Goal: Task Accomplishment & Management: Complete application form

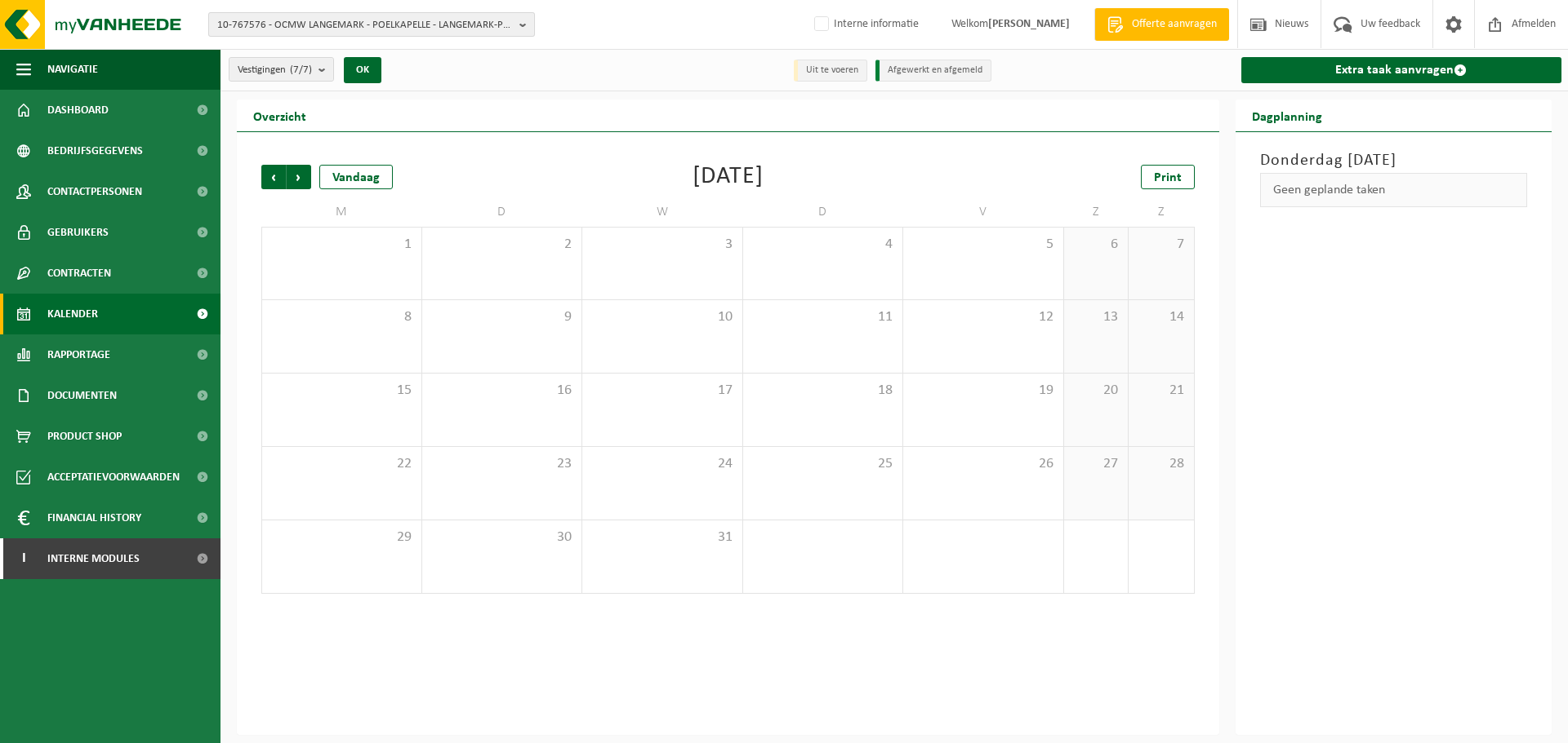
drag, startPoint x: 0, startPoint y: 0, endPoint x: 298, endPoint y: 14, distance: 298.3
click at [297, 12] on button "10-767576 - OCMW LANGEMARK - POELKAPELLE - LANGEMARK-POELKAPELLE" at bounding box center [371, 24] width 326 height 24
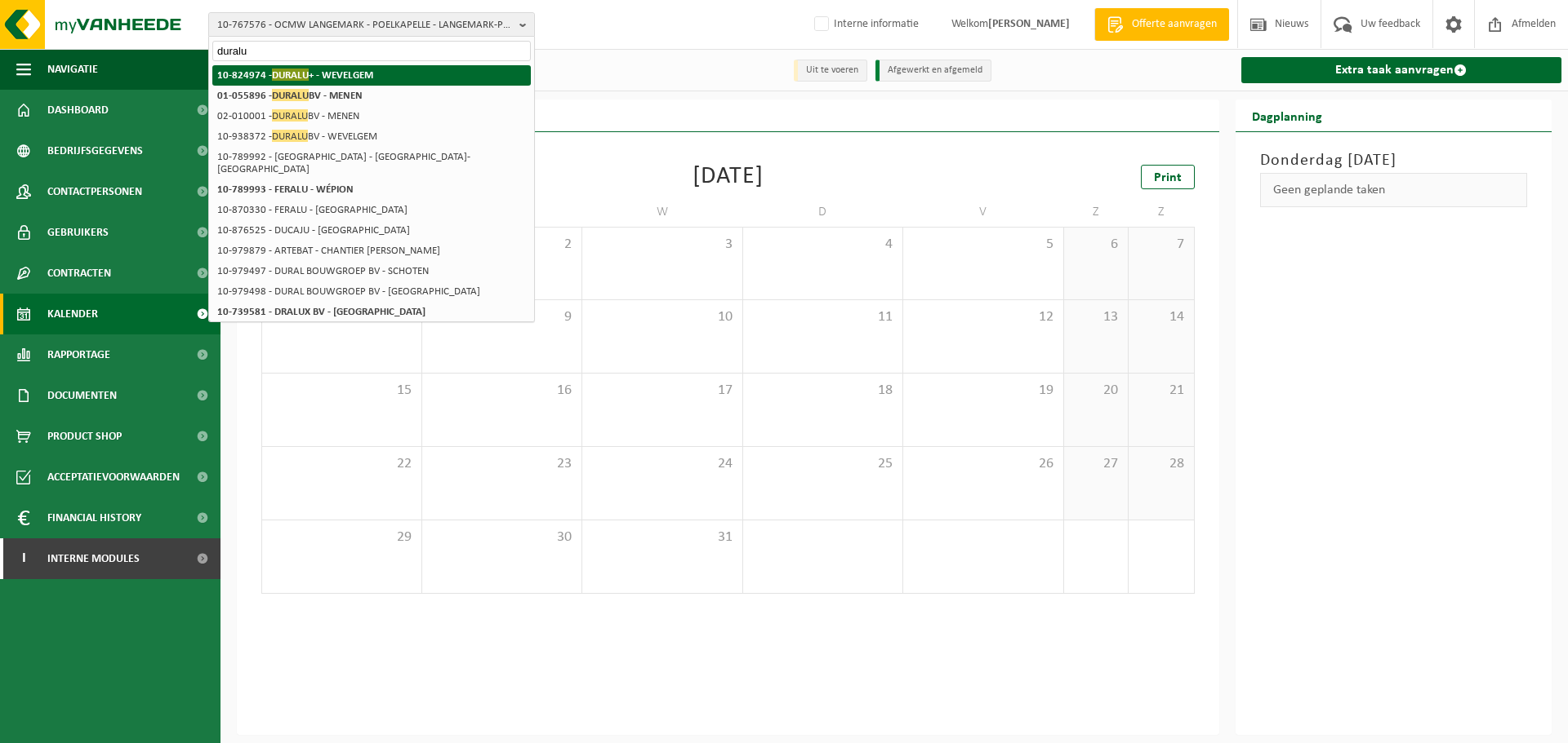
type input "duralu"
click at [385, 68] on li "10-824974 - DURALU + - WEVELGEM" at bounding box center [371, 76] width 318 height 21
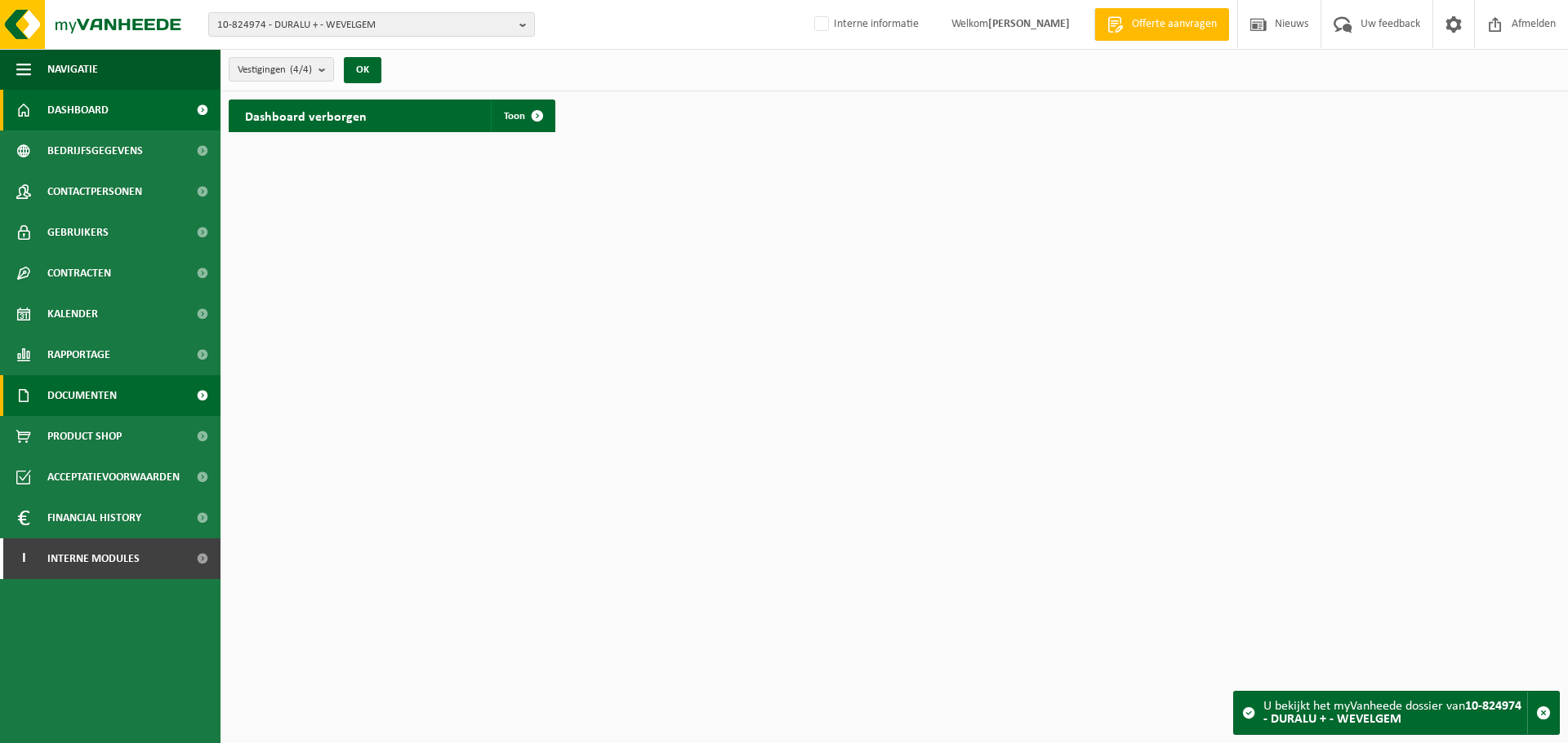
click at [98, 384] on span "Documenten" at bounding box center [82, 396] width 69 height 41
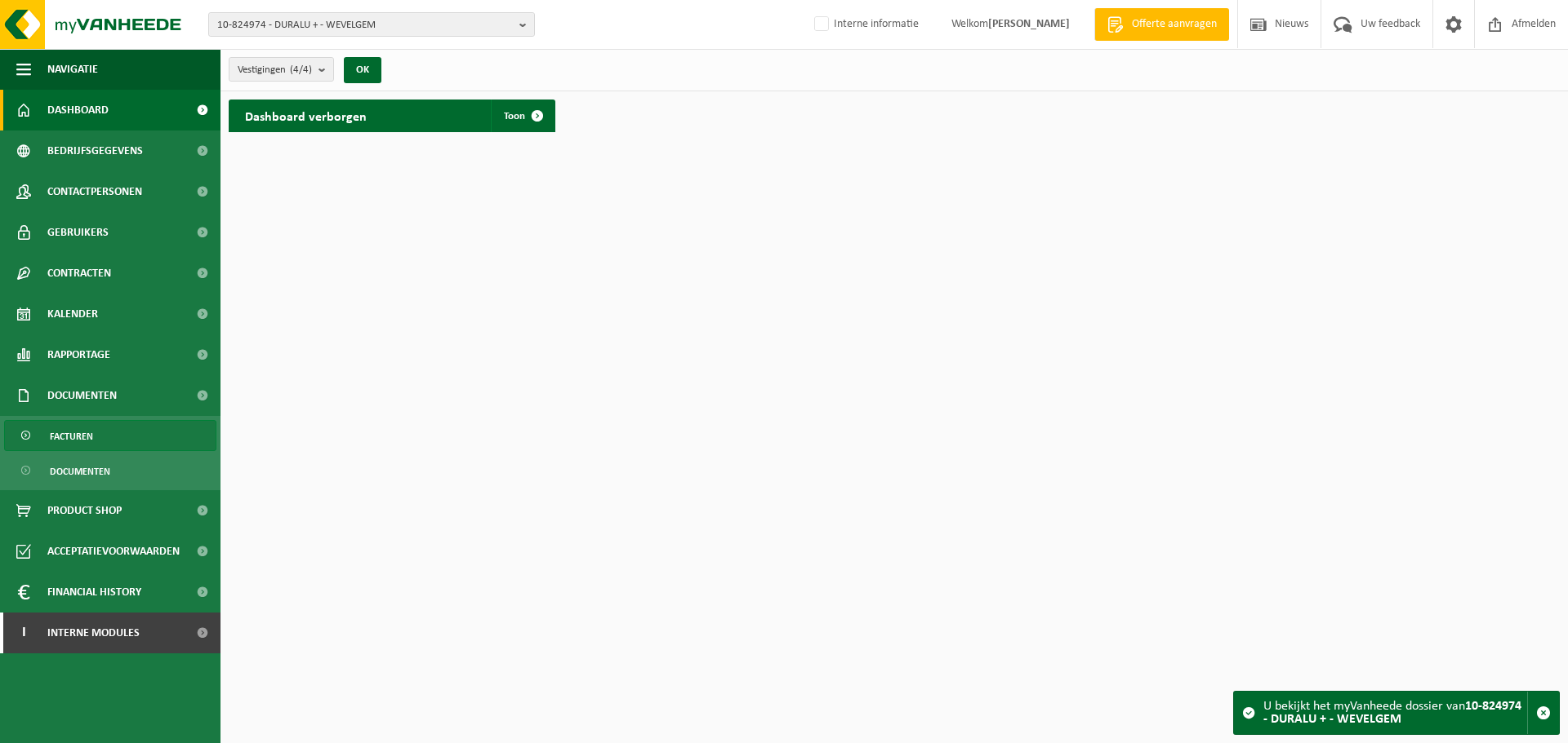
click at [112, 426] on link "Facturen" at bounding box center [110, 435] width 213 height 31
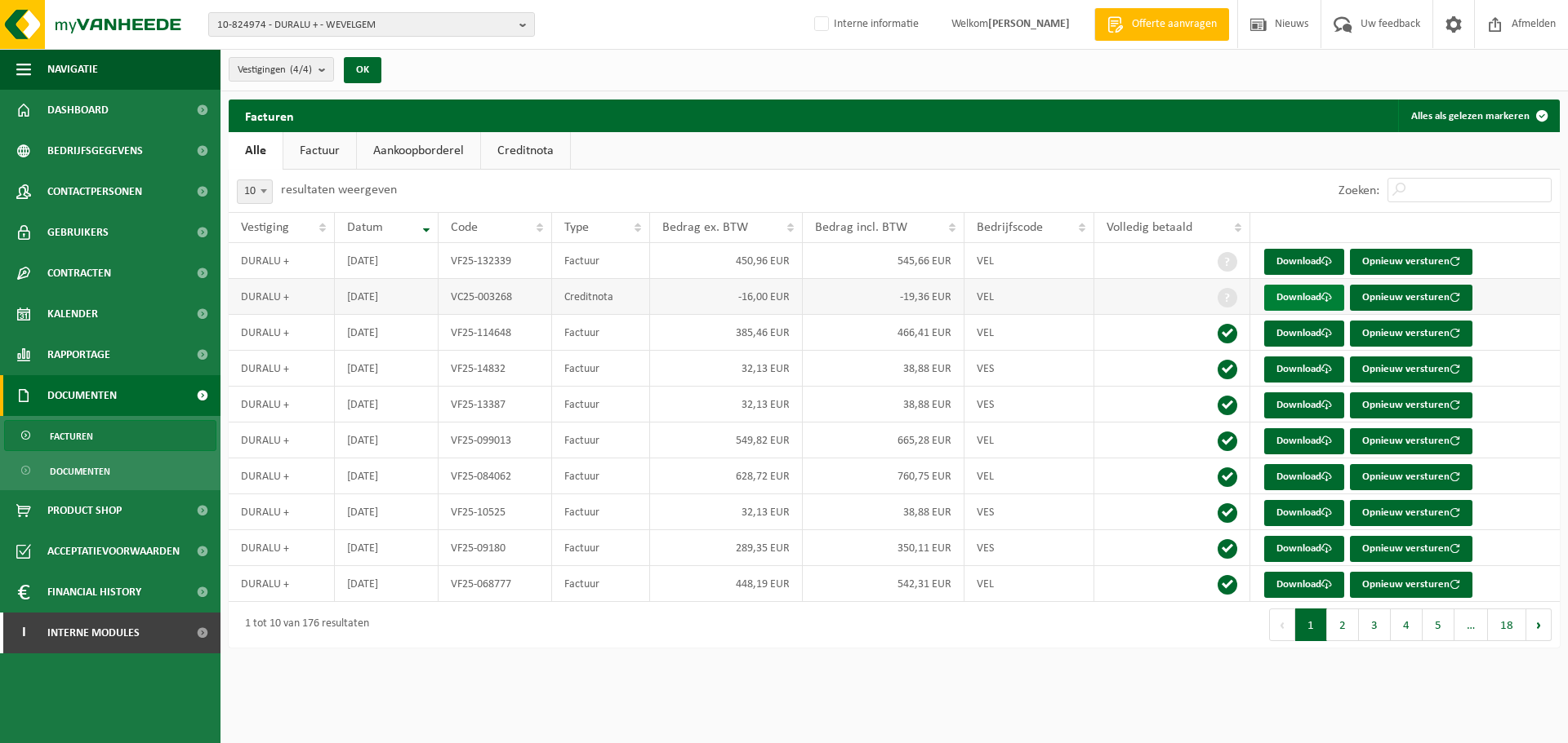
click at [1311, 304] on link "Download" at bounding box center [1304, 298] width 80 height 26
click at [1277, 331] on link "Download" at bounding box center [1304, 334] width 80 height 26
click at [423, 648] on div "Facturen Alles als gelezen markeren Even geduld. Door de grote hoeveelheid gege…" at bounding box center [894, 378] width 1347 height 557
click at [1028, 697] on html "10-824974 - DURALU + - WEVELGEM 10-824974 - DURALU + - WEVELGEM 02-010001 - DUR…" at bounding box center [784, 371] width 1568 height 743
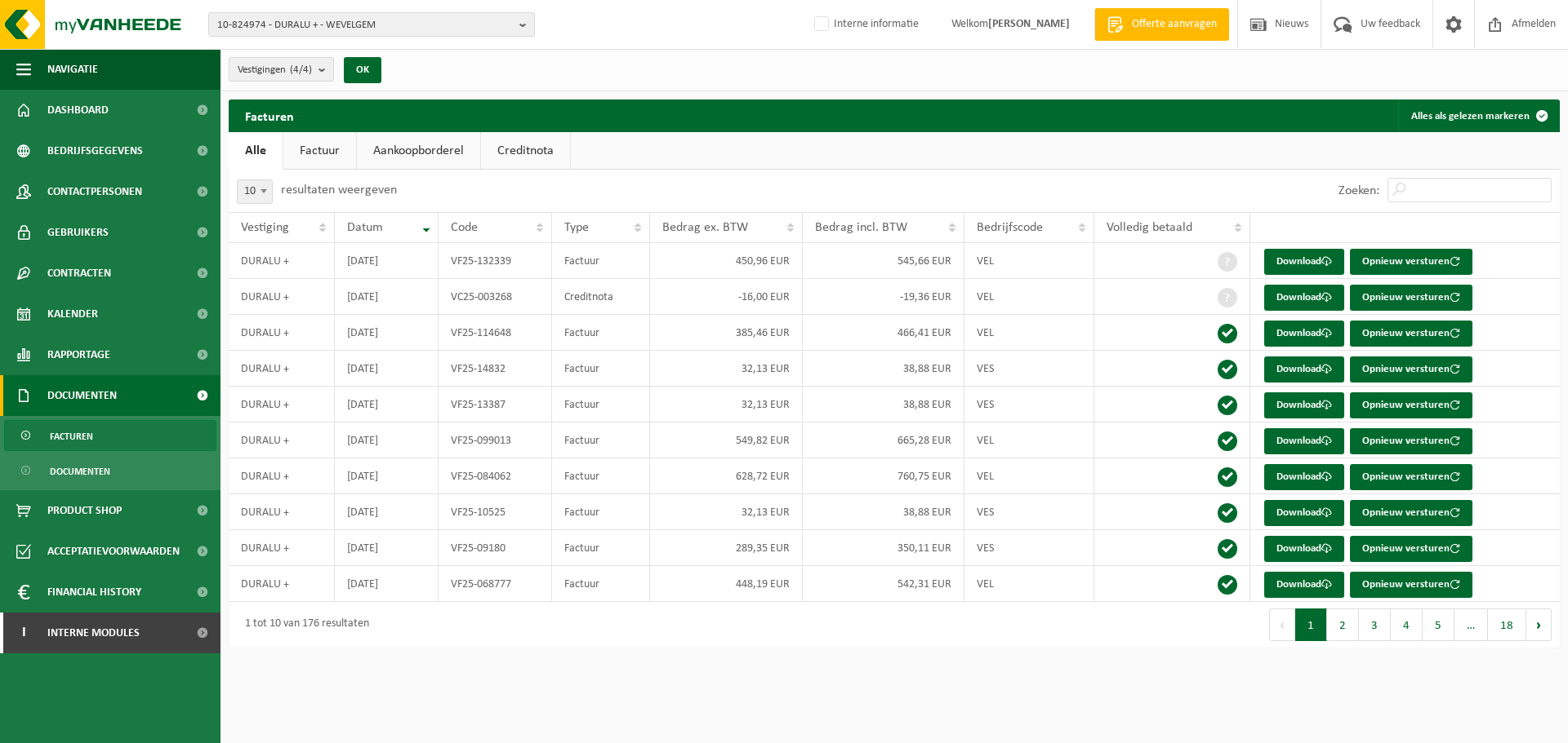
click at [1028, 697] on html "10-824974 - DURALU + - WEVELGEM 10-824974 - DURALU + - WEVELGEM 02-010001 - DUR…" at bounding box center [784, 371] width 1568 height 743
click at [587, 670] on html "10-824974 - DURALU + - WEVELGEM 10-824974 - DURALU + - WEVELGEM 02-010001 - DUR…" at bounding box center [784, 371] width 1568 height 743
click at [856, 668] on html "10-824974 - DURALU + - WEVELGEM 10-824974 - DURALU + - WEVELGEM 02-010001 - DUR…" at bounding box center [784, 371] width 1568 height 743
click at [895, 697] on html "10-824974 - DURALU + - WEVELGEM 10-824974 - DURALU + - WEVELGEM 02-010001 - DUR…" at bounding box center [784, 371] width 1568 height 743
click at [843, 689] on html "10-824974 - DURALU + - WEVELGEM 10-824974 - DURALU + - WEVELGEM 02-010001 - DUR…" at bounding box center [784, 371] width 1568 height 743
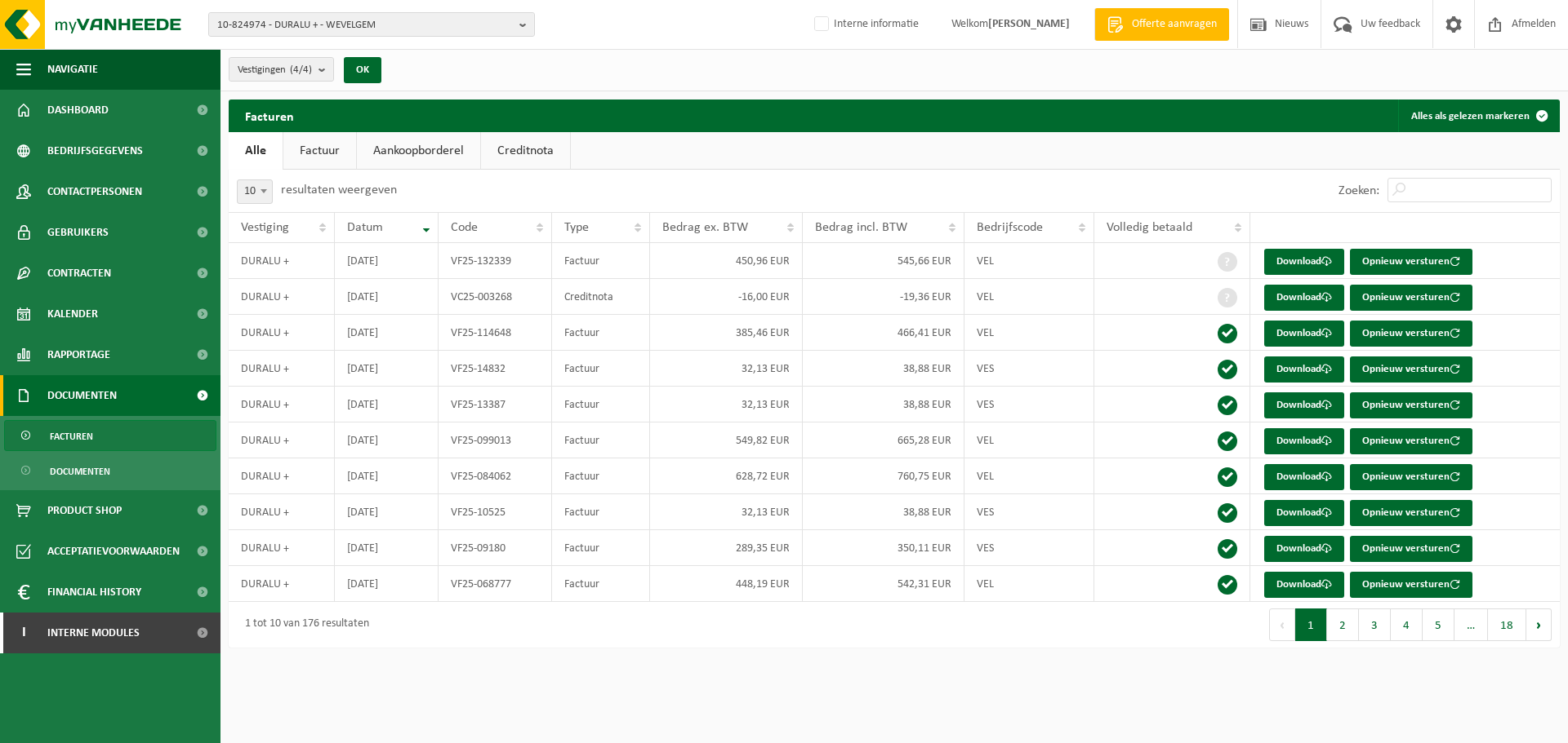
click at [1186, 691] on html "10-824974 - DURALU + - WEVELGEM 10-824974 - DURALU + - WEVELGEM 02-010001 - DUR…" at bounding box center [784, 371] width 1568 height 743
click at [1183, 645] on div "Eerste Vorige 1 2 3 4 5 … 18 Volgende Laatste" at bounding box center [1227, 625] width 665 height 46
click at [391, 26] on span "10-824974 - DURALU + - WEVELGEM" at bounding box center [365, 25] width 296 height 24
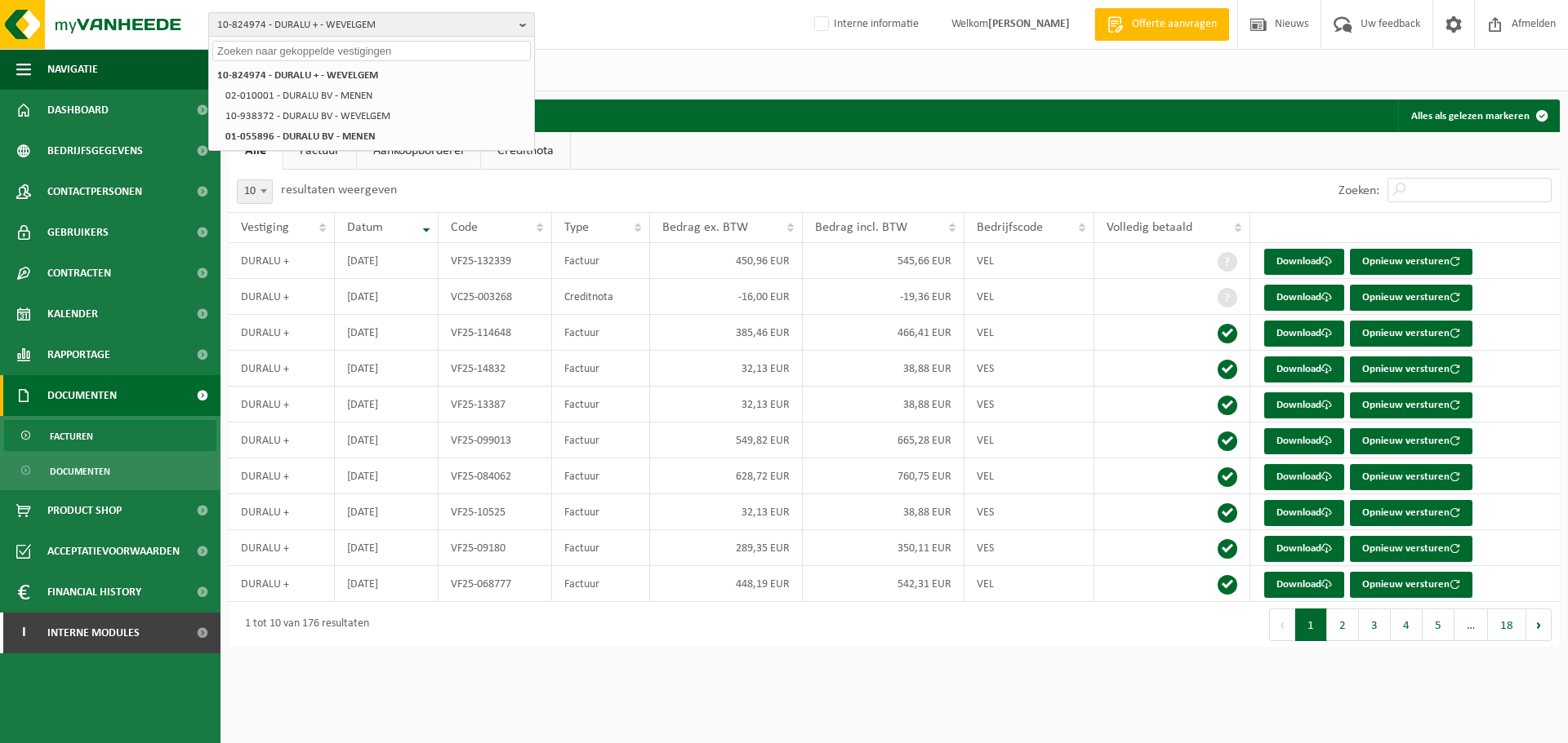
paste input "10-814393"
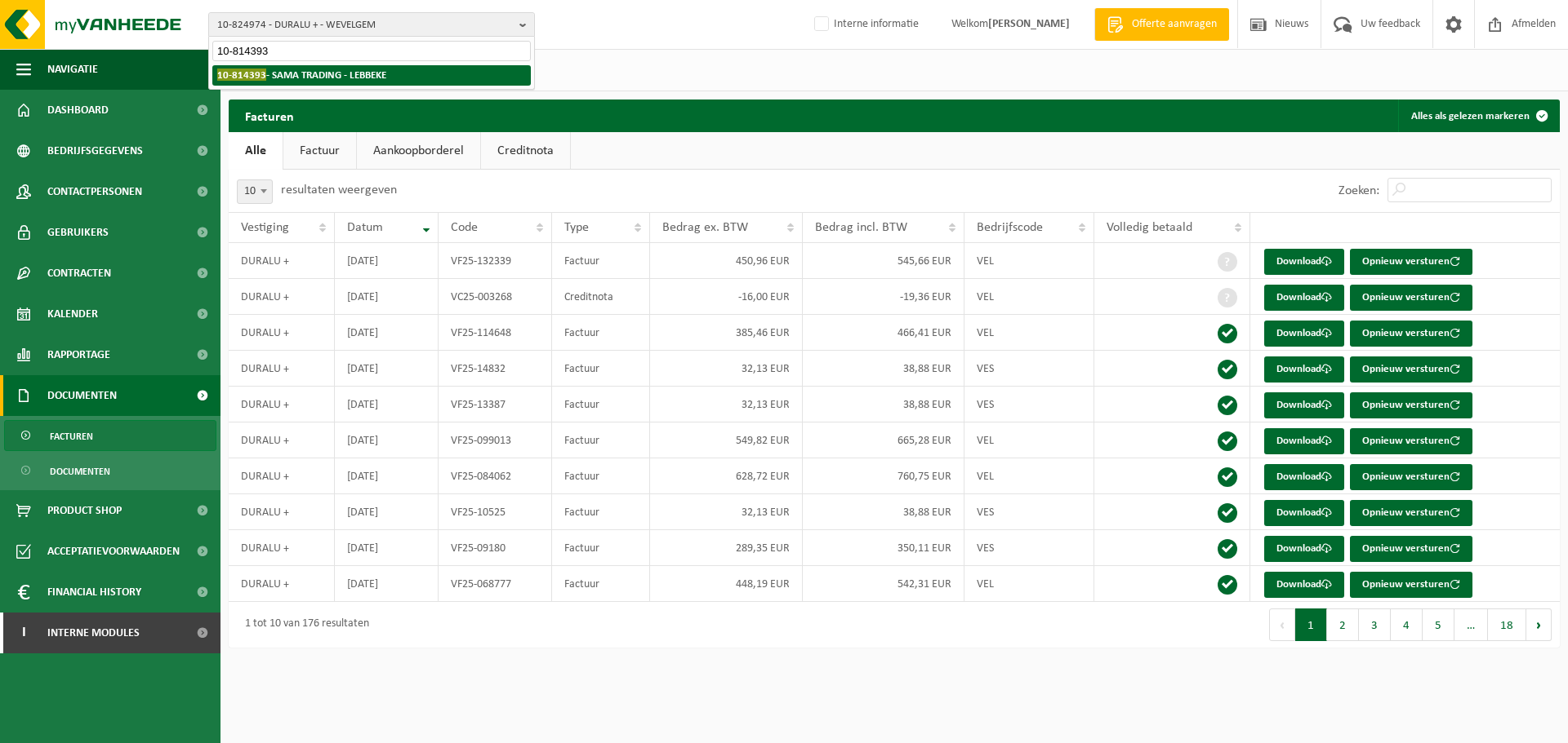
type input "10-814393"
click at [355, 75] on strong "10-814393 - SAMA TRADING - LEBBEKE" at bounding box center [301, 75] width 169 height 12
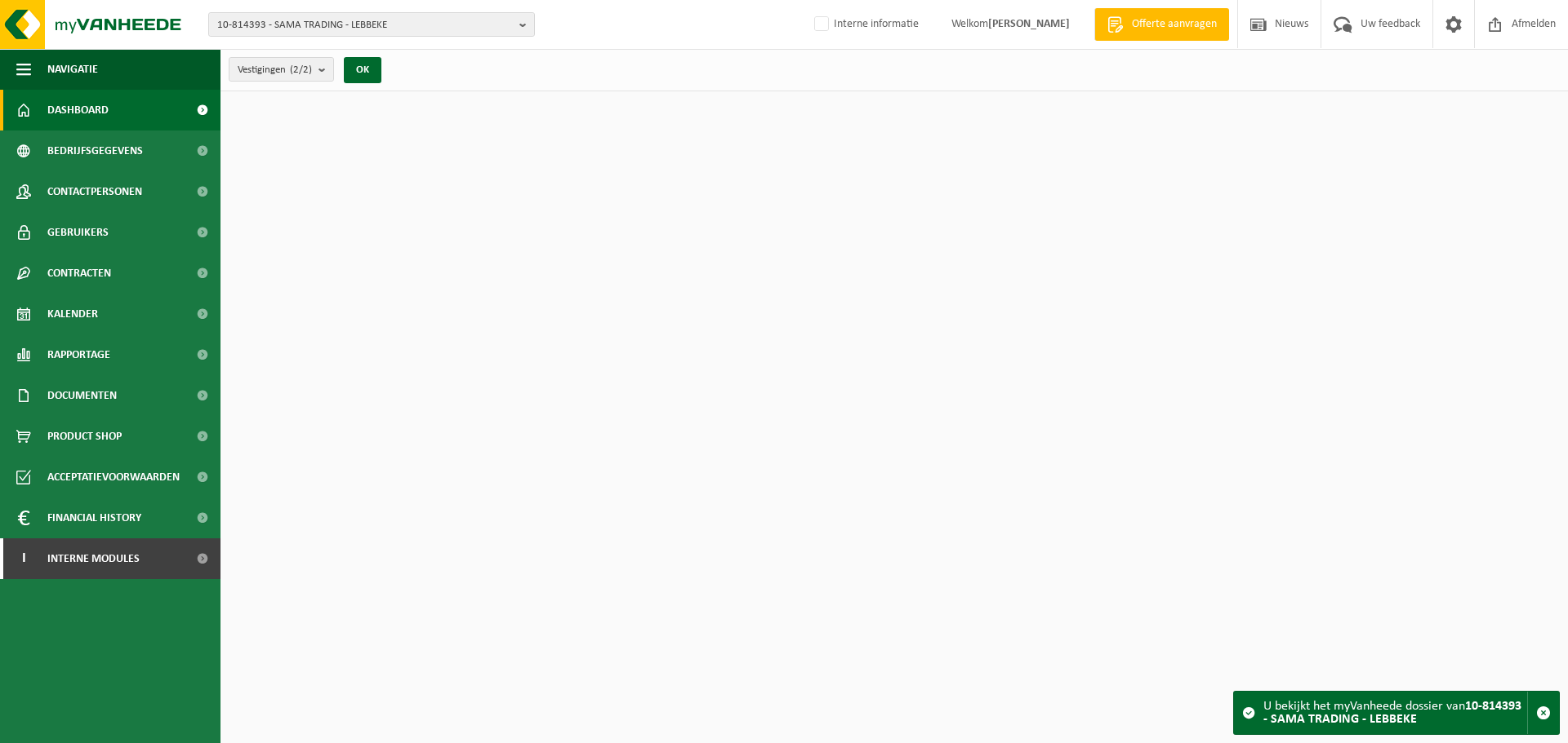
click at [87, 186] on span "Contactpersonen" at bounding box center [95, 192] width 95 height 41
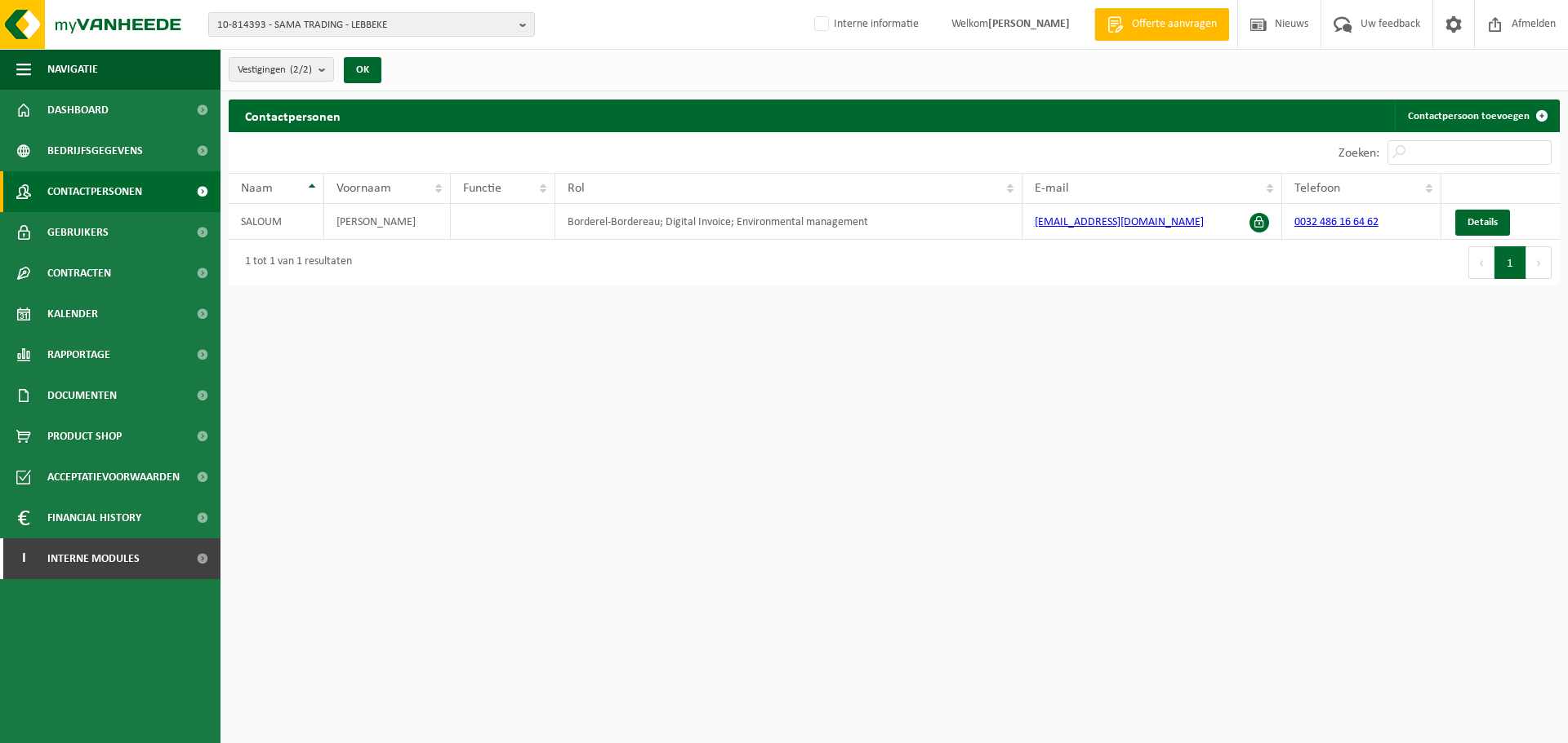
click at [1049, 453] on html "10-814393 - SAMA TRADING - LEBBEKE 10-814393 - SAMA TRADING - LEBBEKE 10-900988…" at bounding box center [784, 371] width 1568 height 743
click at [1075, 379] on html "10-814393 - SAMA TRADING - LEBBEKE 10-814393 - SAMA TRADING - LEBBEKE 10-900988…" at bounding box center [784, 371] width 1568 height 743
click at [847, 252] on div "1 tot 1 van 1 resultaten" at bounding box center [561, 262] width 665 height 46
click at [864, 241] on div "1 tot 1 van 1 resultaten" at bounding box center [561, 262] width 665 height 46
click at [1046, 461] on html "10-814393 - SAMA TRADING - LEBBEKE 10-814393 - SAMA TRADING - LEBBEKE 10-900988…" at bounding box center [784, 371] width 1568 height 743
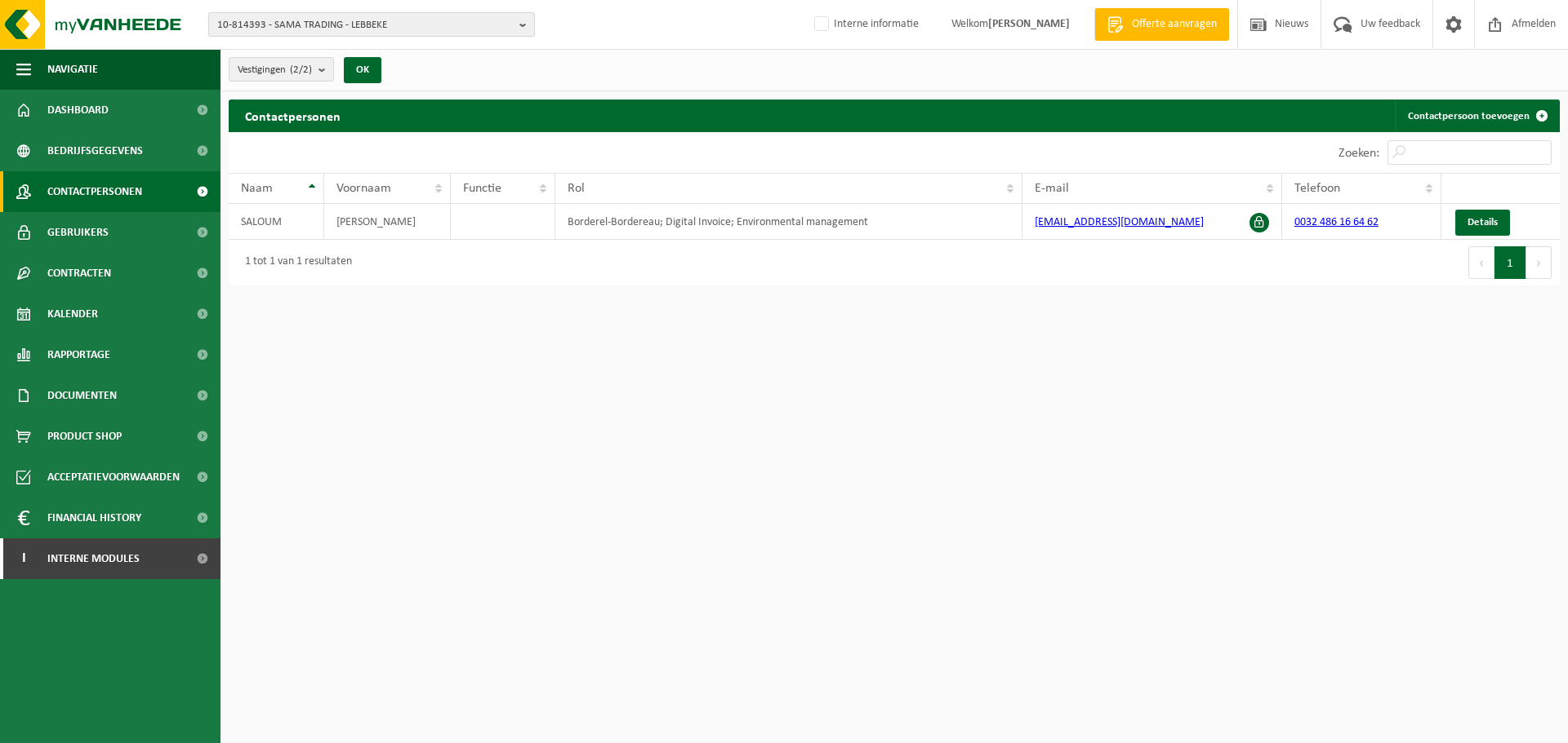
click at [277, 15] on span "10-814393 - SAMA TRADING - LEBBEKE" at bounding box center [365, 25] width 296 height 24
paste input "10-835463"
type input "10-835463"
click at [341, 82] on li "10-835463 - PAULYS BV - HEVERLEE" at bounding box center [371, 76] width 318 height 21
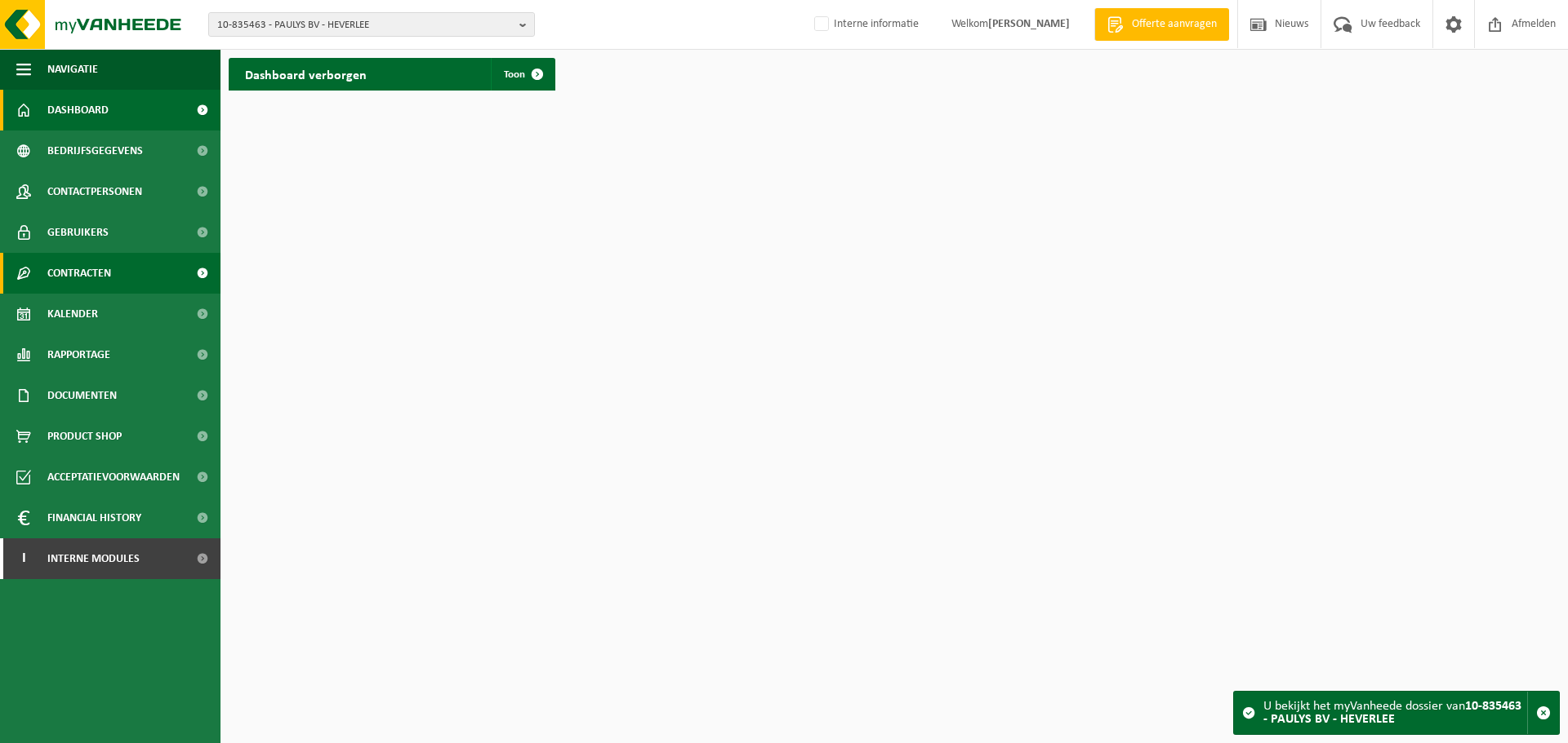
click at [102, 259] on span "Contracten" at bounding box center [79, 273] width 63 height 41
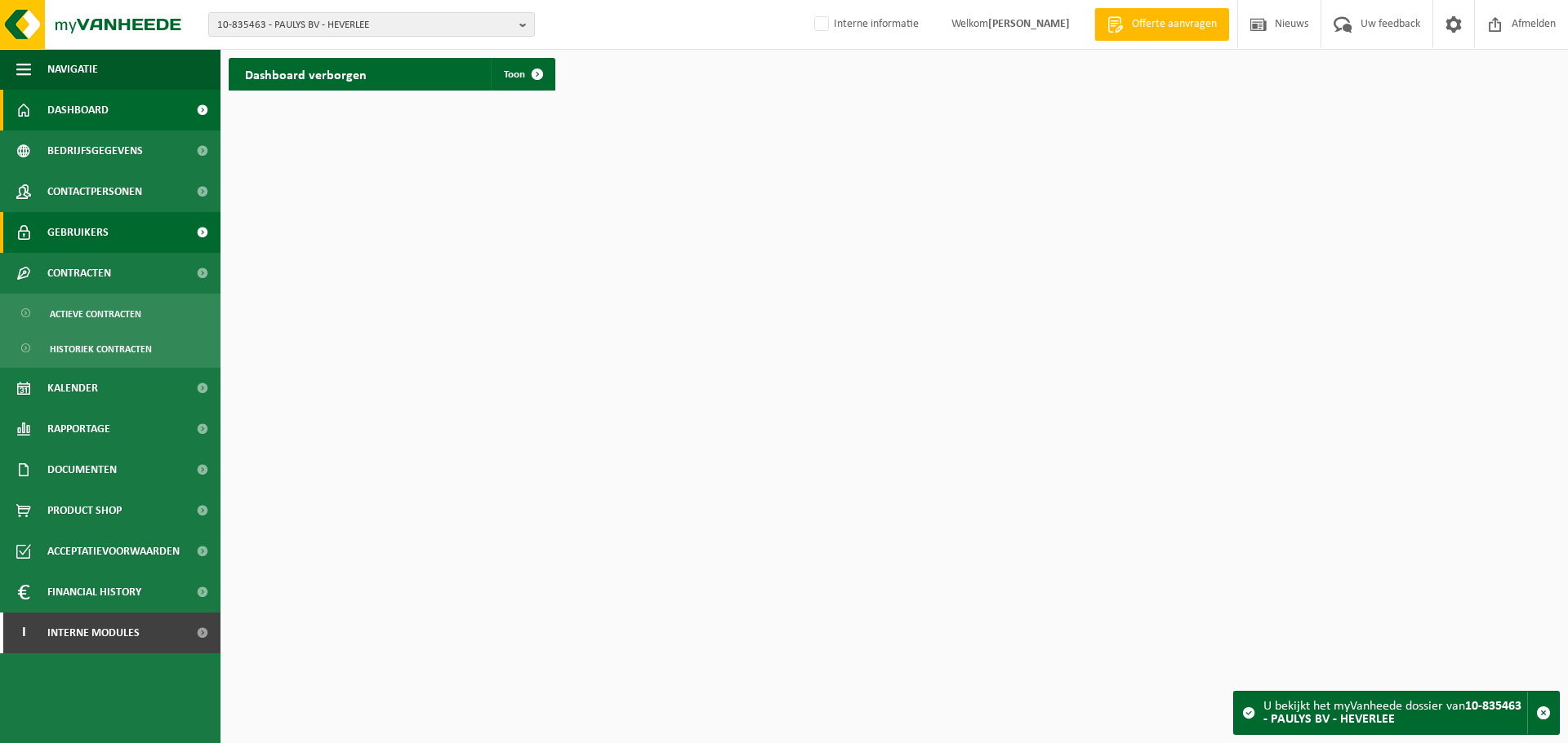
click at [98, 236] on span "Gebruikers" at bounding box center [78, 233] width 62 height 41
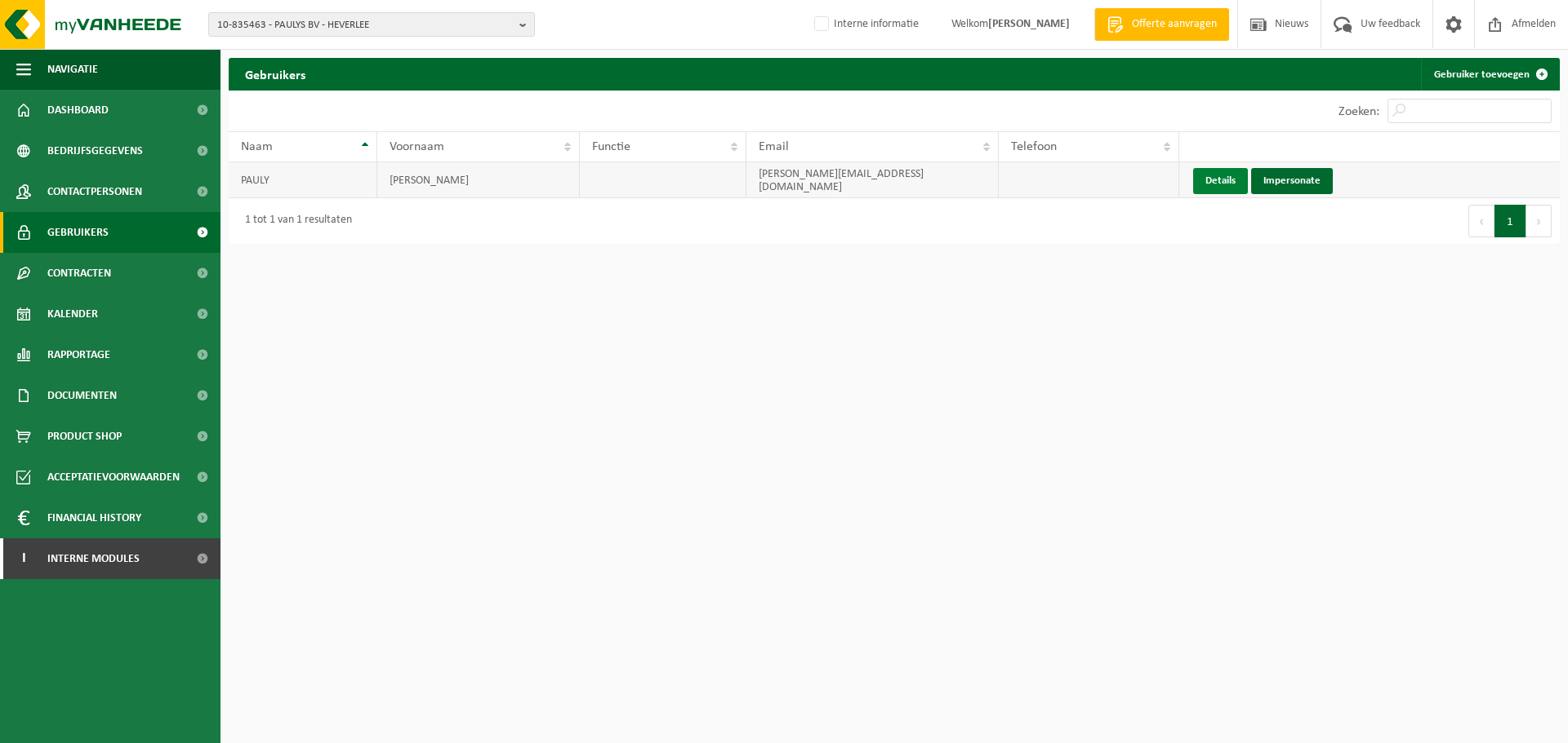
click at [1206, 178] on link "Details" at bounding box center [1220, 181] width 55 height 26
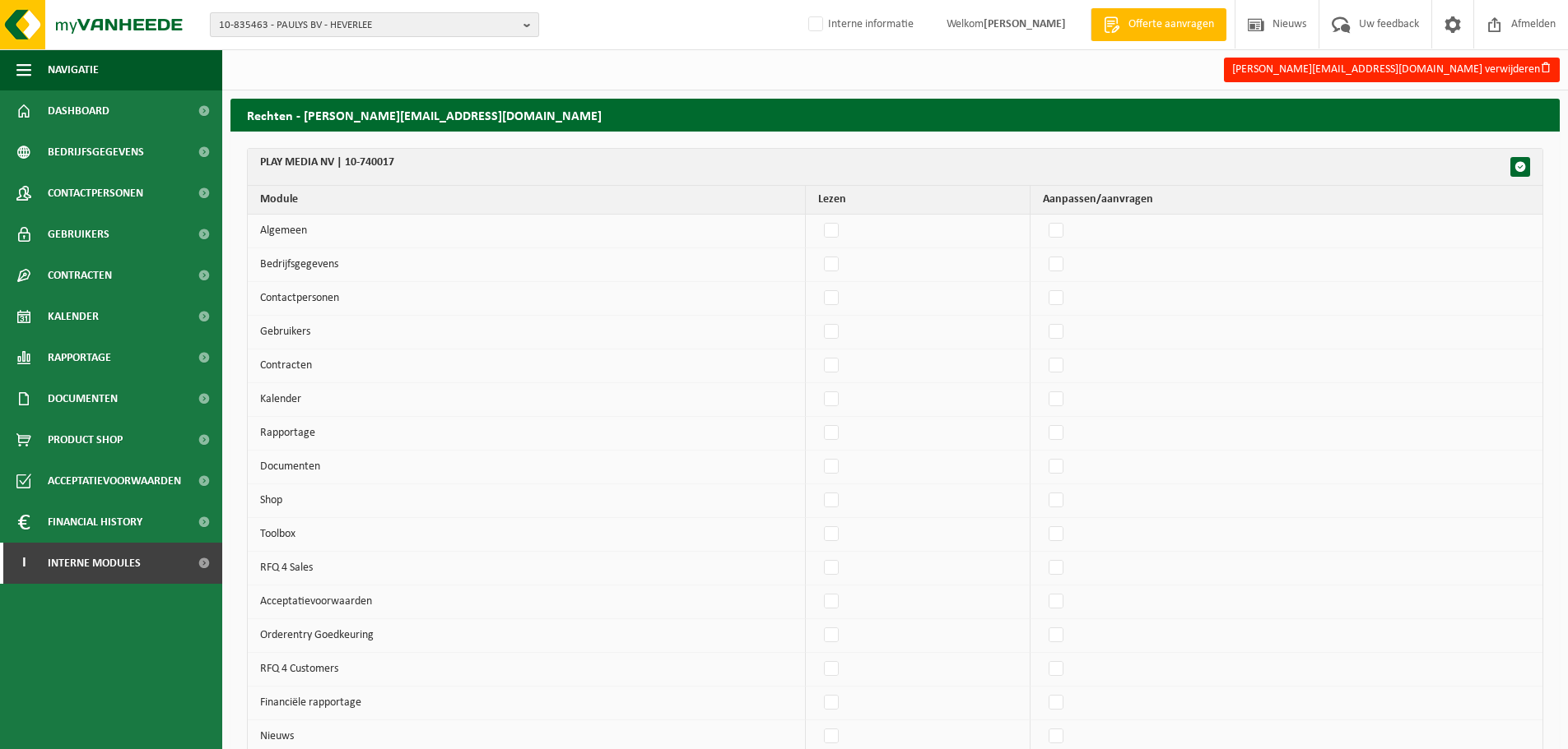
click at [453, 33] on span "10-835463 - PAULYS BV - HEVERLEE" at bounding box center [368, 25] width 298 height 24
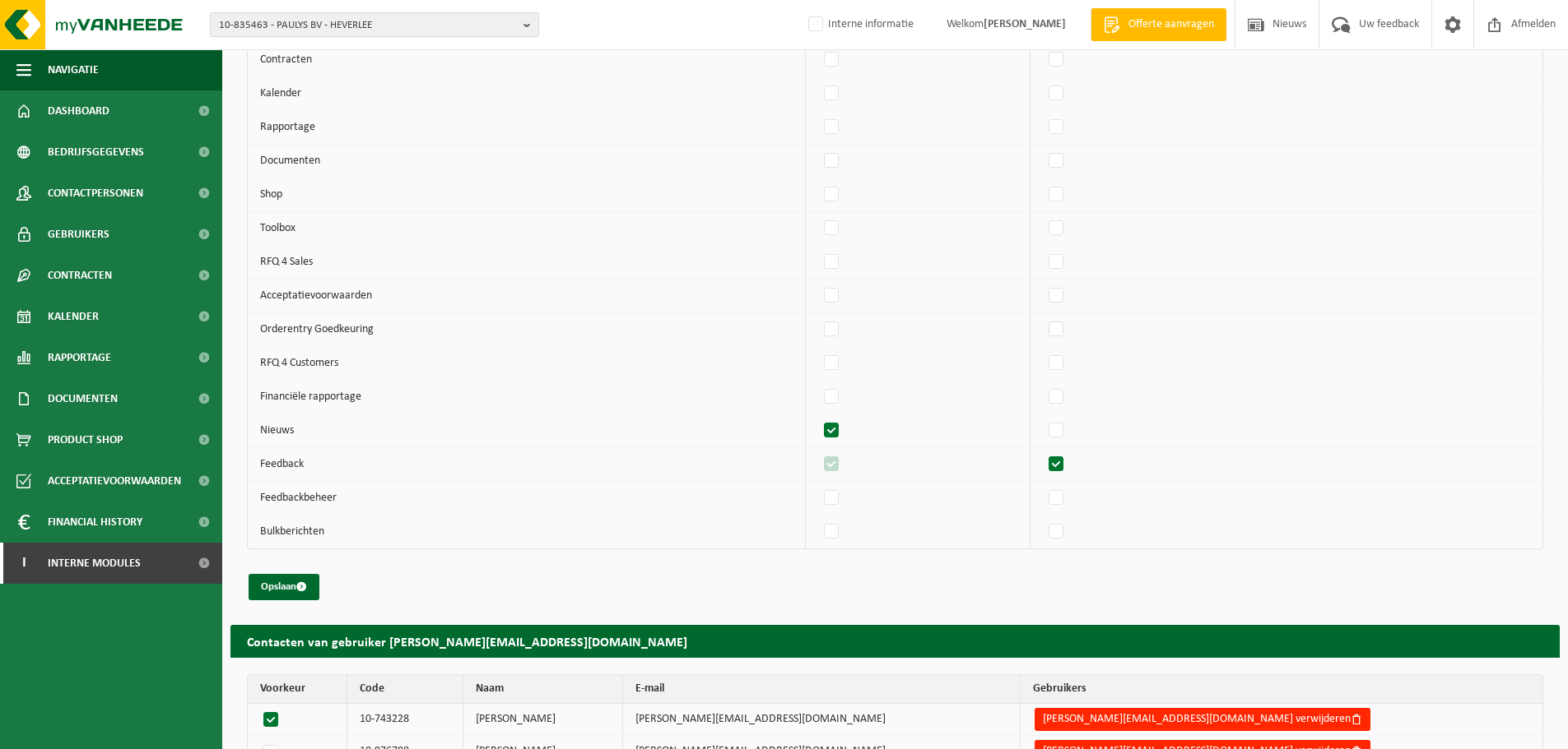
scroll to position [9151, 0]
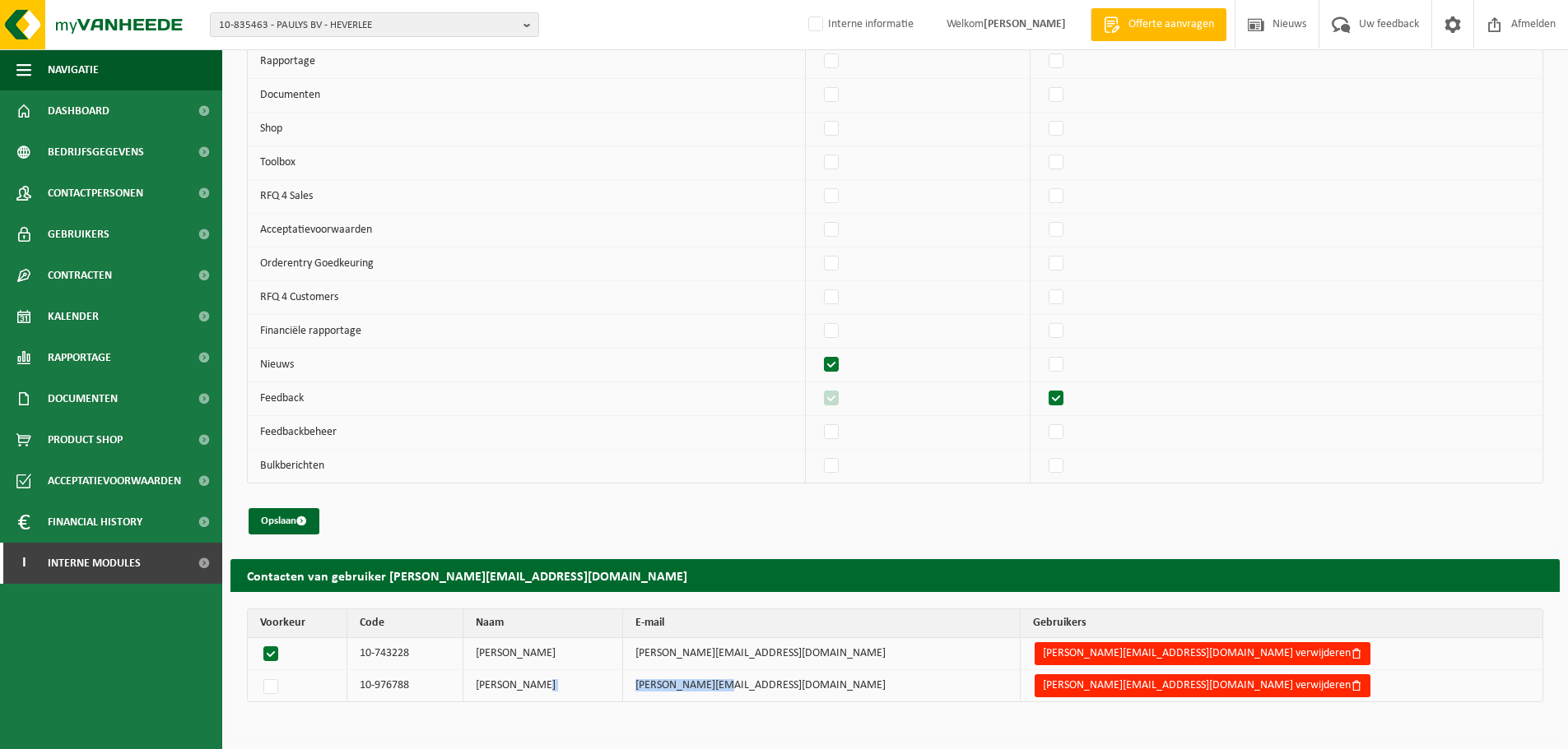
drag, startPoint x: 913, startPoint y: 687, endPoint x: 808, endPoint y: 689, distance: 105.0
click at [808, 689] on tr "10-976788 STEVEN PAULY steven@paulys.be steven@paulys.be verwijderen" at bounding box center [894, 685] width 1294 height 31
copy tr "[PERSON_NAME][EMAIL_ADDRESS][DOMAIN_NAME]"
click at [1192, 687] on button "steven@paulys.be verwijderen" at bounding box center [1201, 686] width 336 height 23
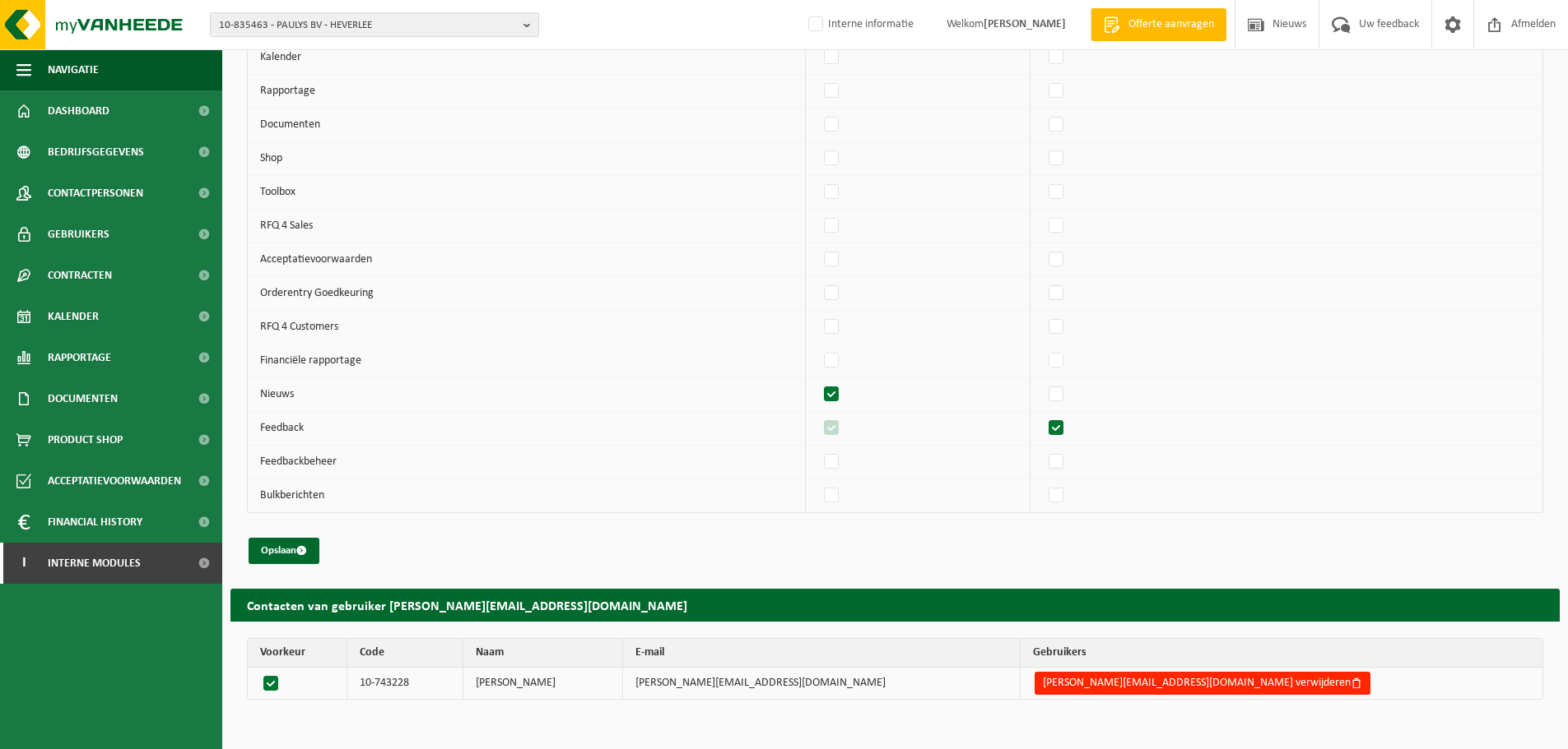
scroll to position [9120, 0]
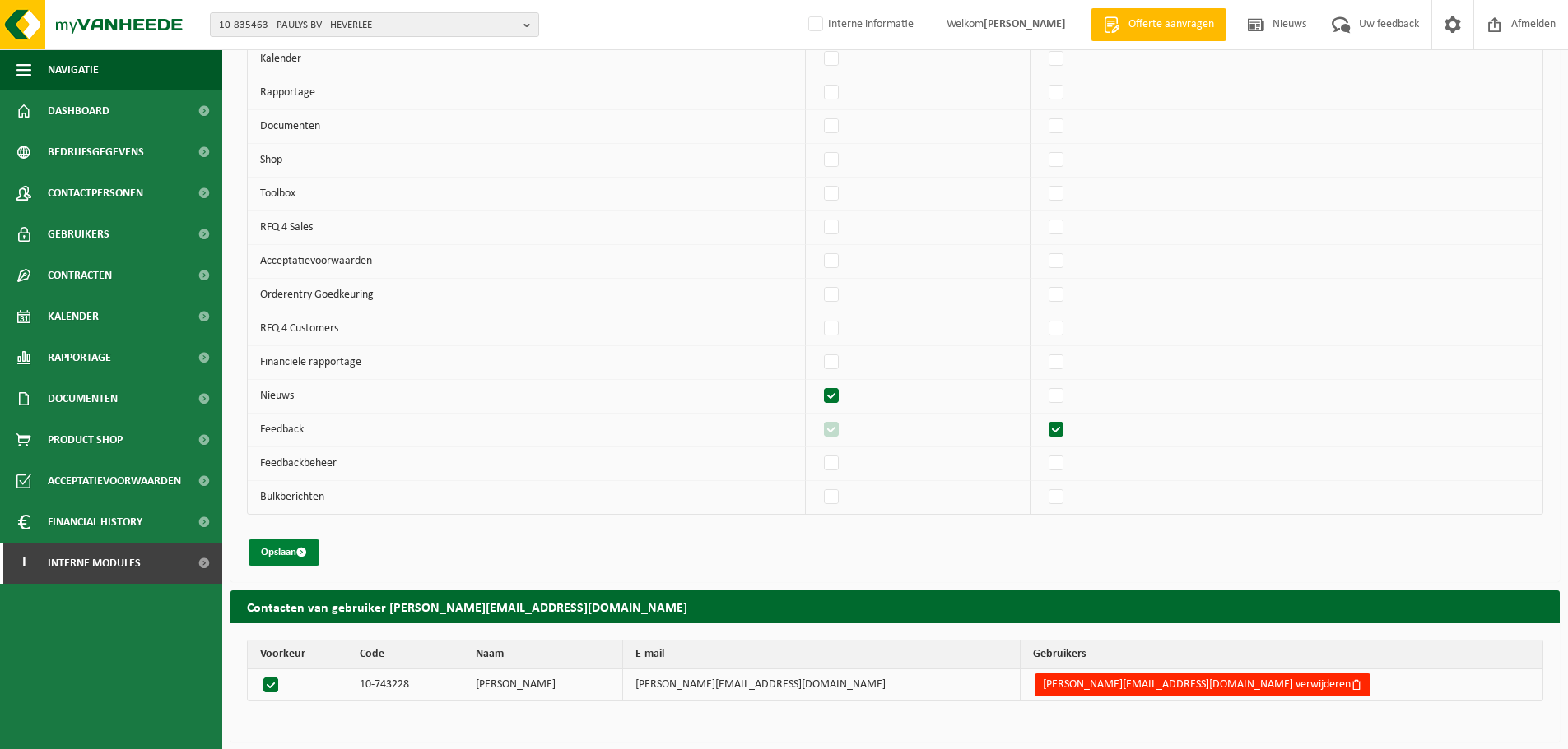
click at [277, 556] on button "Opslaan" at bounding box center [283, 553] width 71 height 26
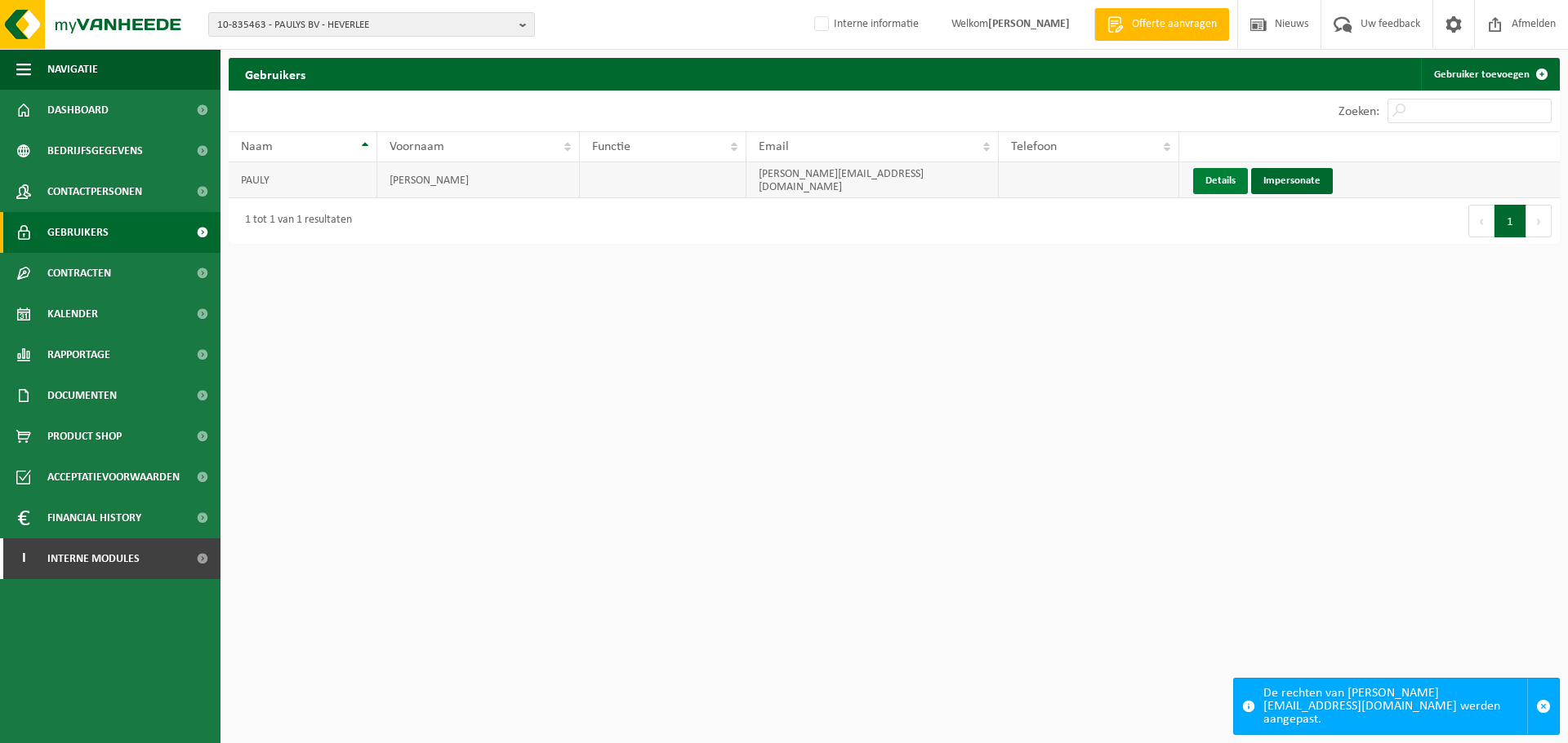
click at [1204, 183] on link "Details" at bounding box center [1220, 181] width 55 height 26
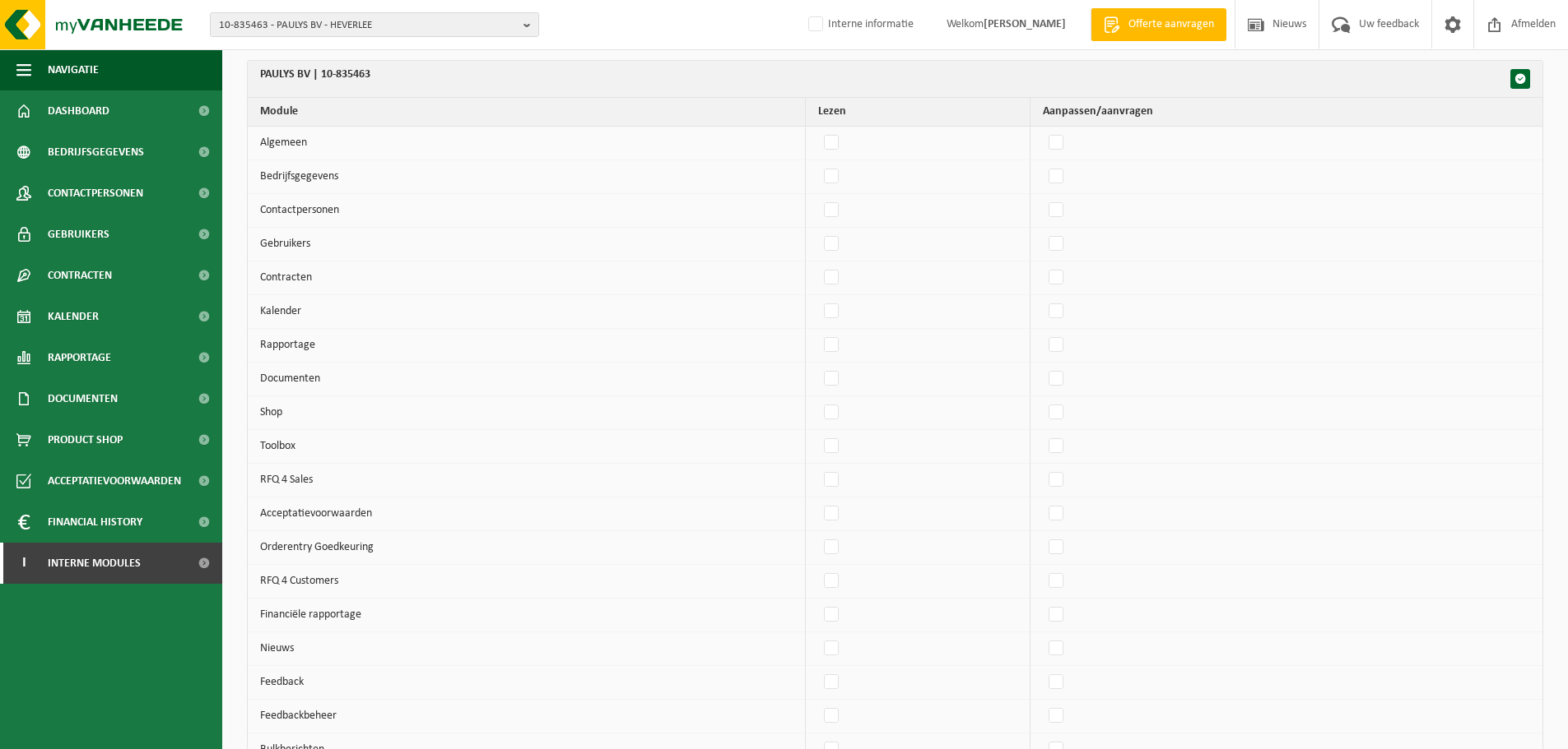
scroll to position [7391, 0]
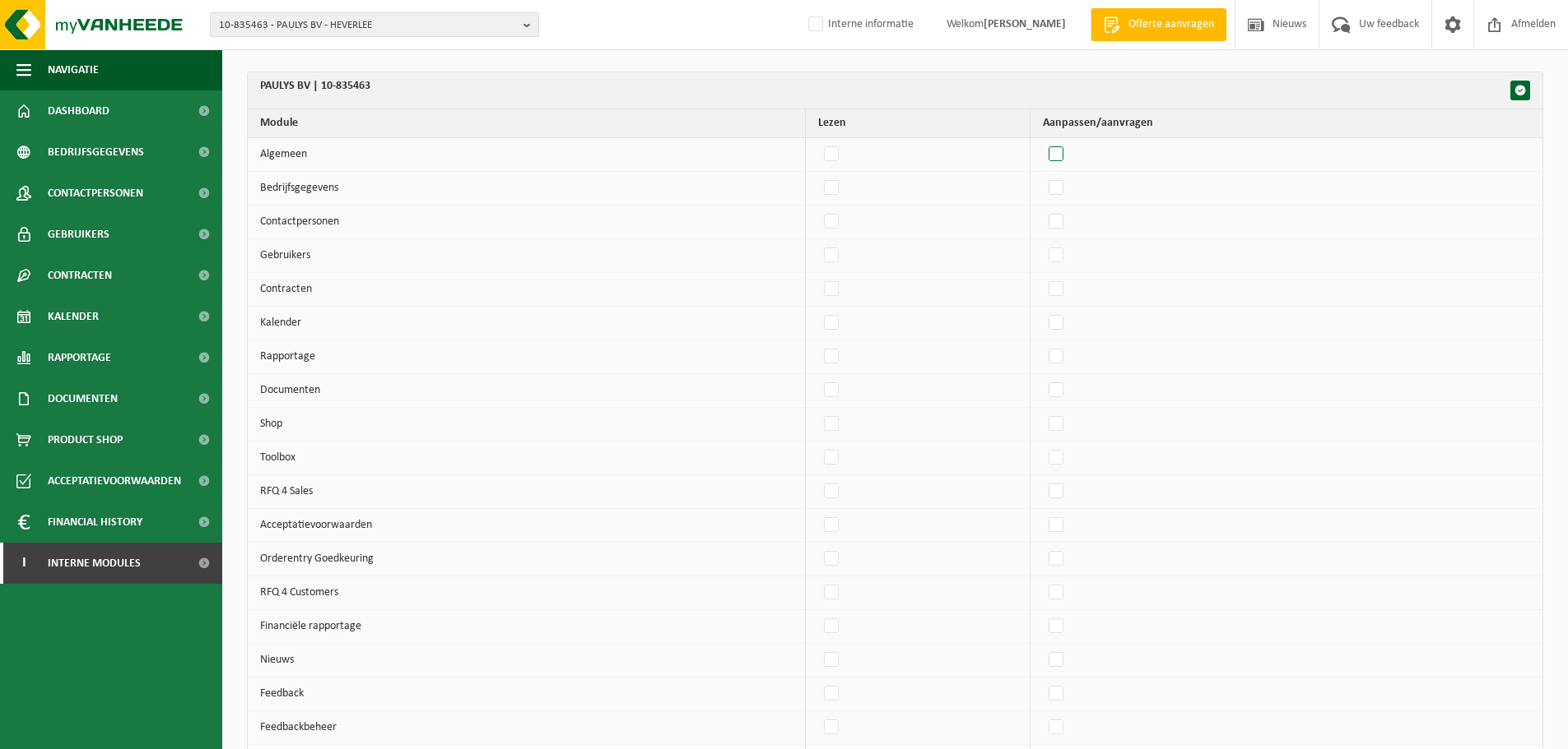
click at [1067, 157] on label"] at bounding box center [1057, 154] width 24 height 24
click at [1043, 142] on input "checkbox" at bounding box center [1042, 142] width 1 height 1
checkbox input "true"
click at [1066, 182] on label"] at bounding box center [1057, 188] width 24 height 24
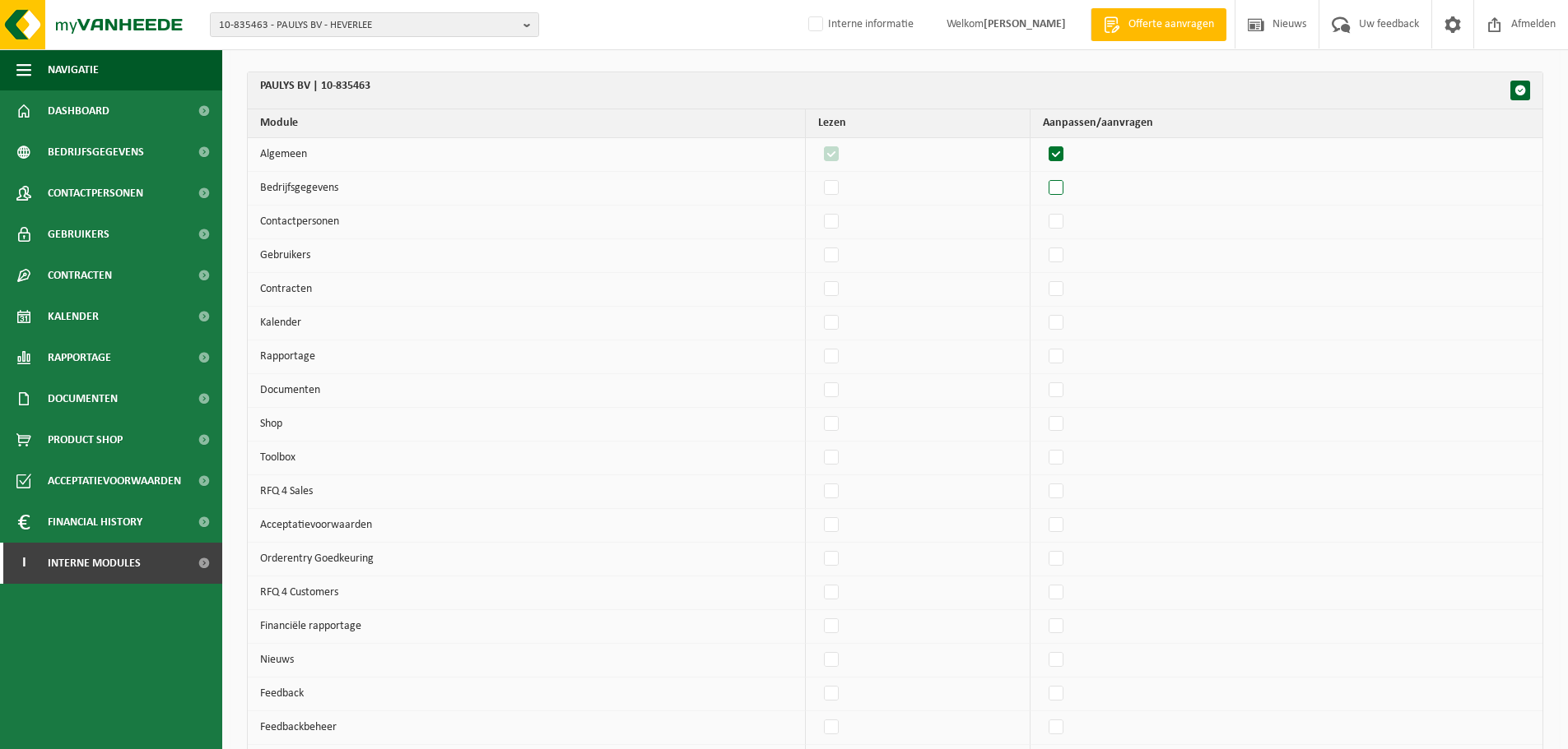
click at [1043, 176] on input "checkbox" at bounding box center [1042, 175] width 1 height 1
checkbox input "true"
click at [1066, 234] on td at bounding box center [1286, 223] width 511 height 34
click at [1060, 221] on label"] at bounding box center [1057, 222] width 24 height 24
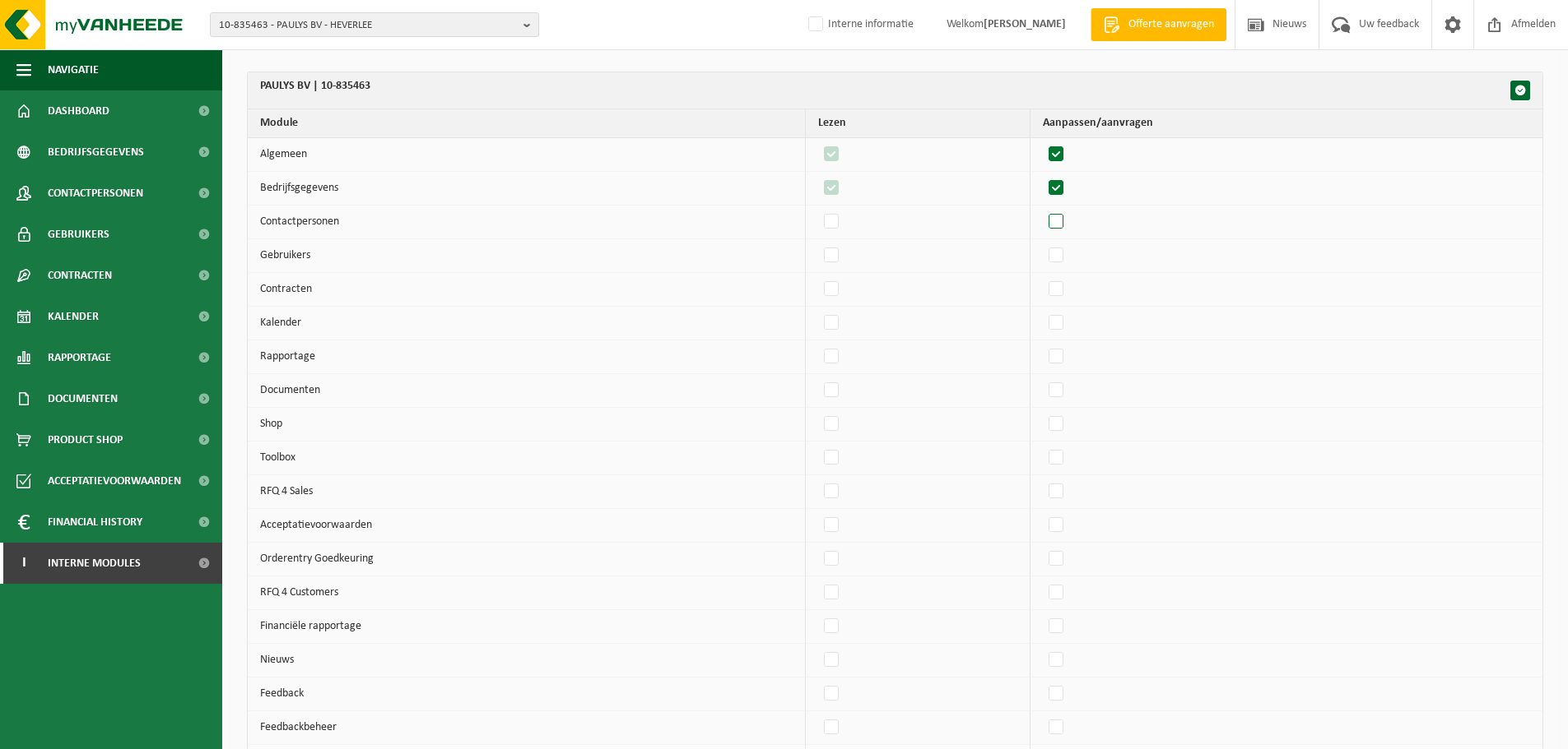
click at [1043, 210] on input "checkbox" at bounding box center [1042, 209] width 1 height 1
checkbox input "true"
click at [1065, 261] on label"] at bounding box center [1057, 256] width 24 height 24
click at [1043, 243] on input "checkbox" at bounding box center [1042, 242] width 1 height 1
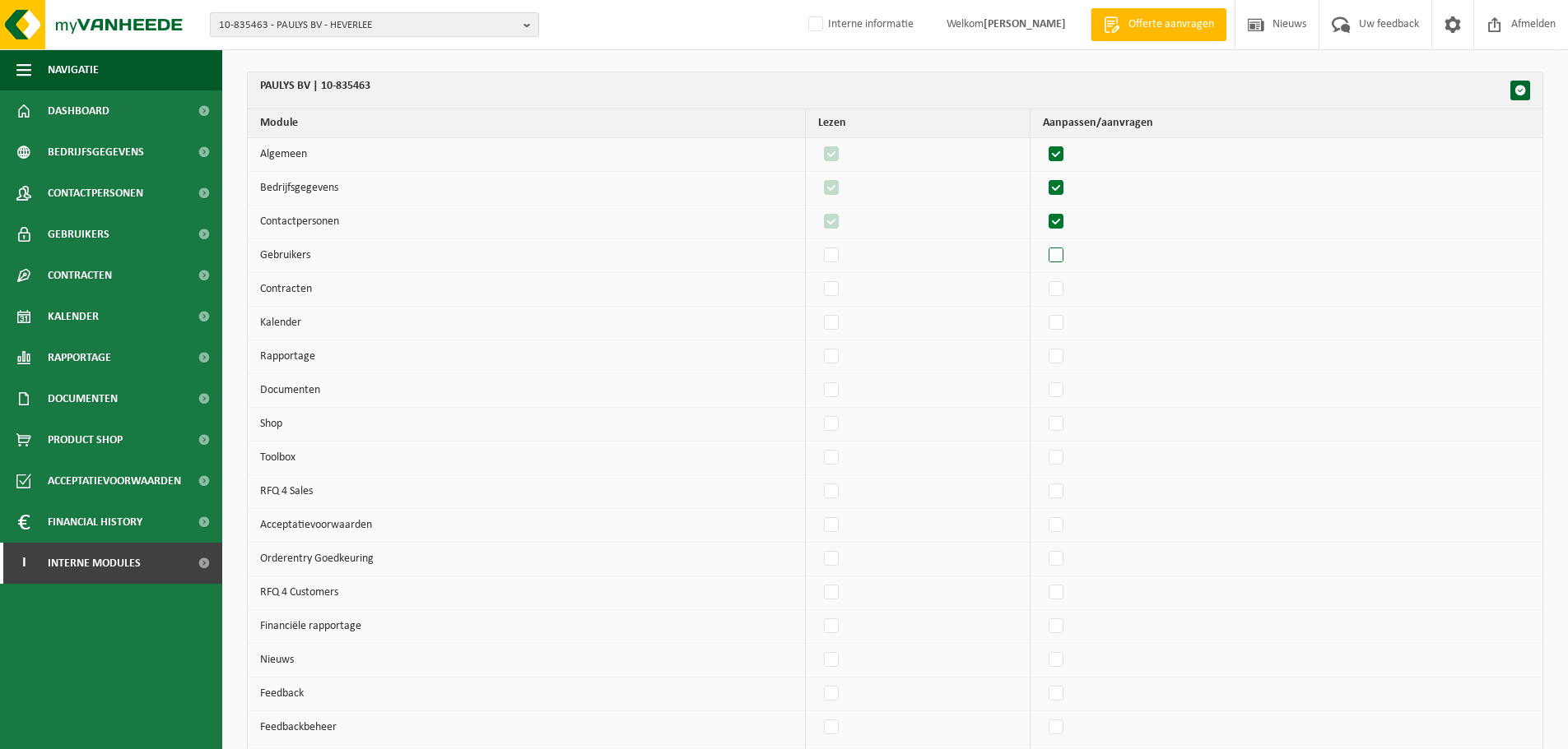
checkbox input "true"
click at [1065, 294] on label"] at bounding box center [1057, 289] width 24 height 24
click at [1043, 277] on input "checkbox" at bounding box center [1042, 276] width 1 height 1
checkbox input "true"
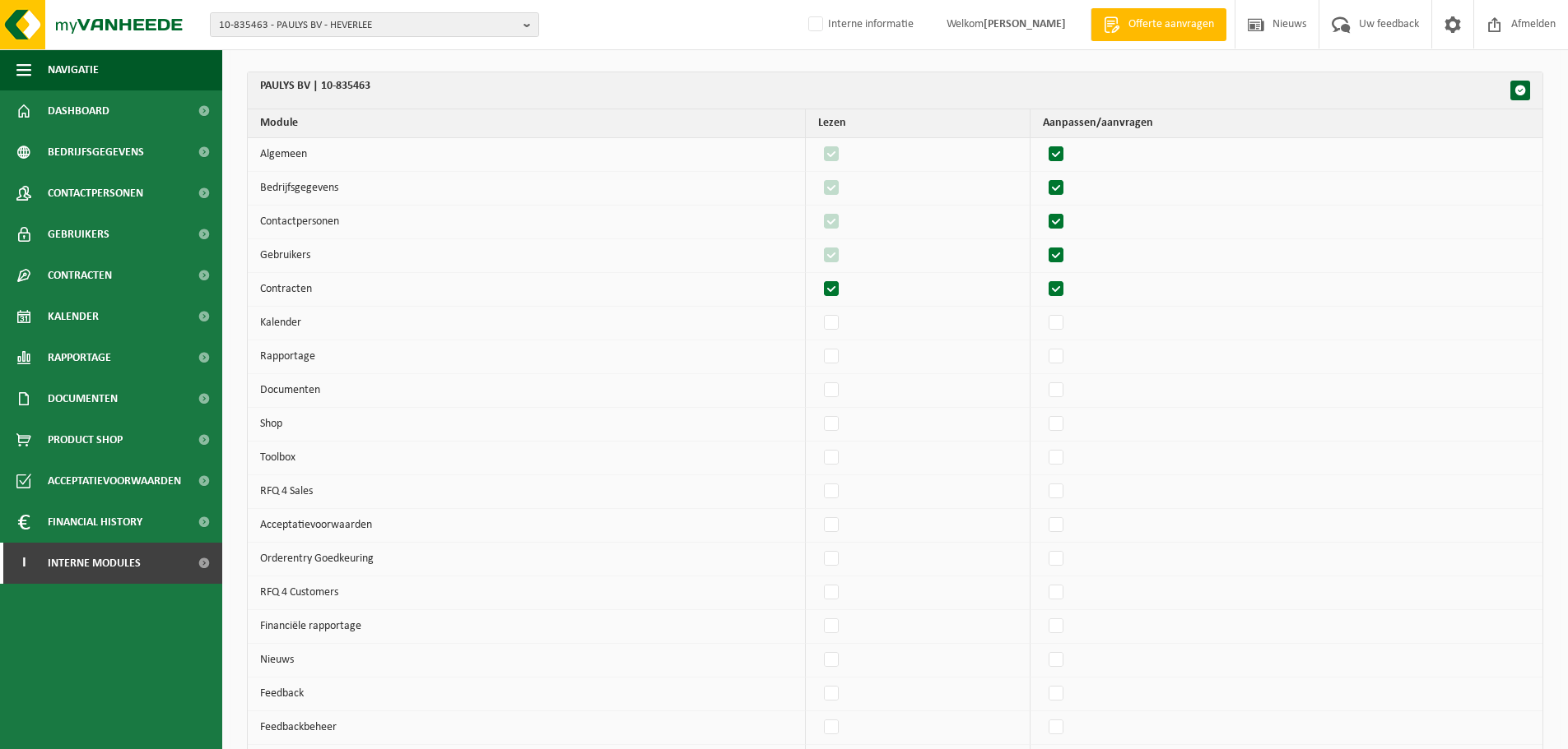
checkbox input "true"
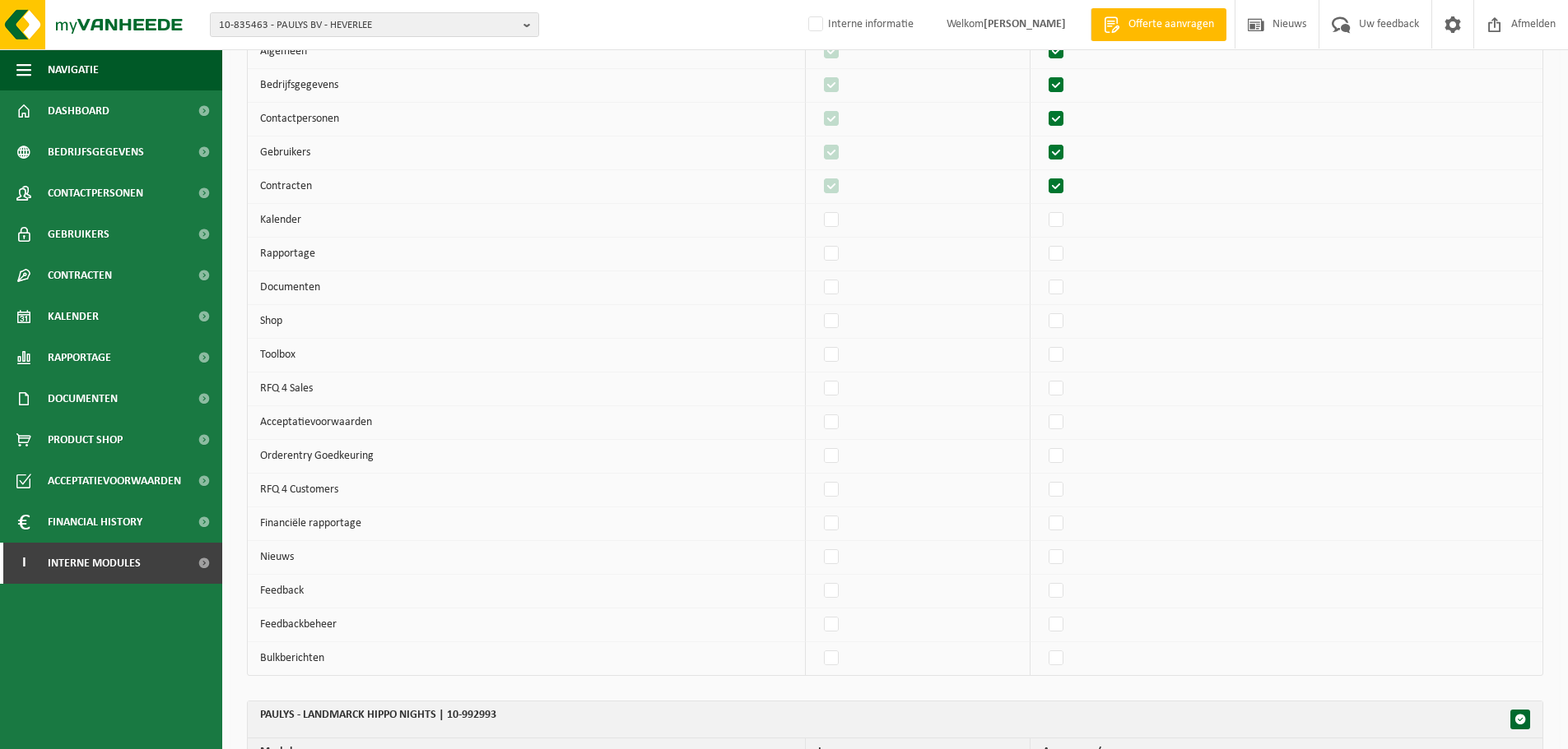
scroll to position [7556, 0]
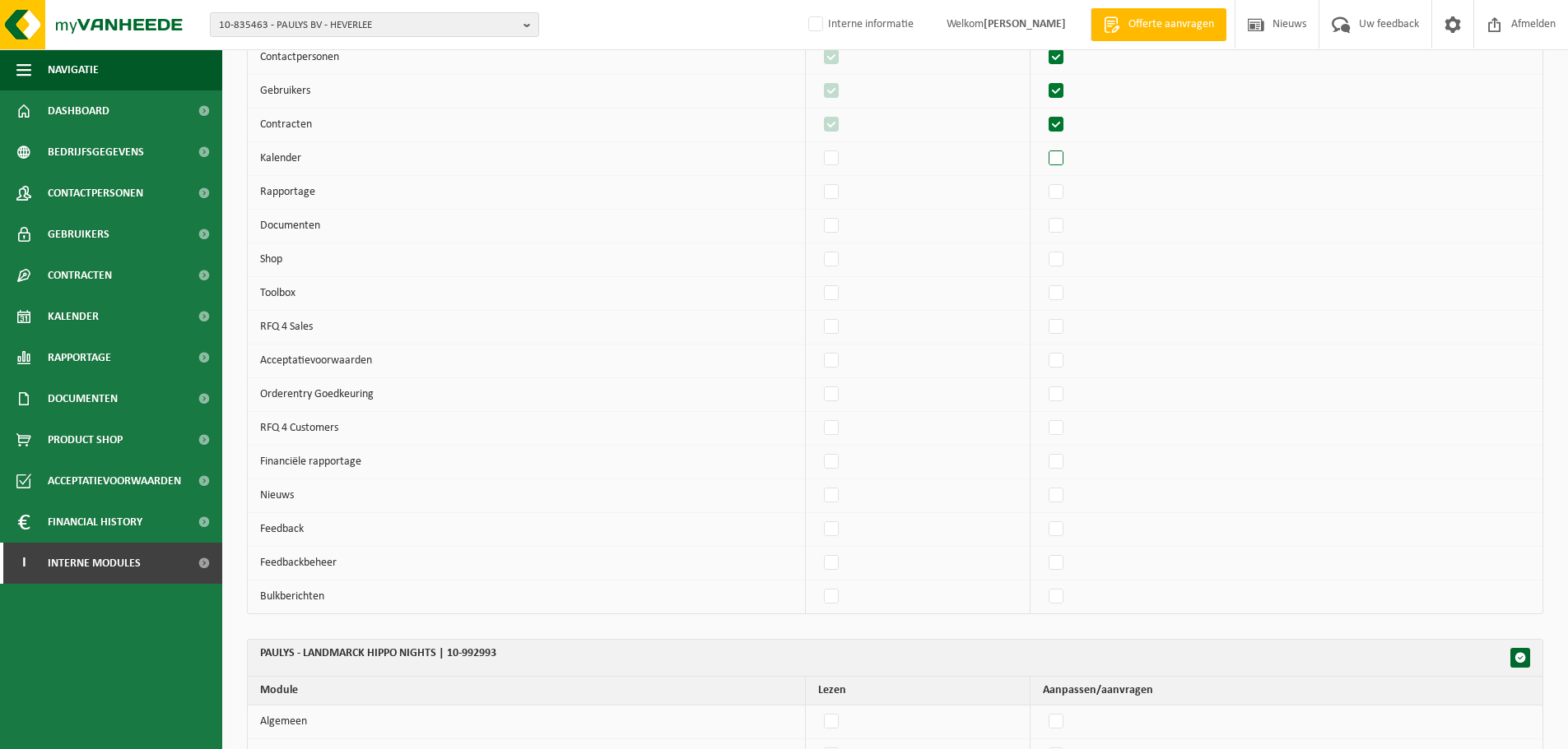
click at [1067, 162] on label"] at bounding box center [1057, 159] width 24 height 24
click at [1043, 147] on input "checkbox" at bounding box center [1042, 146] width 1 height 1
checkbox input "true"
click at [1060, 200] on label"] at bounding box center [1057, 193] width 24 height 24
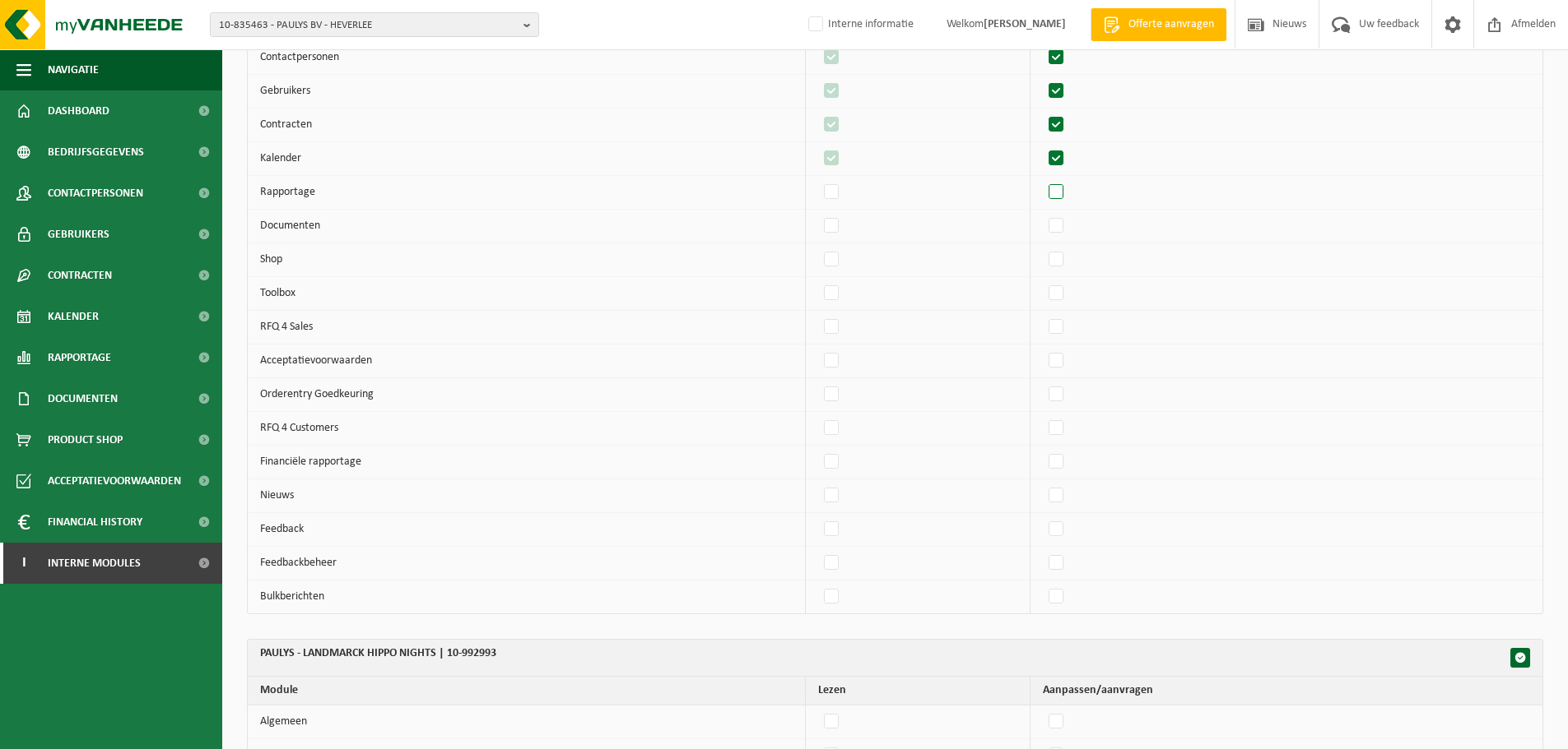
click at [1043, 180] on input "checkbox" at bounding box center [1042, 179] width 1 height 1
checkbox input "true"
click at [1062, 233] on label"] at bounding box center [1057, 226] width 24 height 24
click at [1043, 214] on input "checkbox" at bounding box center [1042, 213] width 1 height 1
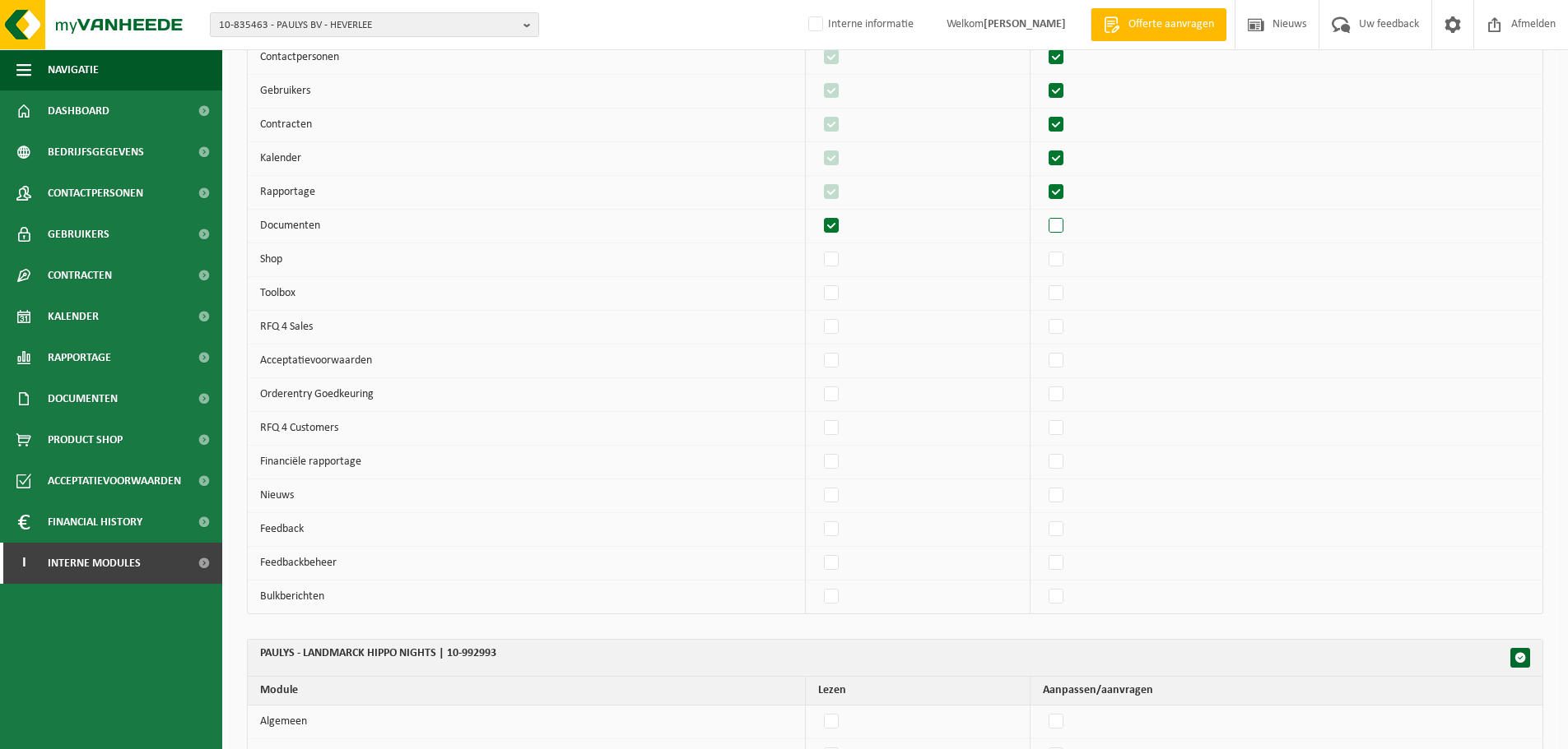
checkbox input "true"
click at [1068, 267] on label"] at bounding box center [1057, 259] width 24 height 24
click at [1043, 247] on input "checkbox" at bounding box center [1042, 247] width 1 height 1
checkbox input "true"
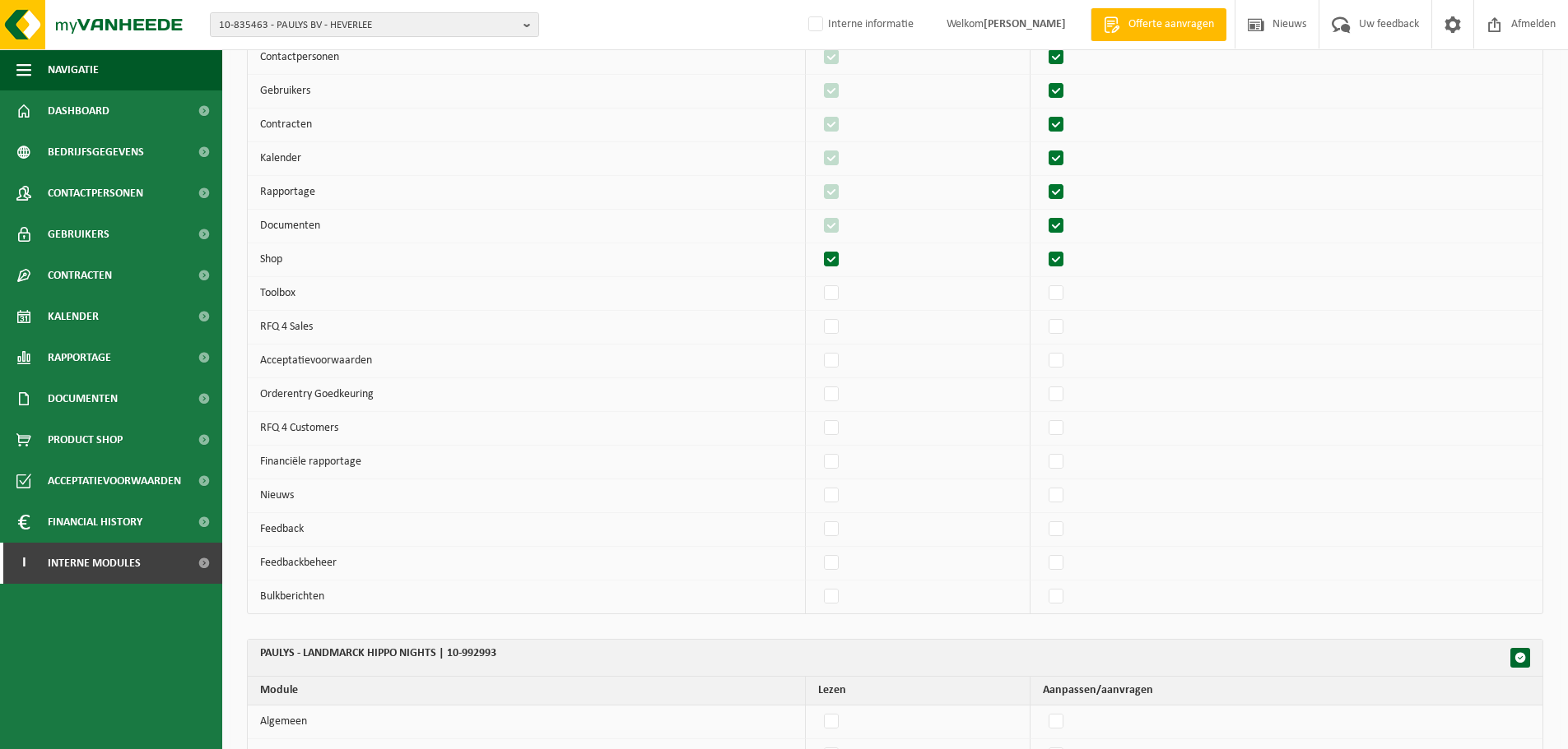
checkbox input "true"
click at [1066, 360] on label"] at bounding box center [1057, 361] width 24 height 24
click at [1043, 349] on input "checkbox" at bounding box center [1042, 348] width 1 height 1
checkbox input "true"
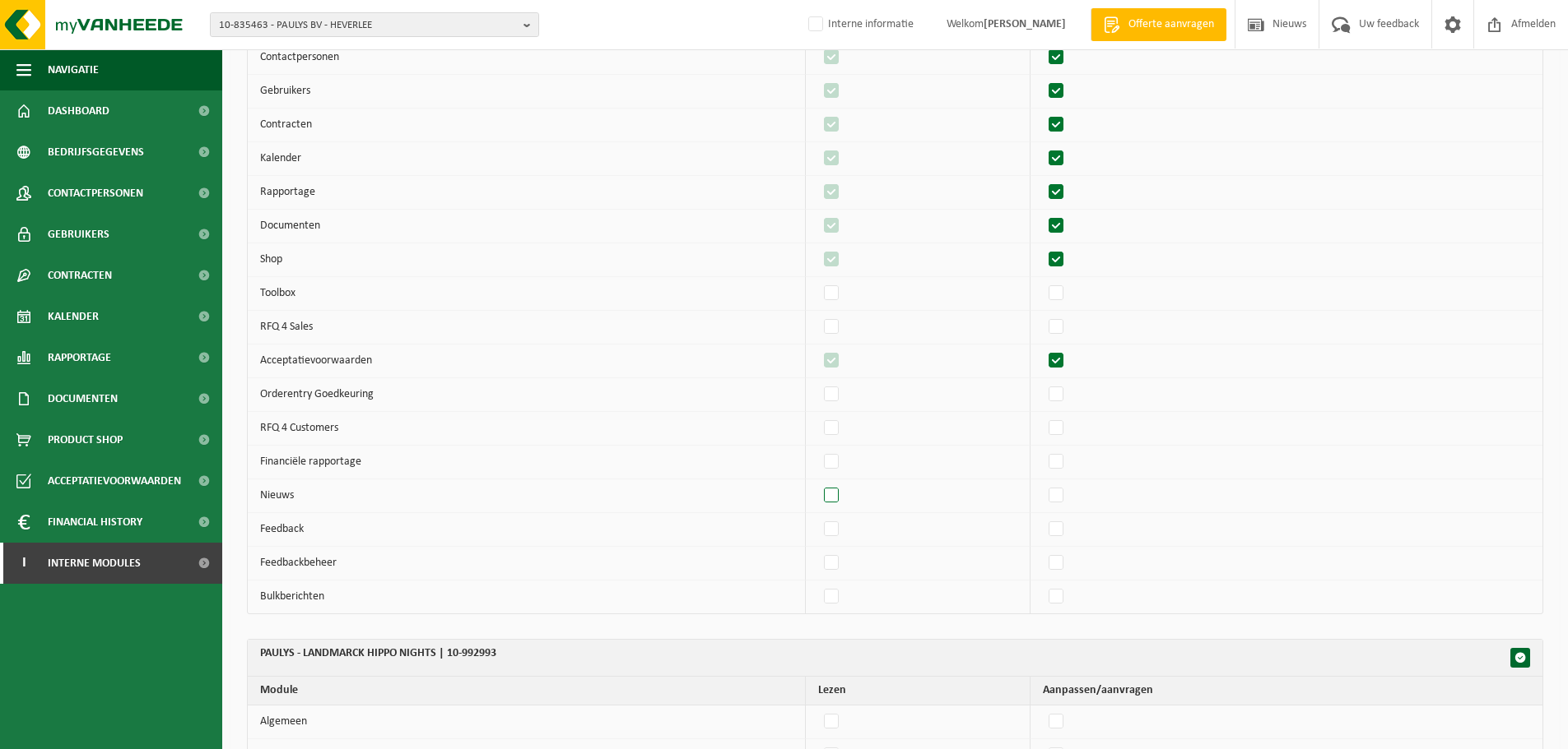
click at [842, 503] on label"] at bounding box center [832, 496] width 24 height 24
click at [818, 484] on input "checkbox" at bounding box center [817, 483] width 1 height 1
checkbox input "true"
click at [1068, 529] on label"] at bounding box center [1057, 530] width 24 height 24
click at [1043, 518] on input "checkbox" at bounding box center [1042, 517] width 1 height 1
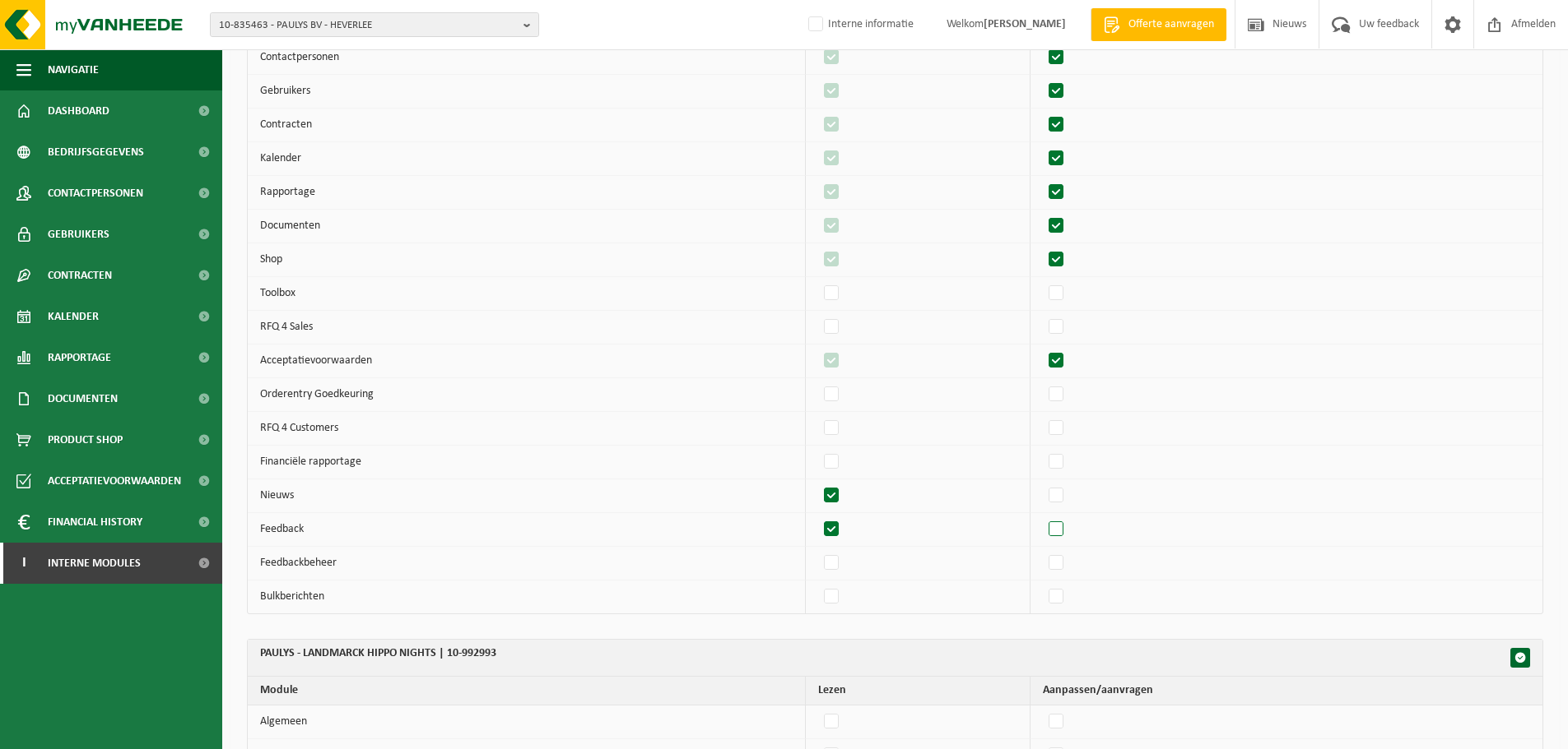
checkbox input "true"
click at [1067, 429] on label"] at bounding box center [1057, 429] width 24 height 24
click at [1043, 416] on input "checkbox" at bounding box center [1042, 415] width 1 height 1
checkbox input "true"
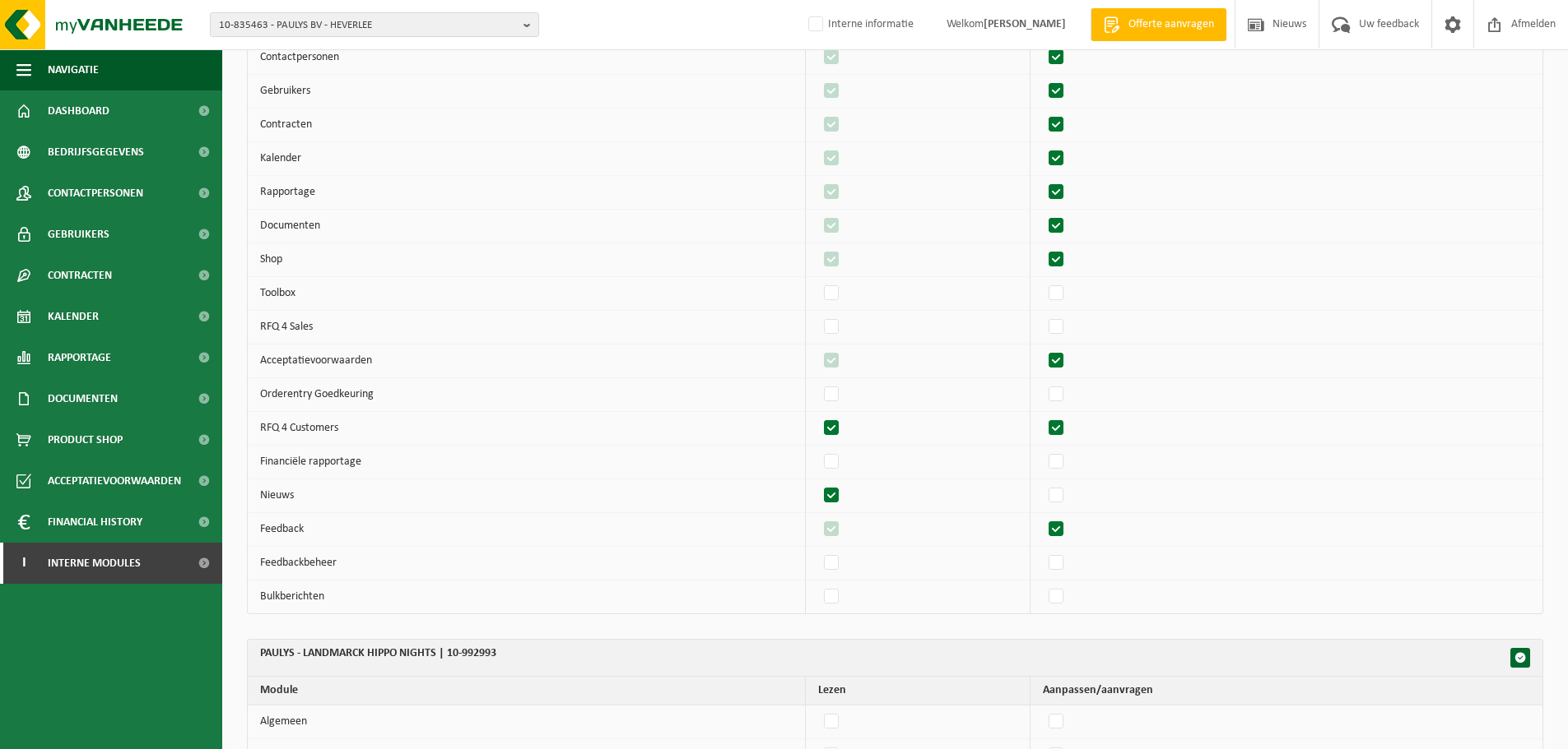
checkbox input "true"
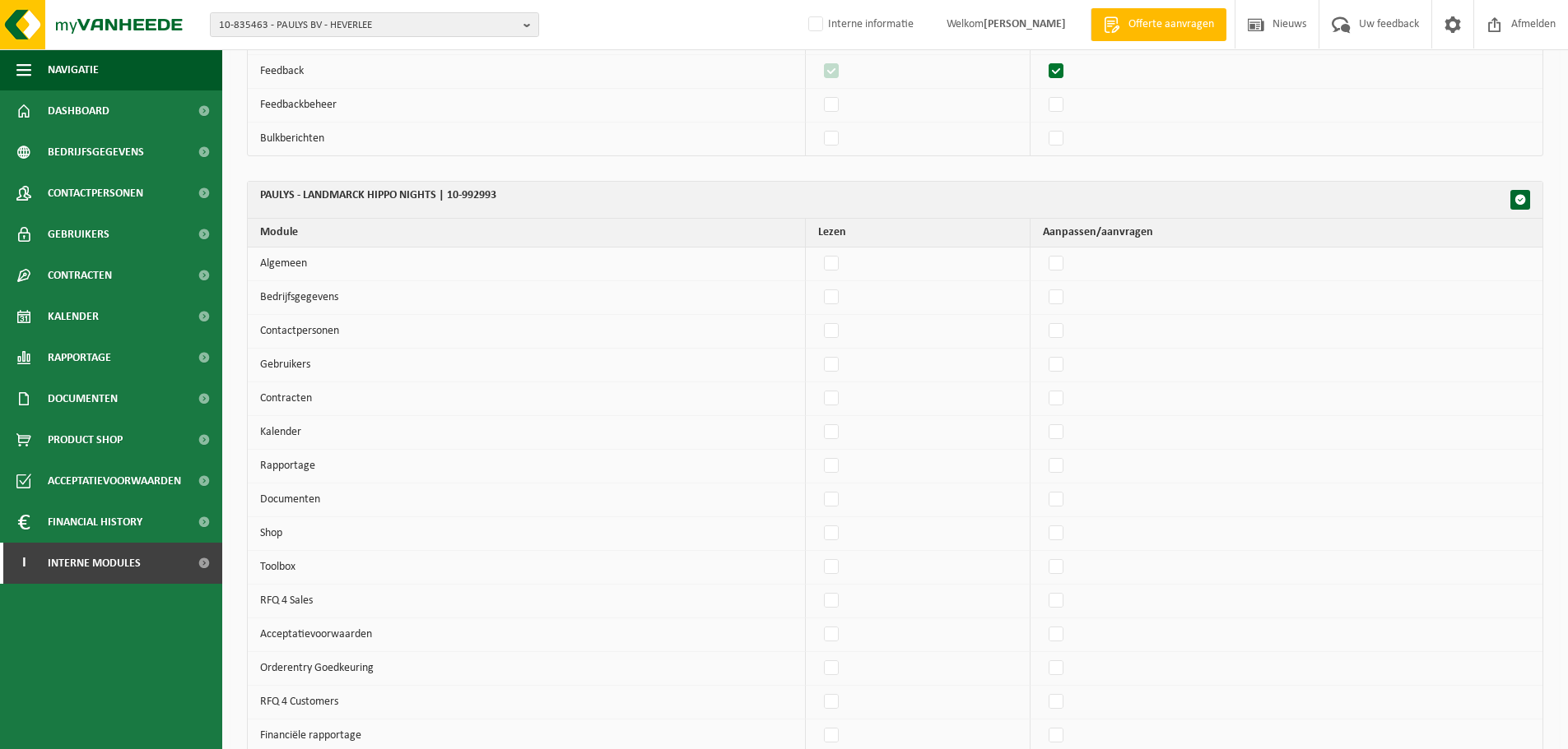
scroll to position [7966, 0]
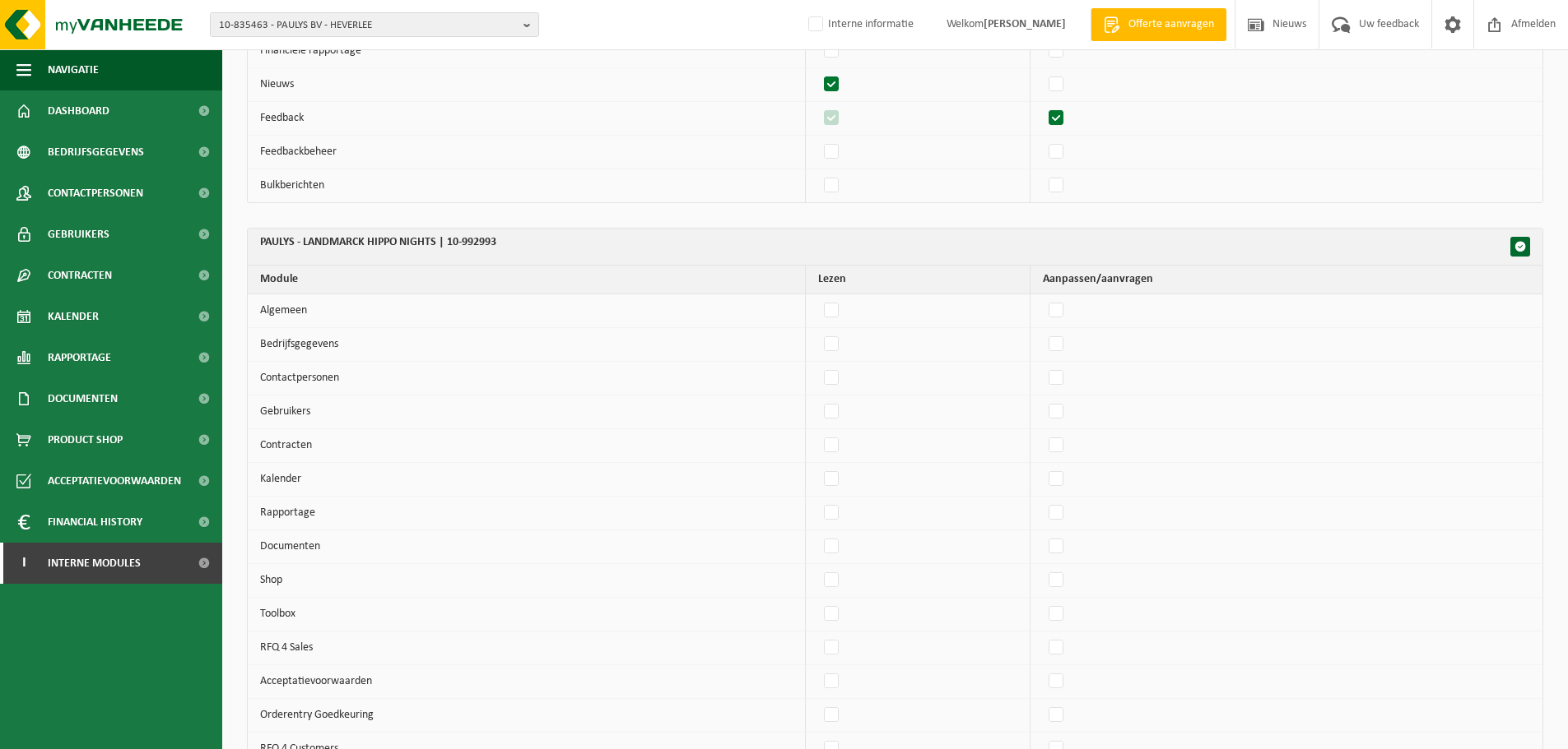
drag, startPoint x: 1060, startPoint y: 306, endPoint x: 1067, endPoint y: 325, distance: 20.2
click at [1060, 306] on label"] at bounding box center [1057, 311] width 24 height 24
click at [1043, 299] on input "checkbox" at bounding box center [1042, 298] width 1 height 1
checkbox input "true"
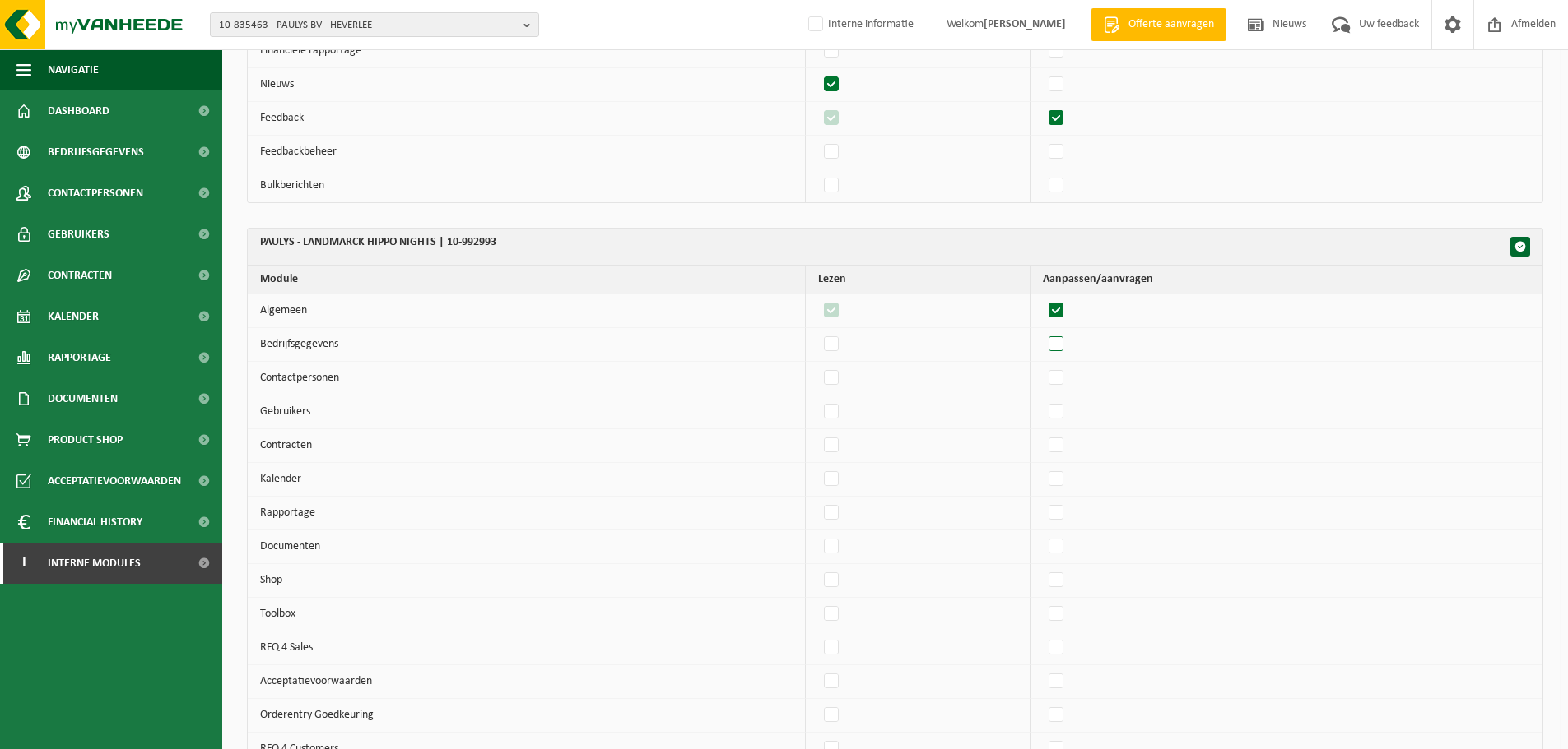
click at [1068, 346] on label"] at bounding box center [1057, 345] width 24 height 24
click at [1043, 333] on input "checkbox" at bounding box center [1042, 332] width 1 height 1
checkbox input "true"
click at [1065, 379] on label"] at bounding box center [1057, 379] width 24 height 24
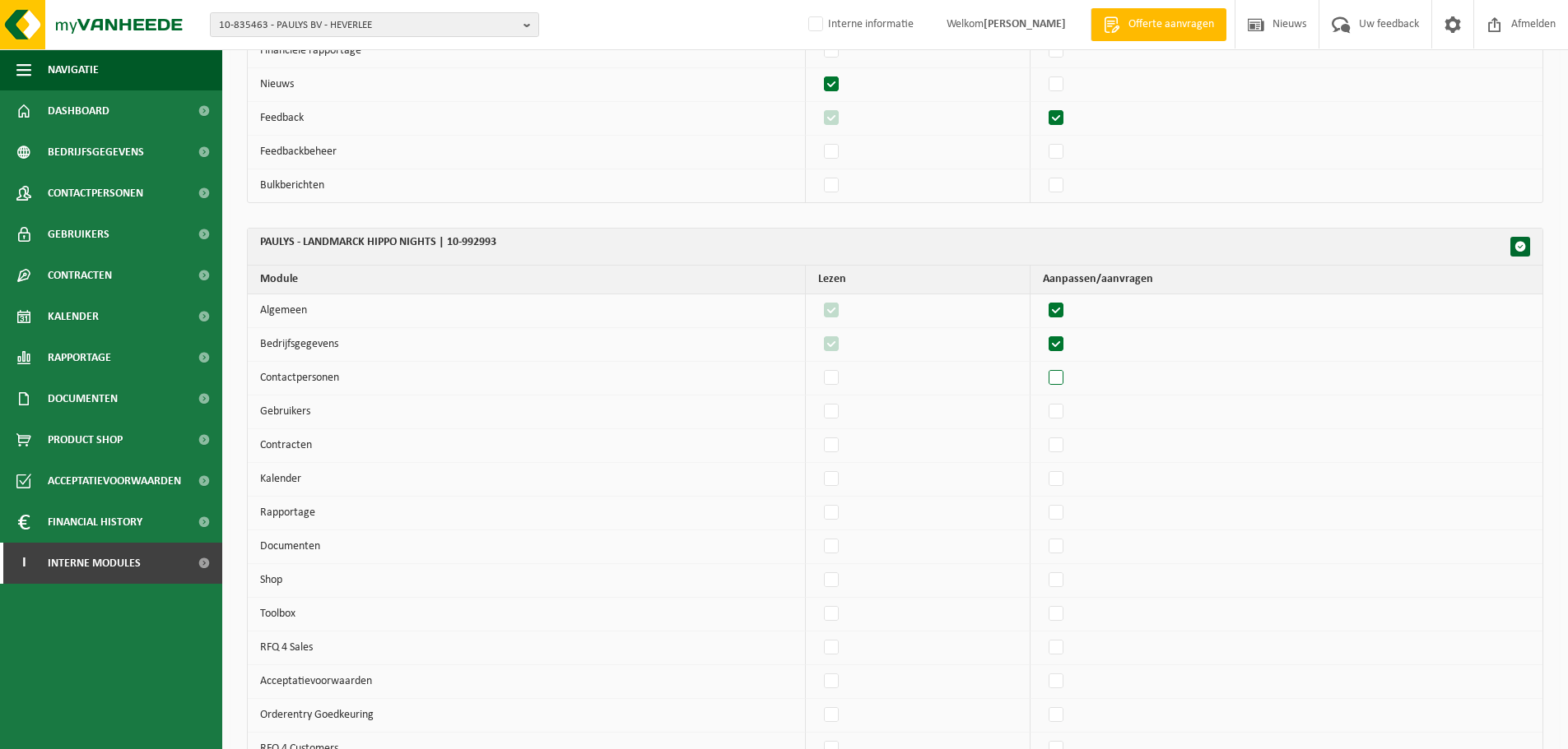
click at [1043, 367] on input "checkbox" at bounding box center [1042, 366] width 1 height 1
checkbox input "true"
click at [1061, 406] on label"] at bounding box center [1057, 412] width 24 height 24
click at [1043, 399] on input "checkbox" at bounding box center [1042, 399] width 1 height 1
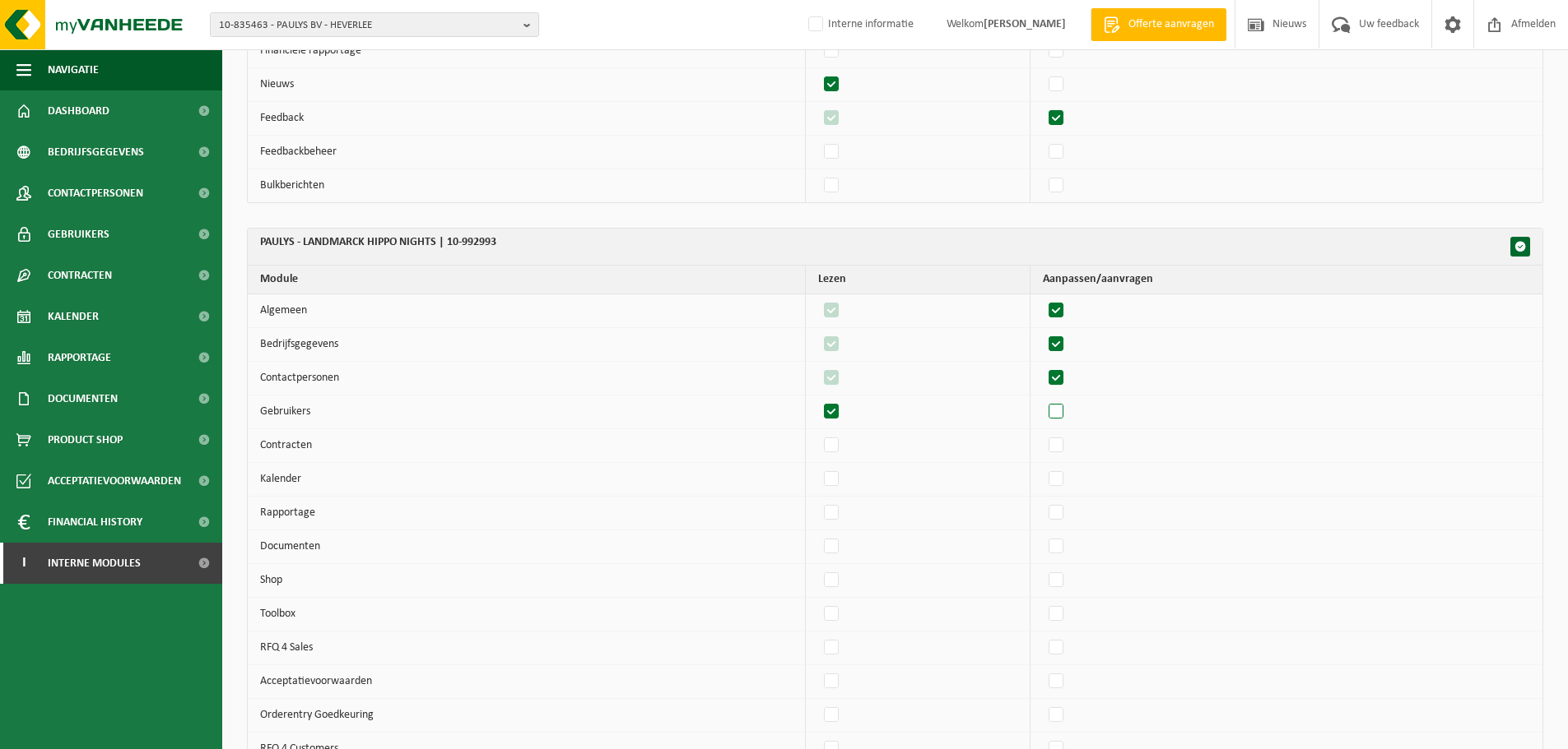
checkbox input "true"
click at [1060, 435] on label"] at bounding box center [1057, 445] width 24 height 24
click at [1043, 433] on input "checkbox" at bounding box center [1042, 432] width 1 height 1
checkbox input "true"
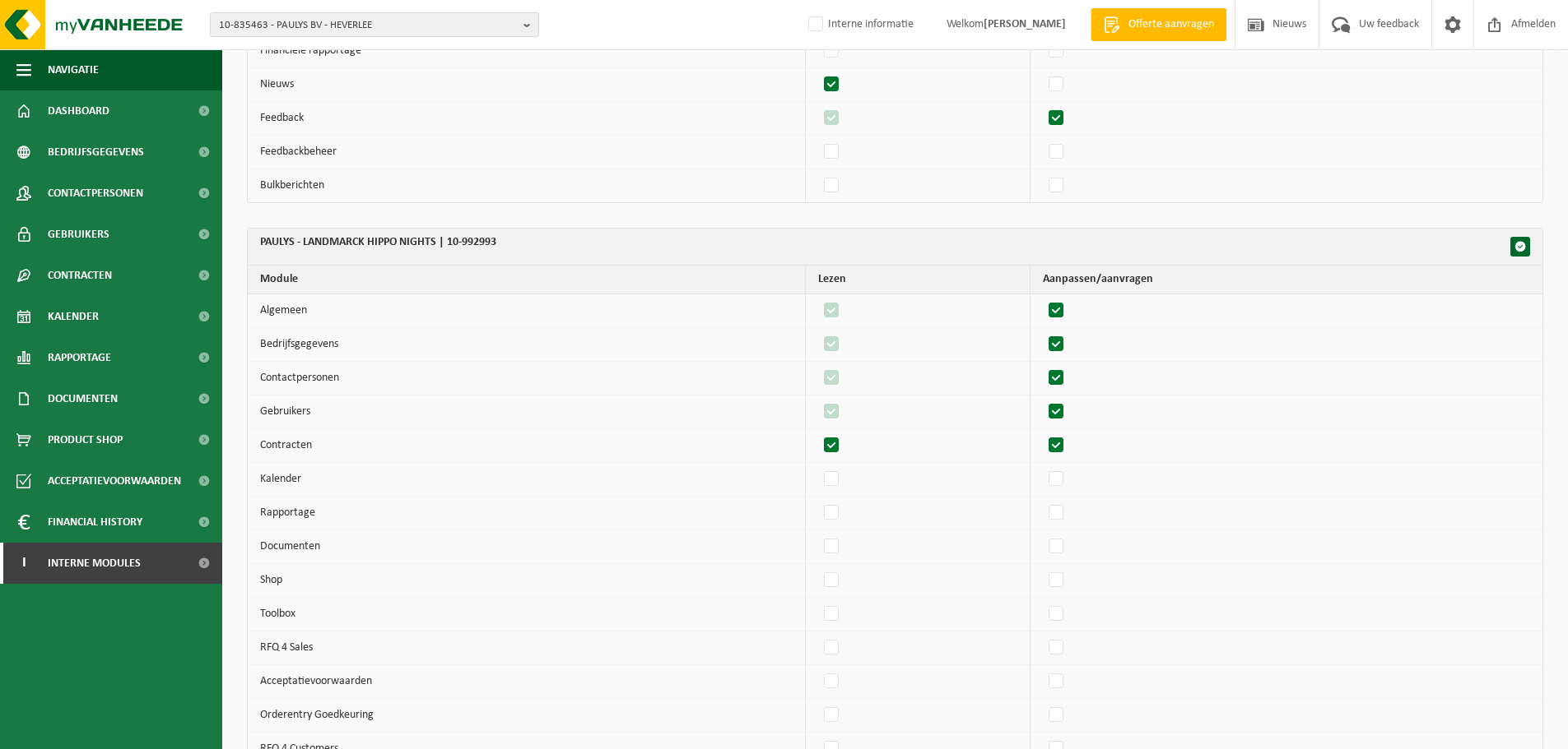
checkbox input "true"
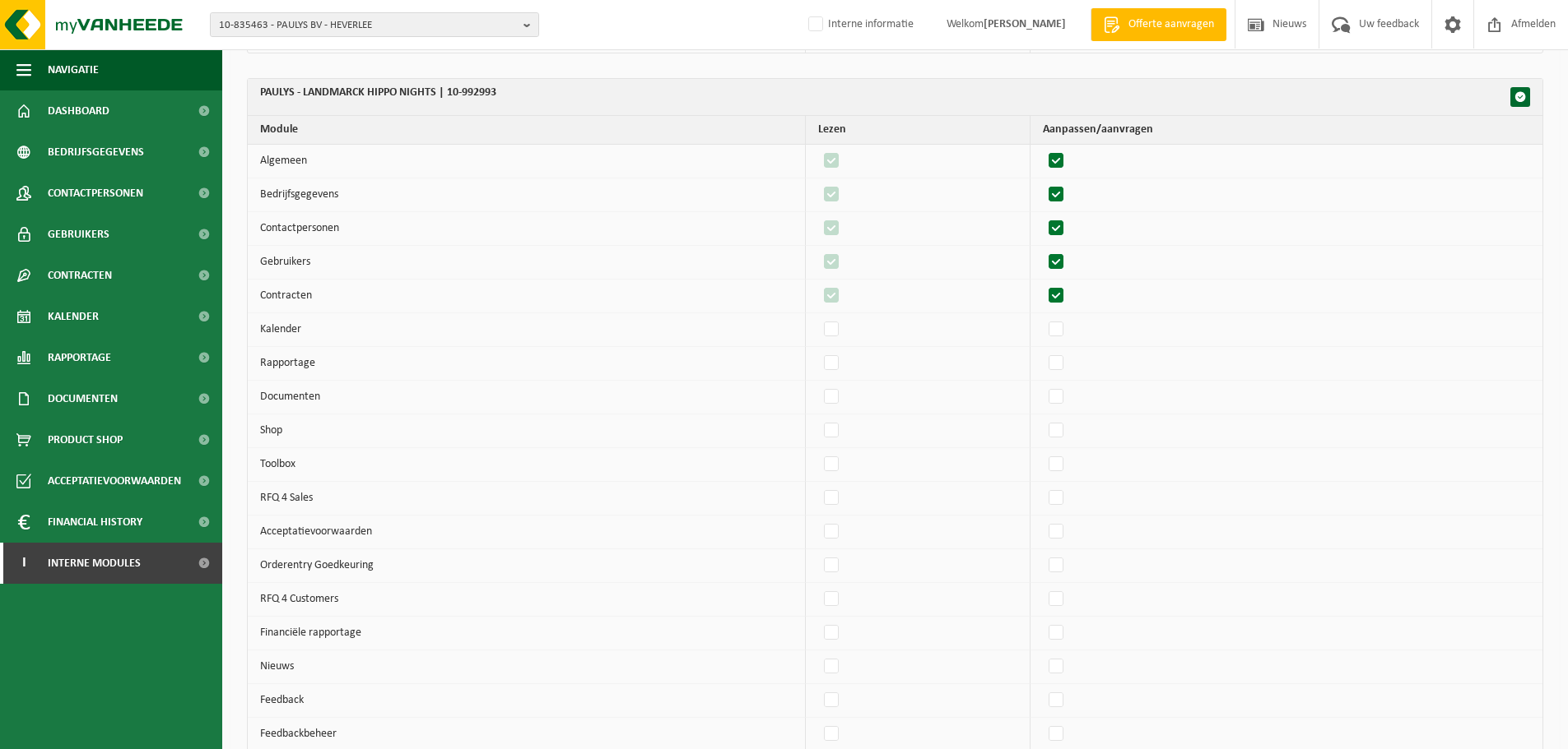
scroll to position [8131, 0]
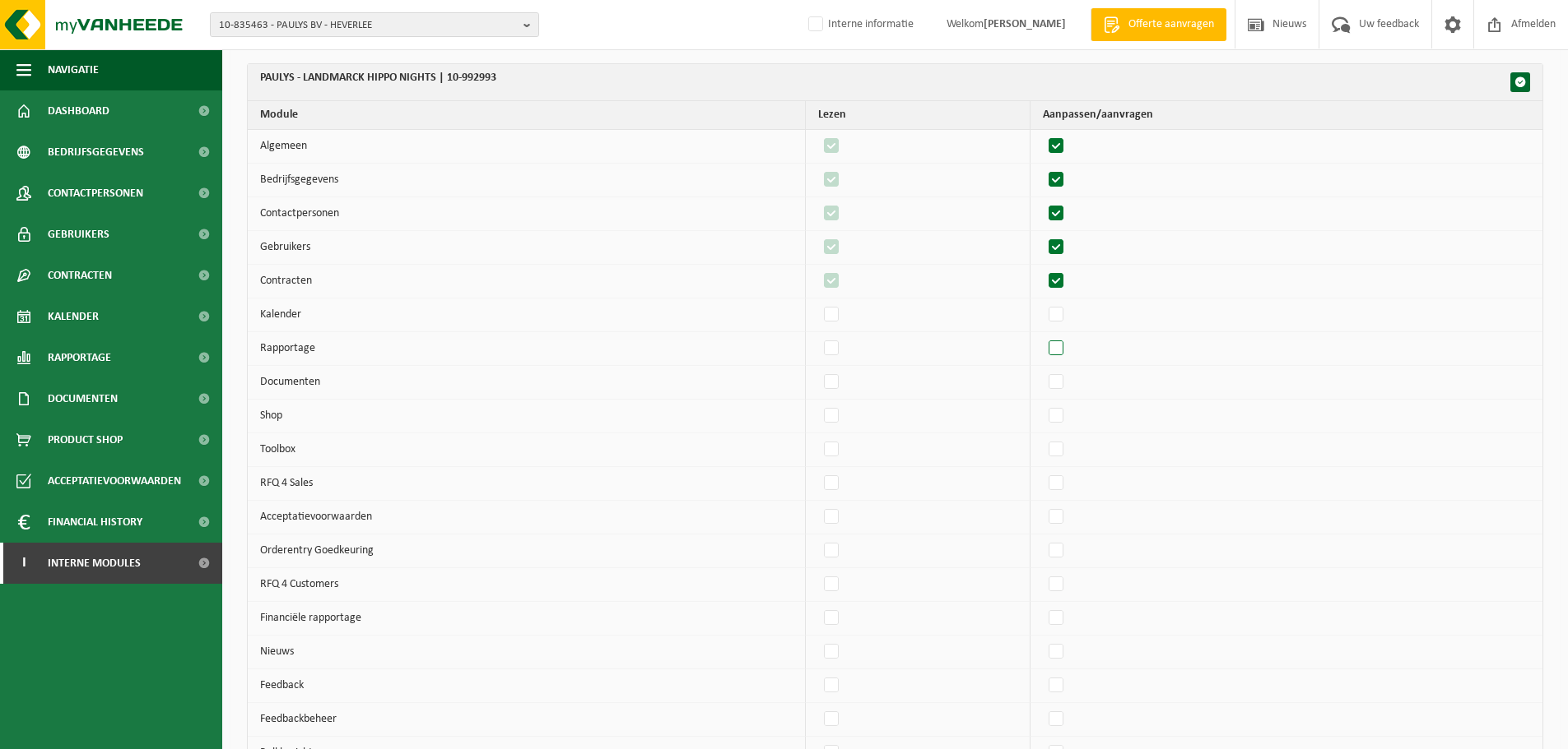
drag, startPoint x: 1058, startPoint y: 318, endPoint x: 1060, endPoint y: 354, distance: 36.1
click at [1059, 318] on label"] at bounding box center [1057, 315] width 24 height 24
click at [1043, 303] on input "checkbox" at bounding box center [1042, 302] width 1 height 1
checkbox input "true"
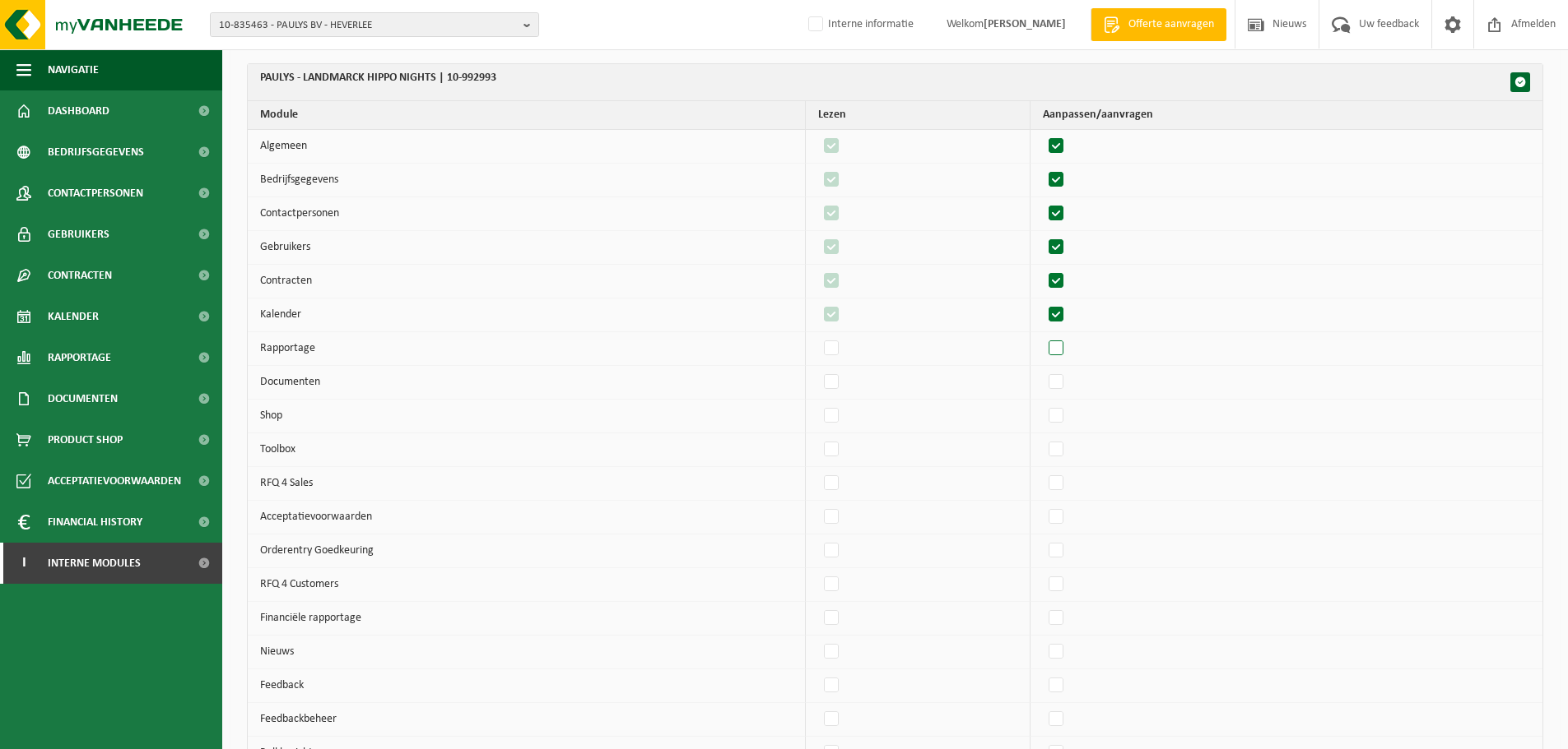
click at [1058, 353] on label"] at bounding box center [1057, 349] width 24 height 24
click at [1043, 336] on input "checkbox" at bounding box center [1042, 335] width 1 height 1
checkbox input "true"
click at [1058, 392] on label"] at bounding box center [1057, 382] width 24 height 24
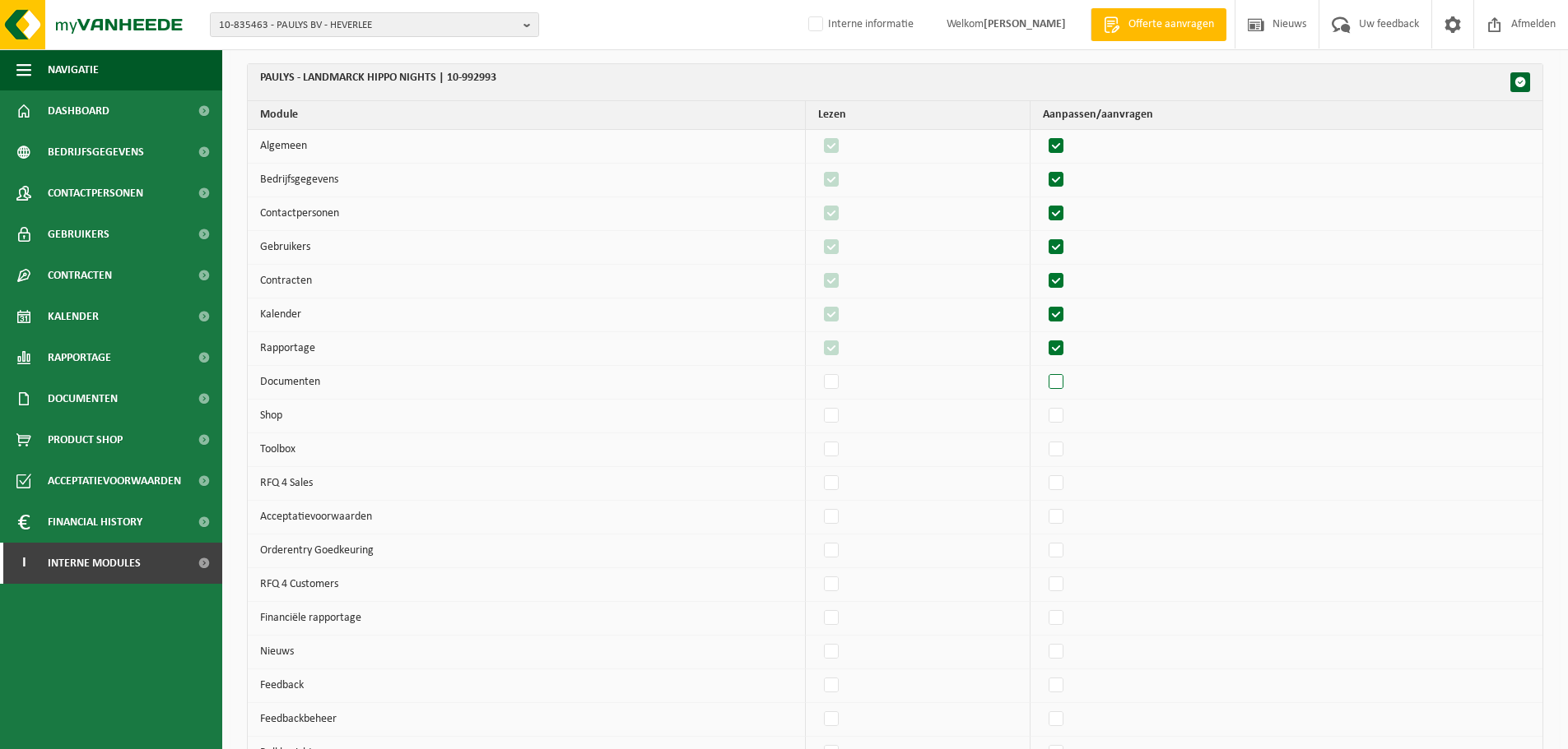
click at [1043, 370] on input "checkbox" at bounding box center [1042, 369] width 1 height 1
checkbox input "true"
click at [1061, 417] on label"] at bounding box center [1057, 416] width 24 height 24
click at [1043, 404] on input "checkbox" at bounding box center [1042, 403] width 1 height 1
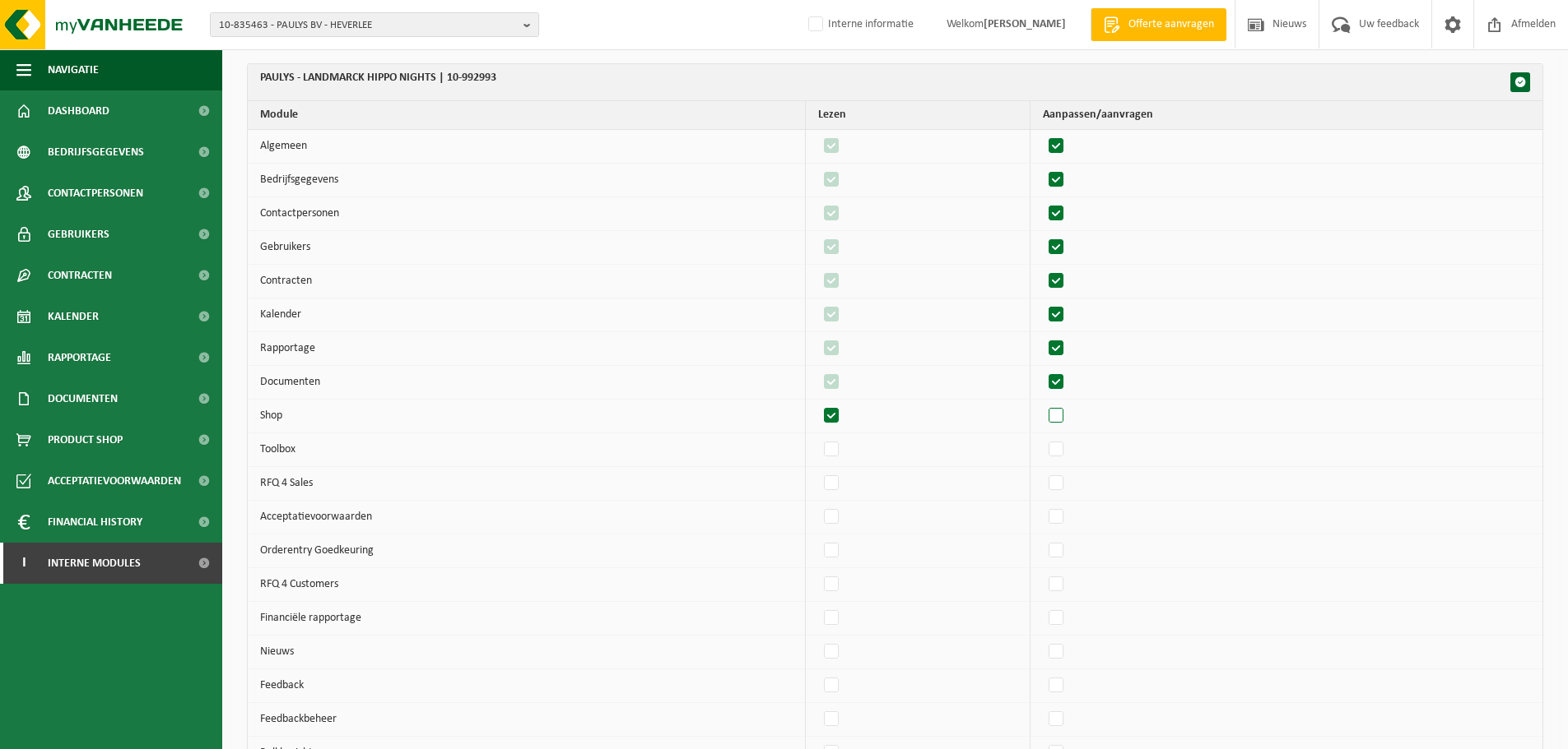
checkbox input "true"
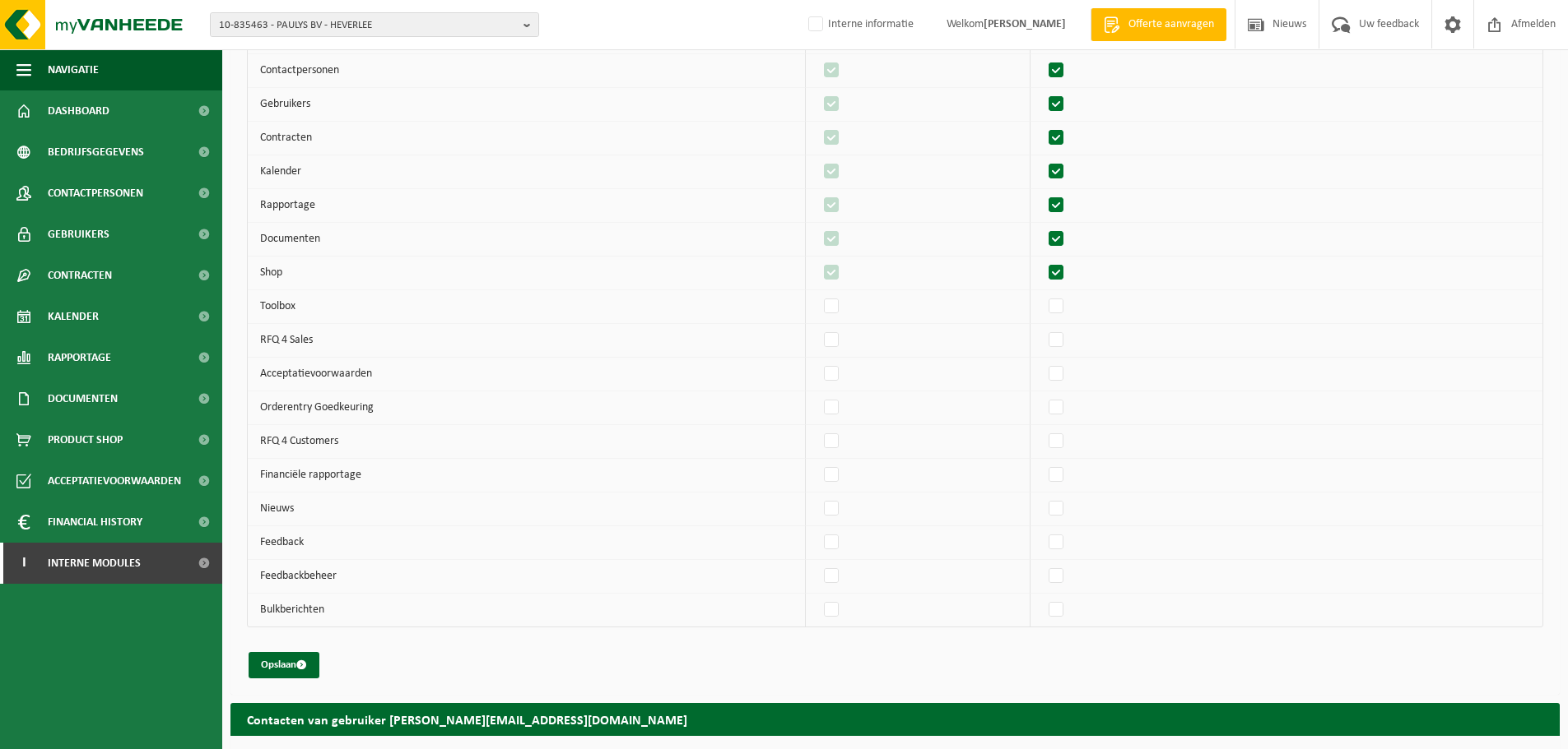
scroll to position [8296, 0]
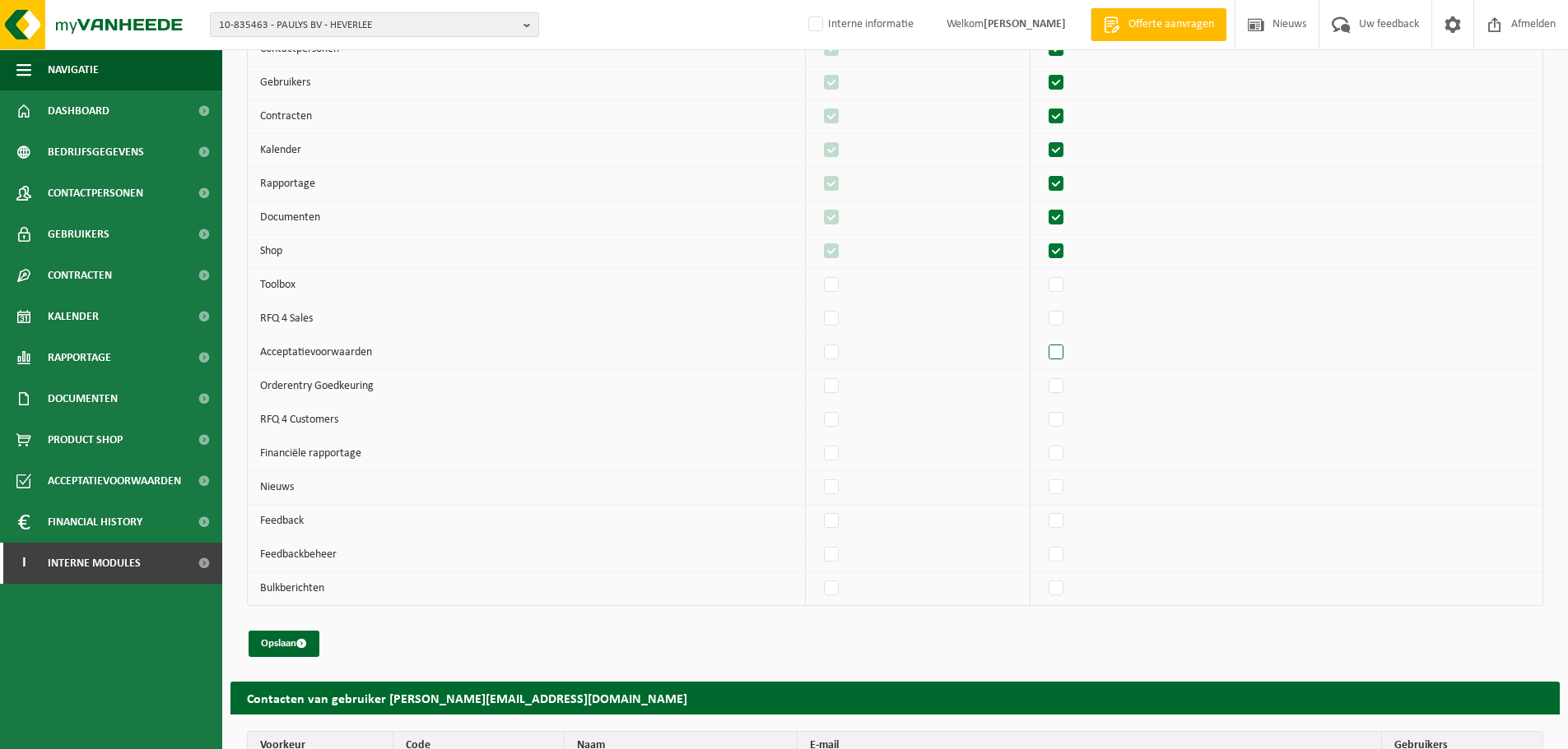
click at [1067, 353] on label"] at bounding box center [1057, 352] width 24 height 24
click at [1043, 340] on input "checkbox" at bounding box center [1042, 340] width 1 height 1
checkbox input "true"
click at [839, 494] on label"] at bounding box center [832, 488] width 24 height 24
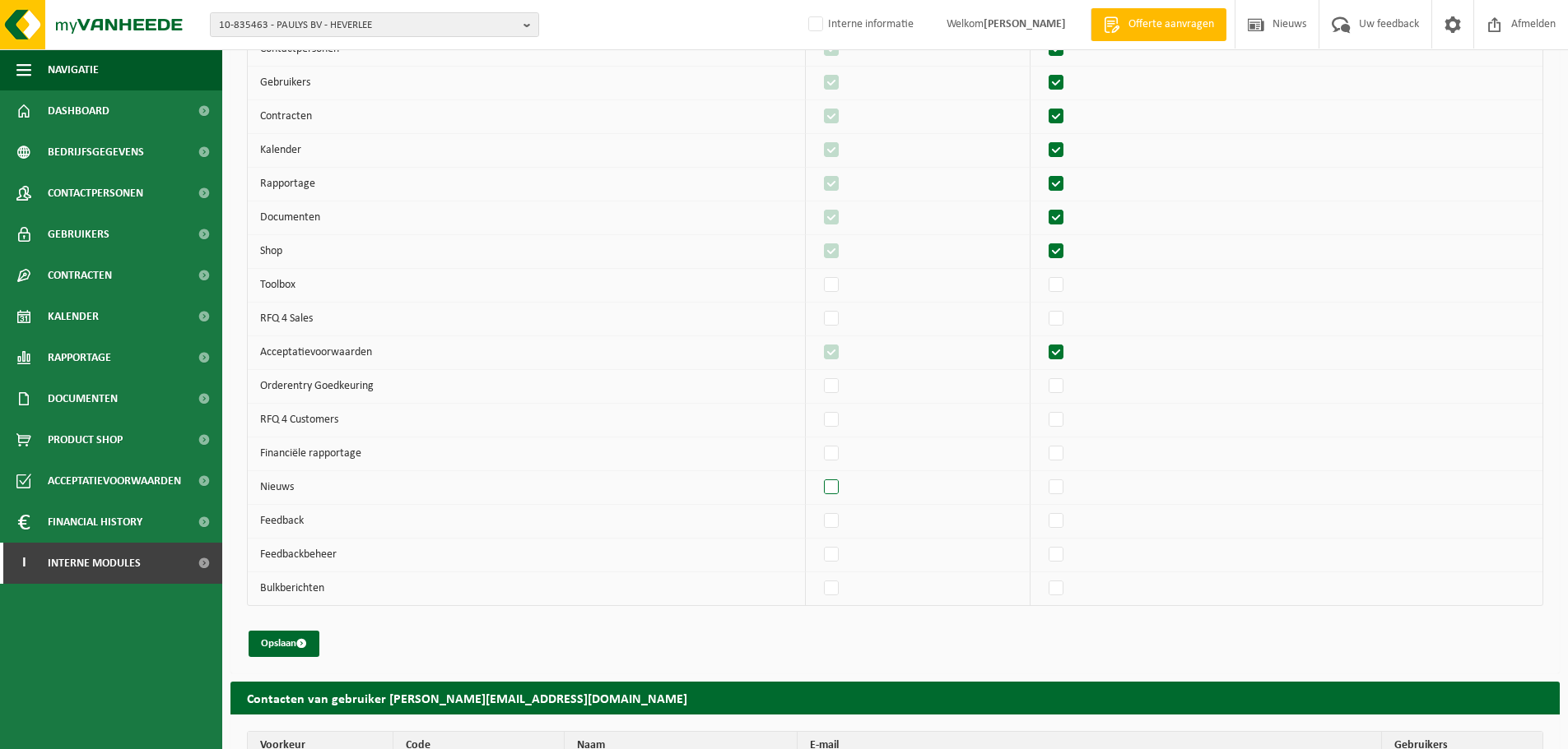
click at [818, 476] on input "checkbox" at bounding box center [817, 475] width 1 height 1
checkbox input "true"
click at [1068, 527] on label"] at bounding box center [1057, 522] width 24 height 24
click at [1043, 509] on input "checkbox" at bounding box center [1042, 508] width 1 height 1
checkbox input "true"
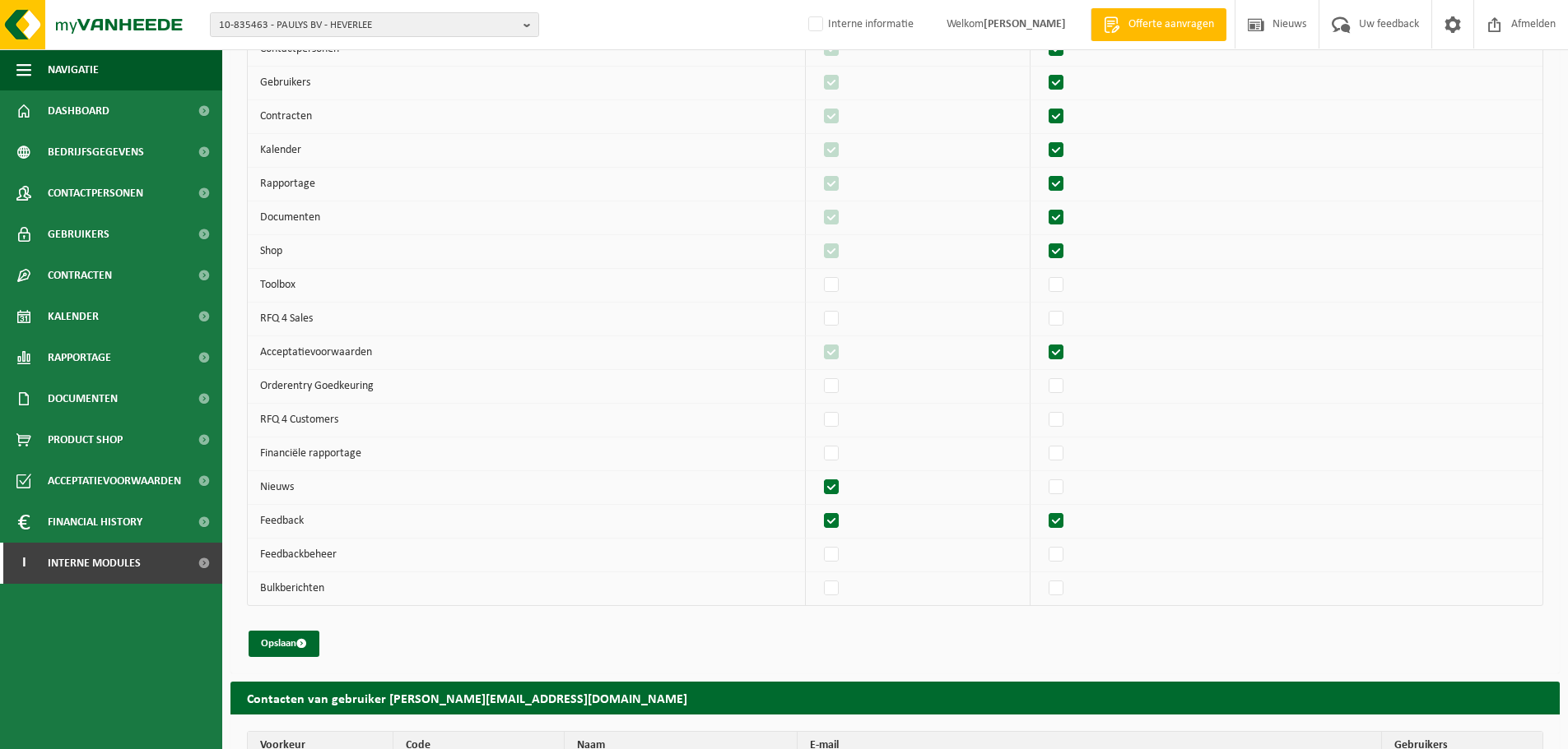
checkbox input "true"
click at [1068, 411] on label"] at bounding box center [1057, 420] width 24 height 24
click at [1043, 408] on input "checkbox" at bounding box center [1042, 407] width 1 height 1
checkbox input "true"
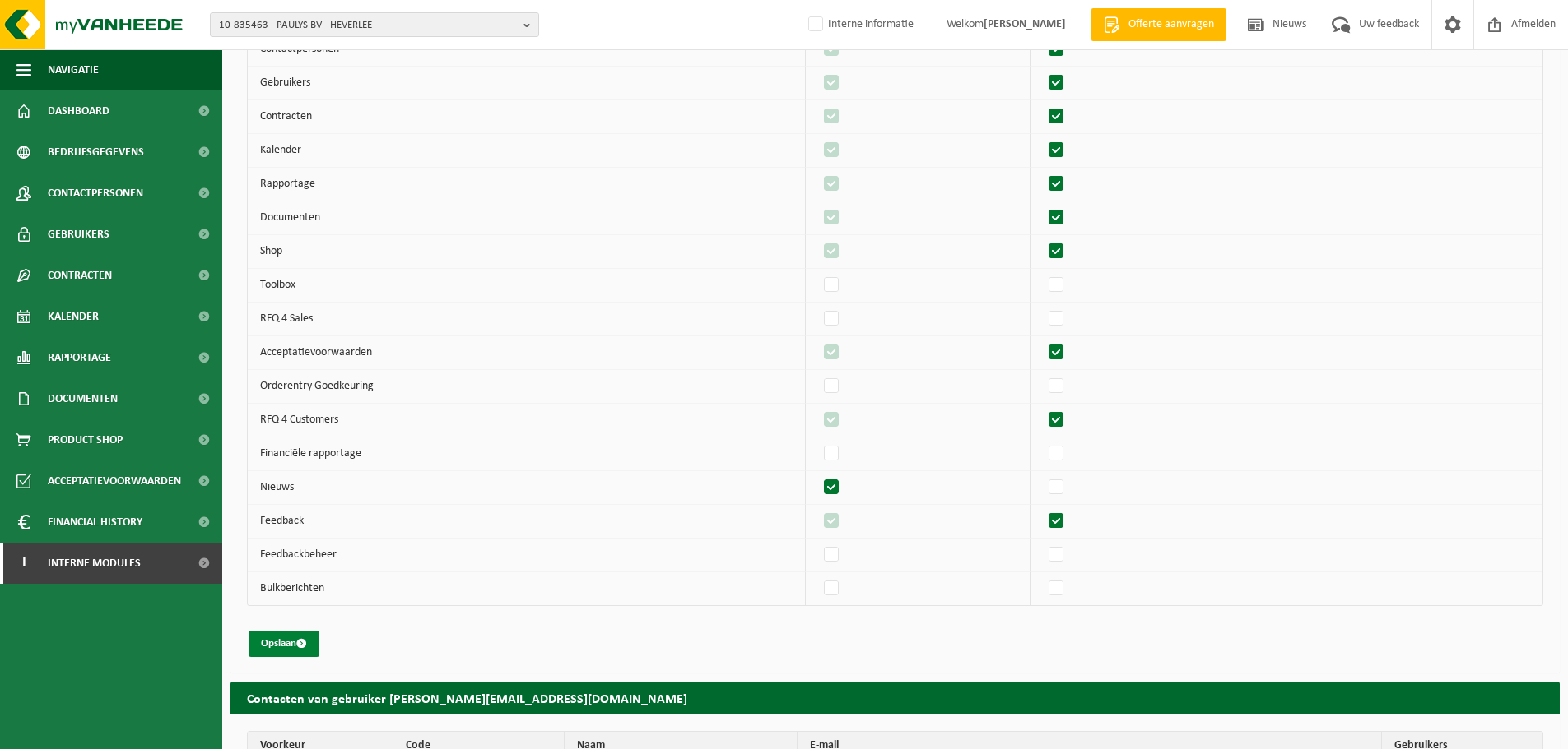
drag, startPoint x: 304, startPoint y: 647, endPoint x: 417, endPoint y: 617, distance: 116.9
click at [305, 647] on span "submit" at bounding box center [301, 643] width 10 height 10
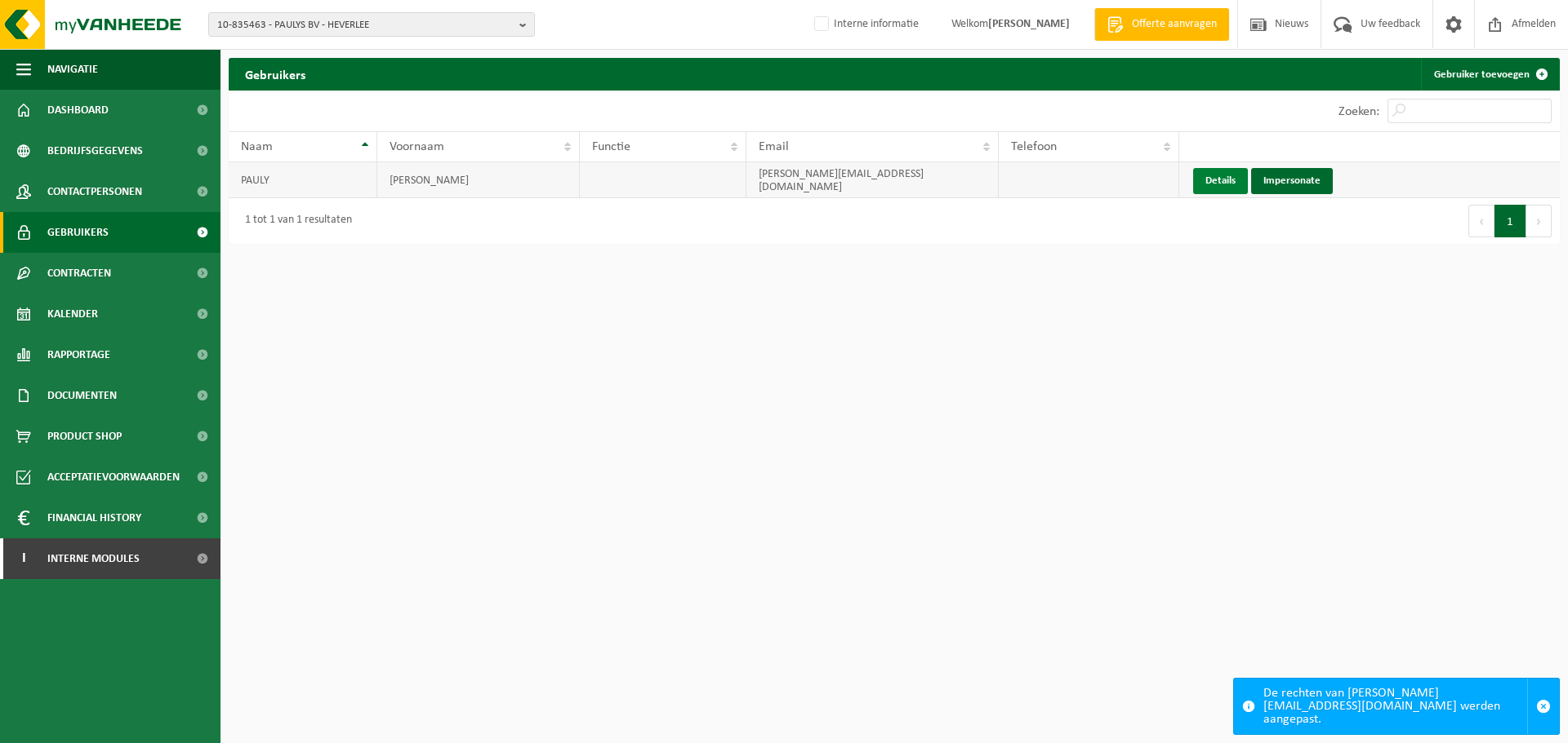
click at [1228, 180] on link "Details" at bounding box center [1220, 181] width 55 height 26
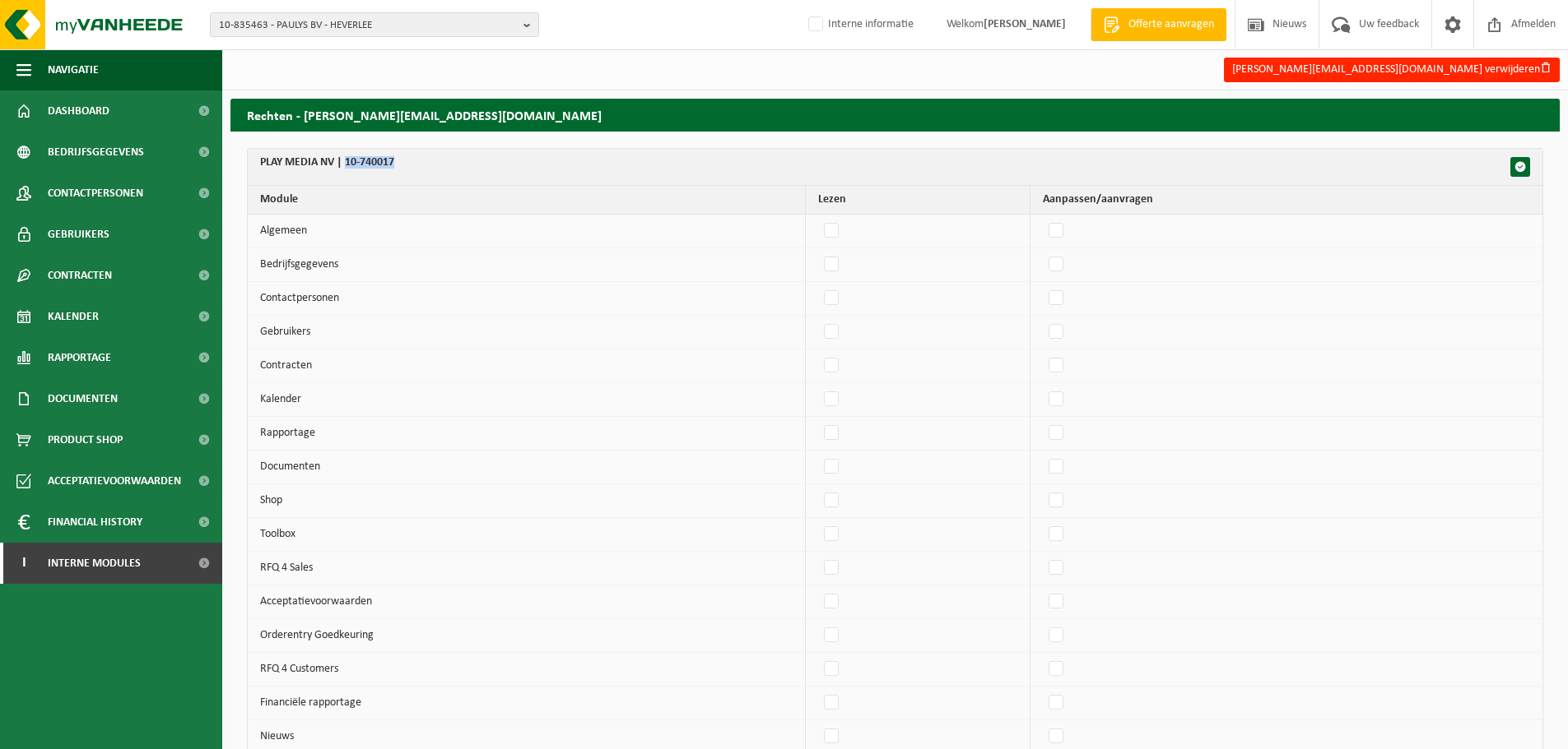
drag, startPoint x: 405, startPoint y: 159, endPoint x: 347, endPoint y: 167, distance: 58.5
click at [347, 167] on th "PLAY MEDIA NV | 10-740017" at bounding box center [894, 166] width 1294 height 37
copy th "10-740017"
click at [83, 229] on span "Gebruikers" at bounding box center [79, 235] width 62 height 41
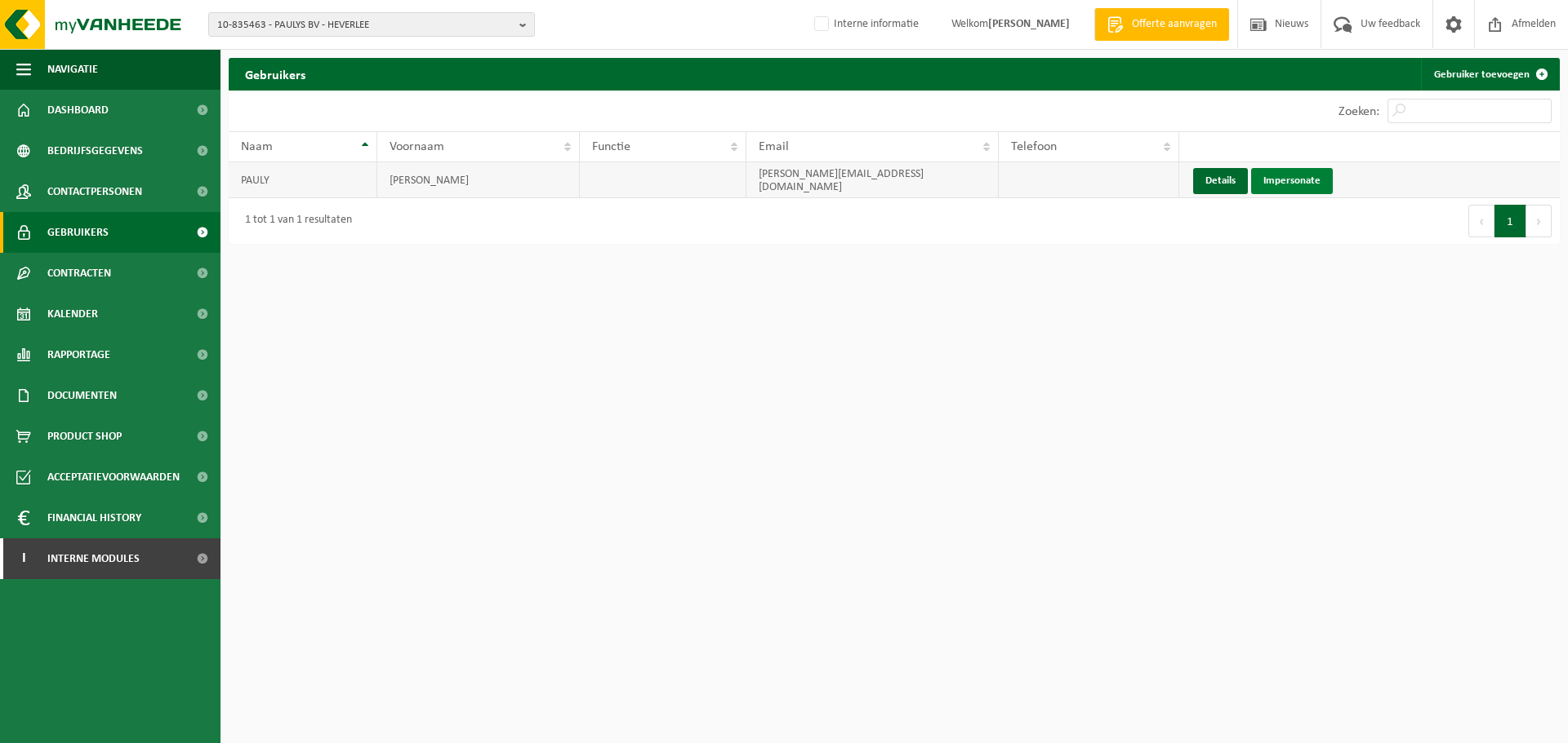
click at [1298, 186] on link "Impersonate" at bounding box center [1292, 181] width 82 height 26
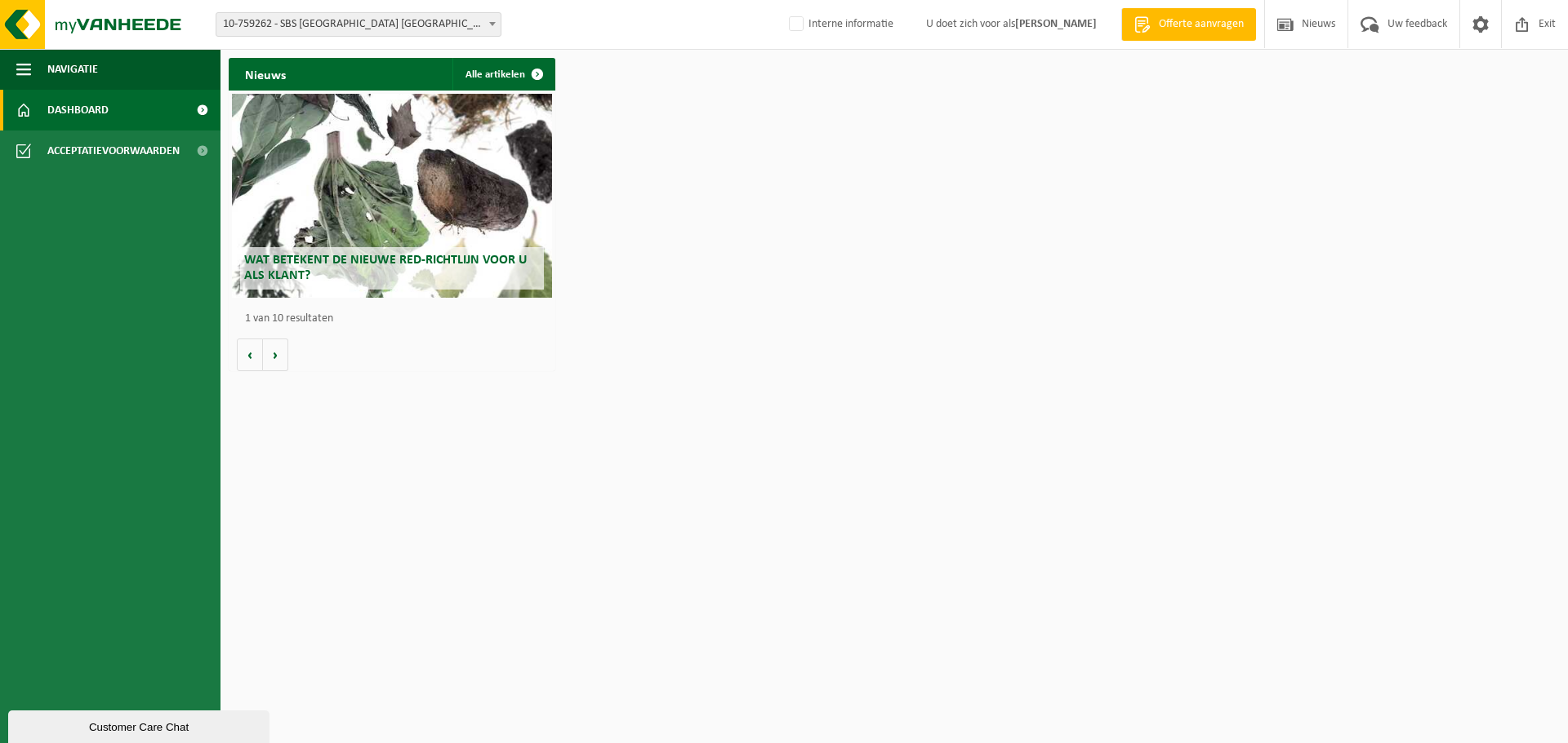
click at [465, 22] on span "10-759262 - SBS [GEOGRAPHIC_DATA] [GEOGRAPHIC_DATA]/GERT LATE NIGHT - [GEOGRAPH…" at bounding box center [358, 24] width 284 height 23
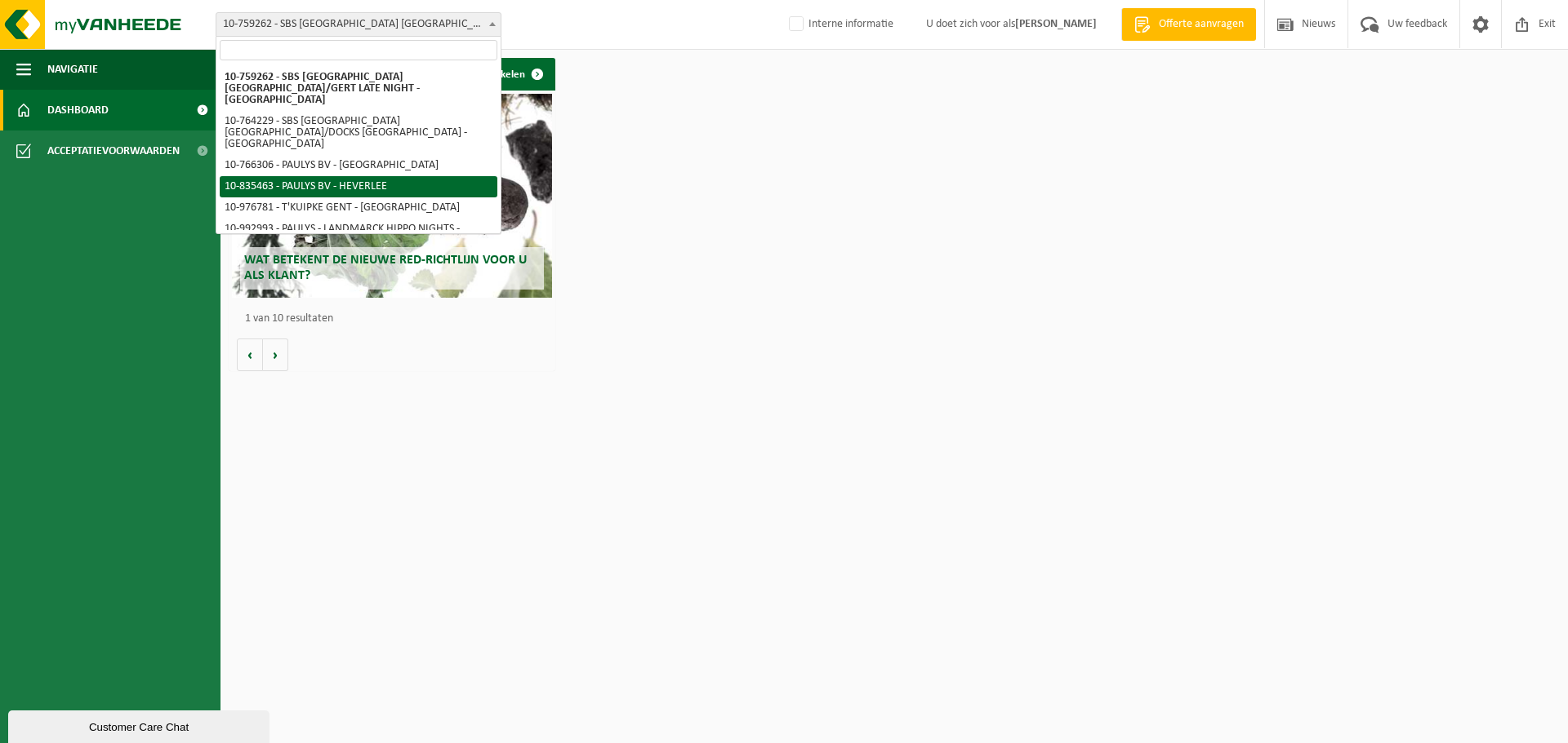
select select "90234"
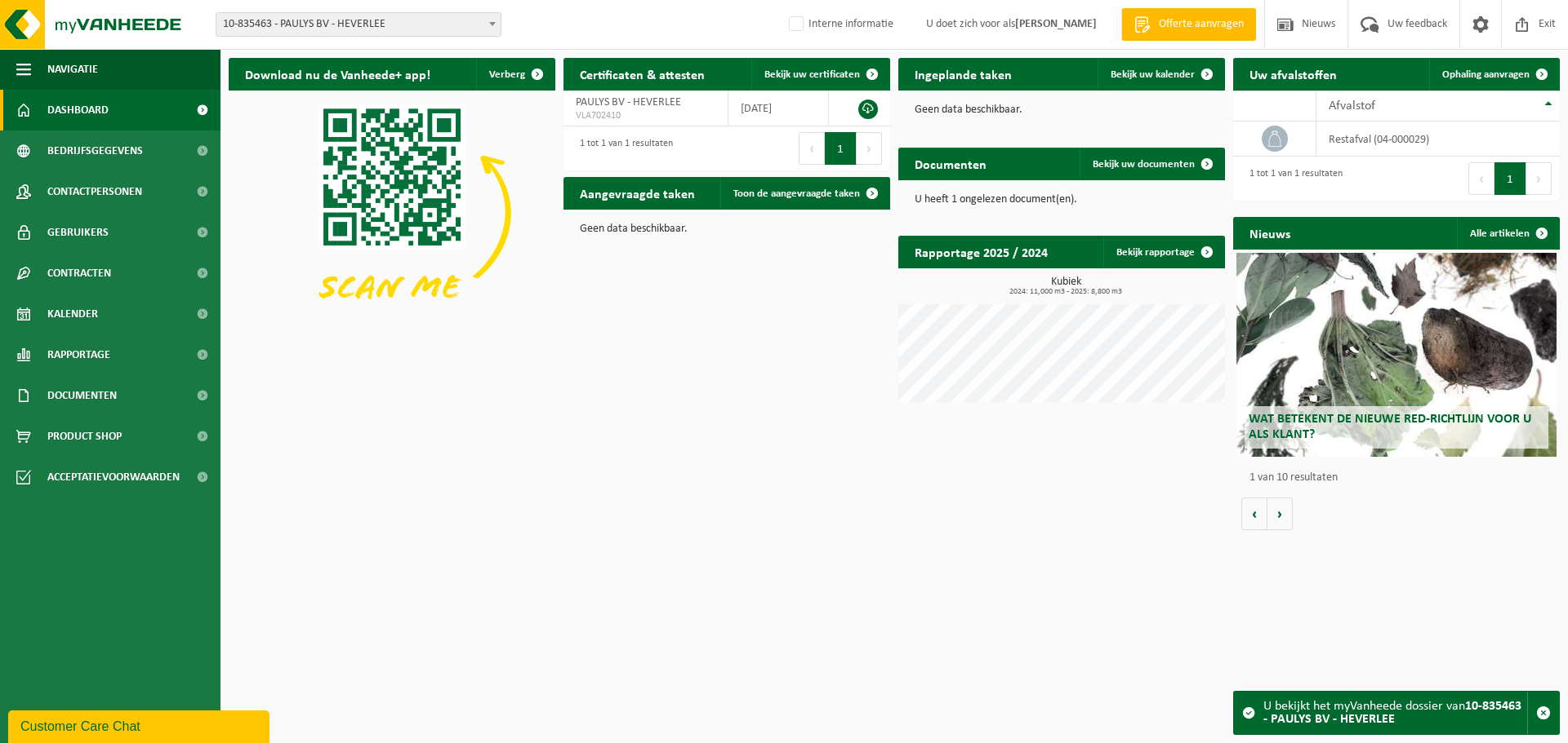
click at [364, 29] on span "10-835463 - PAULYS BV - HEVERLEE" at bounding box center [358, 24] width 284 height 23
click at [1517, 31] on span at bounding box center [1522, 24] width 24 height 48
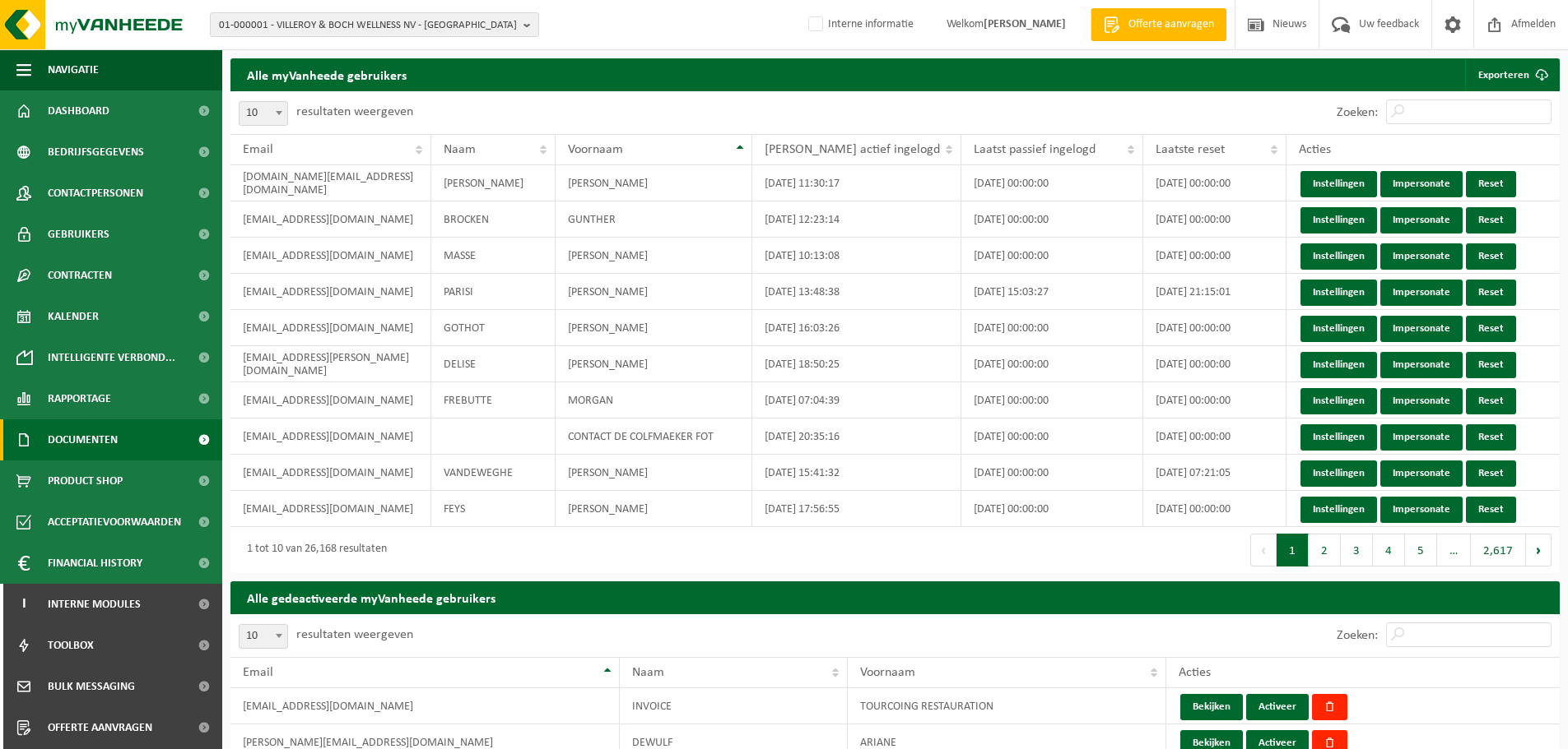
click at [93, 450] on span "Documenten" at bounding box center [83, 440] width 70 height 41
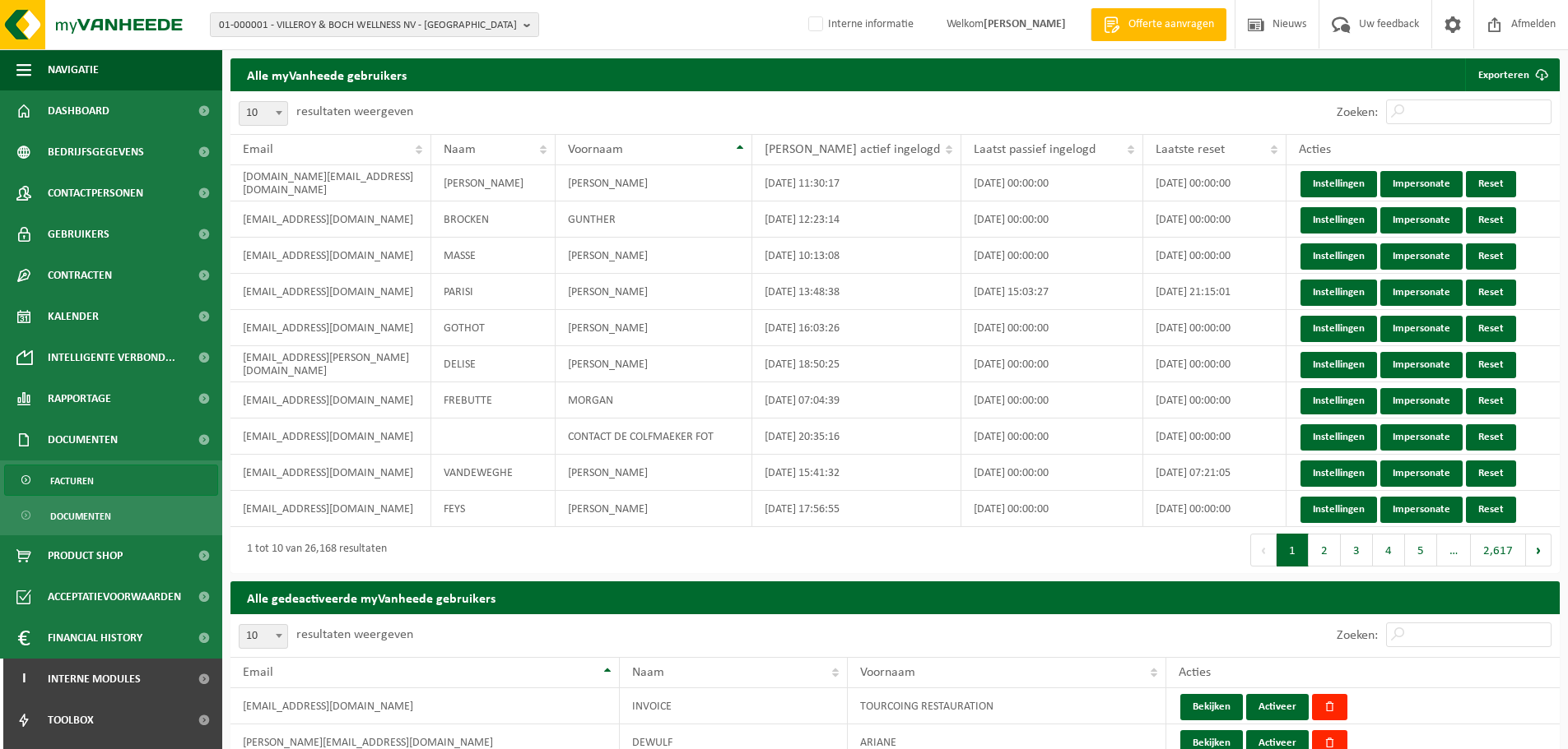
click at [71, 479] on span "Facturen" at bounding box center [71, 480] width 43 height 31
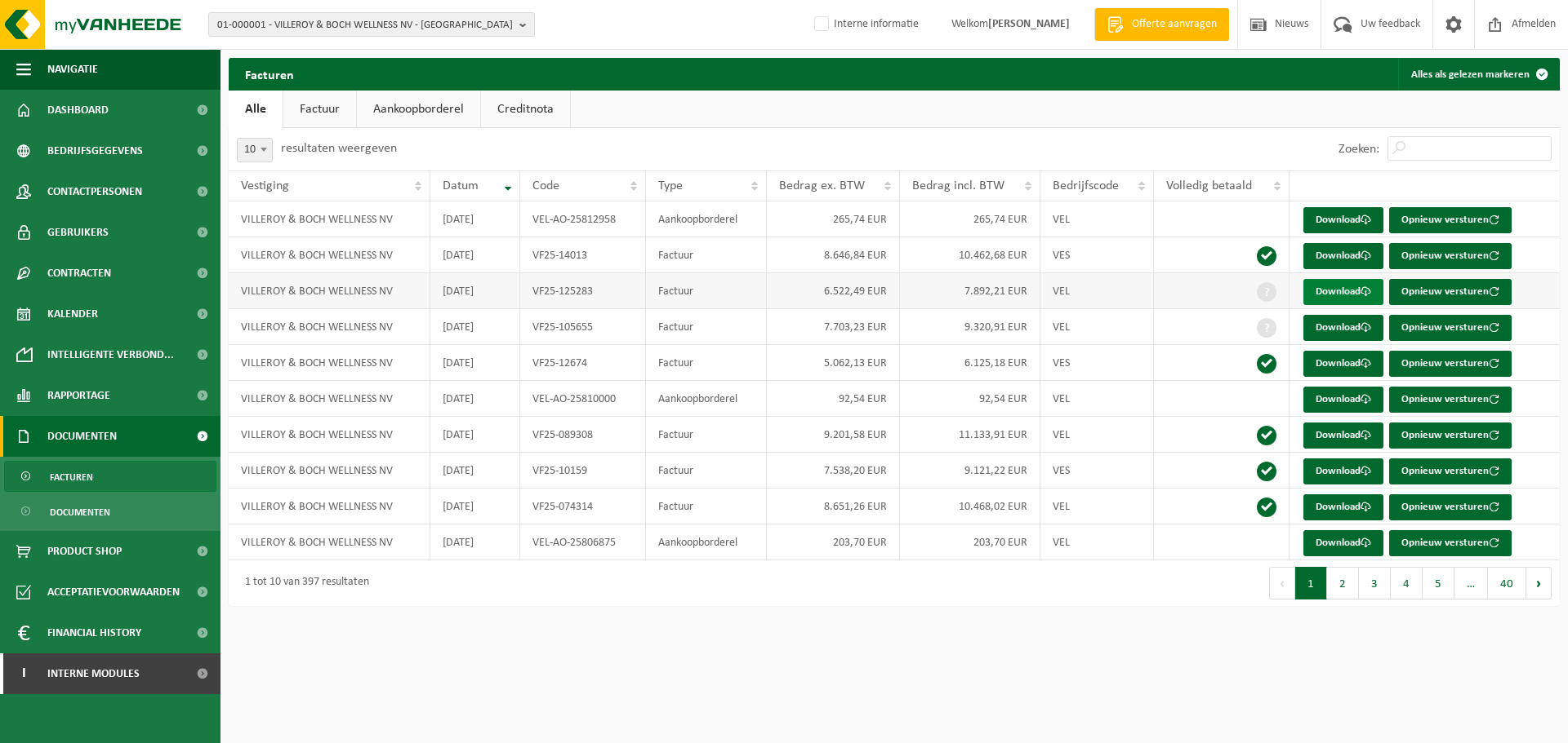
click at [1331, 295] on link "Download" at bounding box center [1343, 292] width 80 height 26
click at [338, 26] on span "01-000001 - VILLEROY & BOCH WELLNESS NV - [GEOGRAPHIC_DATA]" at bounding box center [365, 25] width 296 height 24
paste input "10-835463"
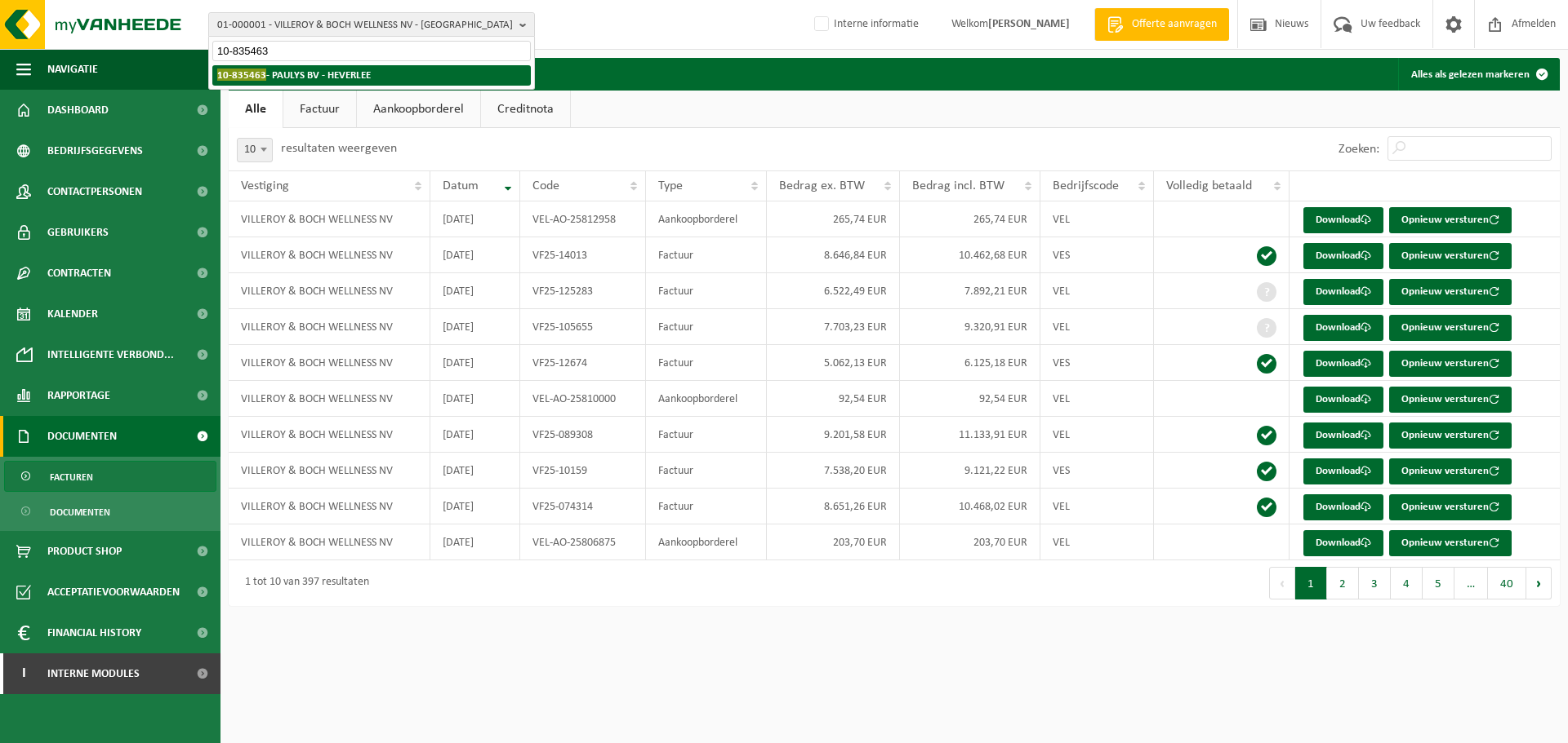
type input "10-835463"
click at [317, 73] on strong "10-835463 - PAULYS BV - HEVERLEE" at bounding box center [294, 75] width 154 height 12
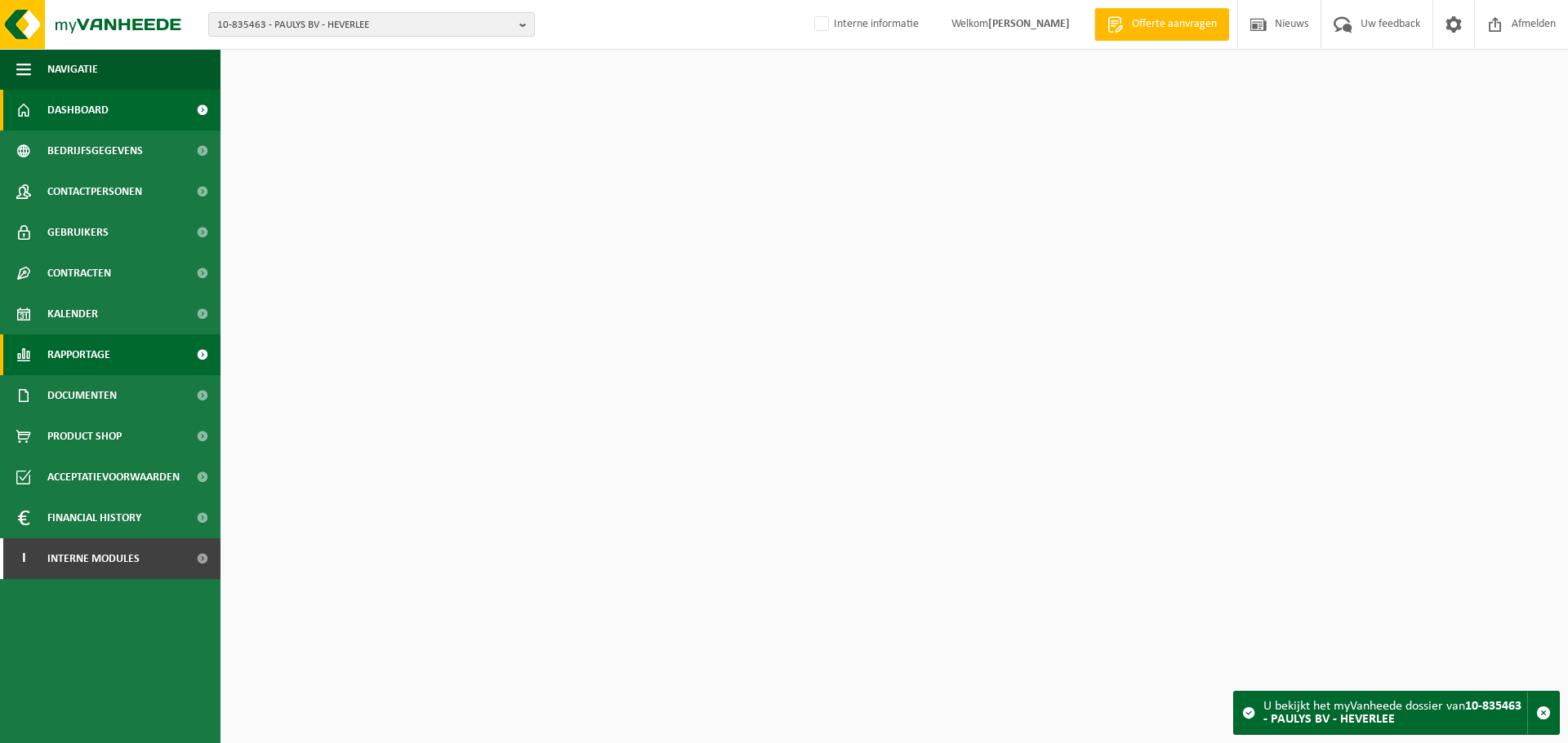
click at [137, 337] on link "Rapportage" at bounding box center [110, 355] width 220 height 41
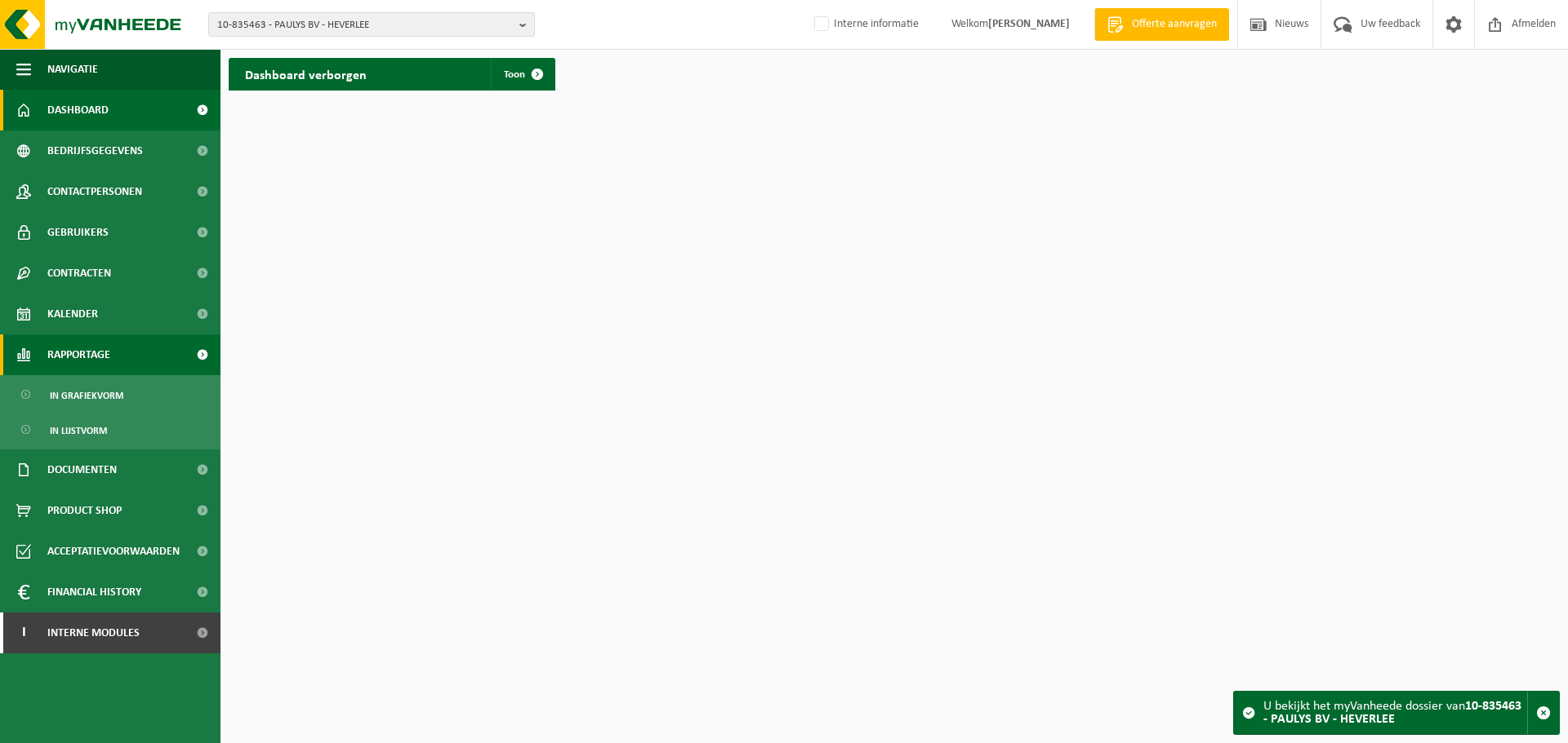
click at [117, 351] on link "Rapportage" at bounding box center [110, 355] width 220 height 41
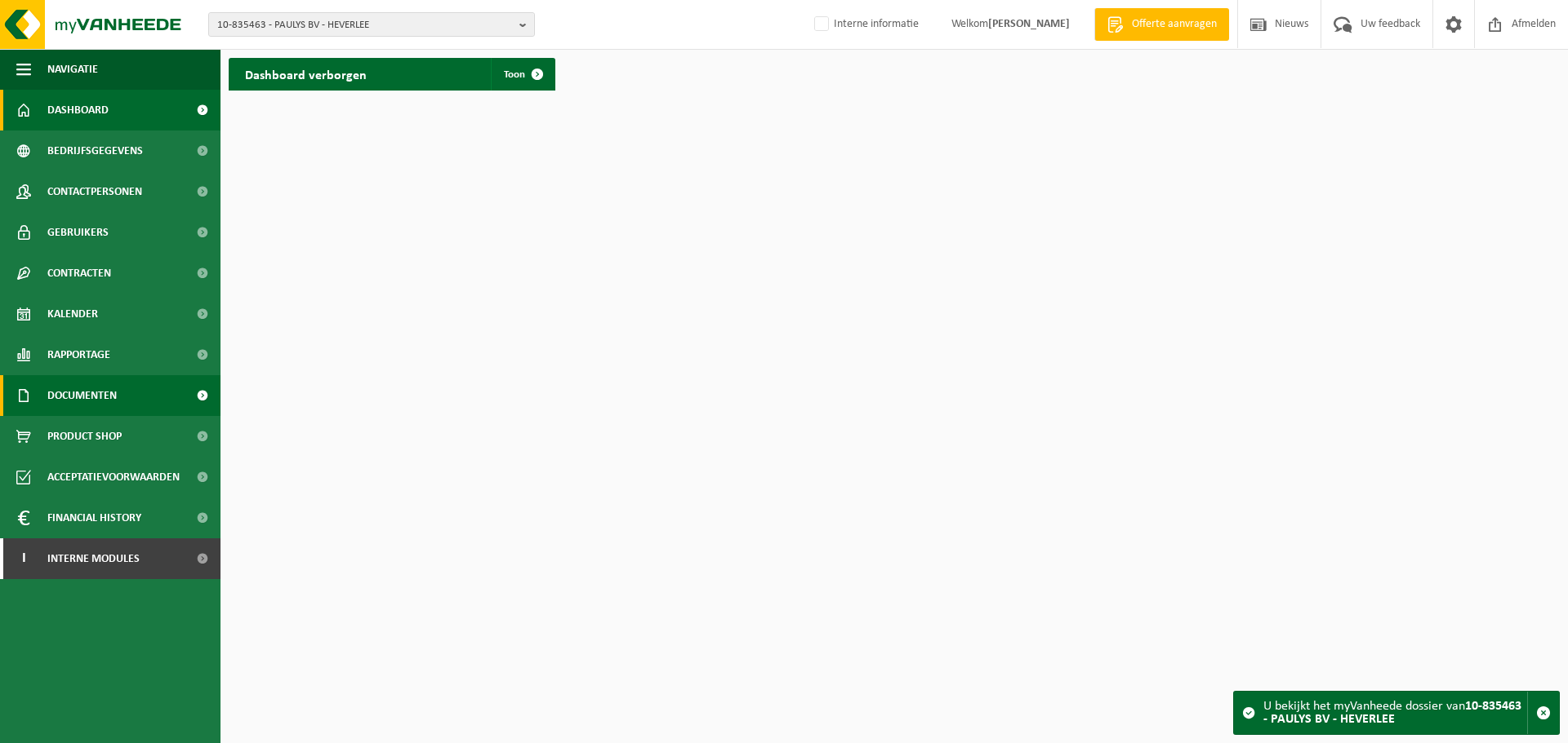
click at [64, 401] on span "Documenten" at bounding box center [82, 396] width 69 height 41
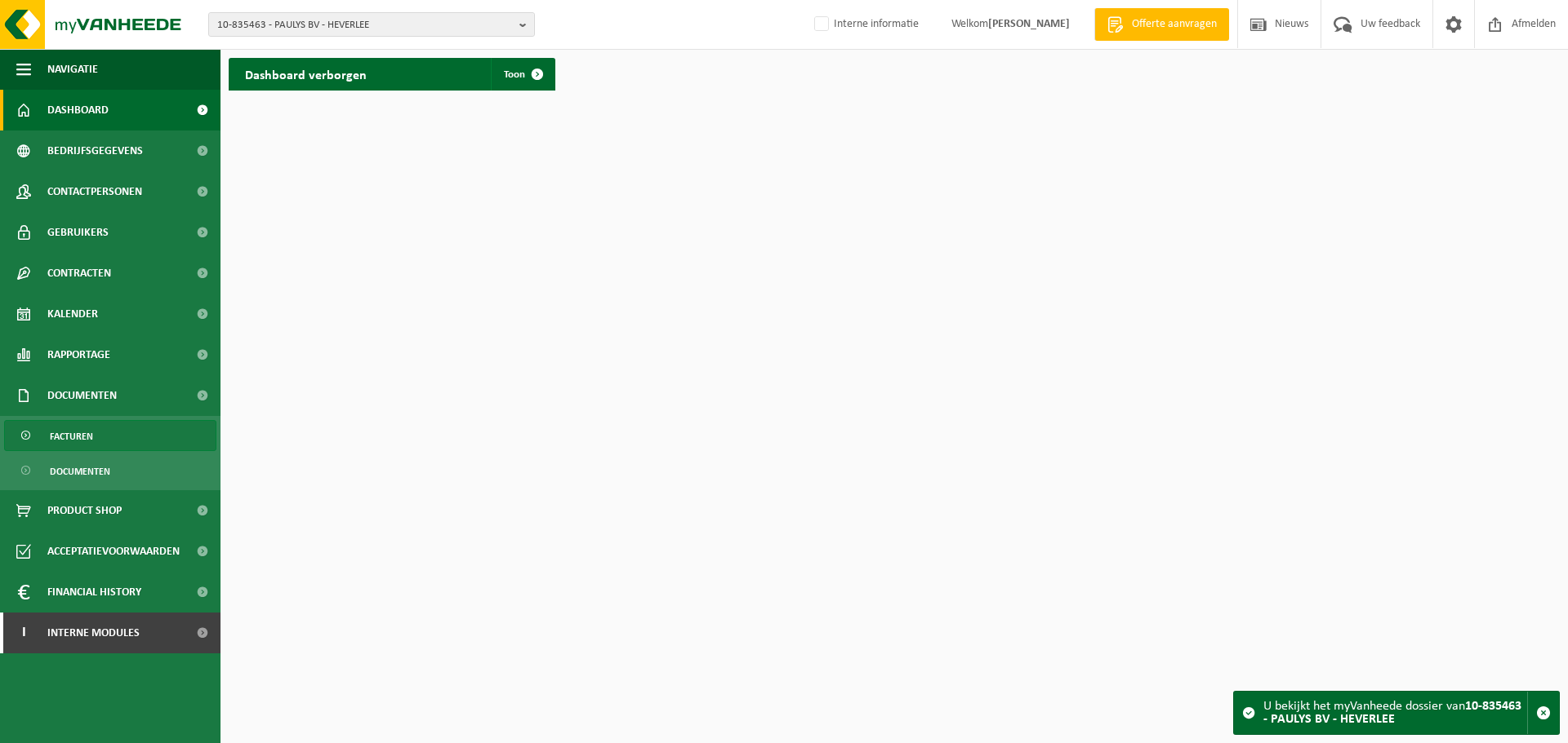
click at [71, 436] on span "Facturen" at bounding box center [71, 436] width 43 height 31
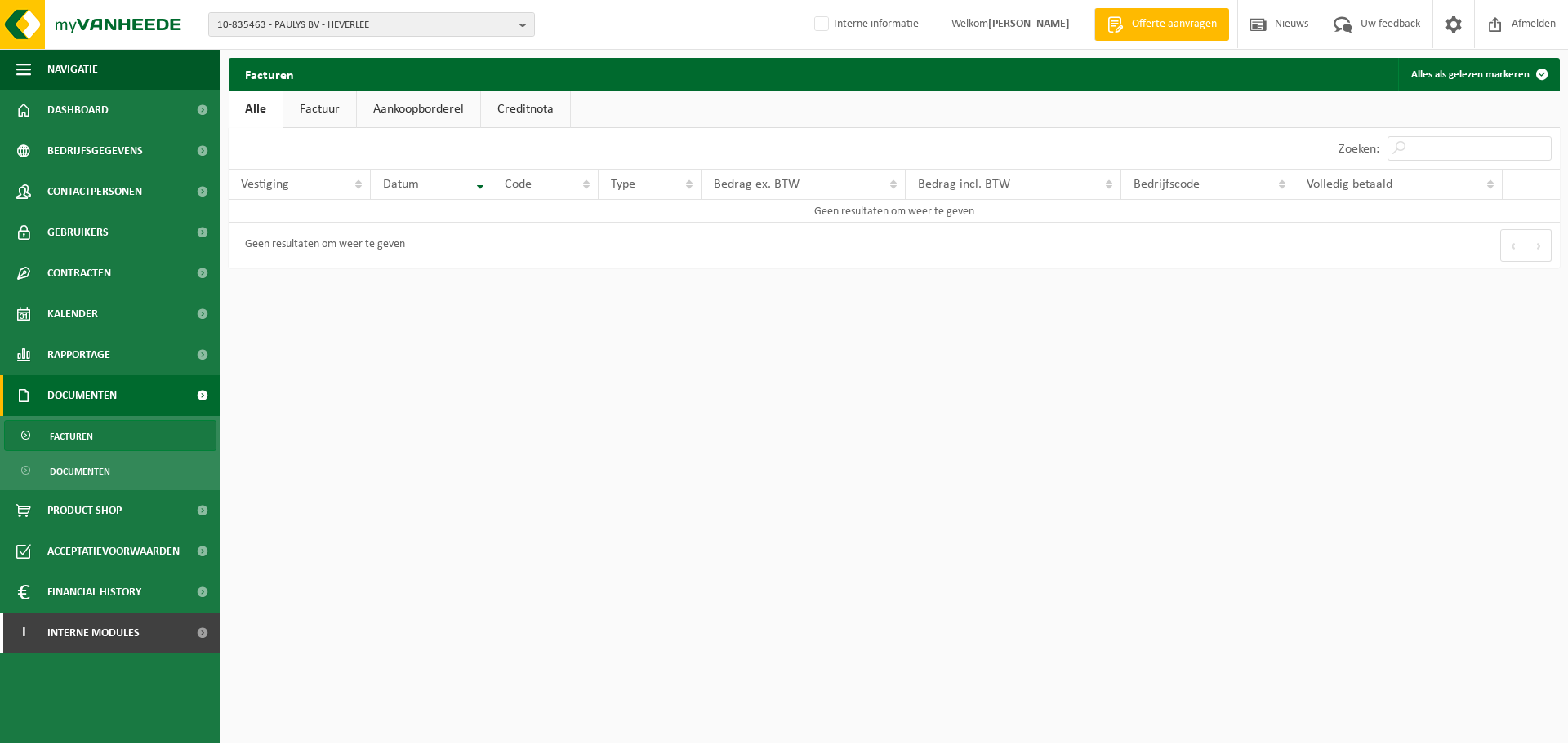
click at [712, 404] on html "10-835463 - PAULYS BV - HEVERLEE 10-835463 - PAULYS BV - HEVERLEE Interne infor…" at bounding box center [784, 371] width 1568 height 743
click at [481, 14] on span "10-835463 - PAULYS BV - HEVERLEE" at bounding box center [365, 25] width 296 height 24
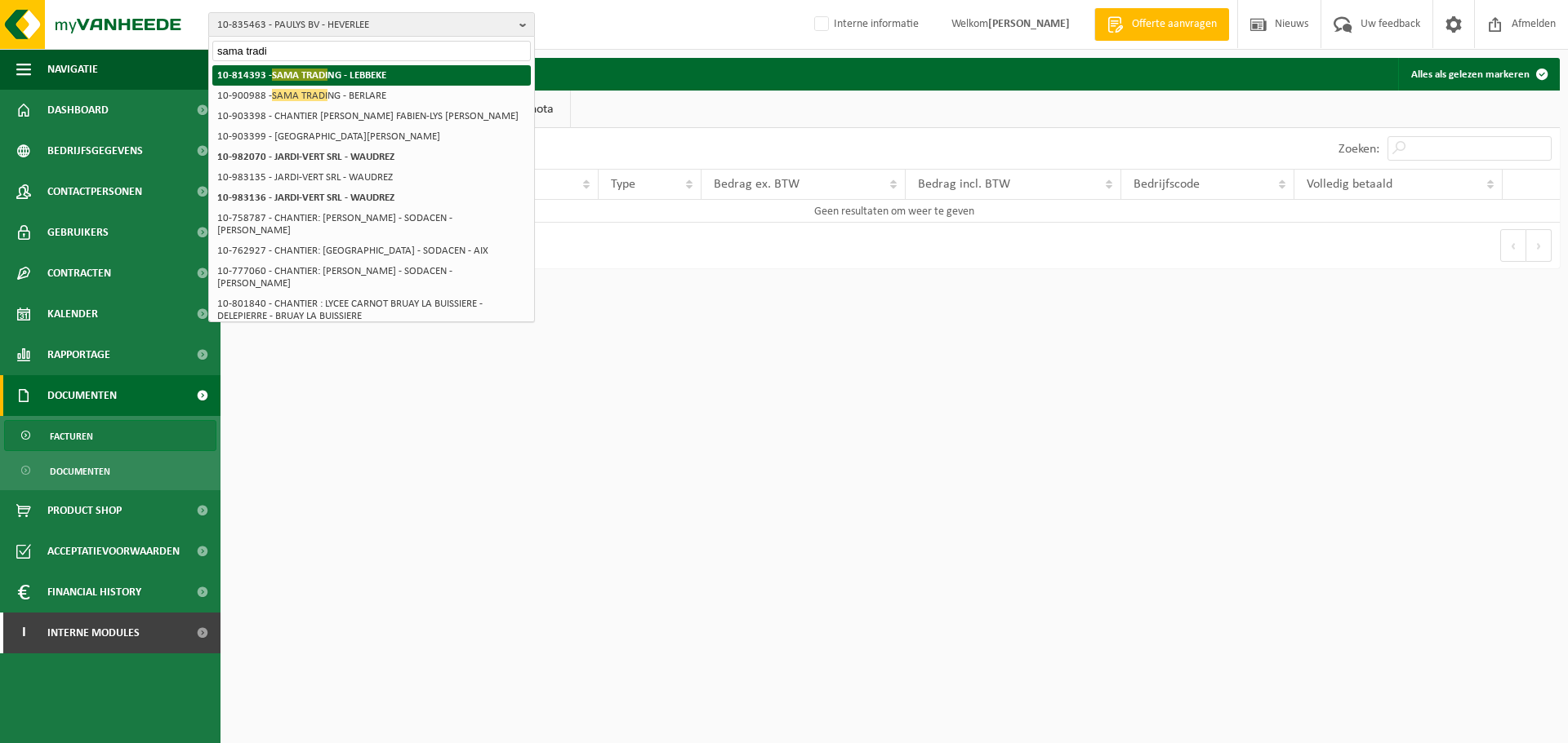
type input "sama tradi"
click at [462, 78] on li "10-814393 - SAMA TRADI NG - LEBBEKE" at bounding box center [371, 76] width 318 height 21
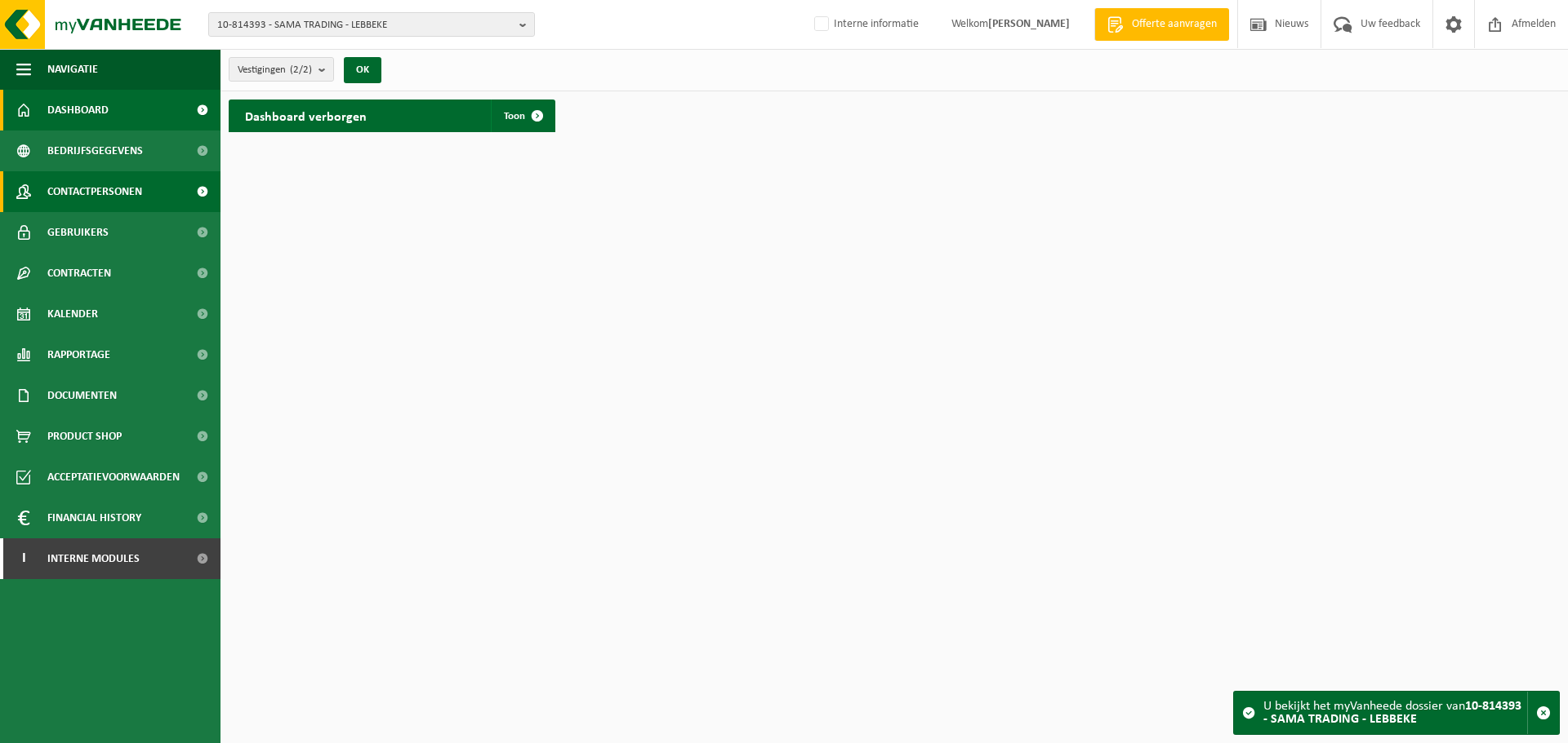
click at [144, 204] on link "Contactpersonen" at bounding box center [110, 192] width 220 height 41
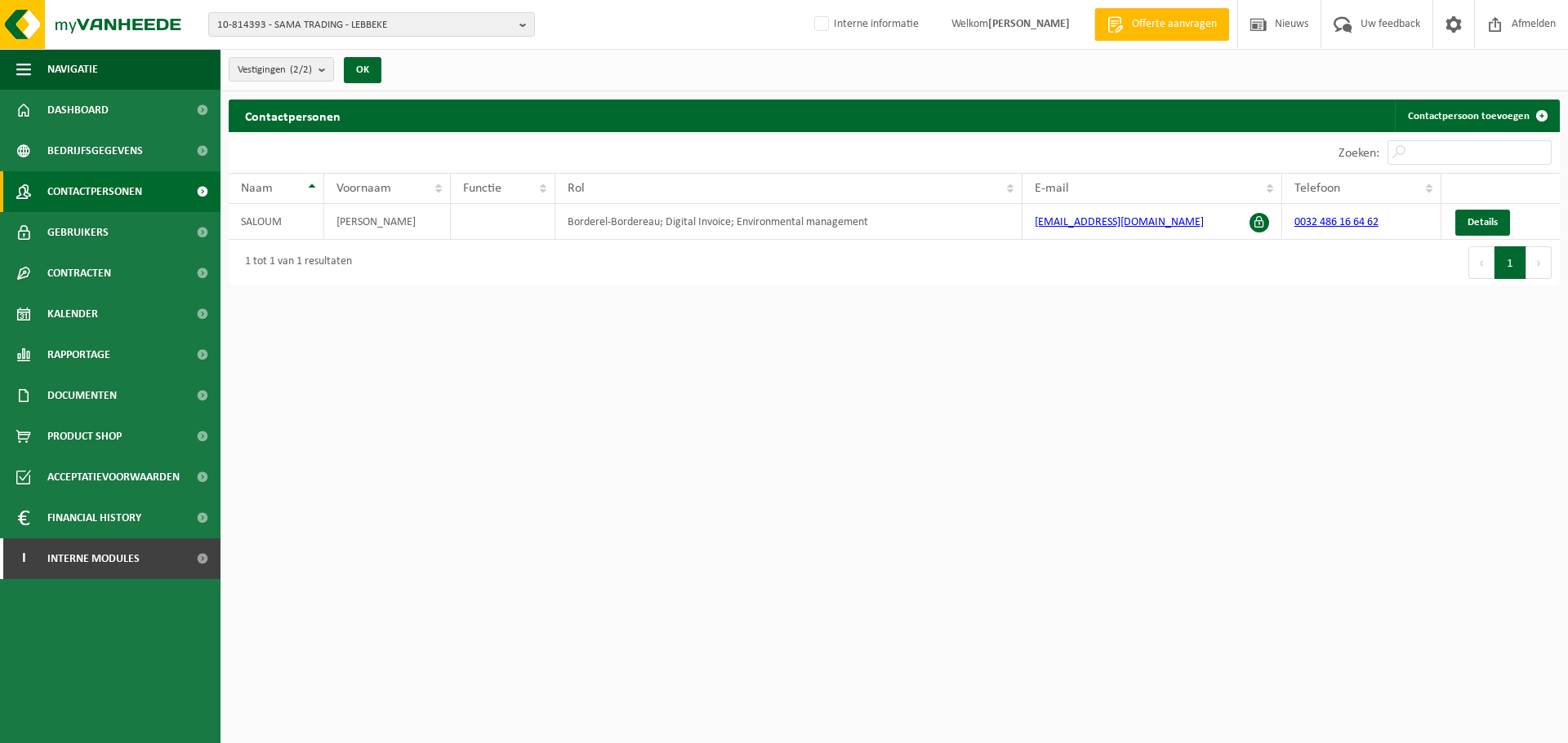
click at [1433, 547] on html "10-814393 - SAMA TRADING - LEBBEKE 10-814393 - SAMA TRADING - LEBBEKE 10-900988…" at bounding box center [784, 371] width 1568 height 743
click at [1002, 290] on div "Contactpersonen Contactpersoon toevoegen Even geduld. Door de grote hoeveelheid…" at bounding box center [894, 197] width 1347 height 194
click at [1455, 34] on span at bounding box center [1453, 24] width 24 height 48
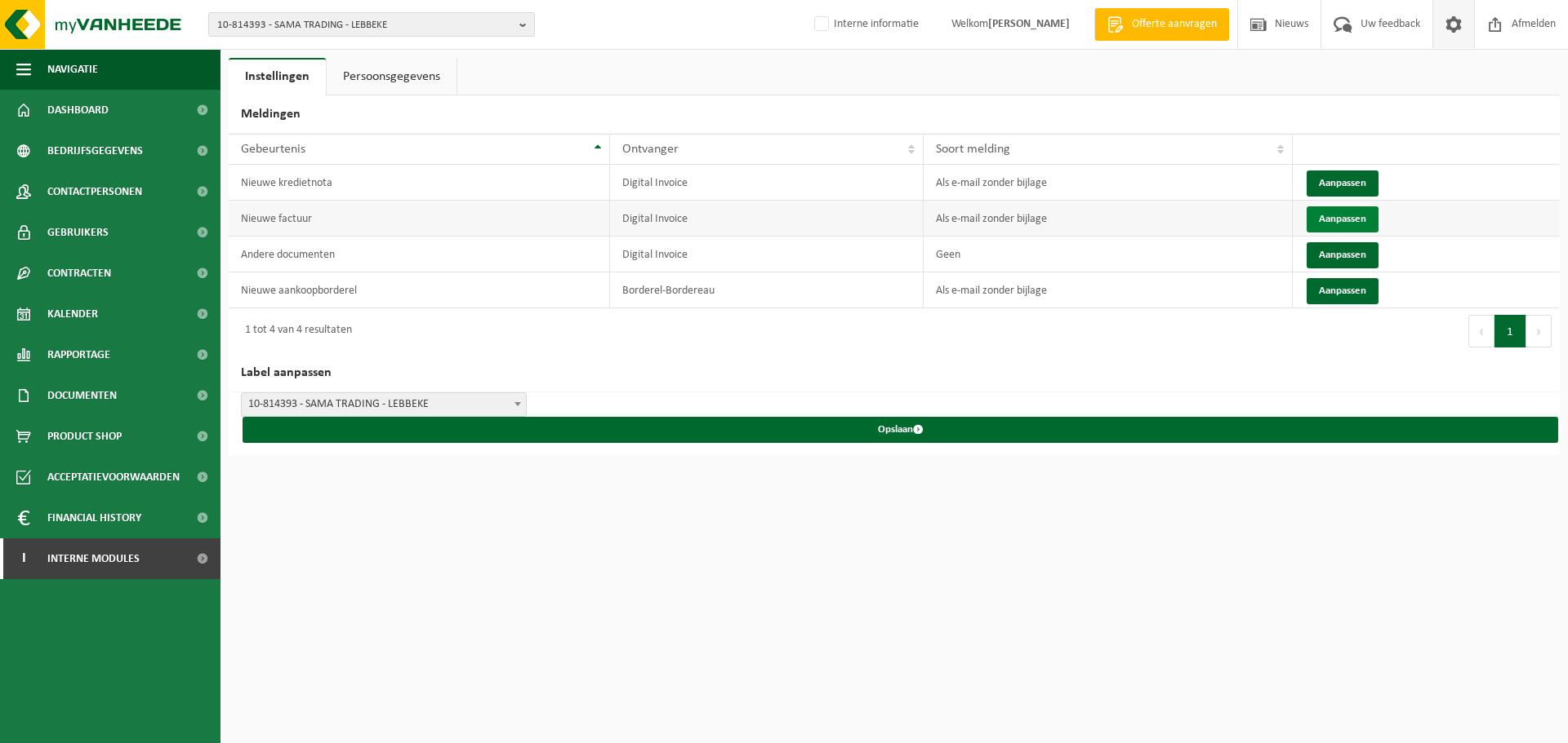
click at [1330, 222] on button "Aanpassen" at bounding box center [1342, 219] width 72 height 26
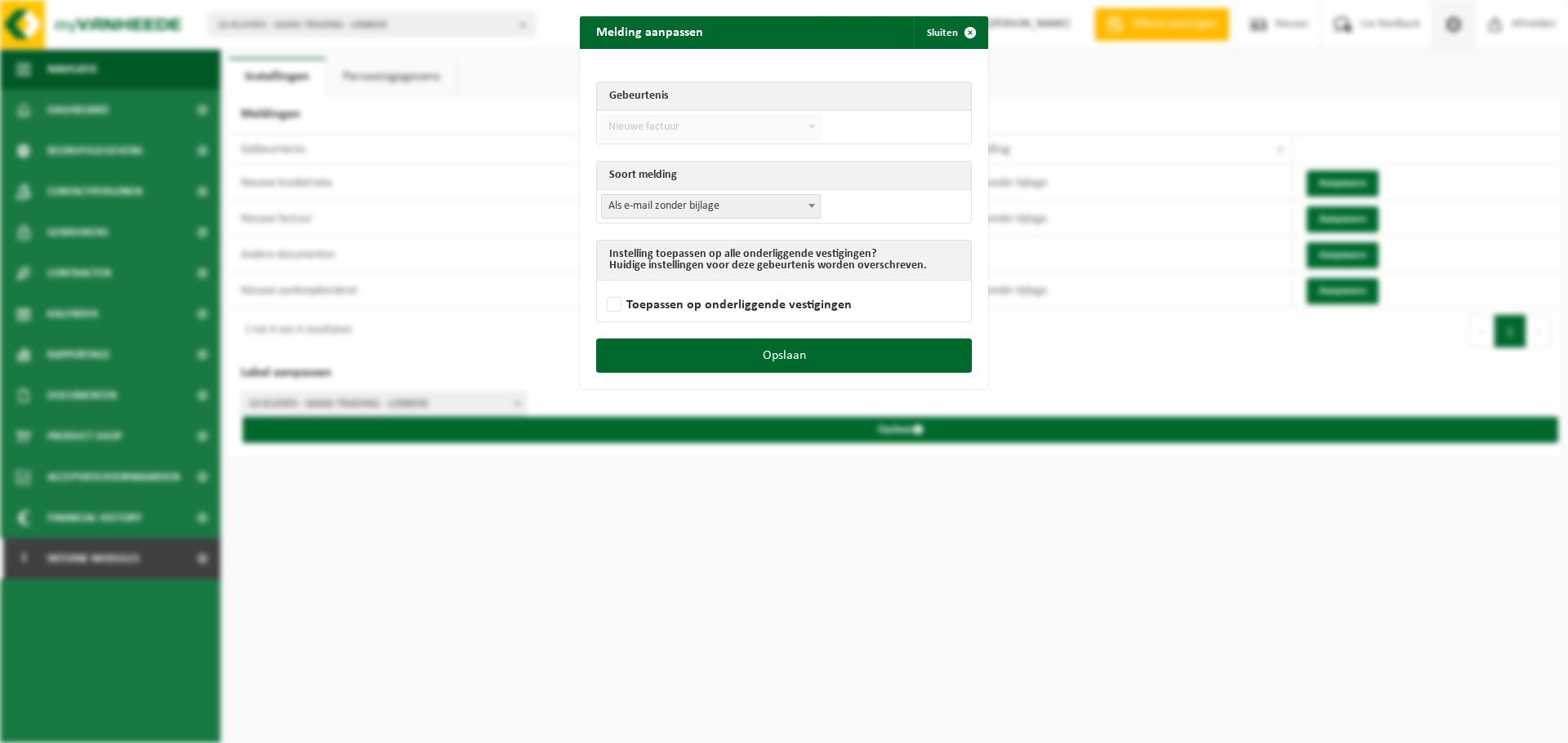
click at [720, 214] on span "Als e-mail zonder bijlage" at bounding box center [711, 206] width 218 height 23
select select "3"
click at [645, 311] on label "Toepassen op onderliggende vestigingen" at bounding box center [728, 305] width 248 height 24
click at [645, 285] on input "Toepassen op onderliggende vestigingen" at bounding box center [804, 284] width 409 height 1
checkbox input "true"
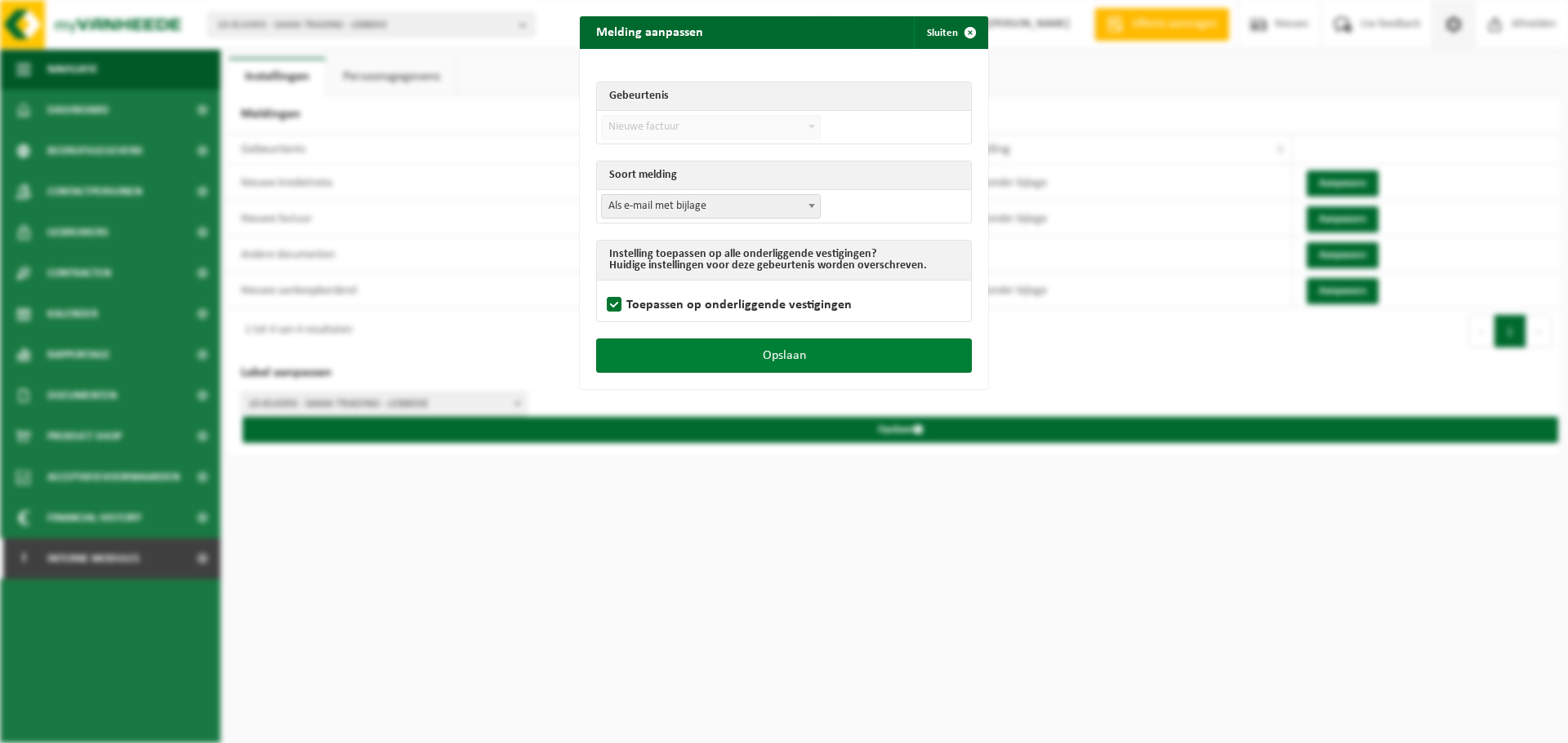
click at [737, 361] on button "Opslaan" at bounding box center [784, 355] width 376 height 34
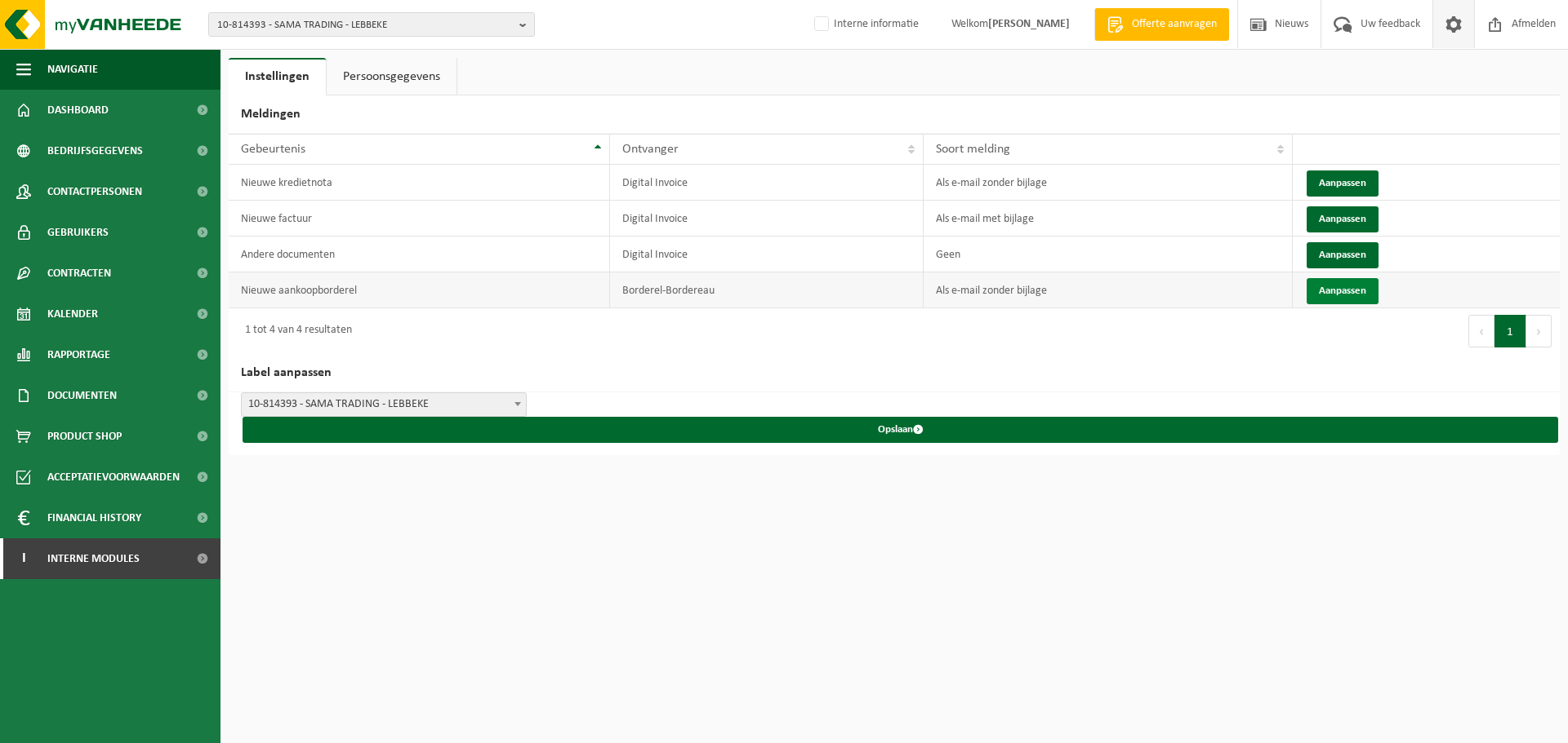
click at [1343, 290] on button "Aanpassen" at bounding box center [1342, 292] width 72 height 26
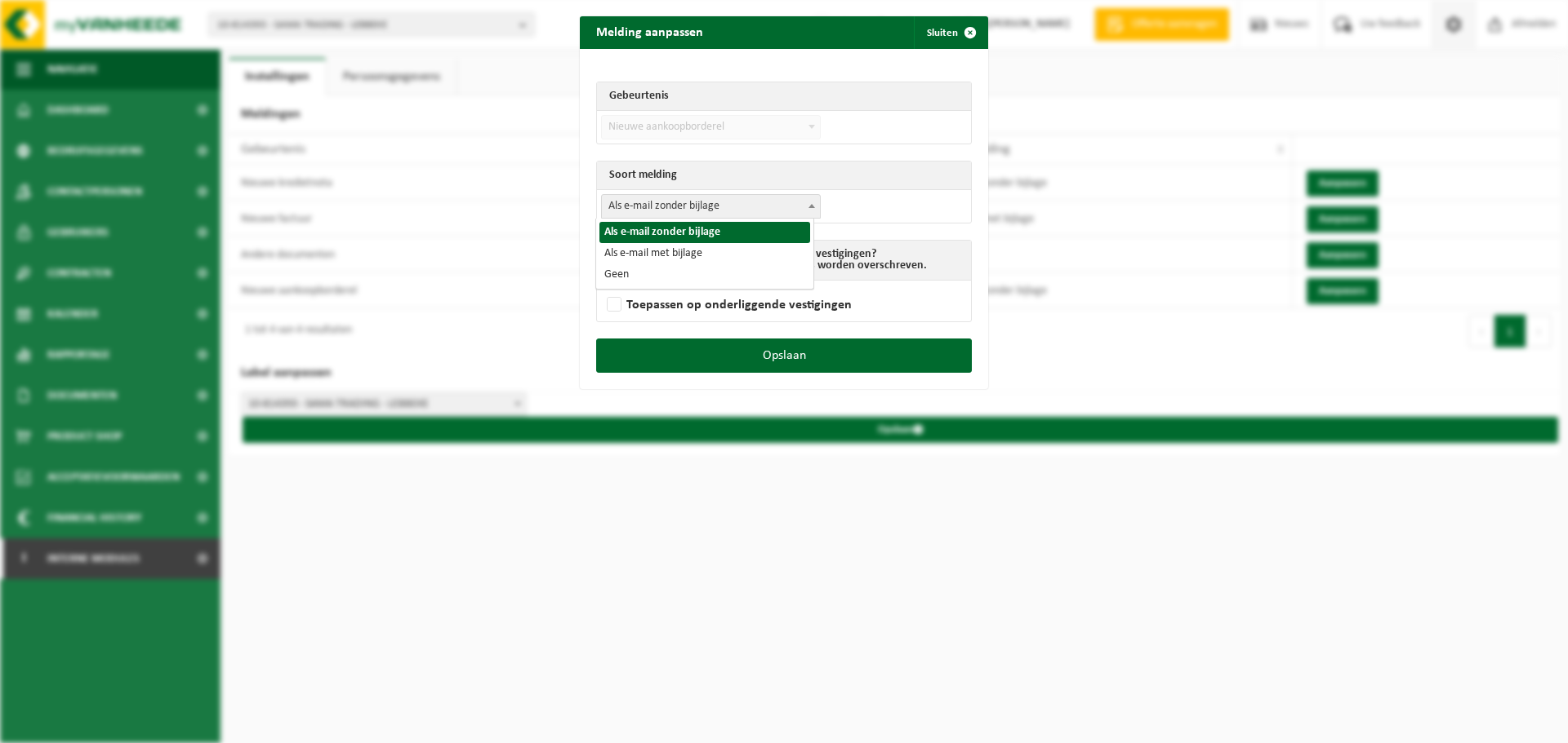
click at [730, 206] on span "Als e-mail zonder bijlage" at bounding box center [711, 206] width 218 height 23
select select "3"
click at [648, 298] on label "Toepassen op onderliggende vestigingen" at bounding box center [728, 305] width 248 height 24
click at [648, 285] on input "Toepassen op onderliggende vestigingen" at bounding box center [804, 284] width 409 height 1
checkbox input "true"
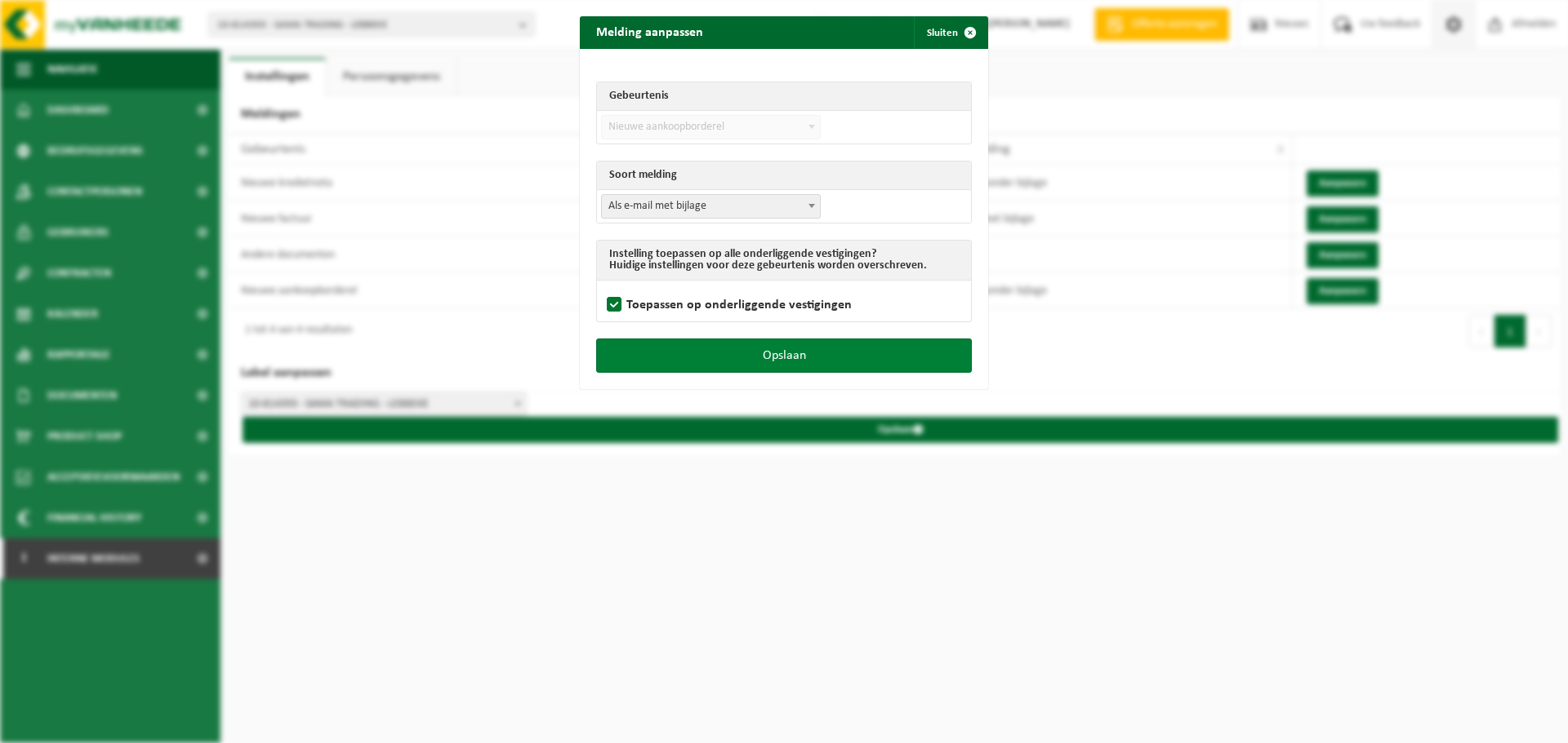
click at [770, 349] on button "Opslaan" at bounding box center [784, 355] width 376 height 34
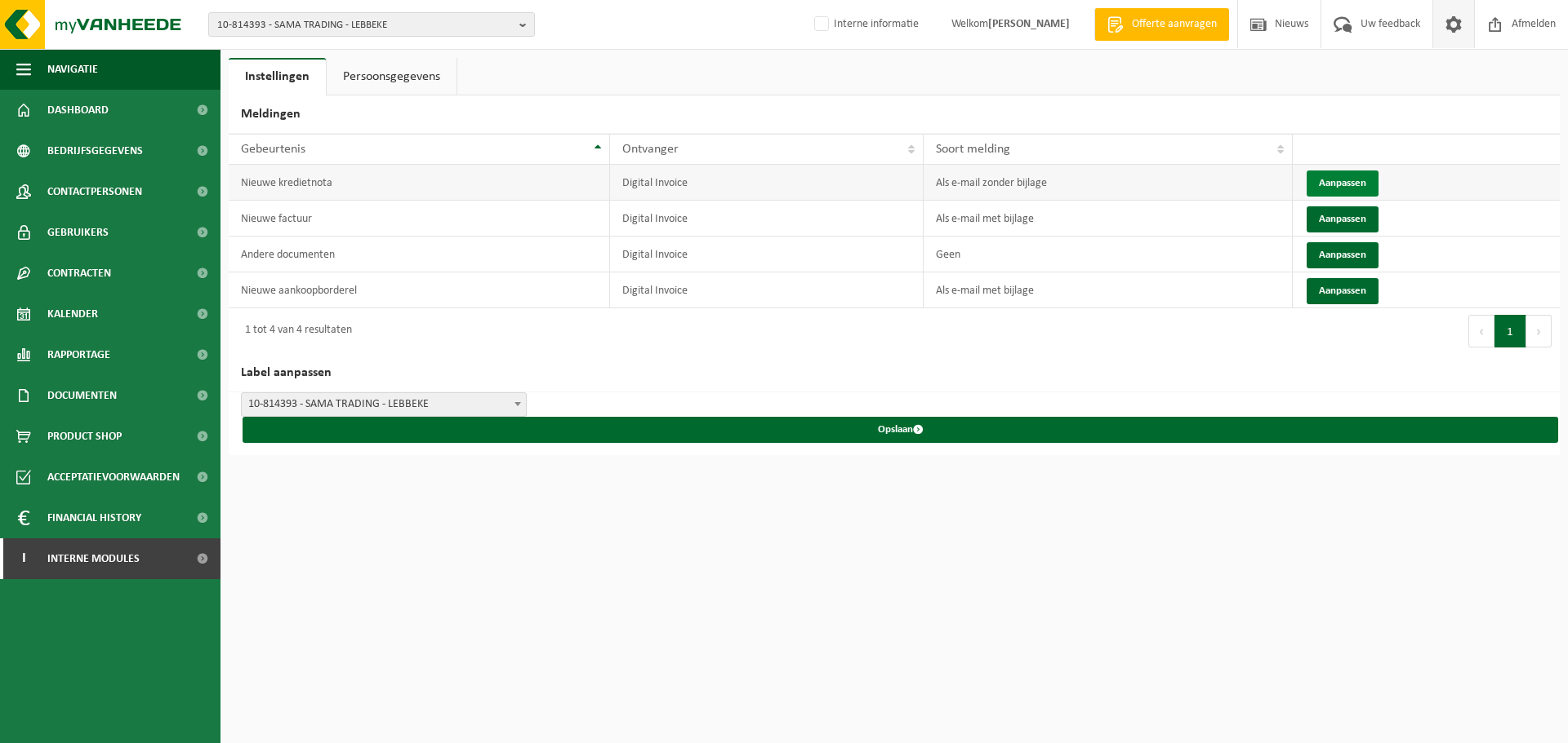
click at [1352, 187] on button "Aanpassen" at bounding box center [1342, 184] width 72 height 26
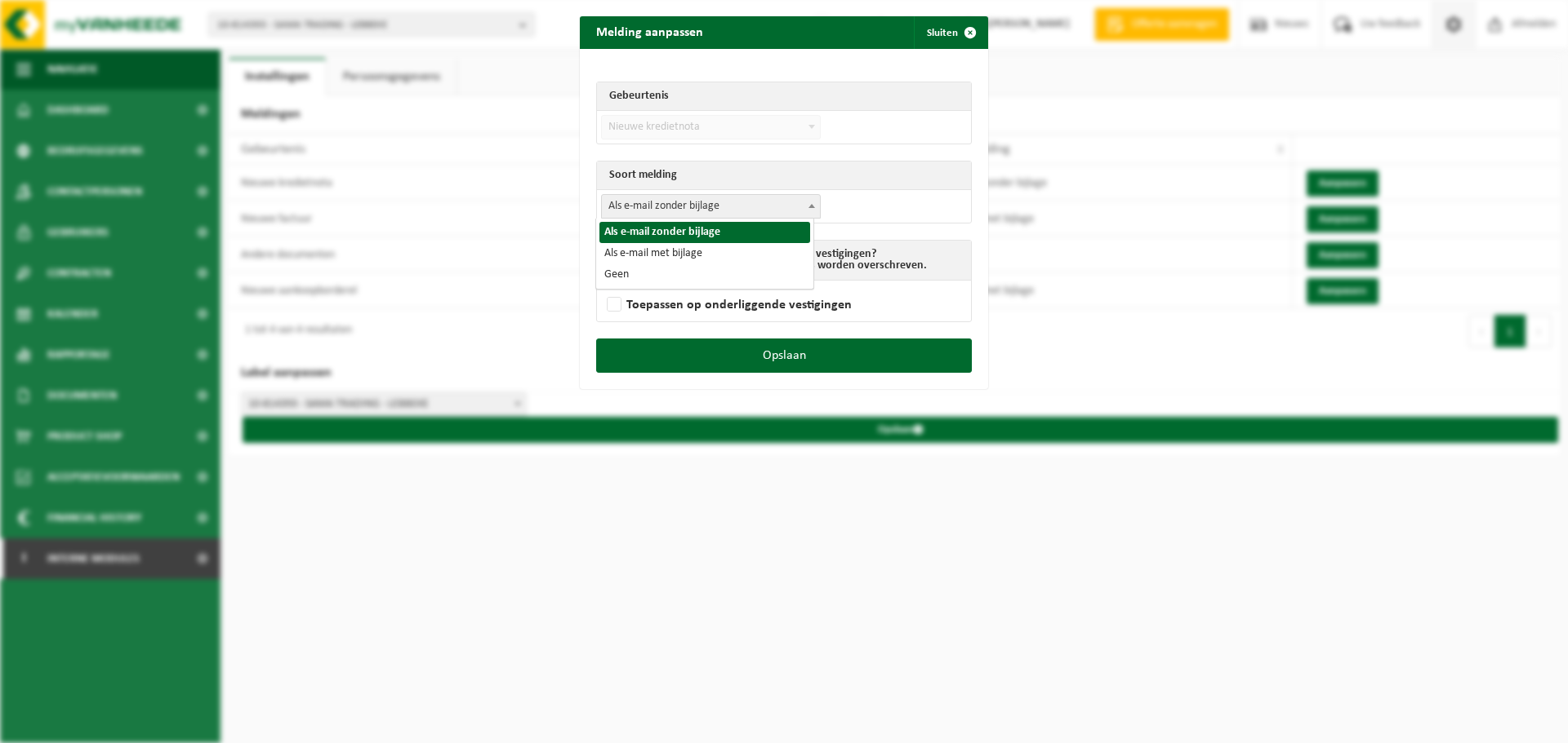
click at [718, 200] on span "Als e-mail zonder bijlage" at bounding box center [711, 206] width 218 height 23
select select "3"
click at [663, 311] on label "Toepassen op onderliggende vestigingen" at bounding box center [728, 305] width 248 height 24
click at [663, 285] on input "Toepassen op onderliggende vestigingen" at bounding box center [804, 284] width 409 height 1
checkbox input "true"
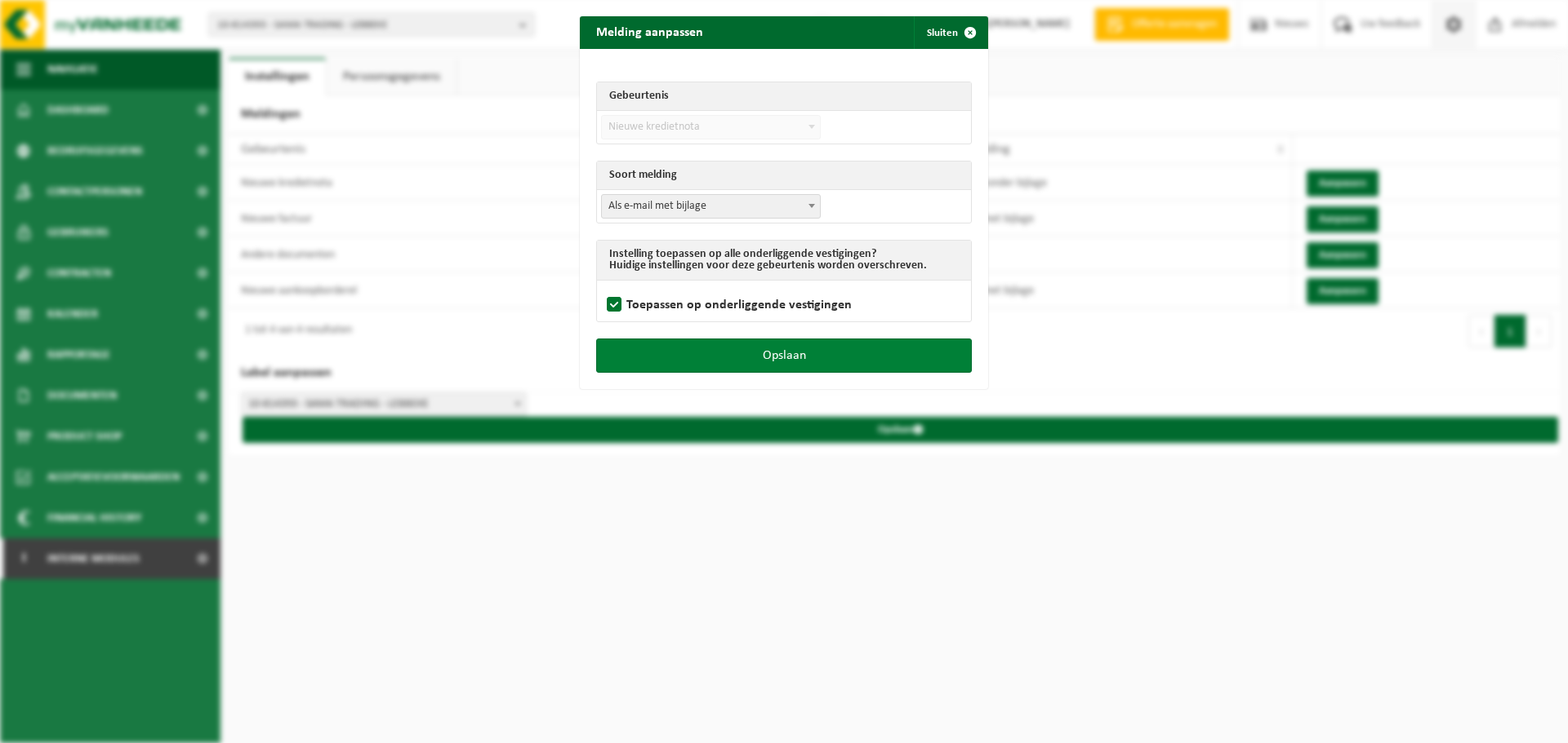
click at [698, 346] on button "Opslaan" at bounding box center [784, 355] width 376 height 34
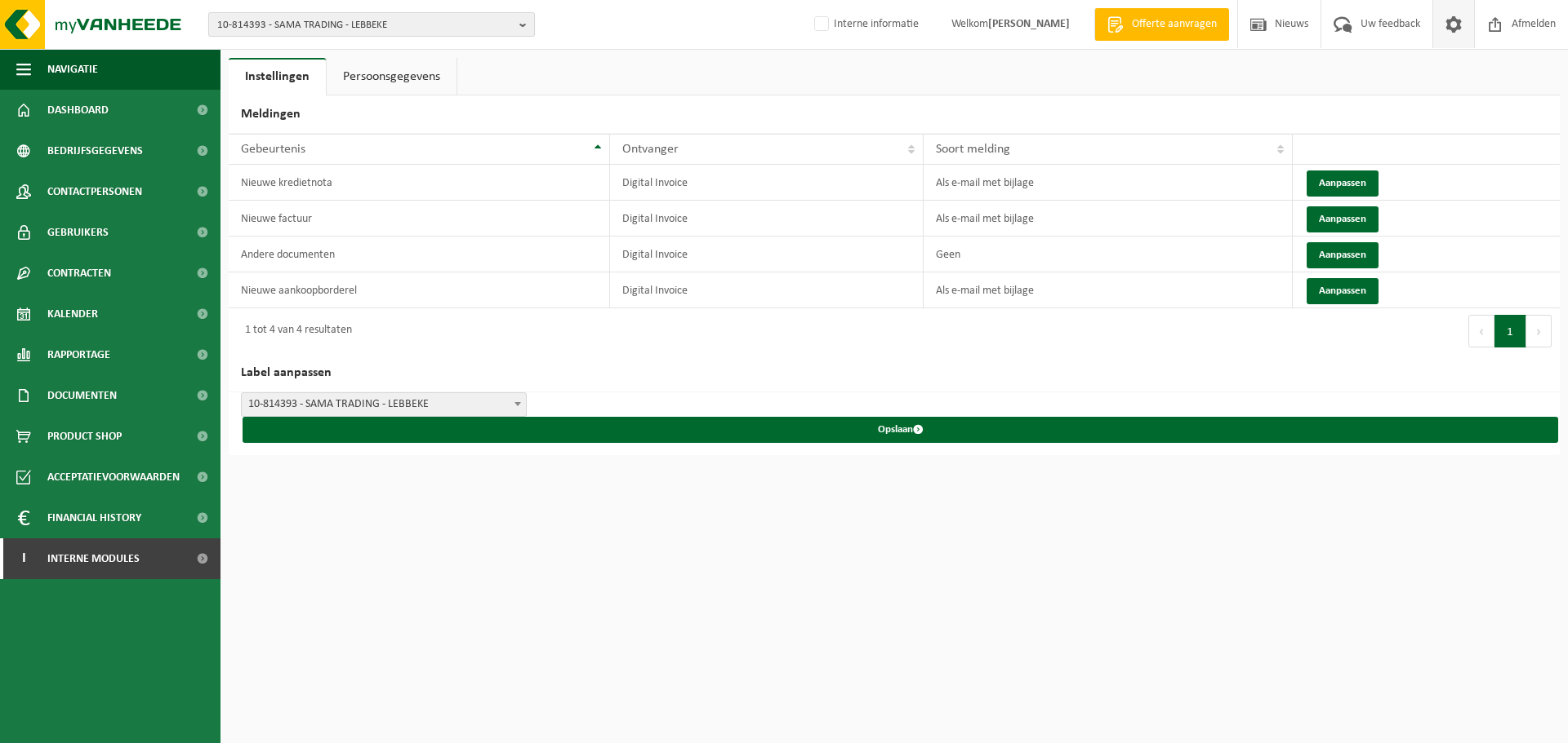
click at [393, 26] on span "10-814393 - SAMA TRADING - LEBBEKE" at bounding box center [365, 25] width 296 height 24
paste input "10-763547"
type input "10-763547"
click at [288, 83] on li "10-763547 - WANDMAN BV - WAREGEM" at bounding box center [371, 76] width 318 height 21
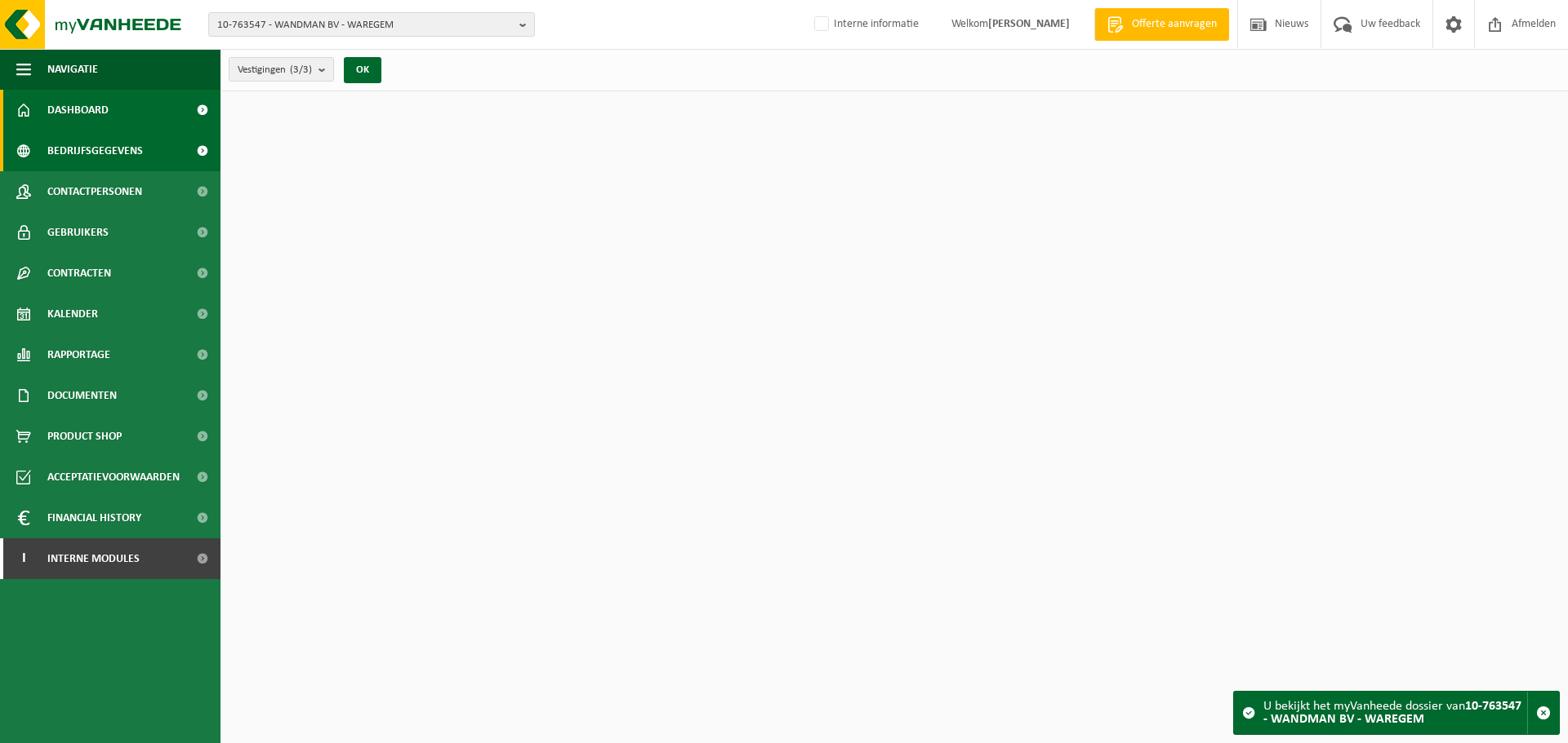
click at [115, 158] on span "Bedrijfsgegevens" at bounding box center [95, 151] width 95 height 41
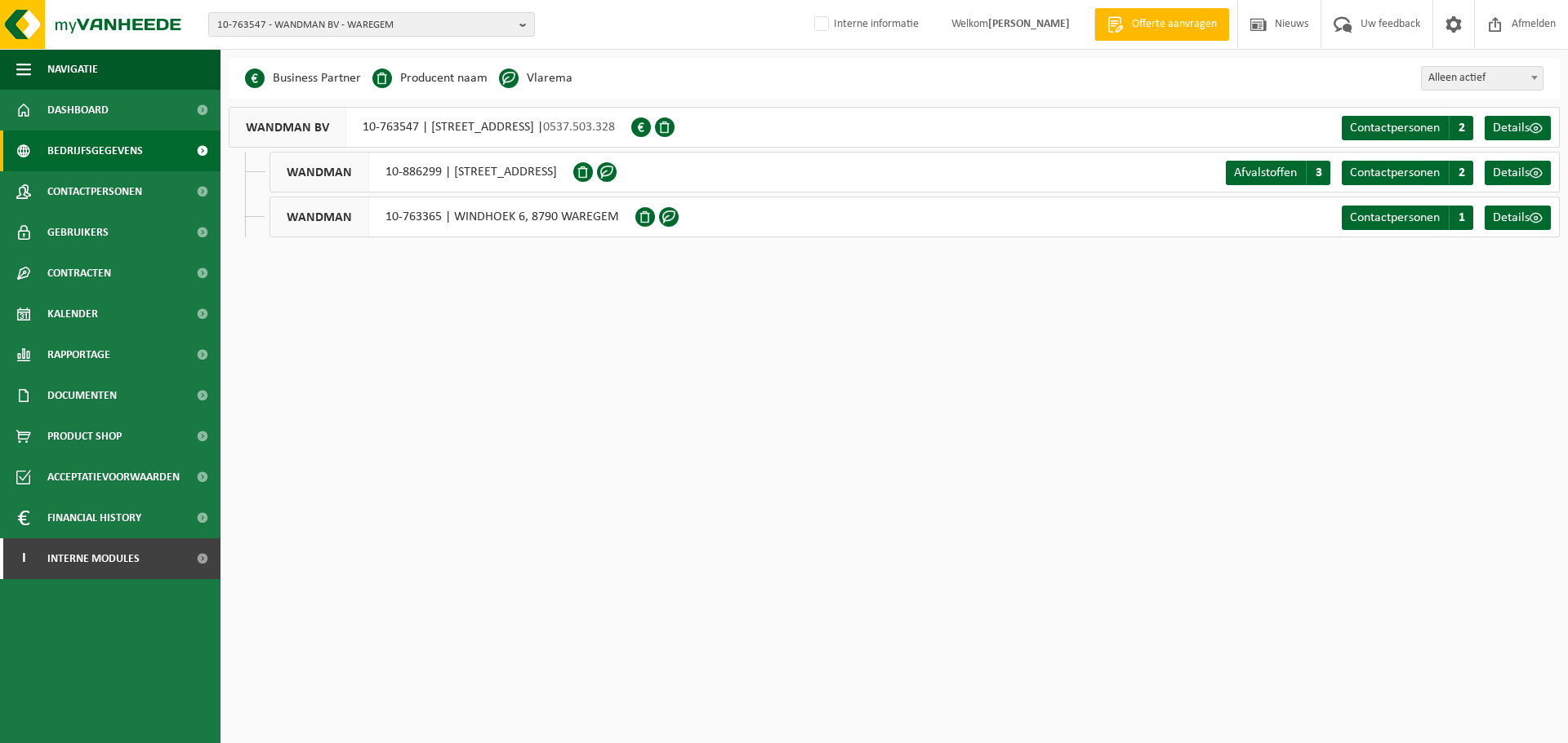
click at [859, 436] on html "10-763547 - WANDMAN BV - WAREGEM 10-763547 - WANDMAN BV - WAREGEM 10-886299 - W…" at bounding box center [784, 371] width 1568 height 743
click at [433, 386] on html "10-763547 - WANDMAN BV - WAREGEM 10-763547 - WANDMAN BV - WAREGEM 10-886299 - W…" at bounding box center [784, 371] width 1568 height 743
drag, startPoint x: 704, startPoint y: 129, endPoint x: 632, endPoint y: 133, distance: 72.1
click at [615, 133] on span "0537.503.328" at bounding box center [578, 128] width 72 height 13
copy span "0537.503.328"
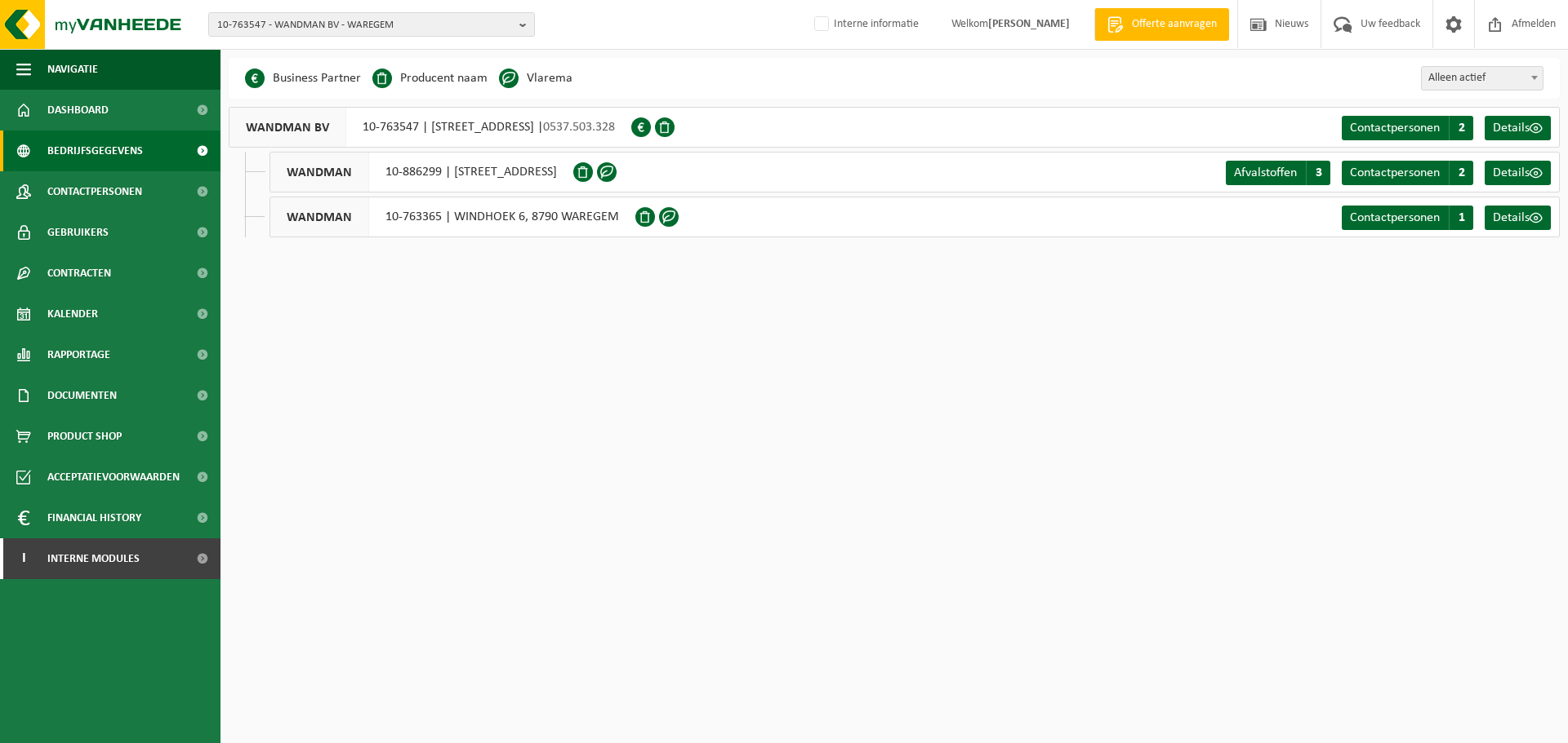
click at [1003, 428] on html "10-763547 - WANDMAN BV - WAREGEM 10-763547 - WANDMAN BV - WAREGEM 10-886299 - W…" at bounding box center [784, 371] width 1568 height 743
click at [409, 344] on html "10-763547 - WANDMAN BV - WAREGEM 10-763547 - WANDMAN BV - WAREGEM 10-886299 - W…" at bounding box center [784, 371] width 1568 height 743
click at [1145, 405] on html "10-763547 - WANDMAN BV - WAREGEM 10-763547 - WANDMAN BV - WAREGEM 10-886299 - W…" at bounding box center [784, 371] width 1568 height 743
drag, startPoint x: 141, startPoint y: 193, endPoint x: 121, endPoint y: 196, distance: 20.2
click at [141, 193] on span "Contactpersonen" at bounding box center [95, 192] width 95 height 41
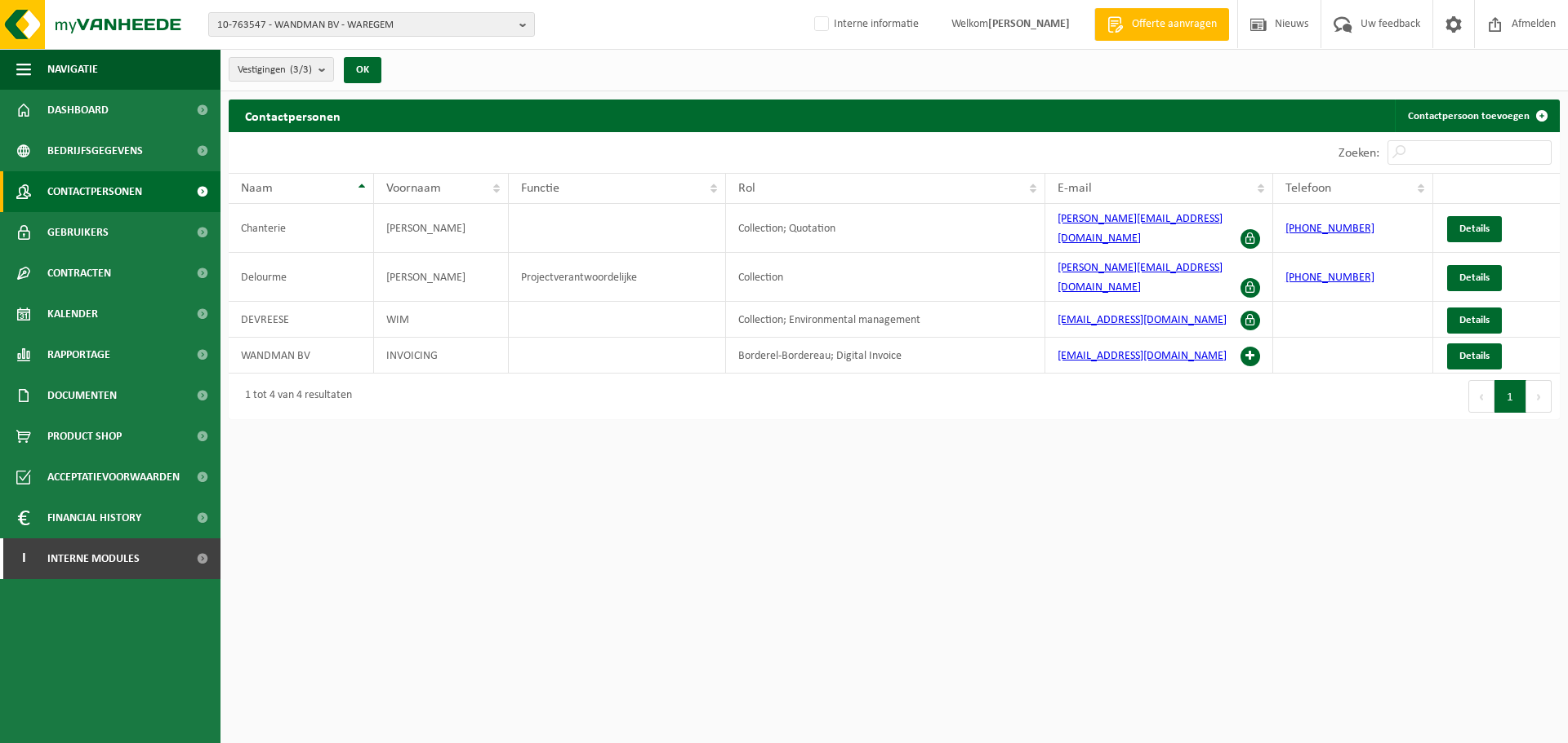
click at [1150, 481] on html "10-763547 - WANDMAN BV - WAREGEM 10-763547 - WANDMAN BV - WAREGEM 10-886299 - W…" at bounding box center [784, 371] width 1568 height 743
click at [1139, 374] on div "Eerste Vorige 1 Volgende Laatste" at bounding box center [1227, 396] width 665 height 46
click at [1063, 386] on div "Eerste Vorige 1 Volgende Laatste" at bounding box center [1227, 396] width 665 height 46
click at [1030, 374] on div "Eerste Vorige 1 Volgende Laatste" at bounding box center [1227, 396] width 665 height 46
click at [986, 374] on div "Eerste Vorige 1 Volgende Laatste" at bounding box center [1227, 396] width 665 height 46
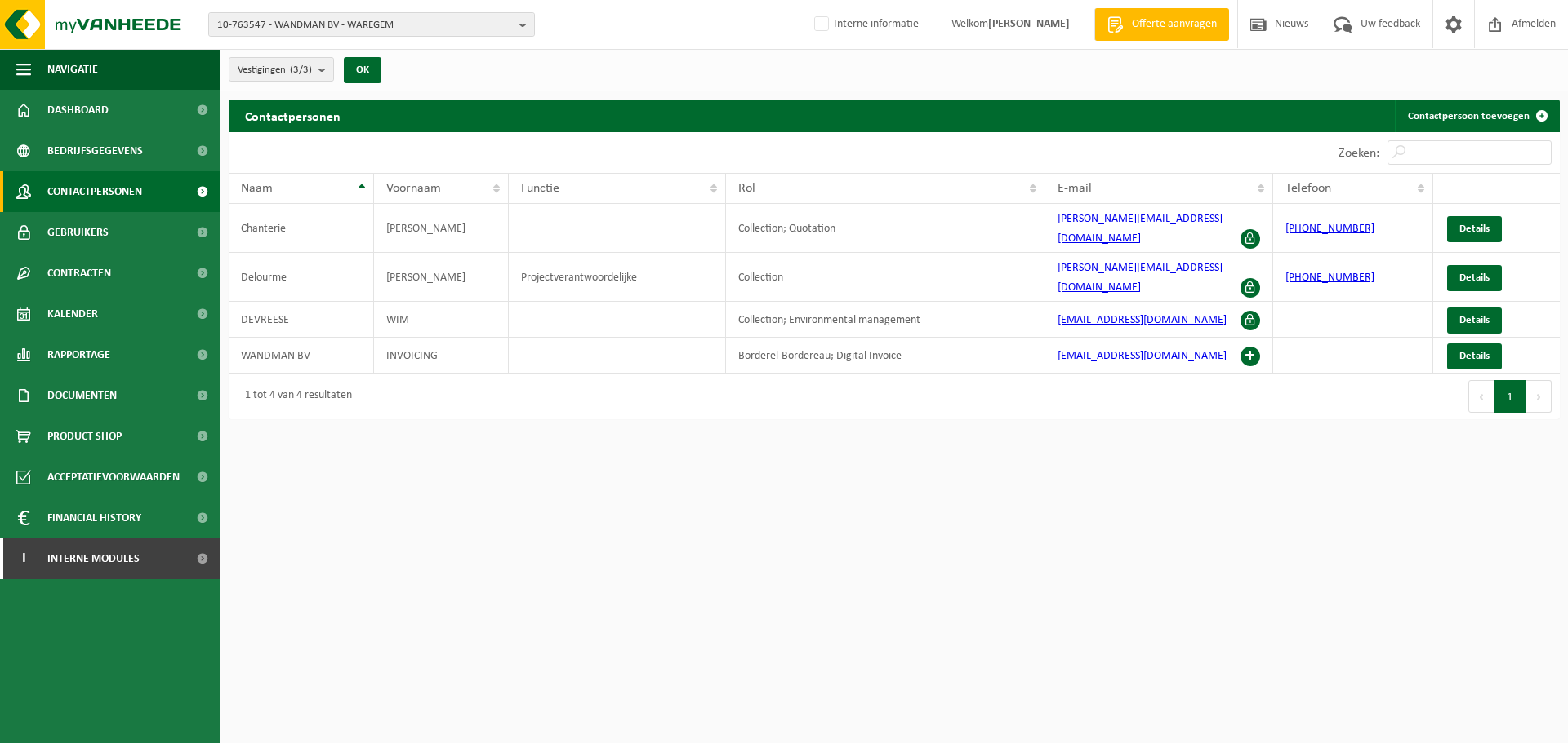
click at [1175, 374] on div "Eerste Vorige 1 Volgende Laatste" at bounding box center [1227, 396] width 665 height 46
click at [1172, 374] on div "Eerste Vorige 1 Volgende Laatste" at bounding box center [1227, 396] width 665 height 46
click at [1152, 374] on div "Eerste Vorige 1 Volgende Laatste" at bounding box center [1227, 396] width 665 height 46
click at [113, 232] on link "Gebruikers" at bounding box center [110, 233] width 220 height 41
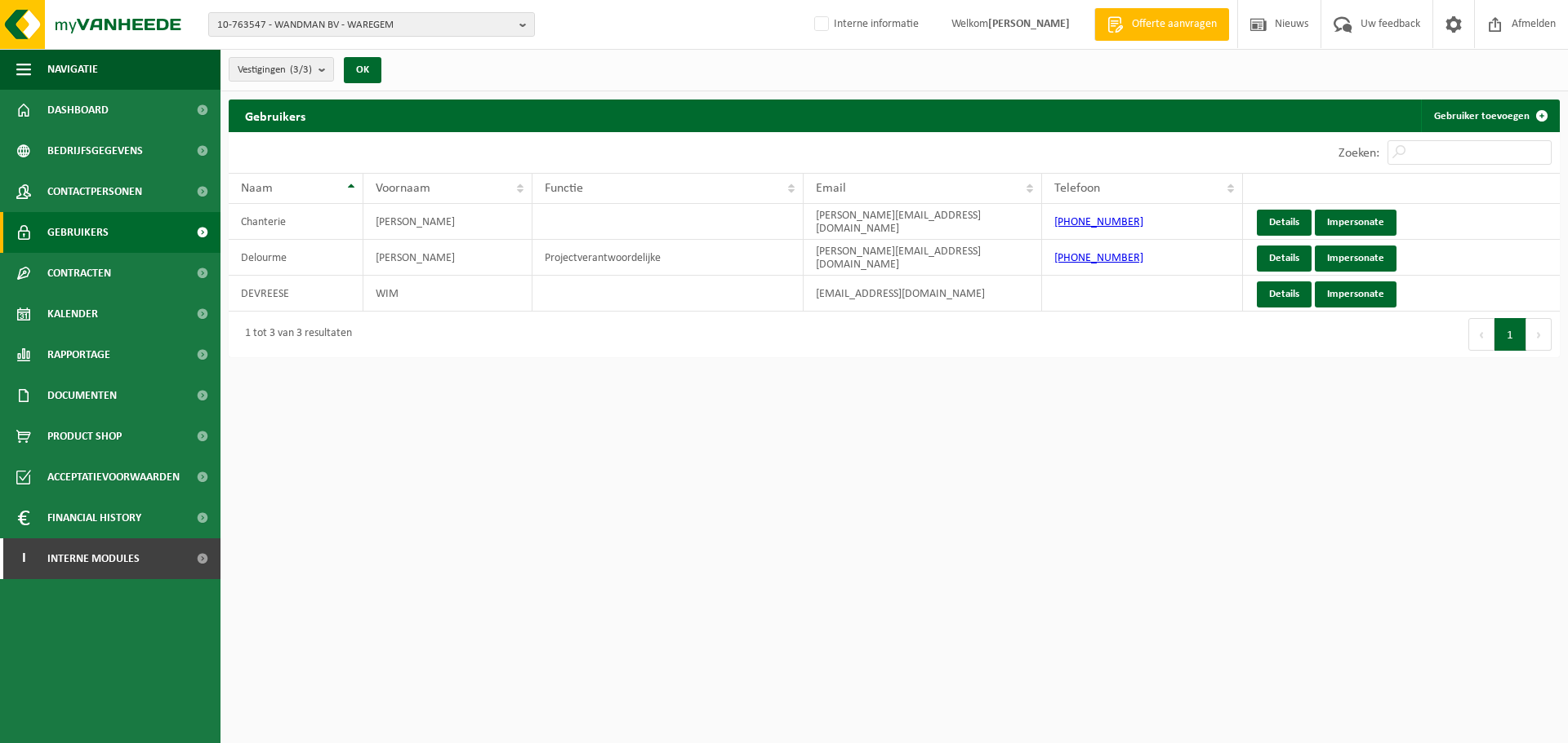
click at [826, 470] on html "10-763547 - WANDMAN BV - WAREGEM 10-763547 - WANDMAN BV - WAREGEM 10-886299 - W…" at bounding box center [784, 371] width 1568 height 743
click at [786, 367] on html "10-763547 - WANDMAN BV - WAREGEM 10-763547 - WANDMAN BV - WAREGEM 10-886299 - W…" at bounding box center [784, 371] width 1568 height 743
click at [781, 350] on div "1 tot 3 van 3 resultaten" at bounding box center [561, 334] width 665 height 46
click at [925, 285] on td "[EMAIL_ADDRESS][DOMAIN_NAME]" at bounding box center [923, 294] width 239 height 36
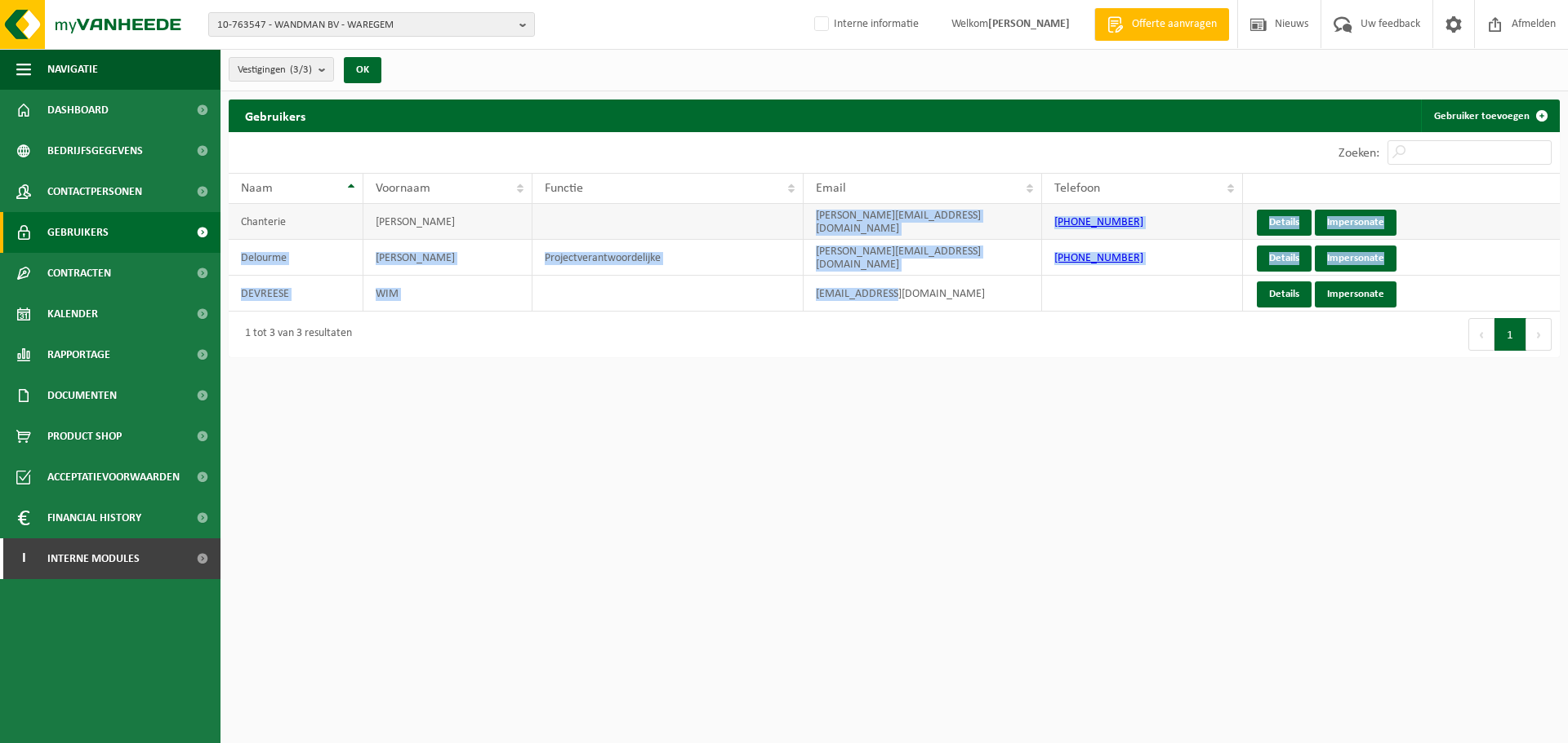
drag, startPoint x: 919, startPoint y: 298, endPoint x: 793, endPoint y: 222, distance: 147.1
click at [793, 222] on tbody "Chanterie Olivier olivier@wandman.be +32 470 58 09 46 Details Impersonate Delou…" at bounding box center [894, 258] width 1331 height 108
click at [894, 302] on td "[EMAIL_ADDRESS][DOMAIN_NAME]" at bounding box center [923, 294] width 239 height 36
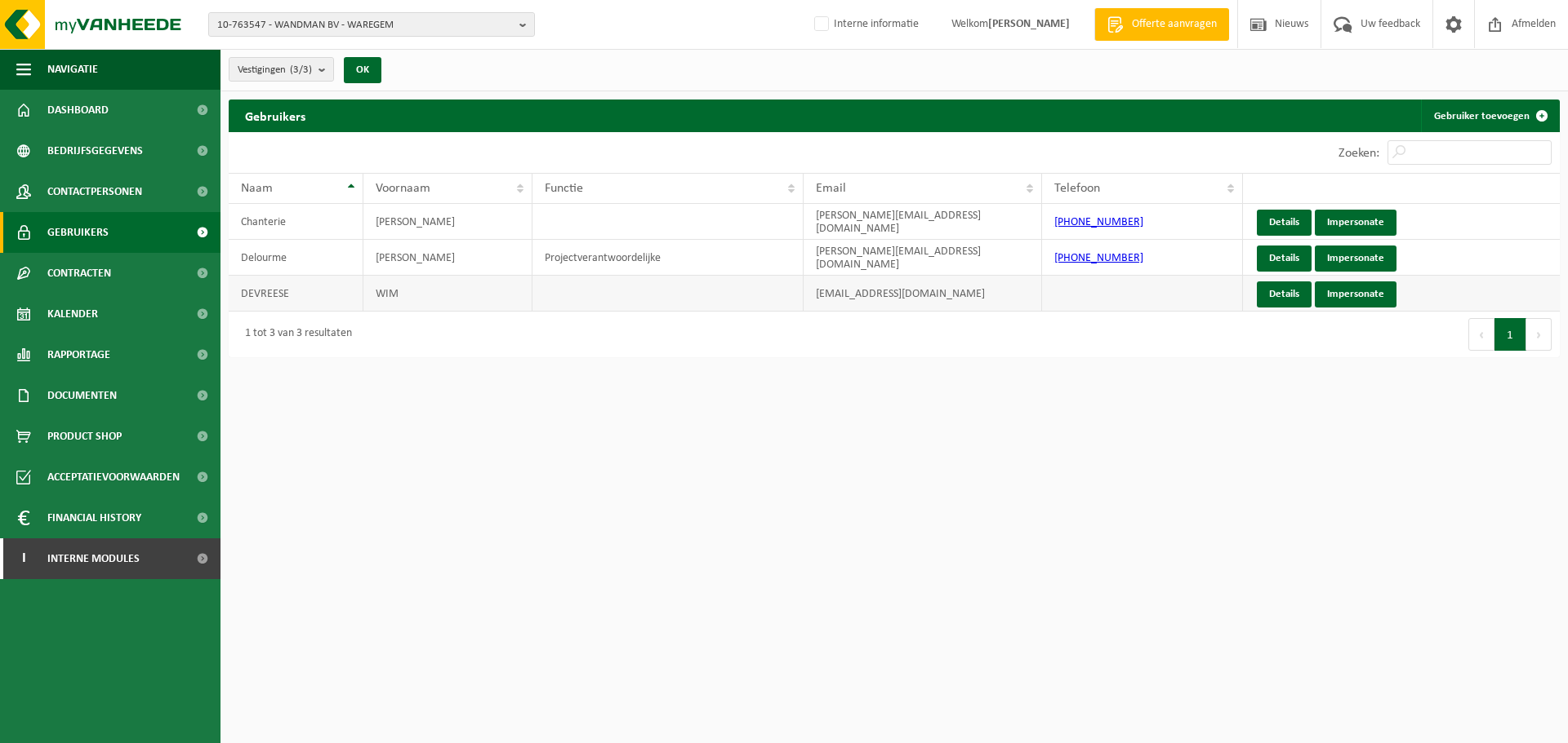
click at [929, 298] on td "[EMAIL_ADDRESS][DOMAIN_NAME]" at bounding box center [923, 294] width 239 height 36
click at [756, 459] on html "10-763547 - WANDMAN BV - WAREGEM 10-763547 - WANDMAN BV - WAREGEM 10-886299 - W…" at bounding box center [784, 371] width 1568 height 743
click at [949, 284] on td "[EMAIL_ADDRESS][DOMAIN_NAME]" at bounding box center [923, 294] width 239 height 36
click at [947, 232] on td "olivier@wandman.be" at bounding box center [923, 222] width 239 height 36
click at [988, 308] on td "[EMAIL_ADDRESS][DOMAIN_NAME]" at bounding box center [923, 294] width 239 height 36
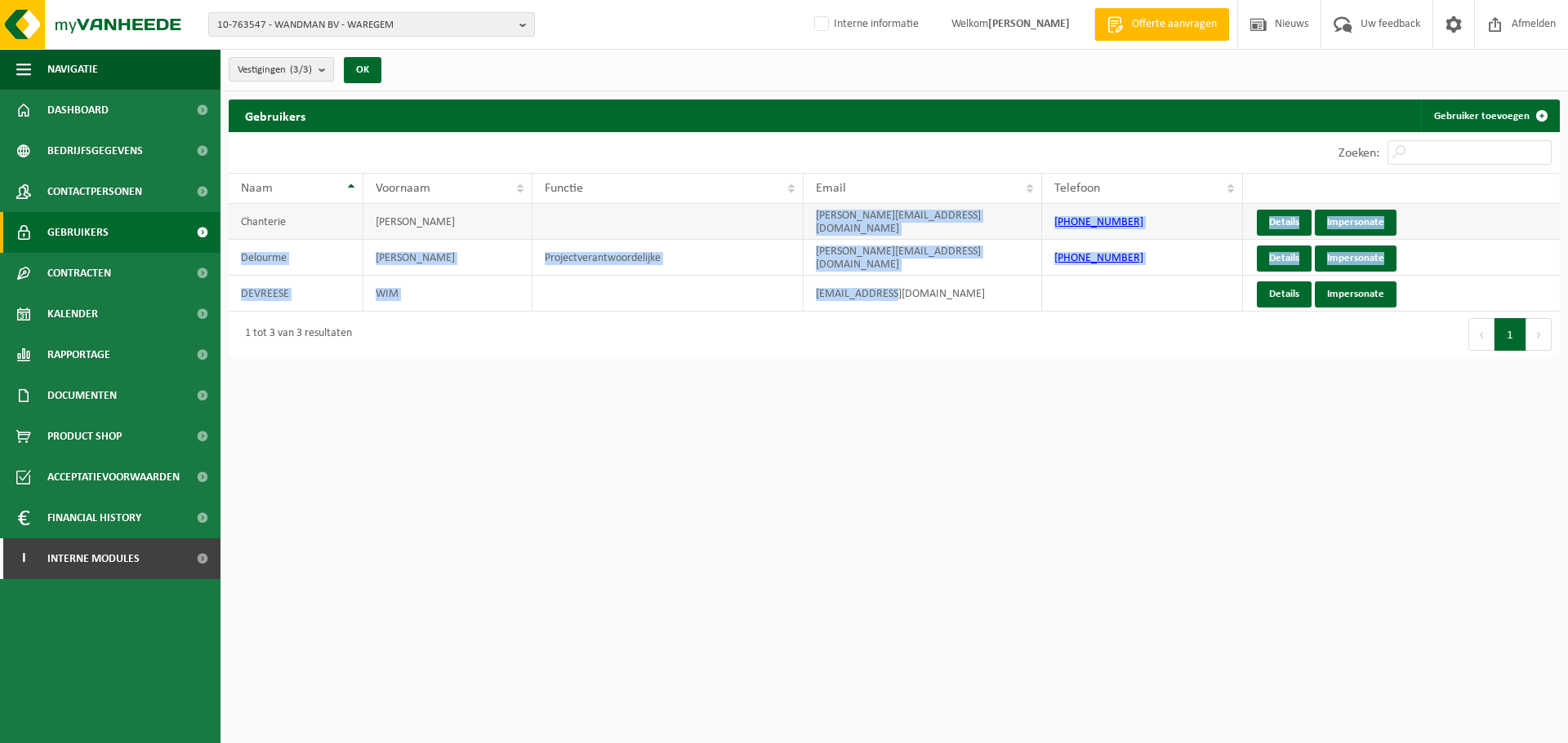
drag, startPoint x: 918, startPoint y: 295, endPoint x: 815, endPoint y: 219, distance: 128.0
click at [815, 219] on tbody "Chanterie Olivier olivier@wandman.be +32 470 58 09 46 Details Impersonate Delou…" at bounding box center [894, 258] width 1331 height 108
click at [815, 219] on td "olivier@wandman.be" at bounding box center [923, 222] width 239 height 36
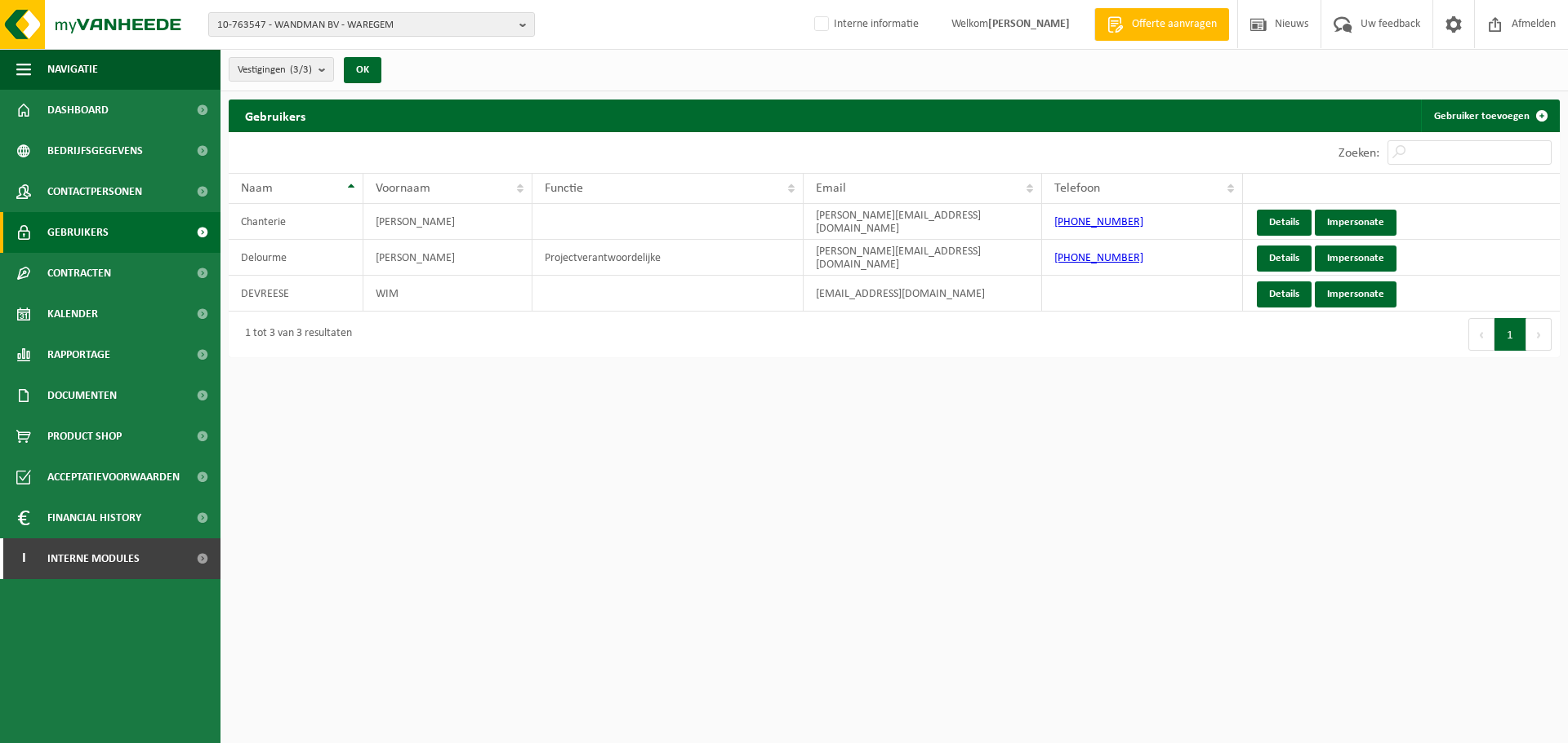
click at [740, 504] on html "10-763547 - WANDMAN BV - WAREGEM 10-763547 - WANDMAN BV - WAREGEM 10-886299 - W…" at bounding box center [784, 371] width 1568 height 743
click at [715, 477] on html "10-763547 - WANDMAN BV - WAREGEM 10-763547 - WANDMAN BV - WAREGEM 10-886299 - W…" at bounding box center [784, 371] width 1568 height 743
click at [1288, 301] on link "Details" at bounding box center [1284, 295] width 55 height 26
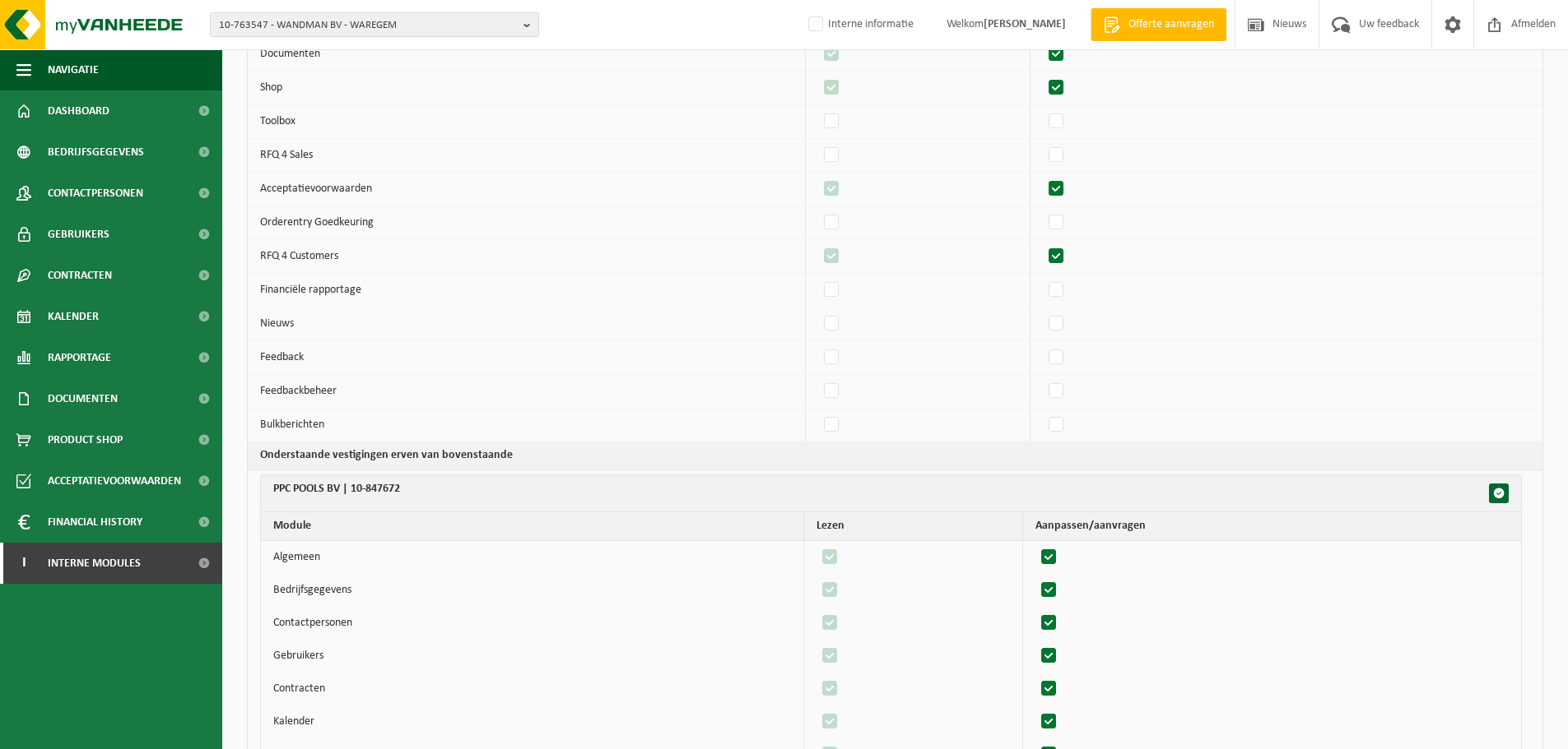
scroll to position [2221, 0]
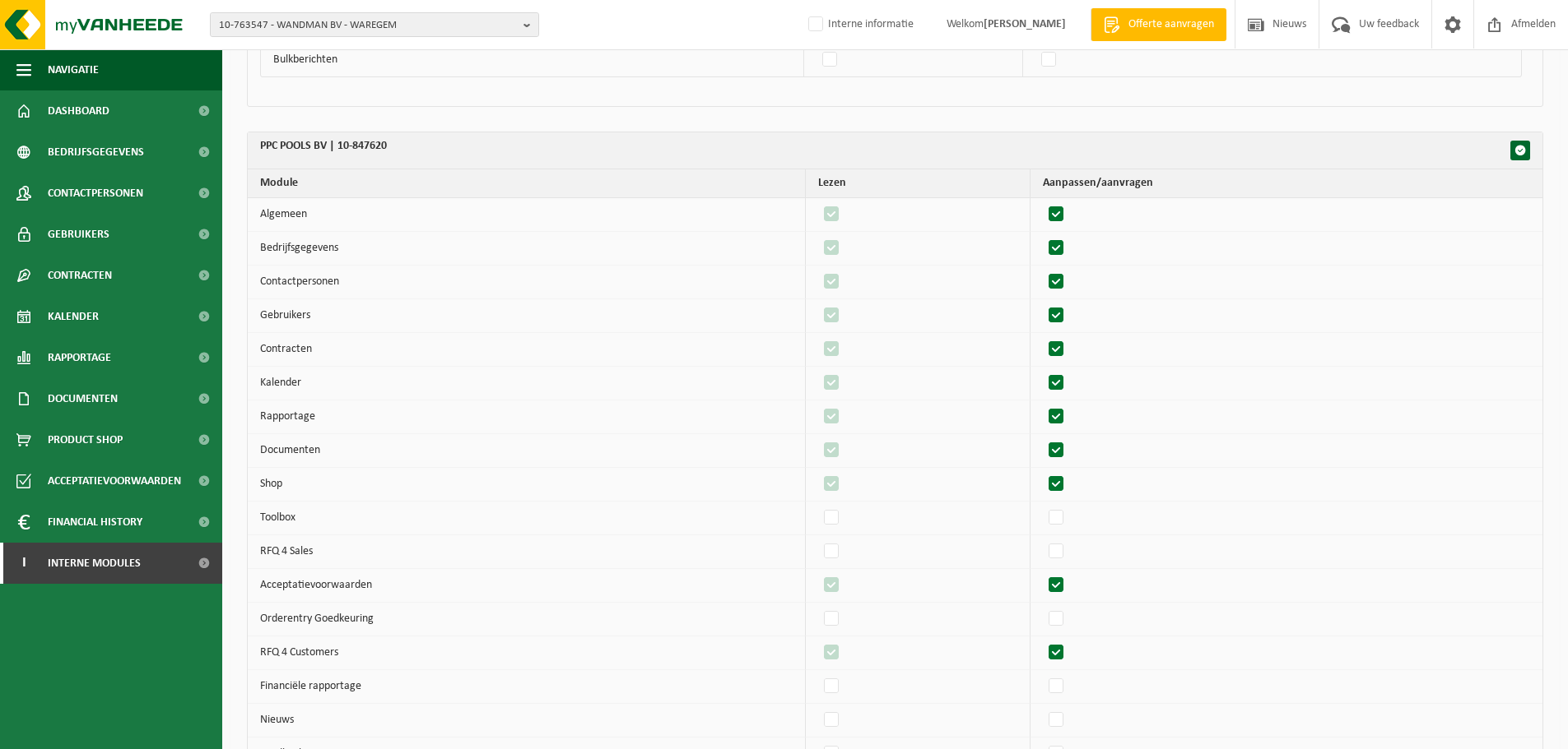
click at [393, 149] on th "PPC POOLS BV | 10-847620" at bounding box center [894, 150] width 1294 height 37
drag, startPoint x: 395, startPoint y: 142, endPoint x: 338, endPoint y: 143, distance: 57.0
click at [338, 143] on th "PPC POOLS BV | 10-847620" at bounding box center [894, 150] width 1294 height 37
copy th "10-847620"
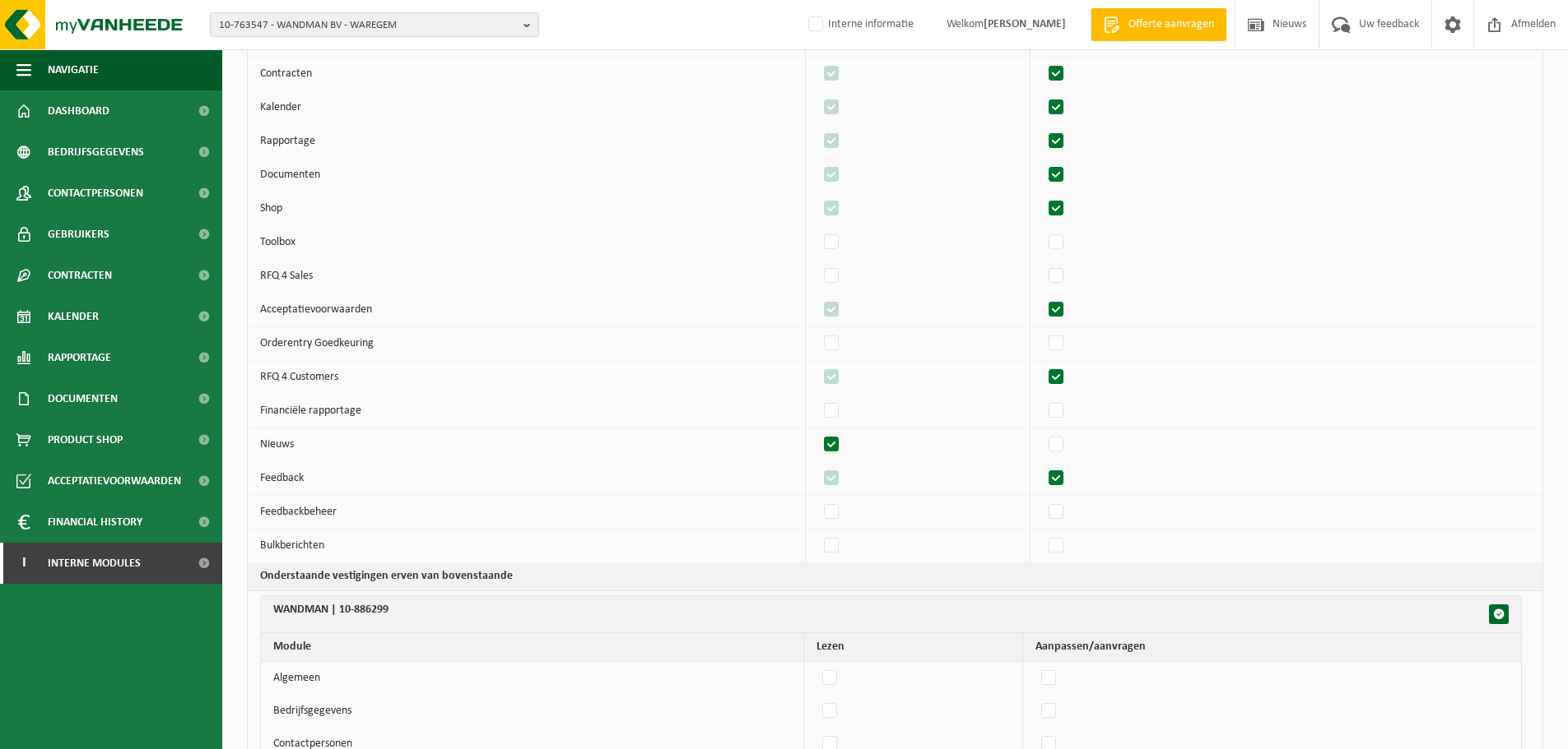
scroll to position [0, 0]
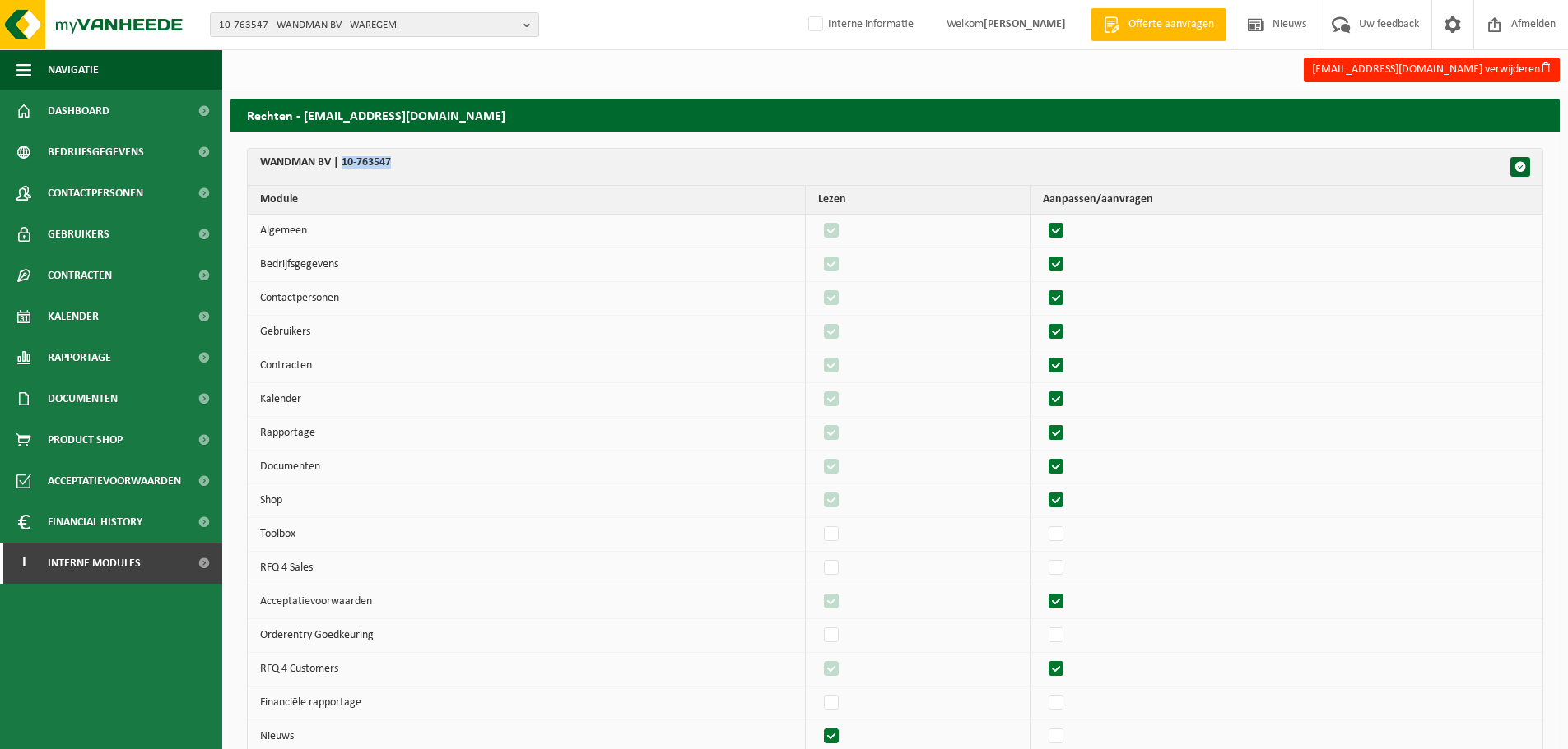
drag, startPoint x: 395, startPoint y: 168, endPoint x: 344, endPoint y: 154, distance: 52.9
click at [344, 154] on th "WANDMAN BV | 10-763547" at bounding box center [894, 166] width 1294 height 37
copy th "10-763547"
click at [131, 657] on ul "Navigatie Offerte aanvragen Nieuws Uw feedback Afmelden Dashboard Bedrijfsgegev…" at bounding box center [111, 399] width 222 height 700
click at [122, 350] on link "Rapportage" at bounding box center [111, 358] width 222 height 41
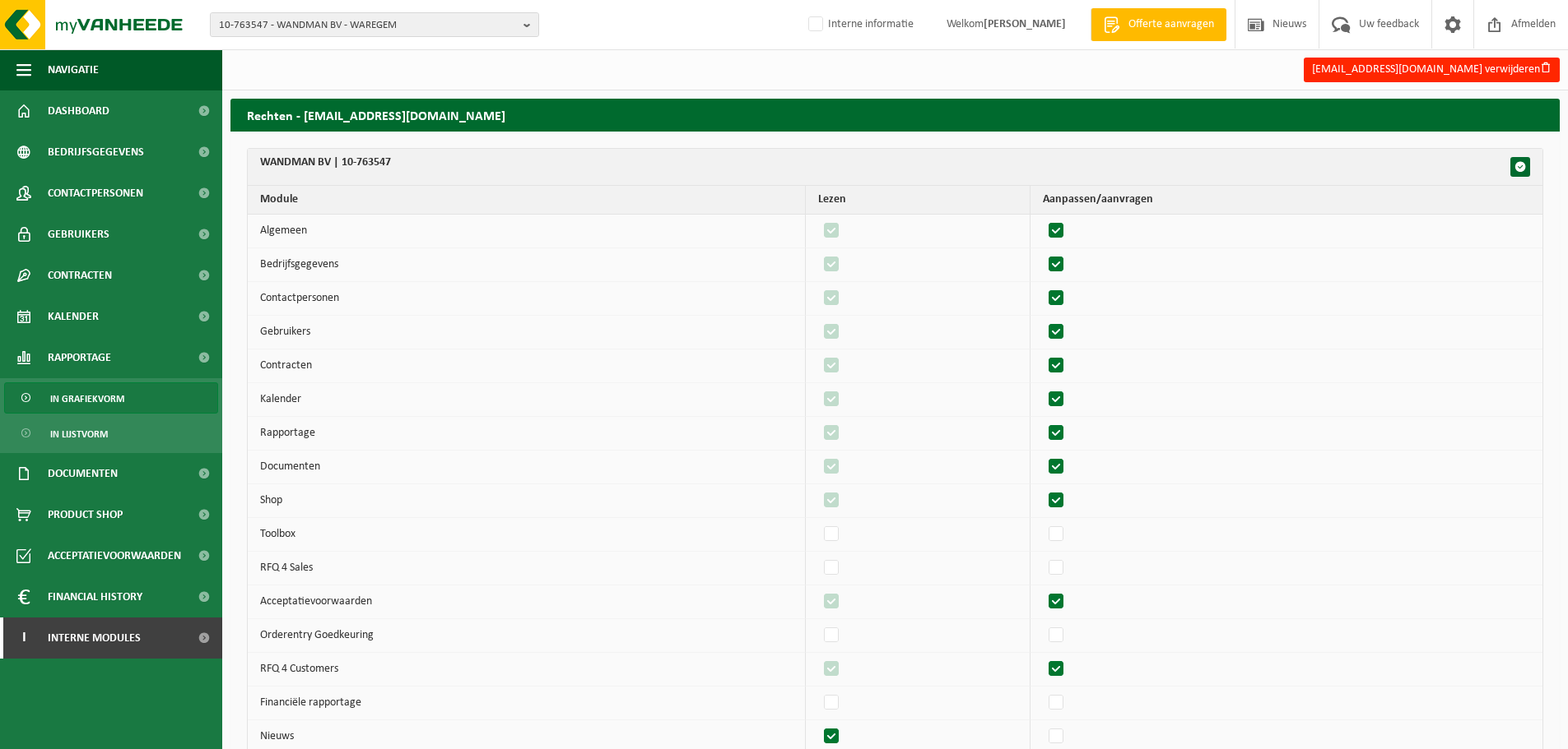
click at [83, 395] on span "In grafiekvorm" at bounding box center [86, 398] width 74 height 31
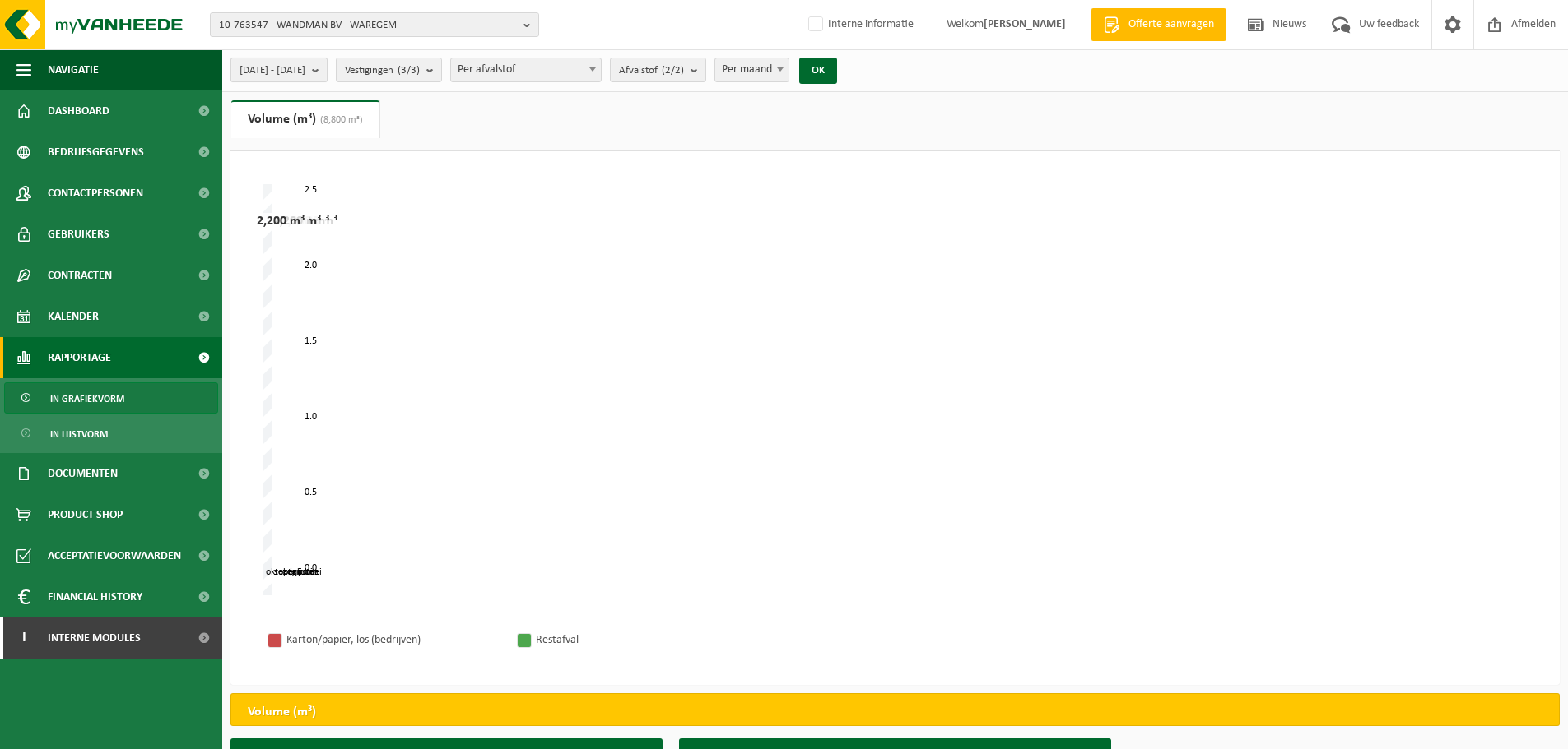
click at [288, 71] on span "[DATE] - [DATE]" at bounding box center [273, 70] width 66 height 24
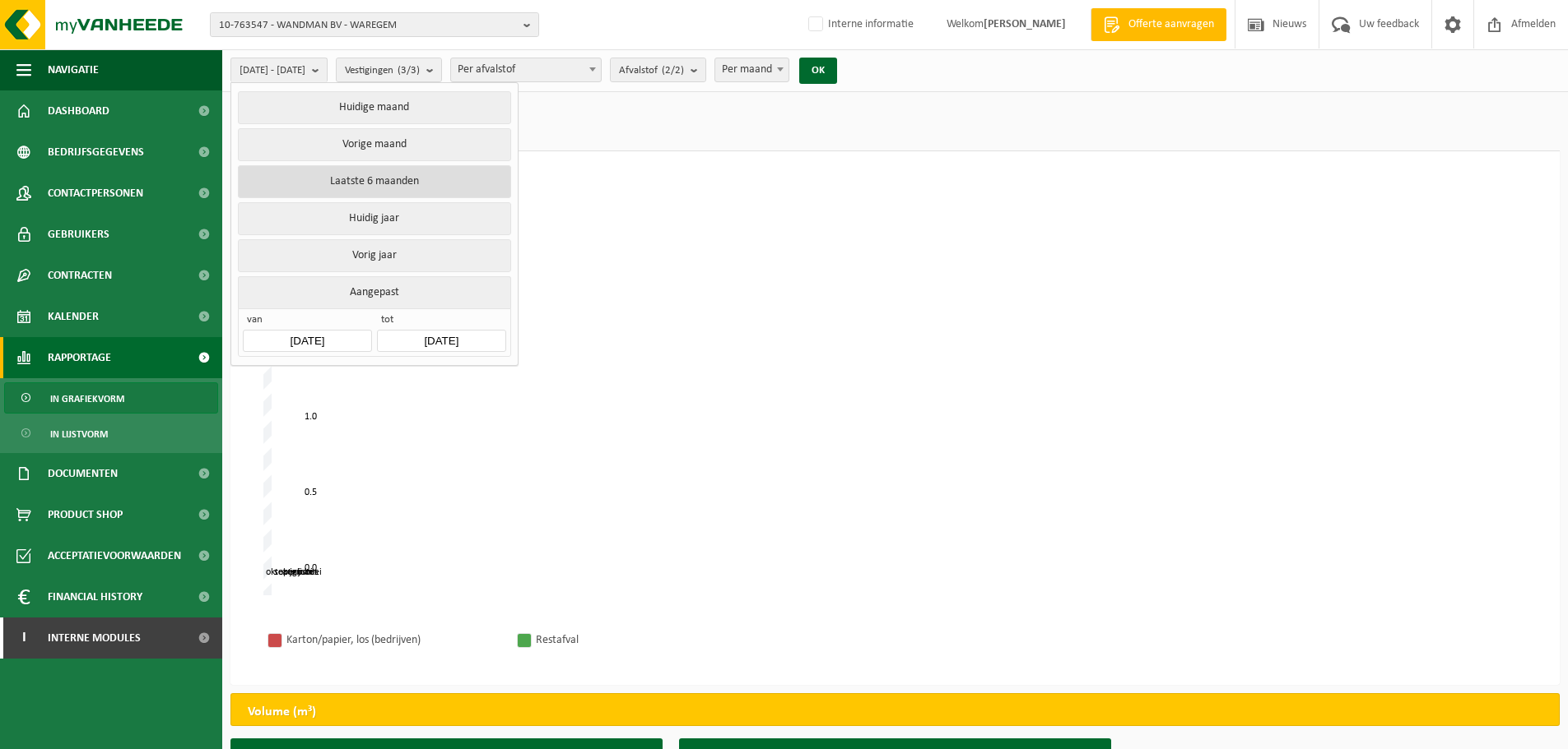
click at [386, 181] on button "Laatste 6 maanden" at bounding box center [374, 181] width 273 height 33
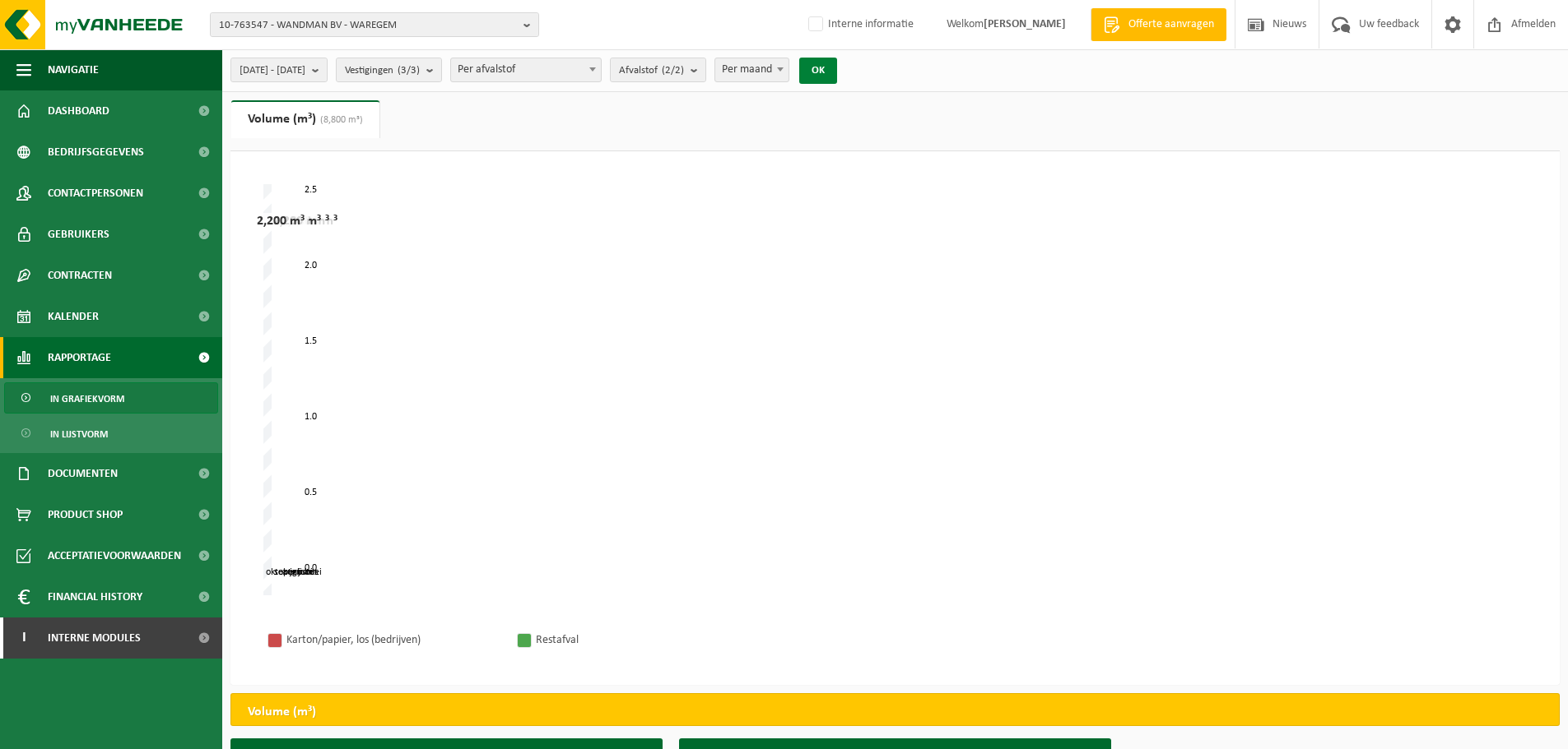
click at [837, 72] on button "OK" at bounding box center [818, 70] width 38 height 26
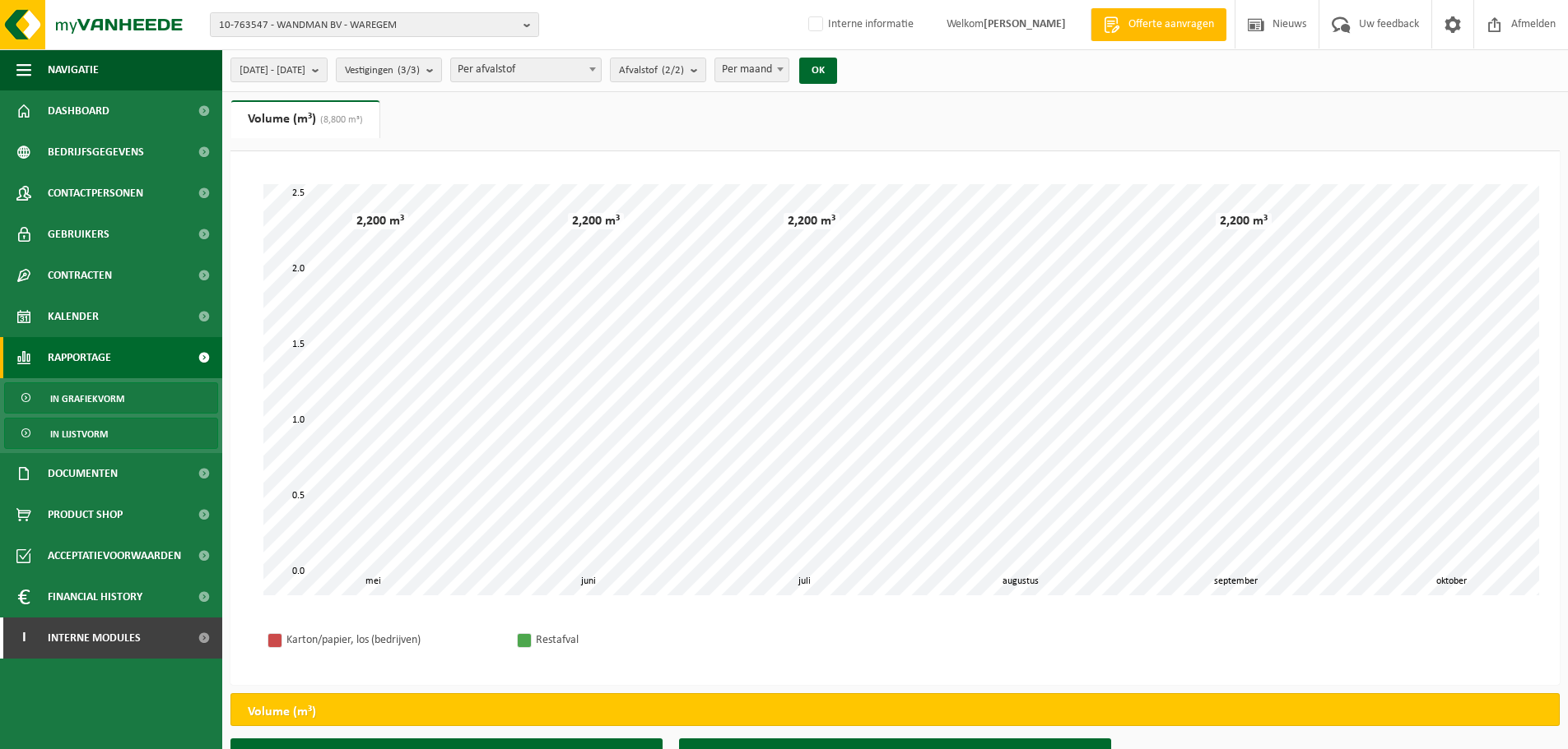
click at [128, 428] on link "In lijstvorm" at bounding box center [111, 433] width 214 height 31
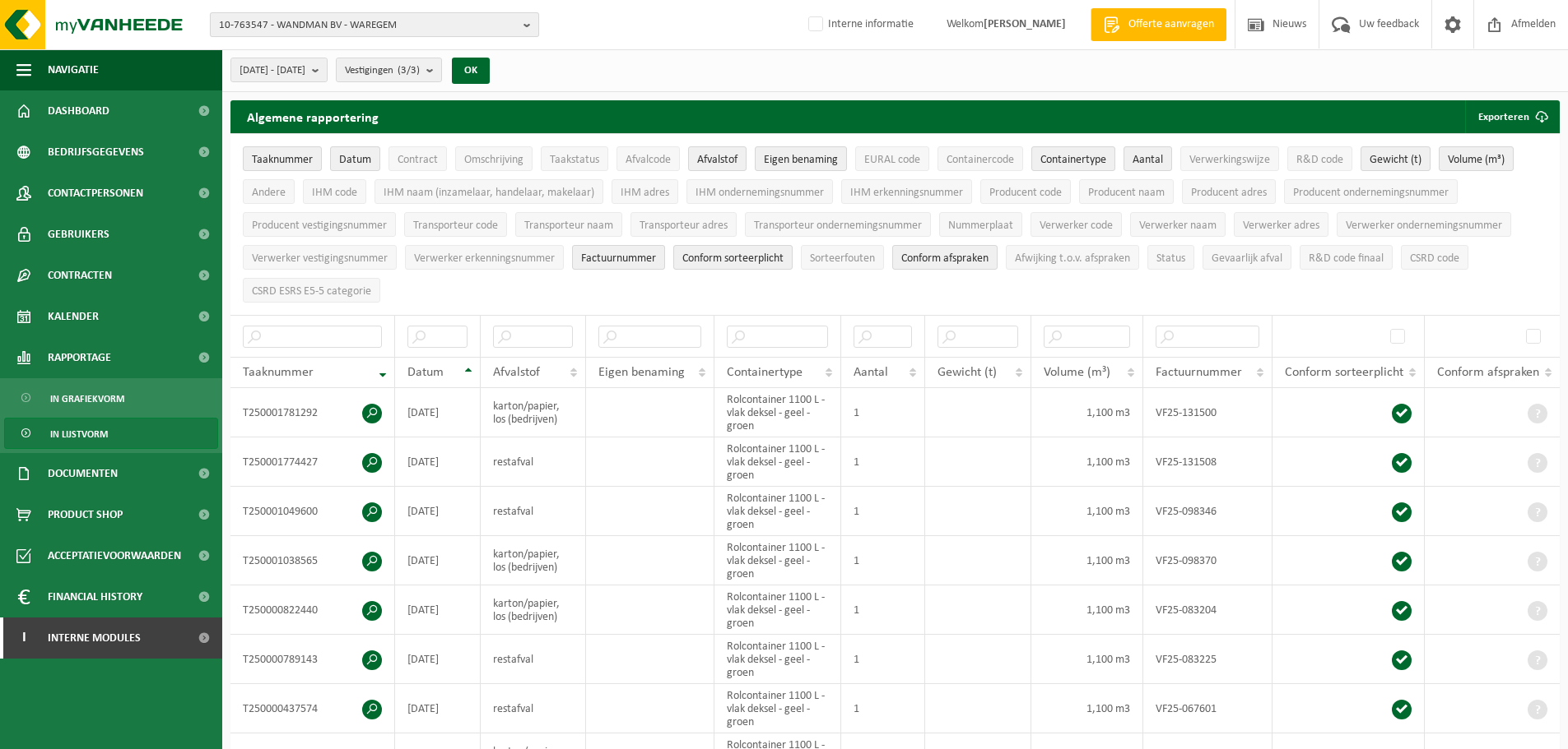
click at [354, 29] on span "10-763547 - WANDMAN BV - WAREGEM" at bounding box center [368, 25] width 298 height 24
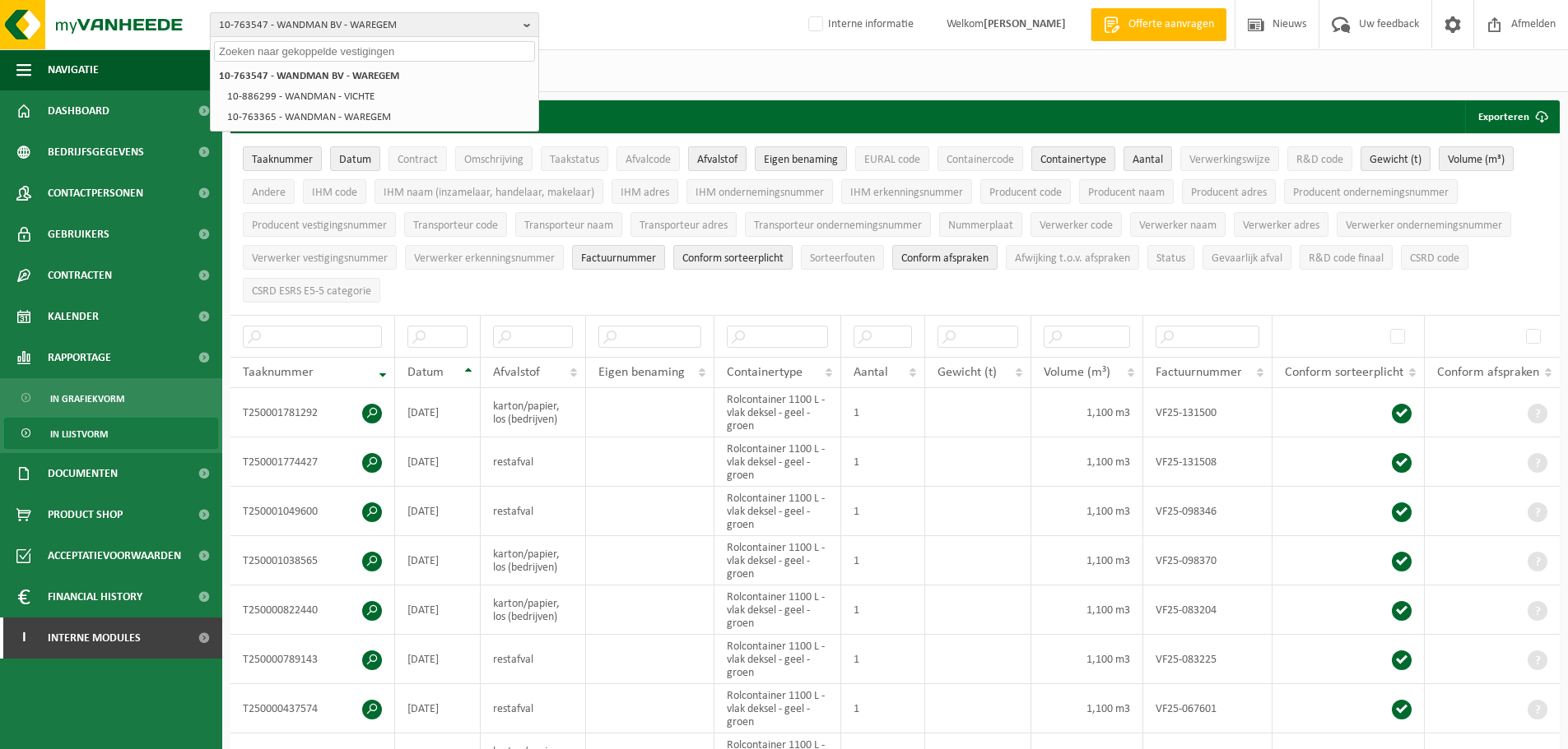
paste input "10-990029"
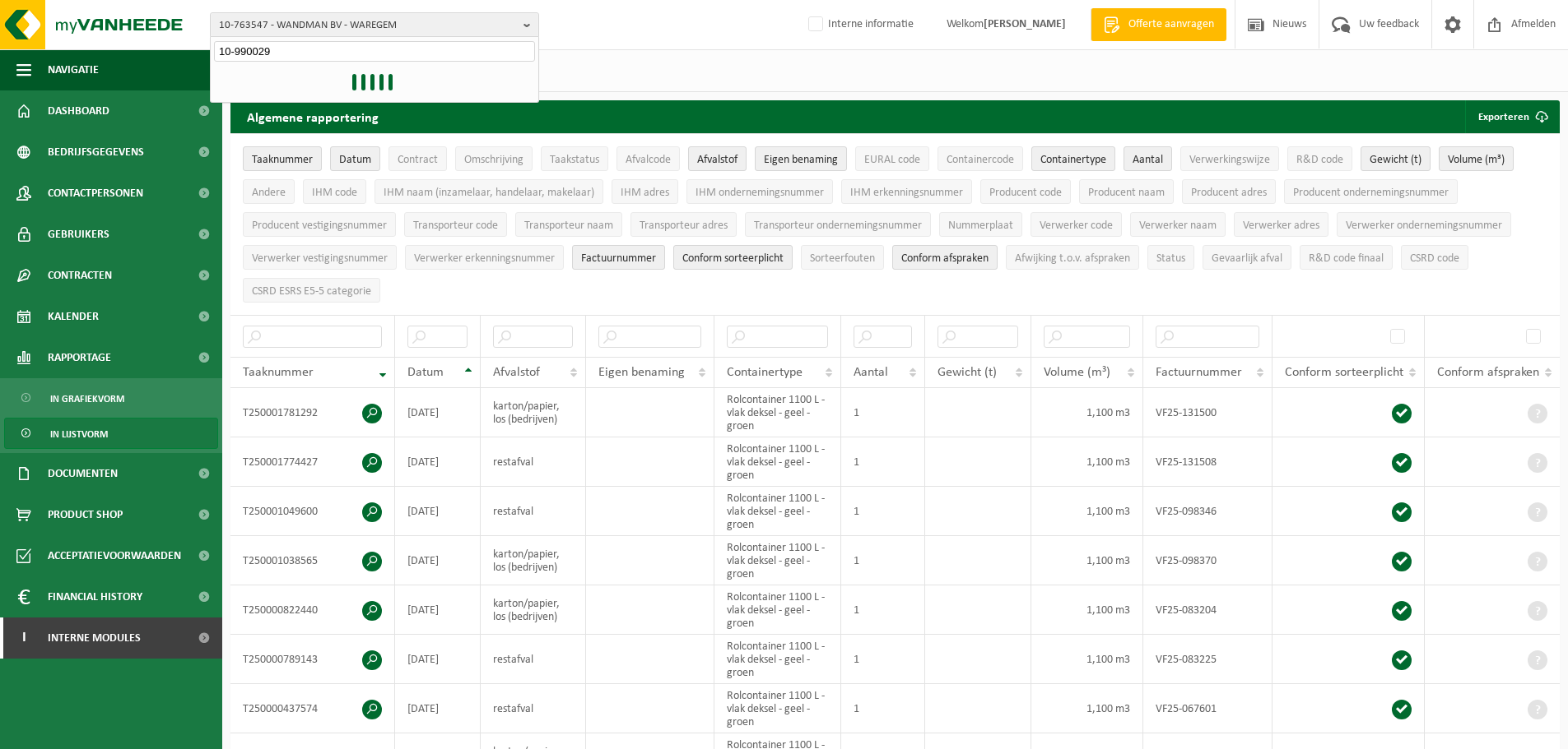
type input "10-990029"
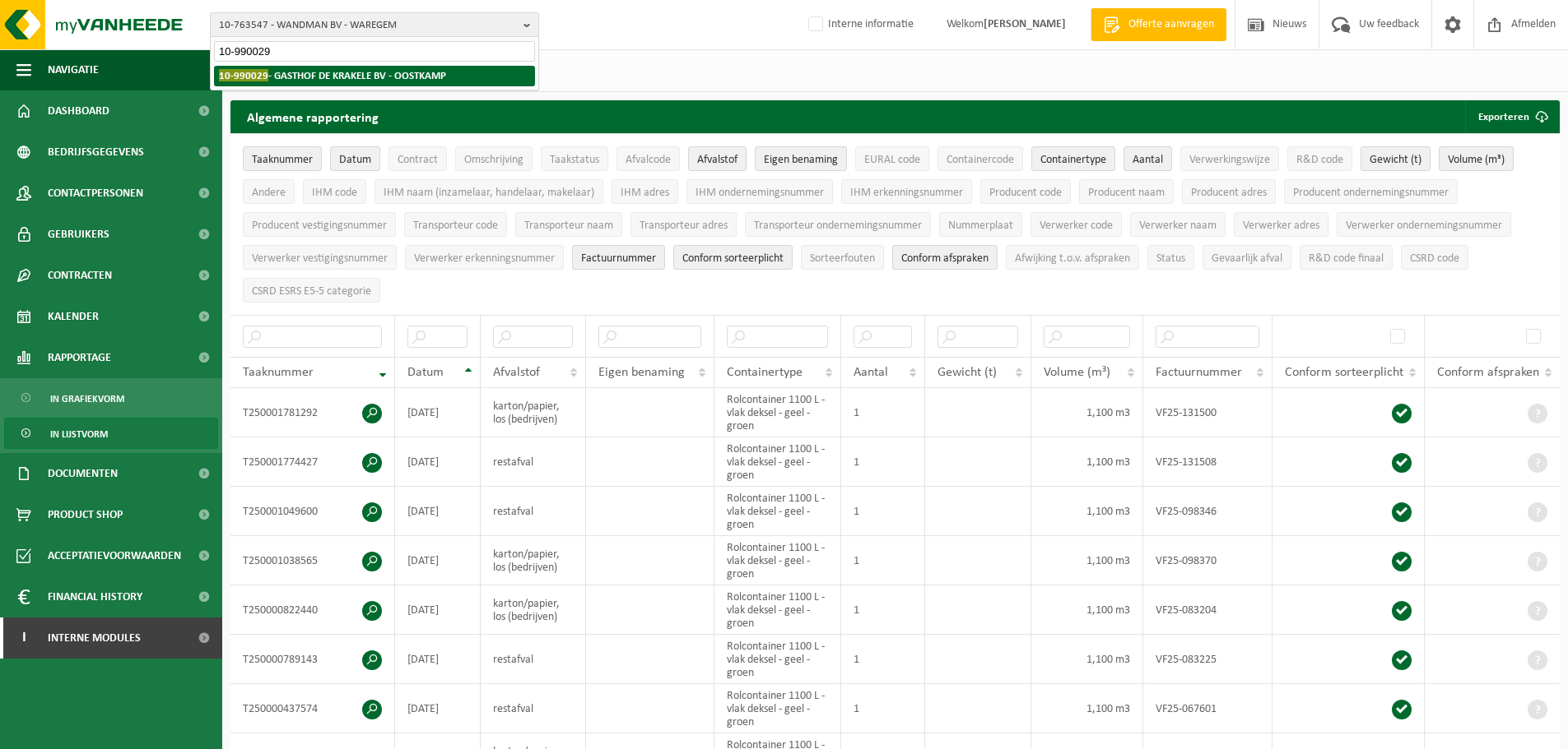
click at [329, 74] on strong "10-990029 - GASTHOF DE KRAKELE BV - OOSTKAMP" at bounding box center [333, 75] width 227 height 12
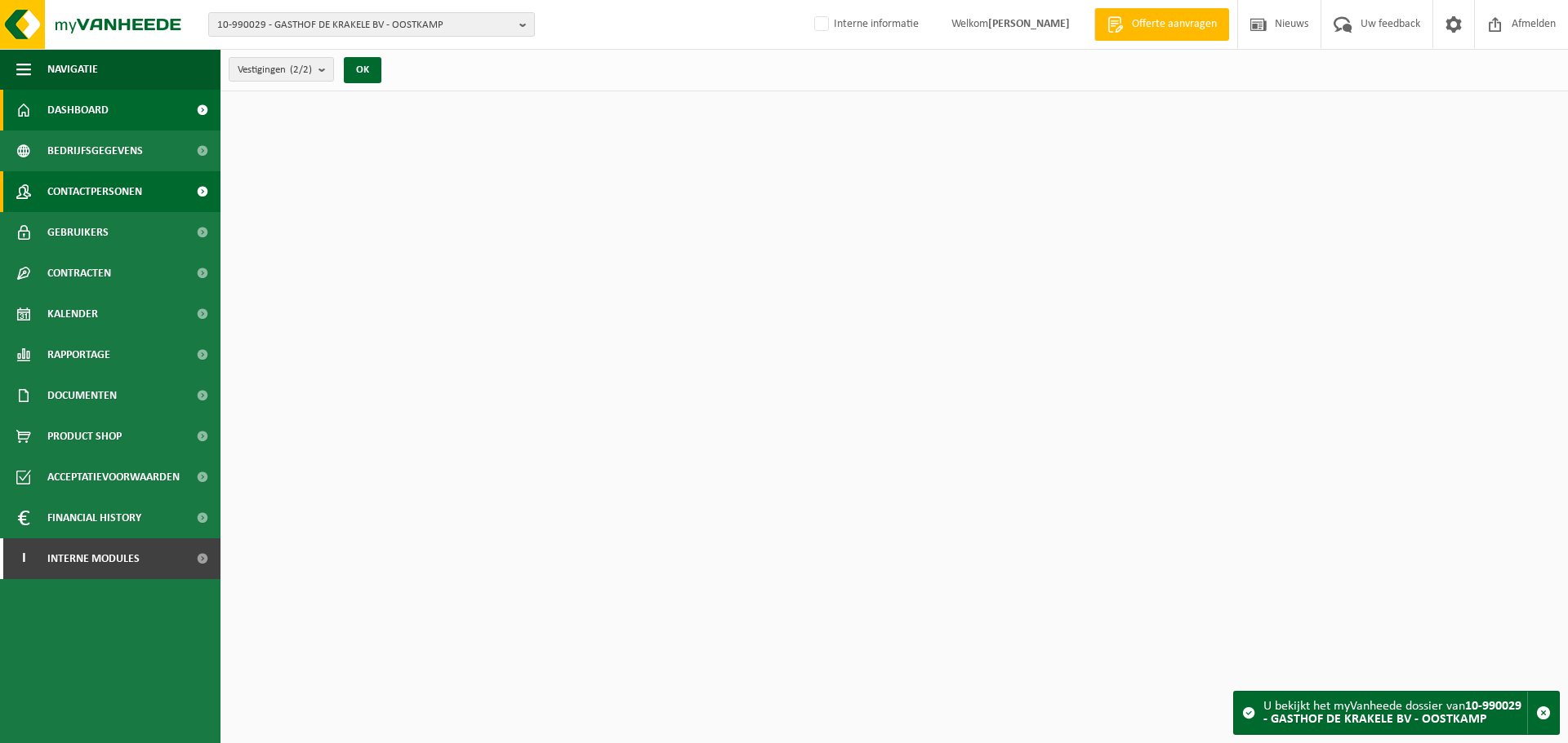
click at [79, 191] on span "Contactpersonen" at bounding box center [95, 192] width 95 height 41
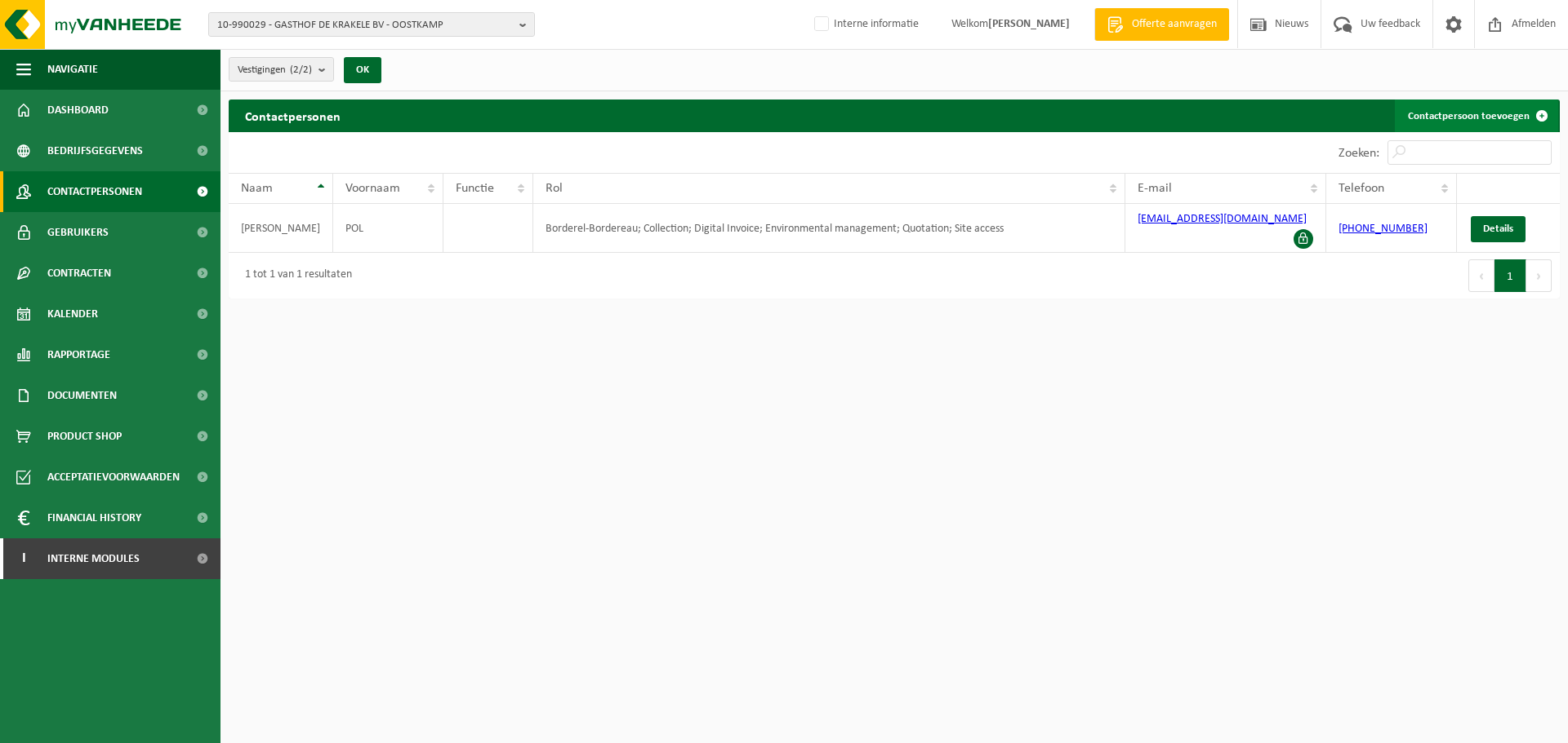
click at [1489, 122] on link "Contactpersoon toevoegen" at bounding box center [1476, 116] width 163 height 33
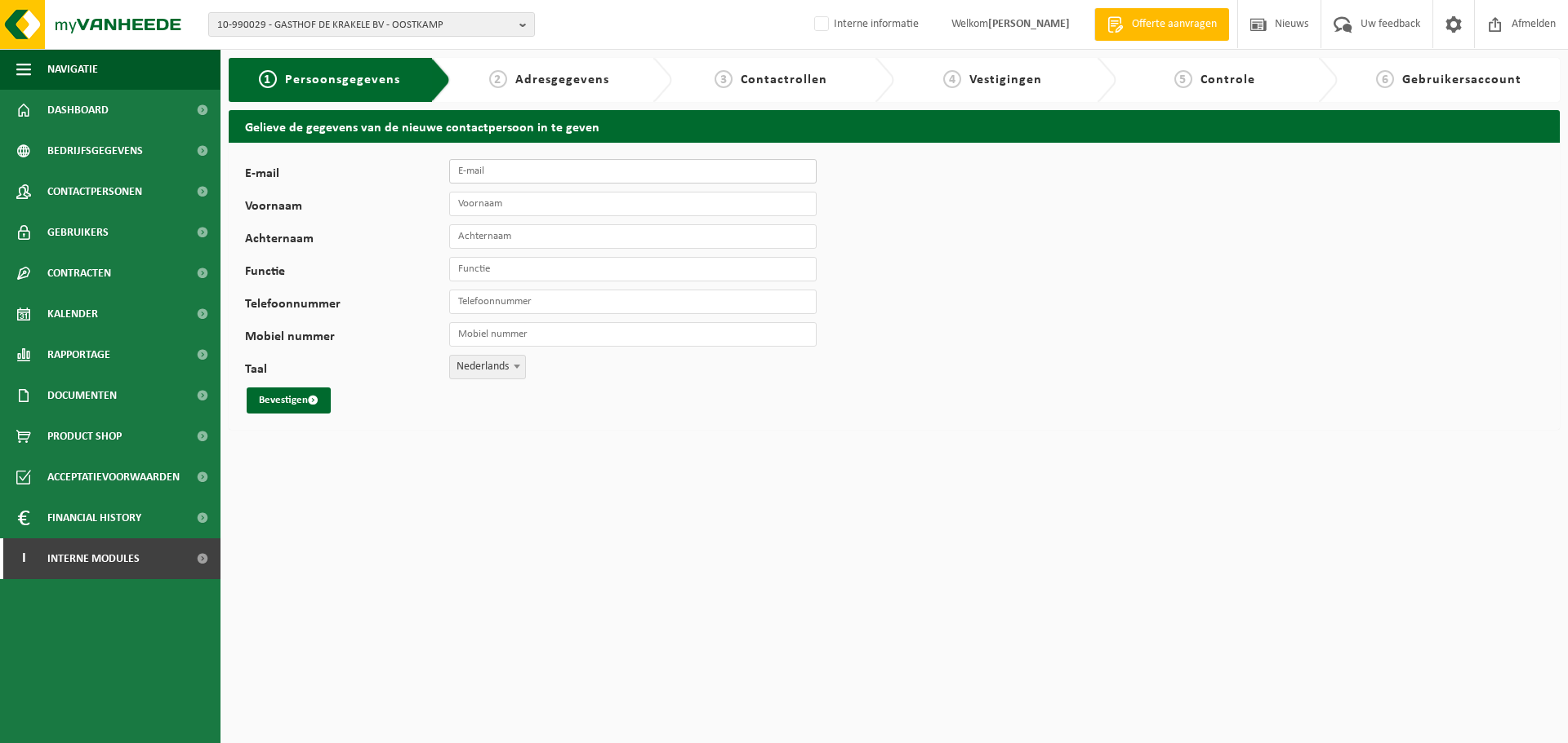
click at [499, 171] on input "E-mail" at bounding box center [632, 172] width 368 height 24
click at [732, 156] on div "E-mail Voornaam Achternaam Functie Telefoonnummer Mobiel nummer Taal Nederlands…" at bounding box center [894, 286] width 1331 height 287
click at [727, 173] on input "E-mail" at bounding box center [632, 172] width 368 height 24
paste input "[EMAIL_ADDRESS][DOMAIN_NAME]"
type input "[EMAIL_ADDRESS][DOMAIN_NAME]"
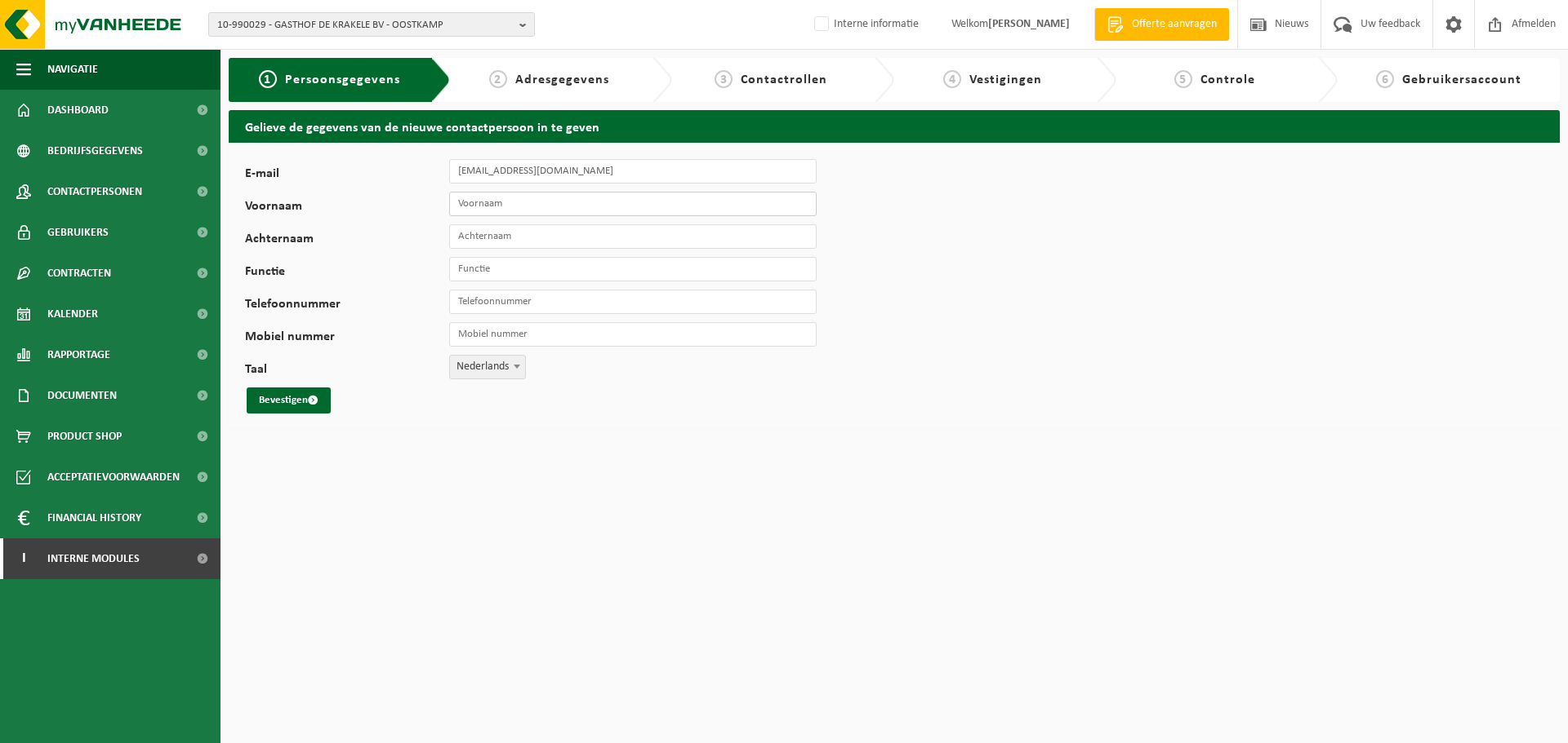
click at [647, 204] on input "Voornaam" at bounding box center [632, 204] width 368 height 24
type input "BRIGITTE"
type input "SCHERRENS"
click at [282, 399] on button "Bevestigen" at bounding box center [288, 401] width 84 height 26
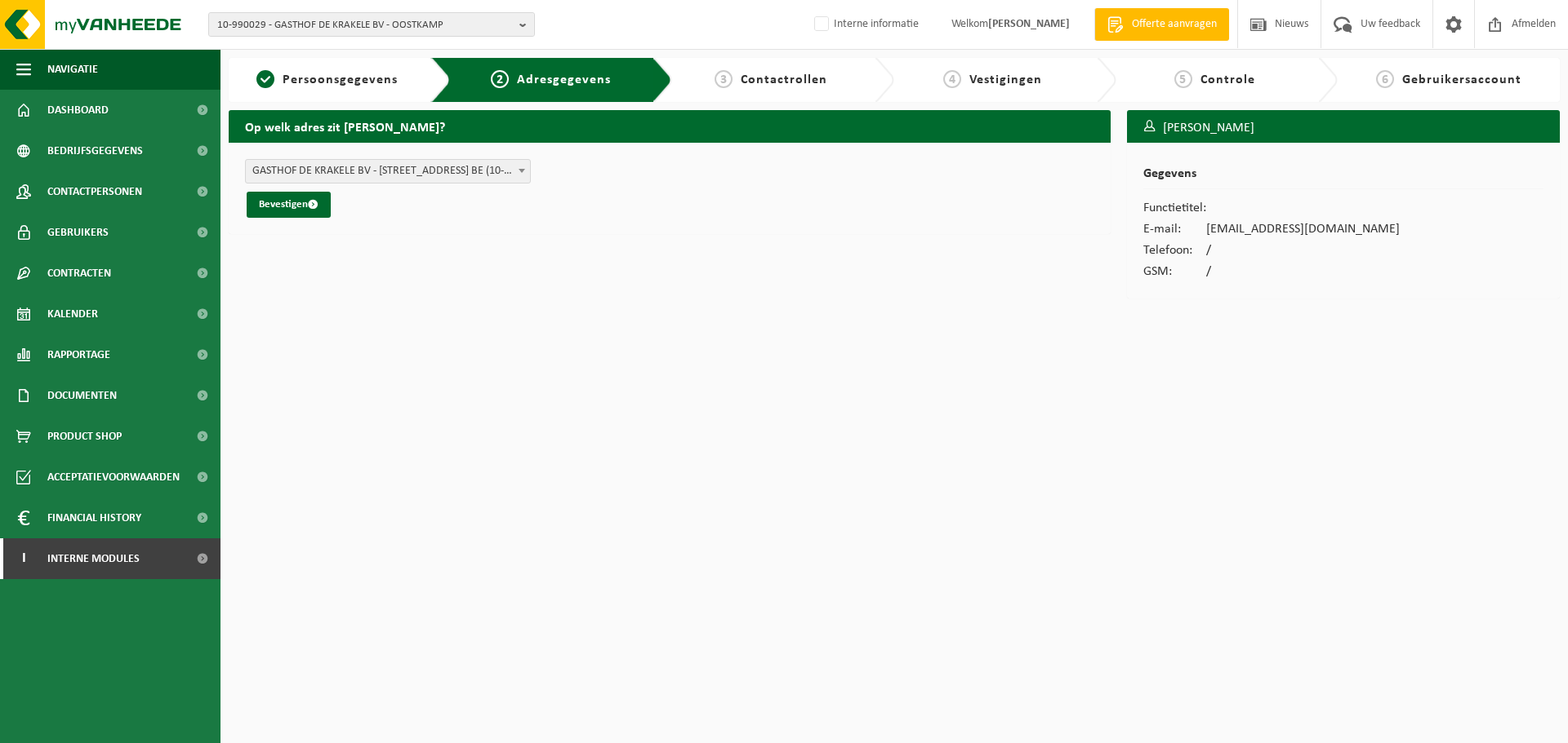
click at [406, 185] on form "GASTHOF DE KRAKELE BV - [STREET_ADDRESS] (10-879114/BUS) [GEOGRAPHIC_DATA][STRE…" at bounding box center [670, 188] width 849 height 59
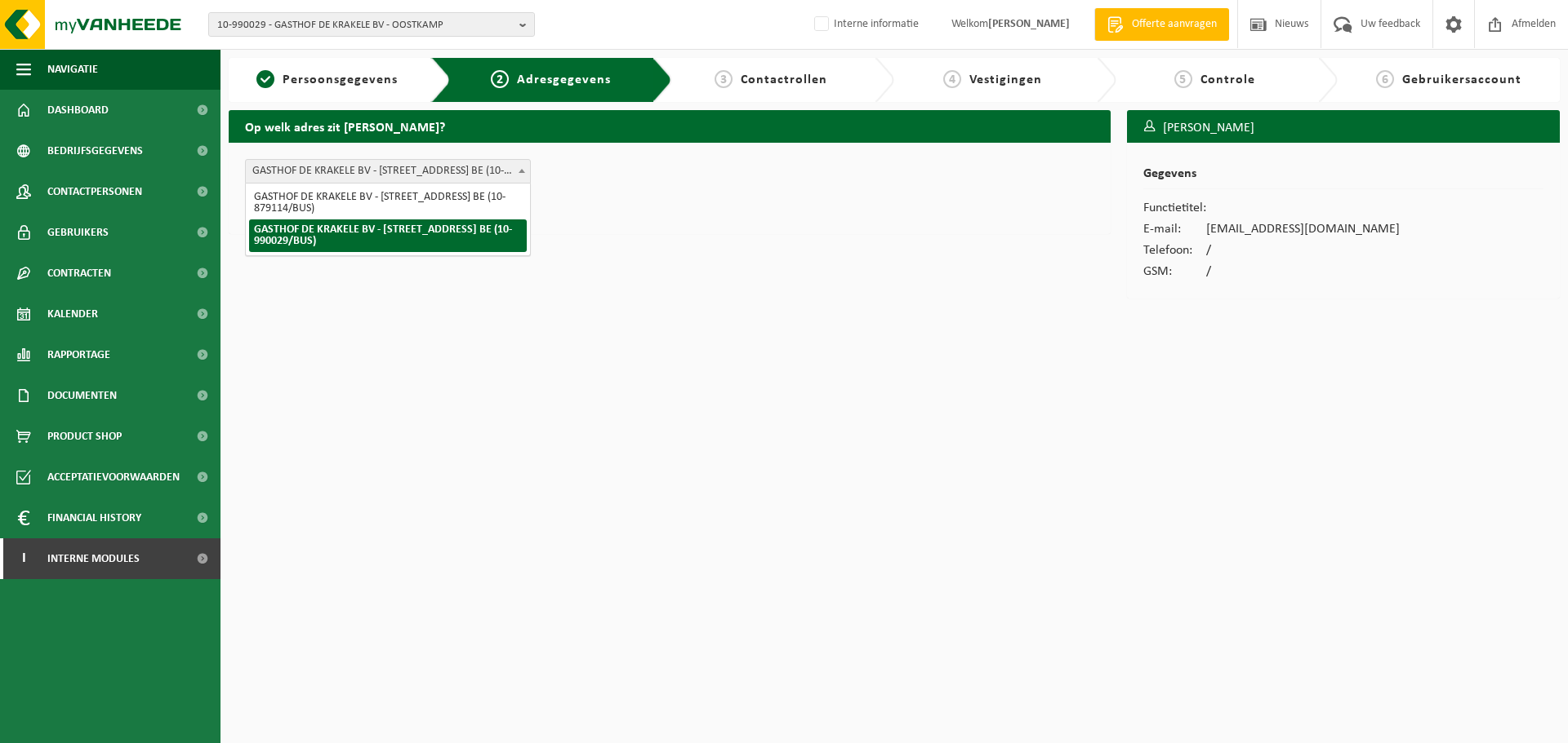
click at [416, 173] on span "GASTHOF DE KRAKELE BV - [STREET_ADDRESS] BE (10-990029/BUS)" at bounding box center [387, 172] width 284 height 23
click at [413, 174] on span "GASTHOF DE KRAKELE BV - [STREET_ADDRESS] BE (10-990029/BUS)" at bounding box center [387, 172] width 284 height 23
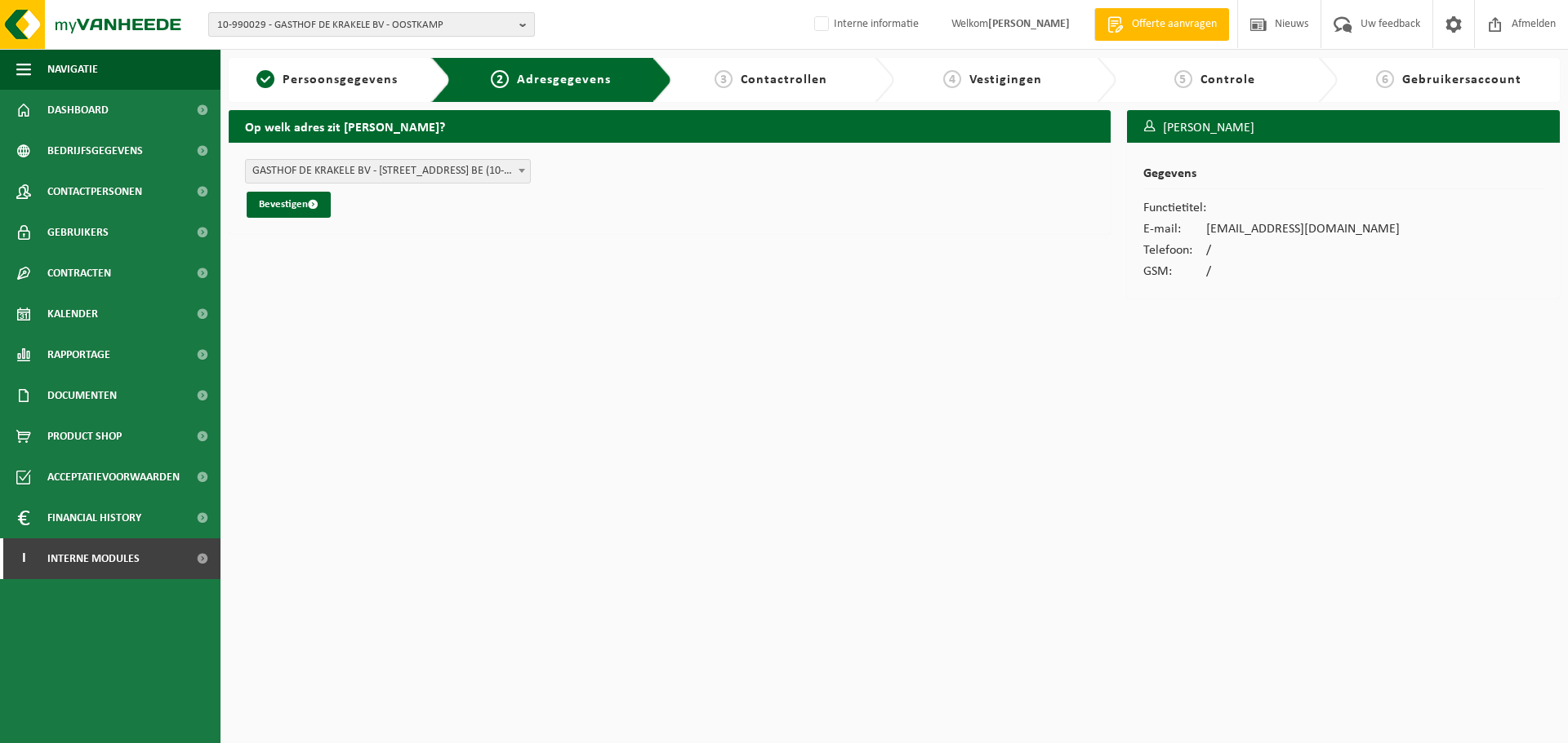
click at [439, 14] on span "10-990029 - GASTHOF DE KRAKELE BV - OOSTKAMP" at bounding box center [365, 25] width 296 height 24
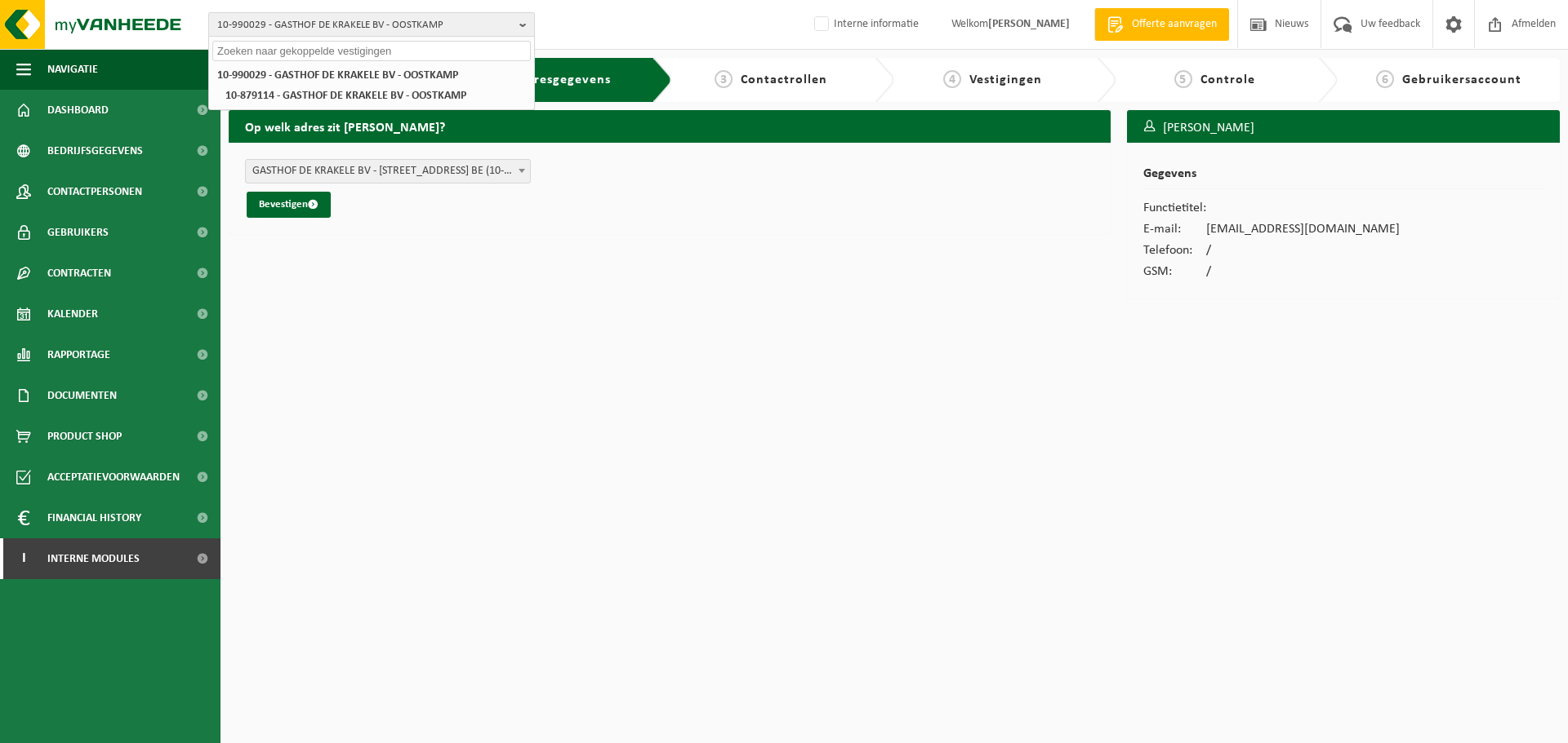
click at [439, 14] on span "10-990029 - GASTHOF DE KRAKELE BV - OOSTKAMP" at bounding box center [365, 25] width 296 height 24
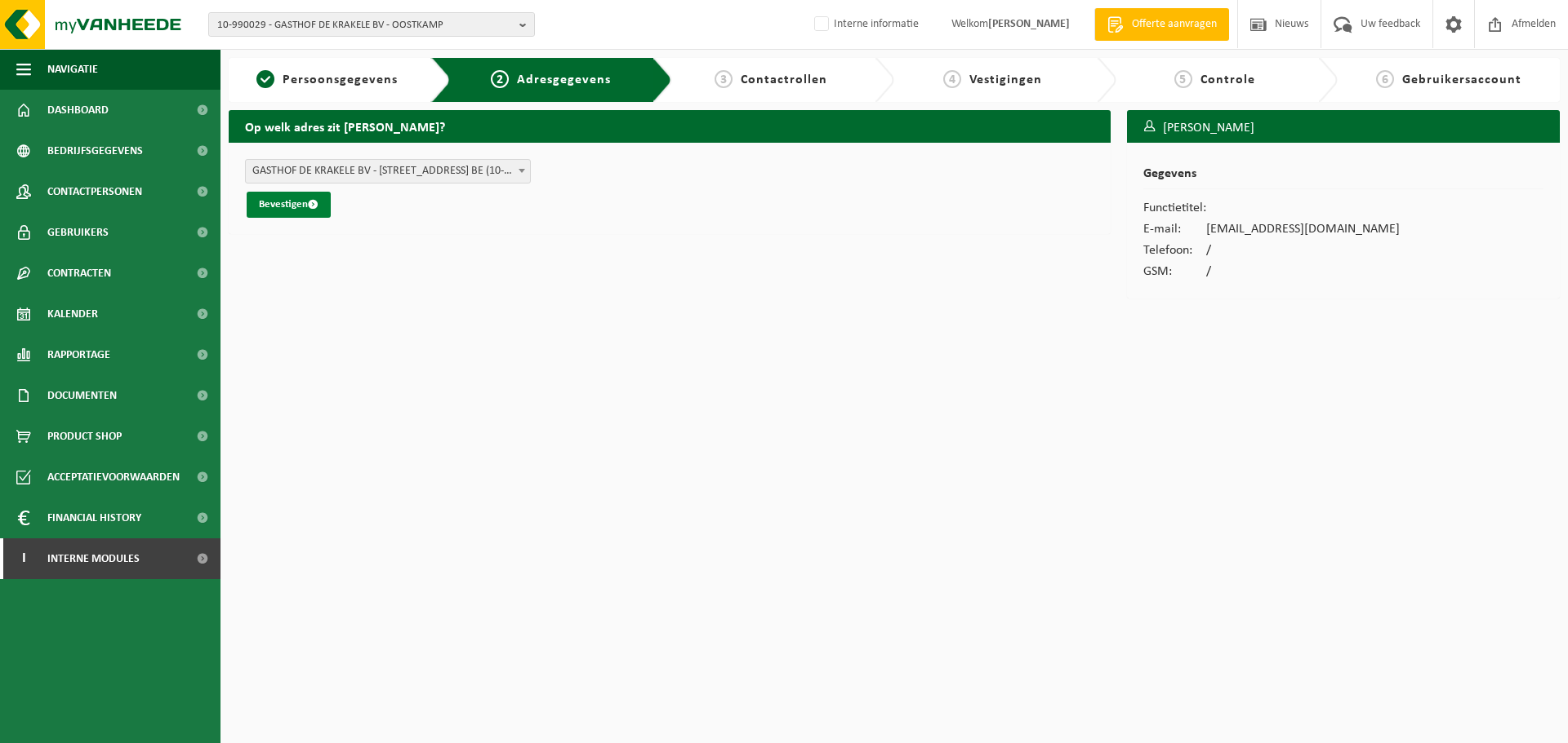
click at [271, 212] on button "Bevestigen" at bounding box center [288, 205] width 84 height 26
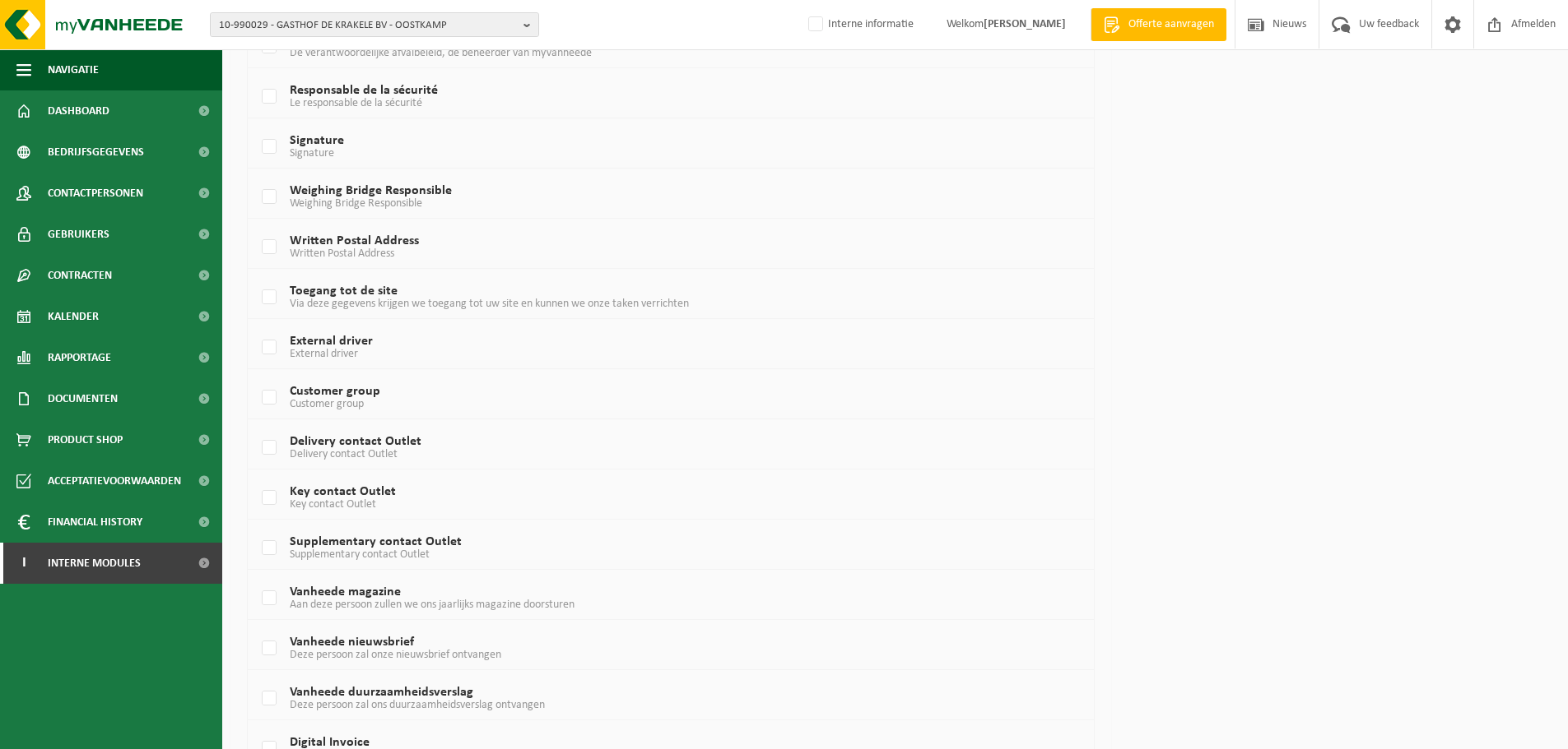
scroll to position [884, 0]
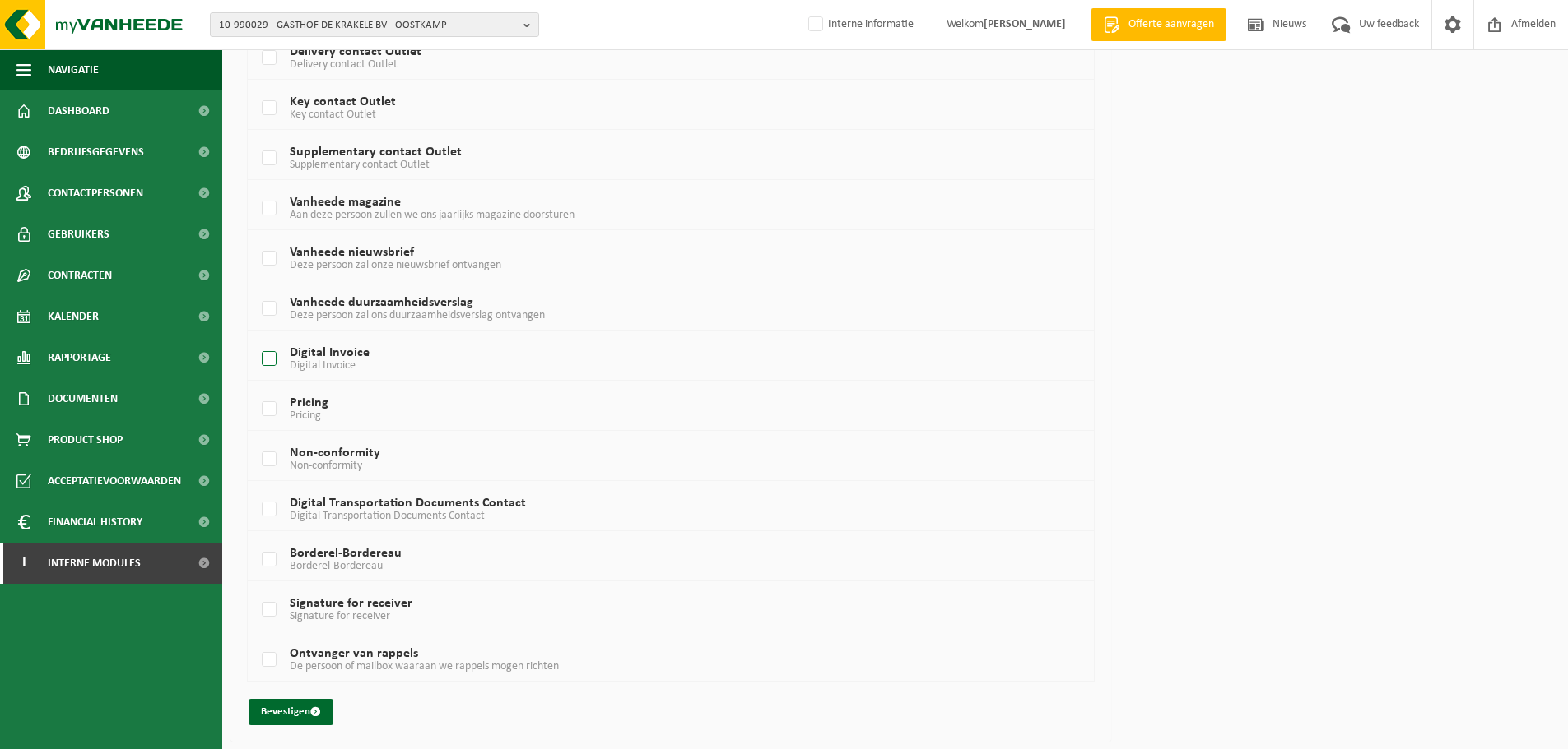
click at [329, 362] on span "Digital Invoice" at bounding box center [322, 366] width 66 height 12
click at [256, 339] on input "Digital Invoice Digital Invoice" at bounding box center [255, 338] width 1 height 1
checkbox input "true"
click at [360, 553] on label "Borderel-Bordereau Borderel-Bordereau" at bounding box center [635, 560] width 754 height 24
click at [256, 539] on input "Borderel-Bordereau Borderel-Bordereau" at bounding box center [255, 538] width 1 height 1
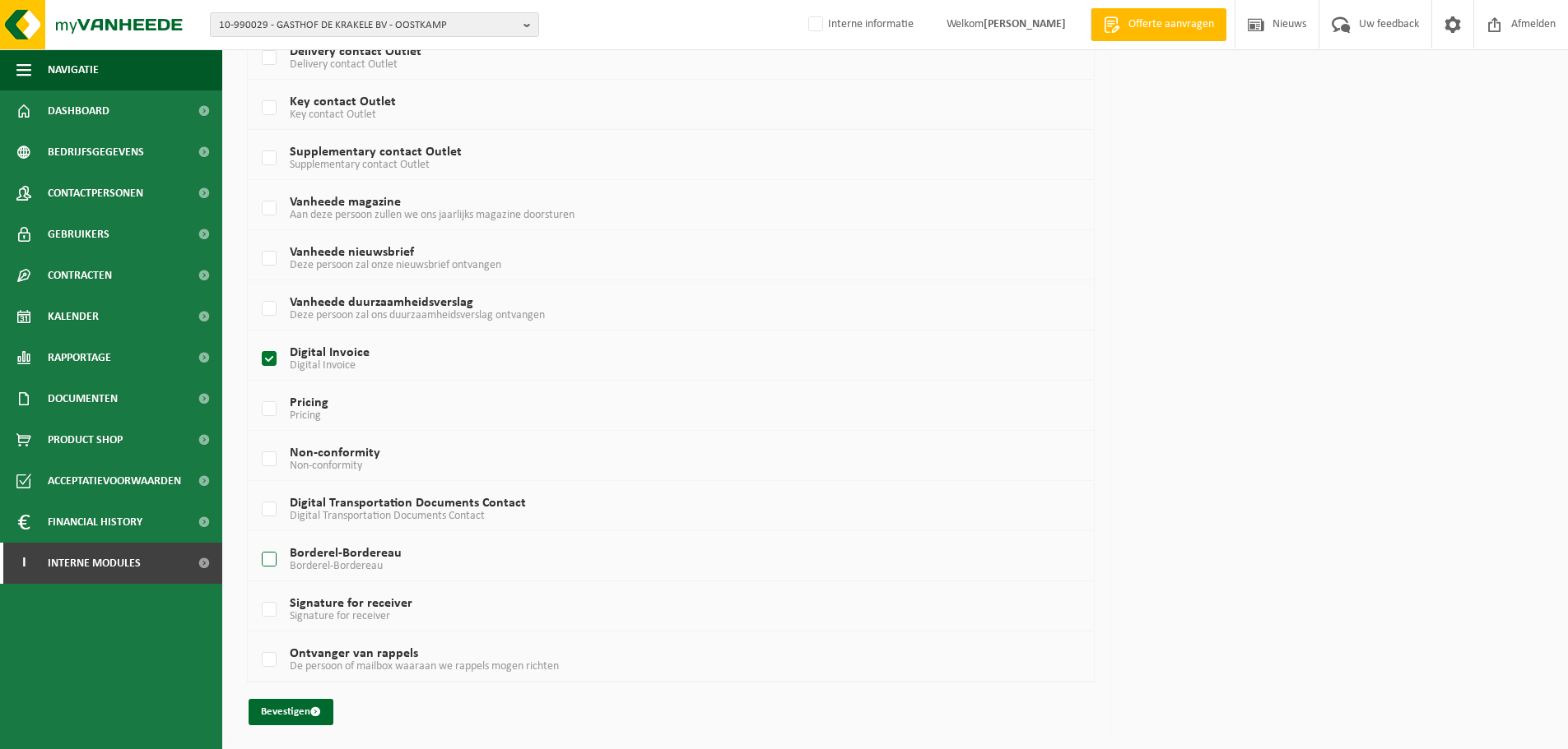
checkbox input "true"
click at [310, 645] on td "Ontvanger van rappels De persoon of mailbox waaraan we rappels mogen richten" at bounding box center [670, 656] width 846 height 50
click at [306, 657] on label "Ontvanger van rappels De persoon of mailbox waaraan we rappels mogen richten" at bounding box center [635, 661] width 754 height 24
click at [256, 640] on input "Ontvanger van rappels De persoon of mailbox waaraan we rappels mogen richten" at bounding box center [255, 639] width 1 height 1
checkbox input "true"
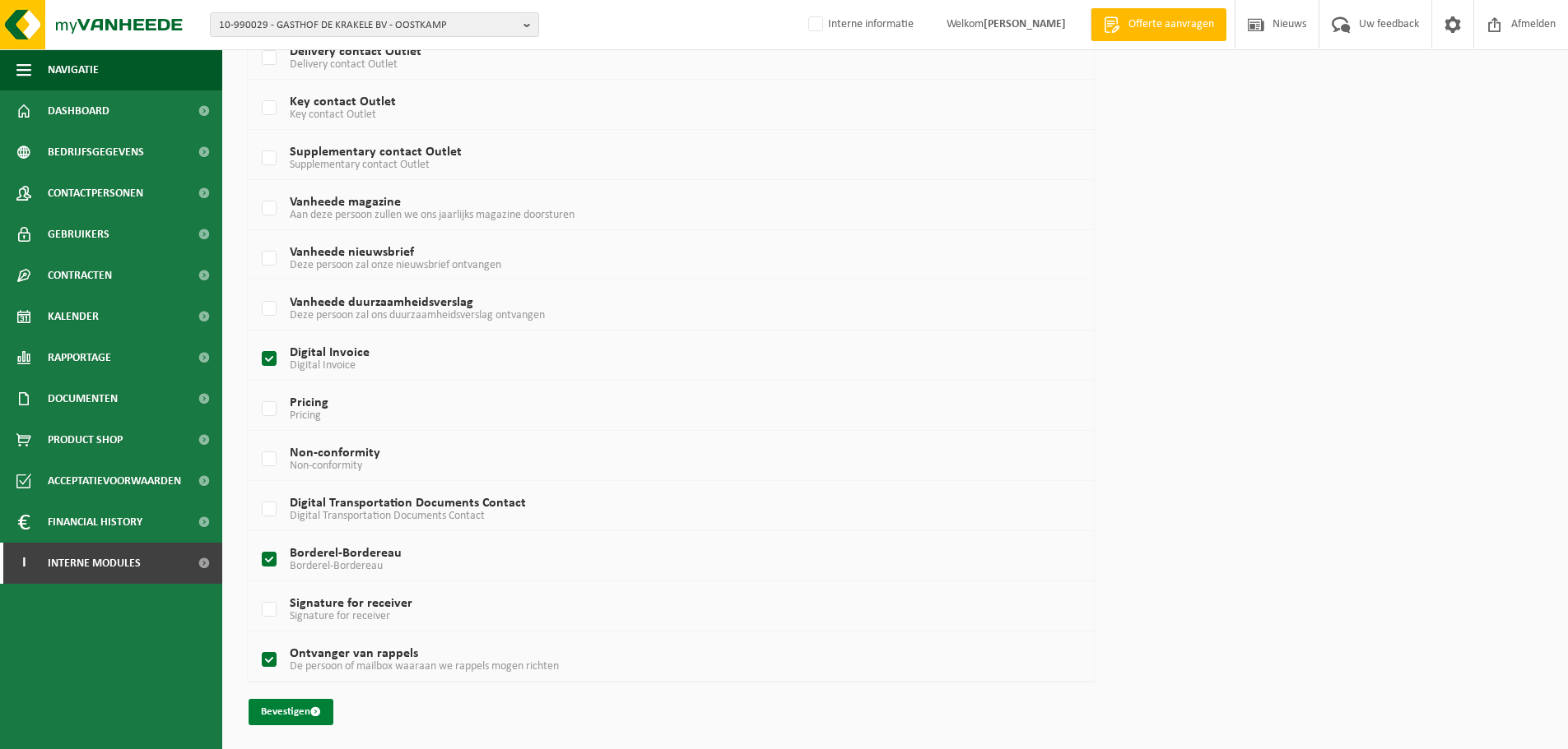
click at [274, 724] on button "Bevestigen" at bounding box center [290, 712] width 85 height 26
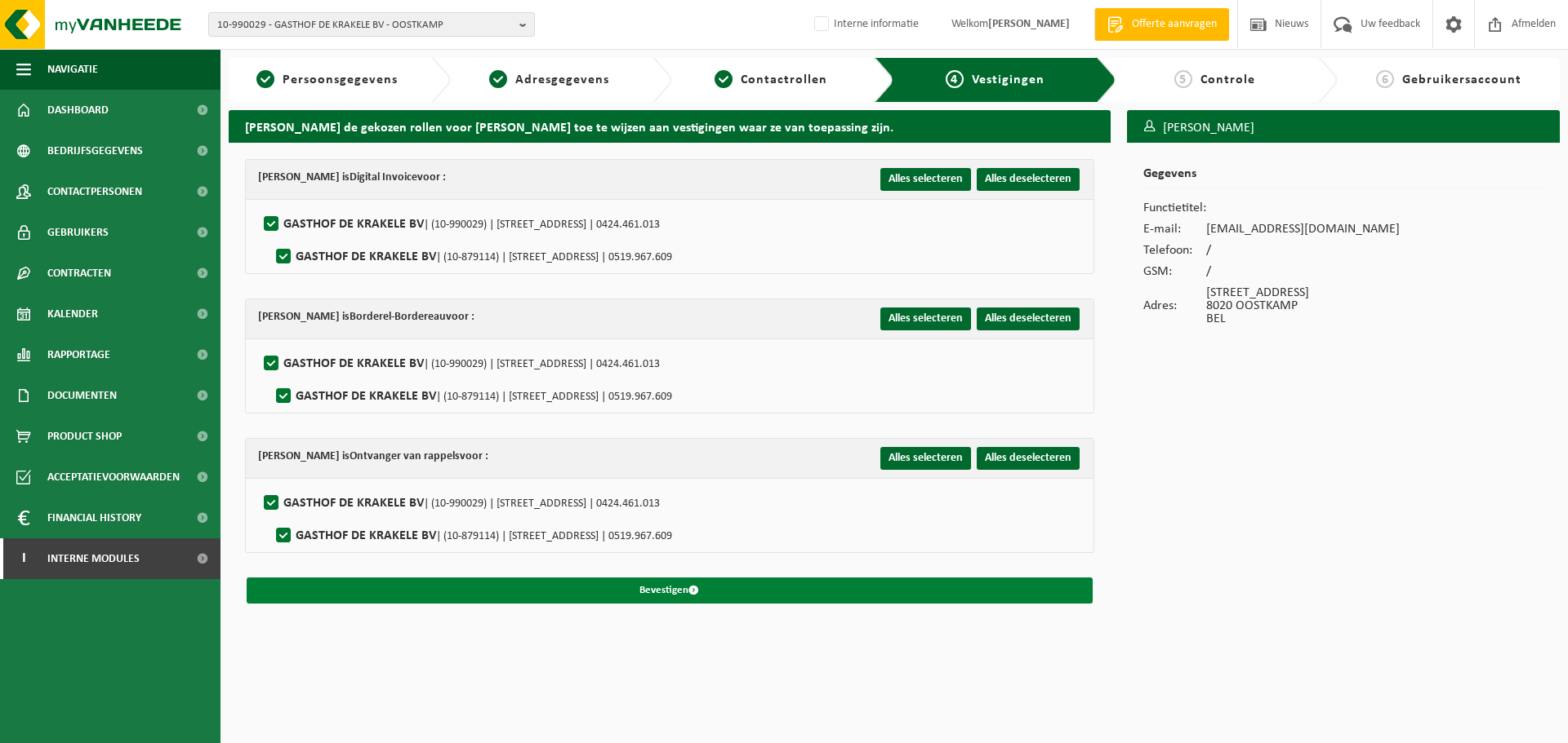
click at [717, 585] on button "Bevestigen" at bounding box center [669, 591] width 846 height 26
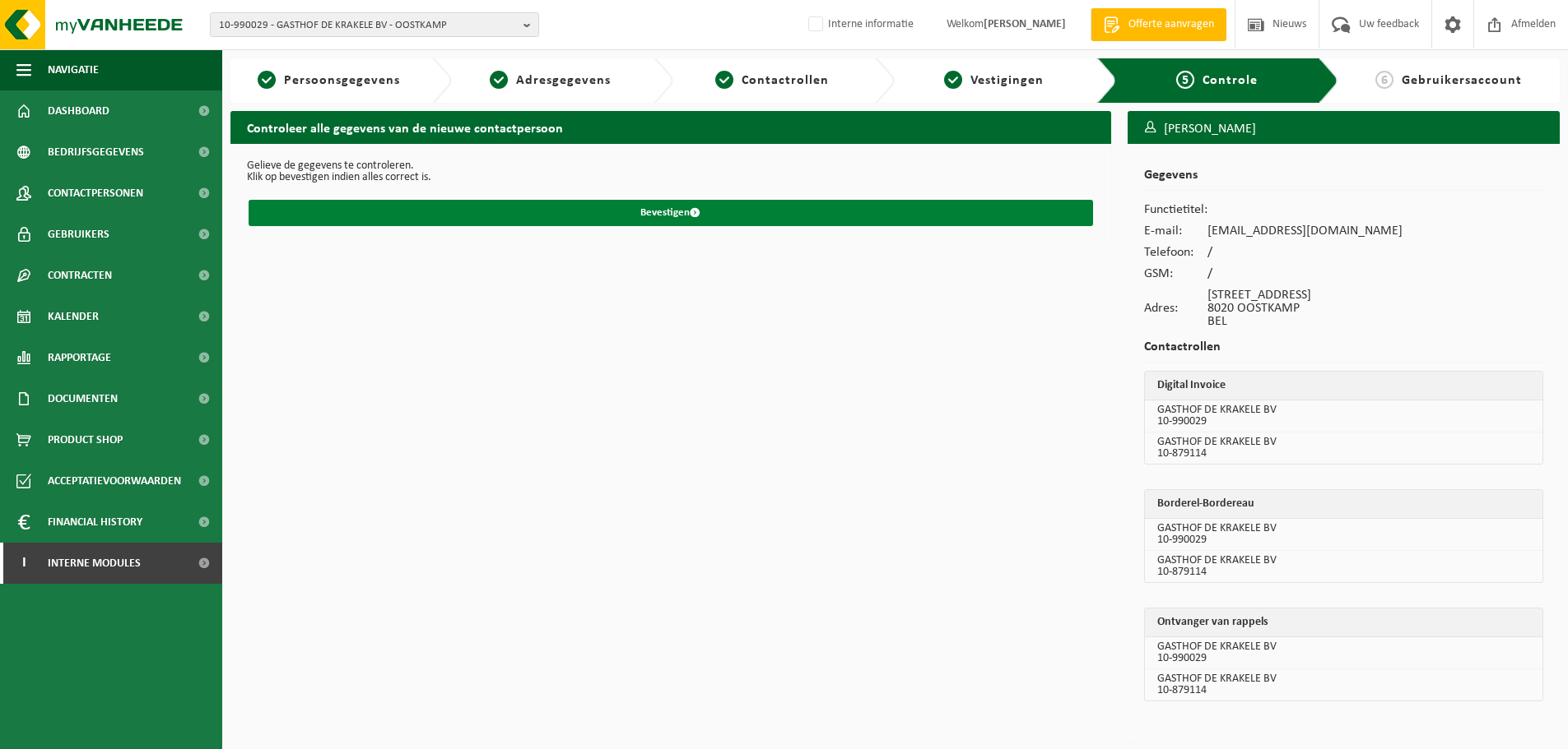
click at [625, 209] on button "Bevestigen" at bounding box center [670, 213] width 844 height 26
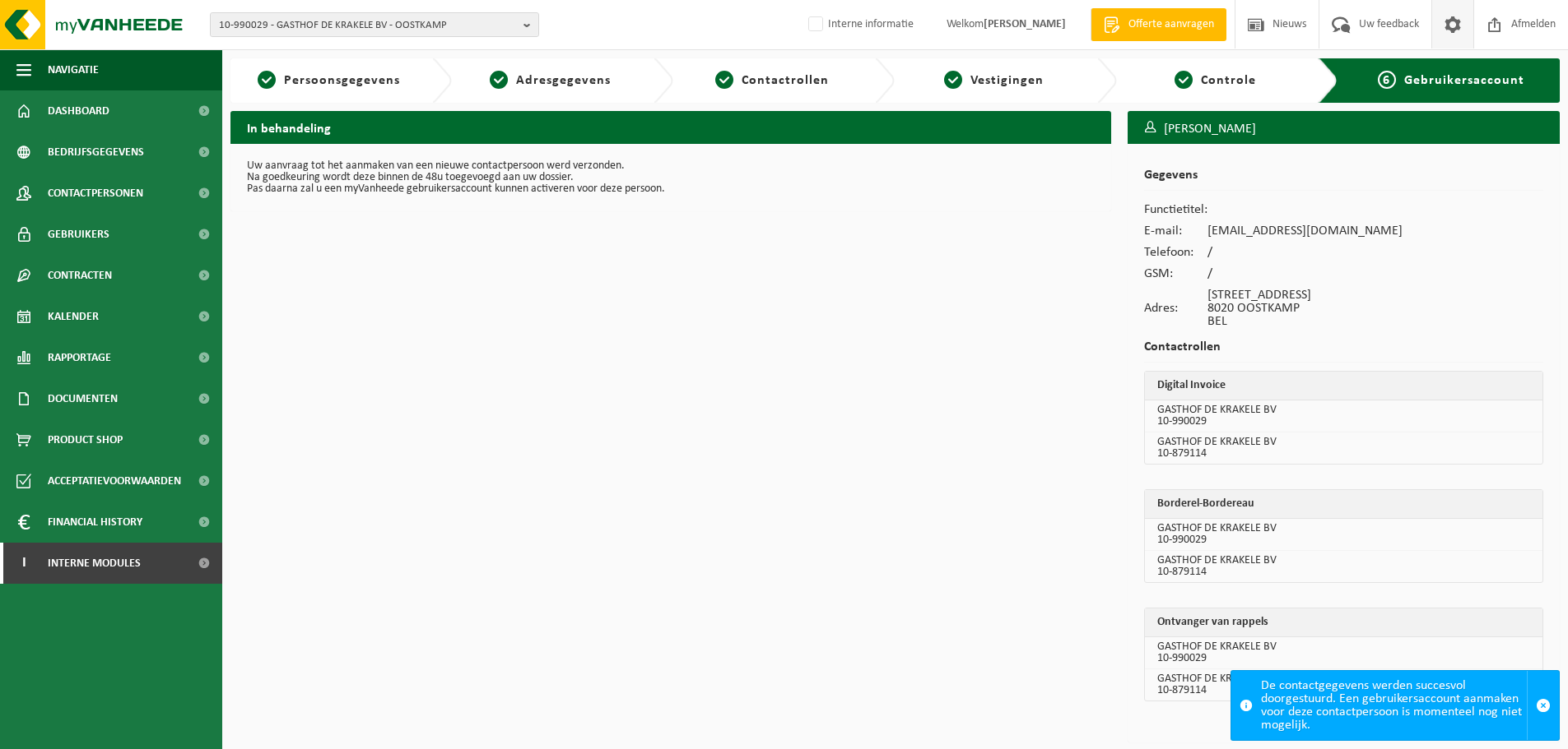
click at [1450, 23] on span at bounding box center [1452, 24] width 24 height 49
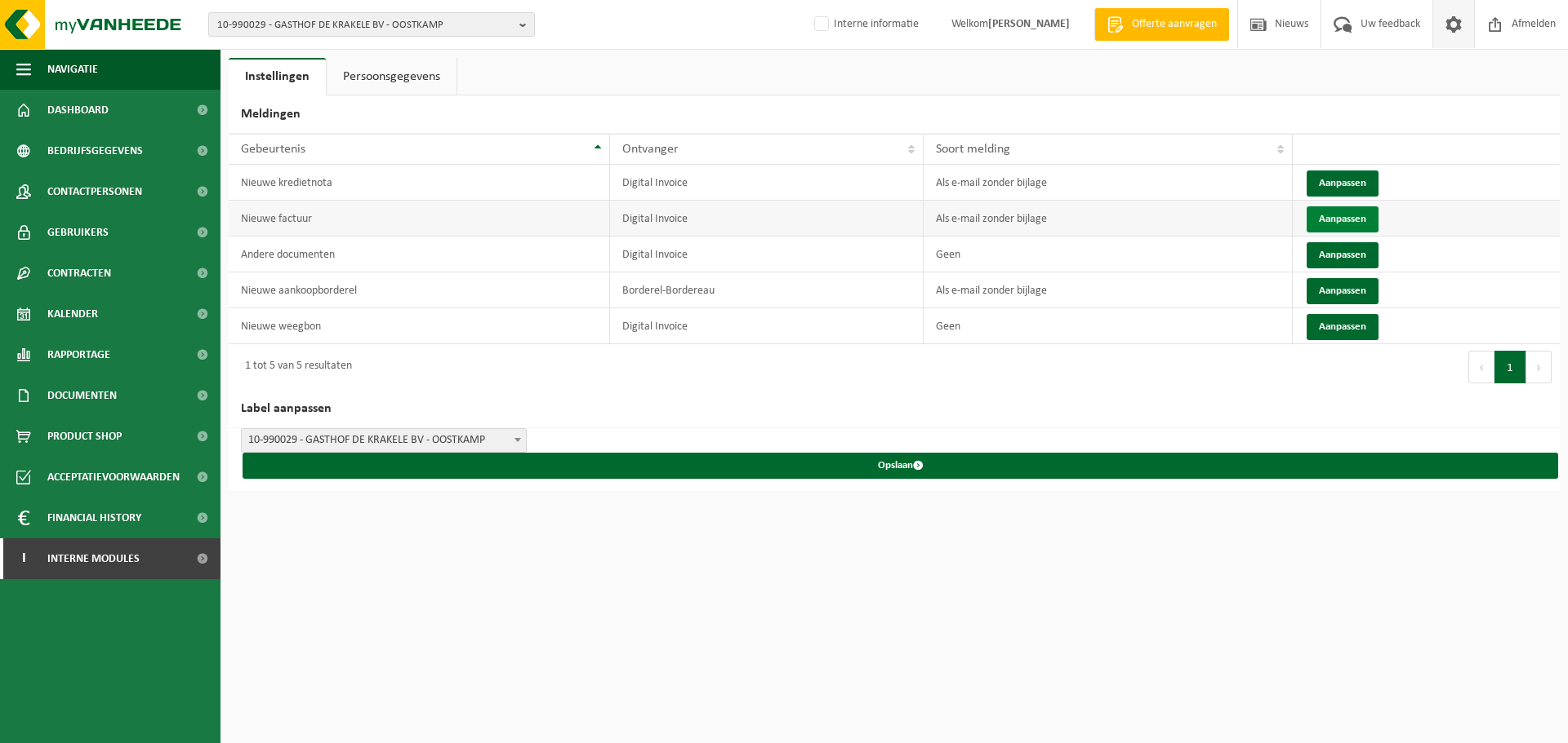
click at [1347, 219] on button "Aanpassen" at bounding box center [1342, 219] width 72 height 26
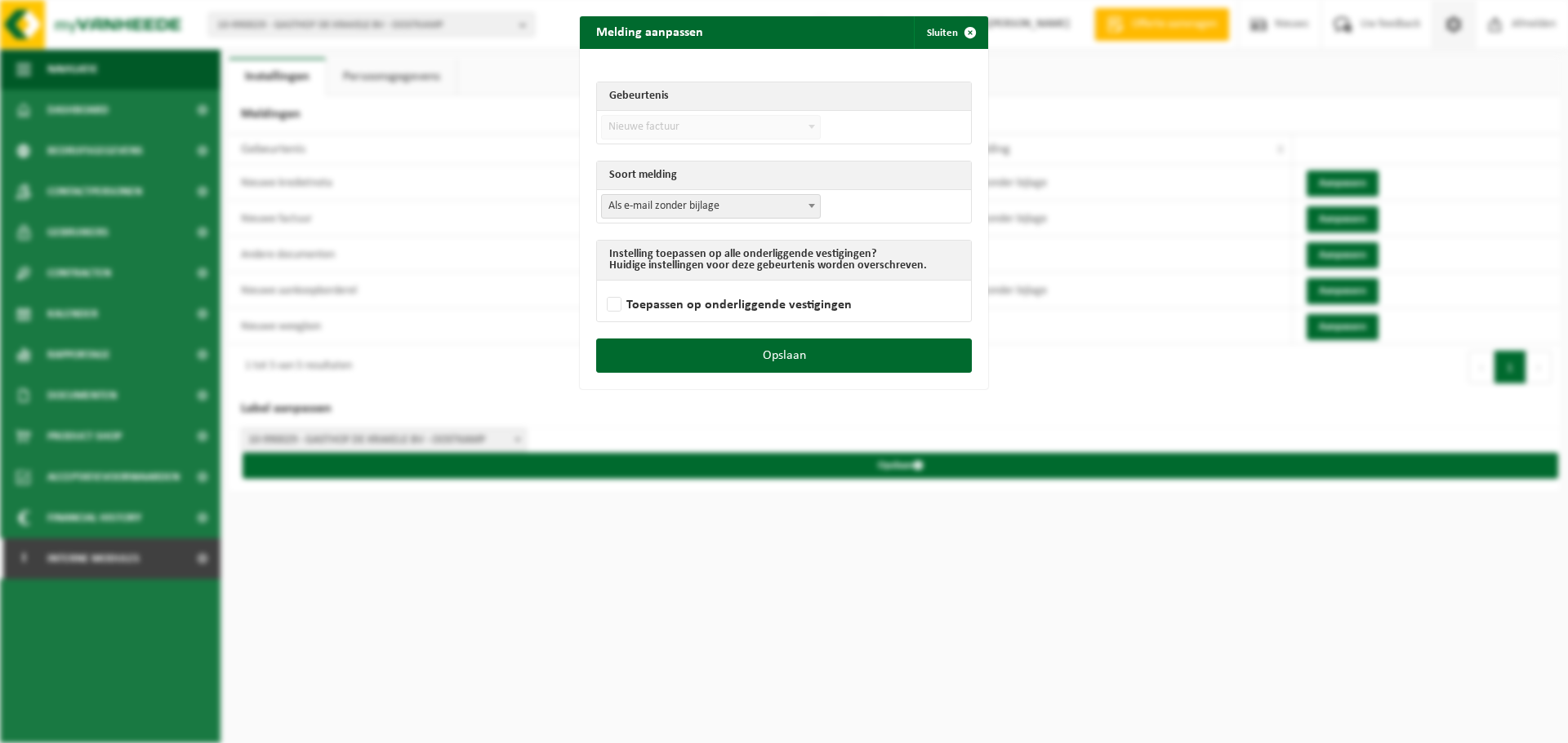
click at [653, 206] on span "Als e-mail zonder bijlage" at bounding box center [711, 206] width 218 height 23
select select "3"
click at [622, 294] on label "Toepassen op onderliggende vestigingen" at bounding box center [728, 305] width 248 height 24
click at [622, 285] on input "Toepassen op onderliggende vestigingen" at bounding box center [804, 284] width 409 height 1
checkbox input "true"
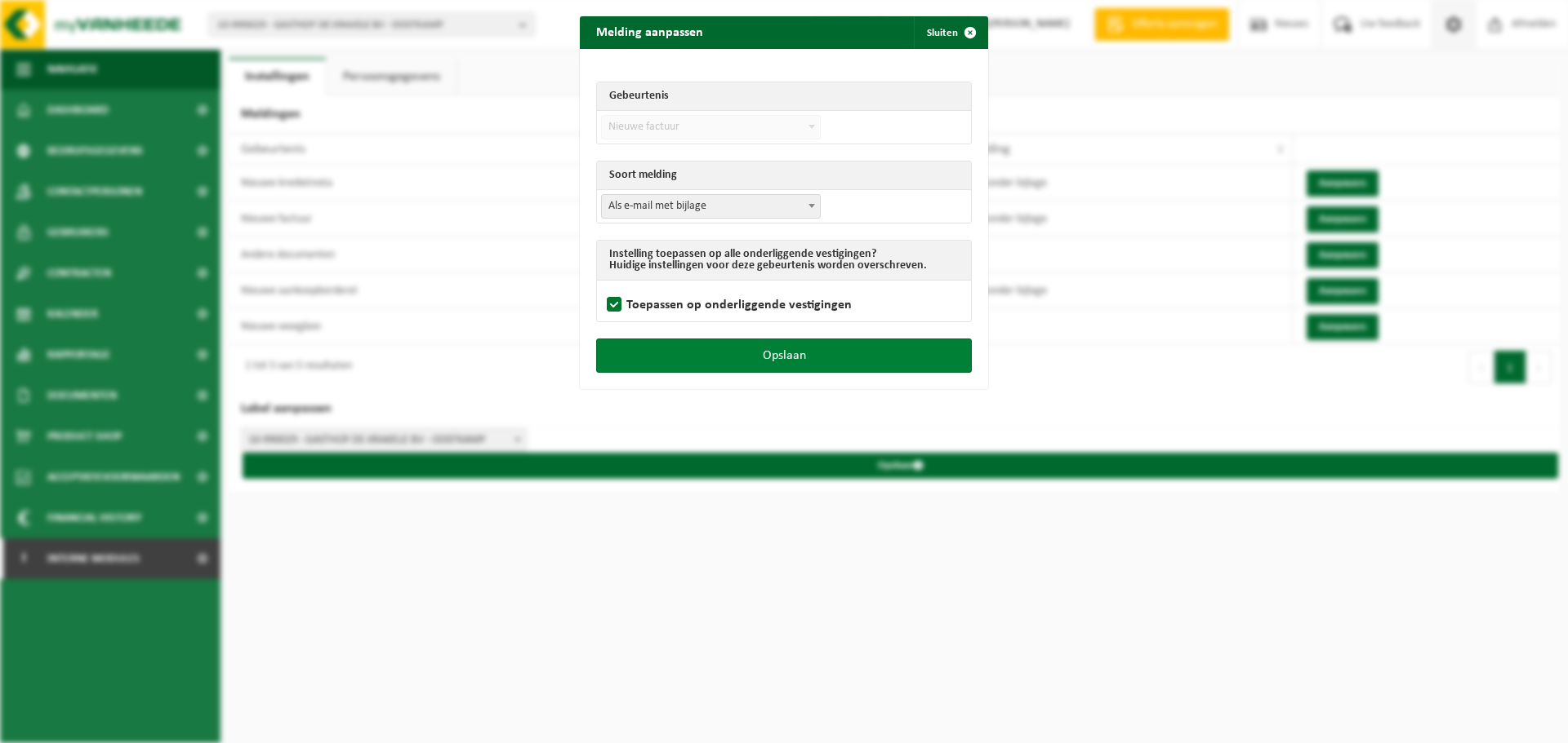
click at [727, 361] on button "Opslaan" at bounding box center [784, 355] width 376 height 34
